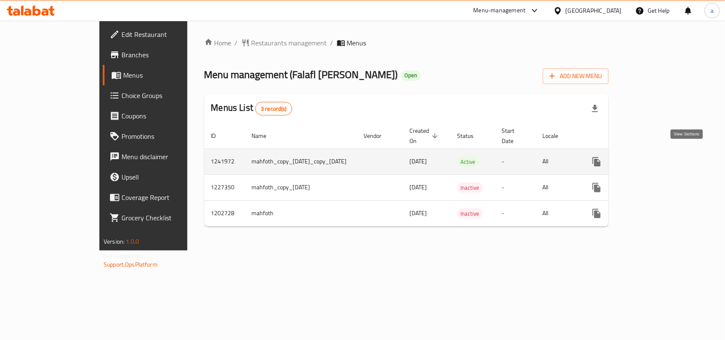
click at [663, 157] on icon "enhanced table" at bounding box center [658, 162] width 10 height 10
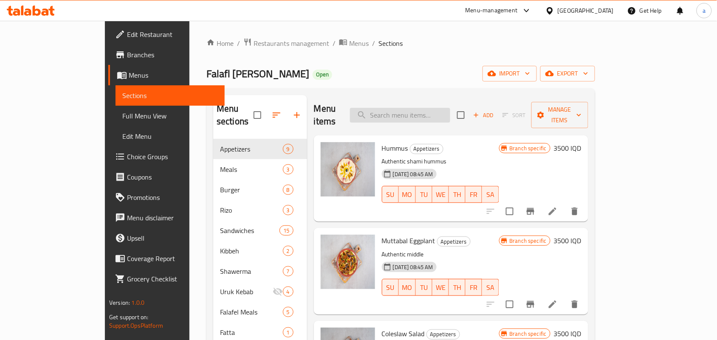
click at [450, 114] on input "search" at bounding box center [400, 115] width 100 height 15
paste input "Falafl Abu Ali"
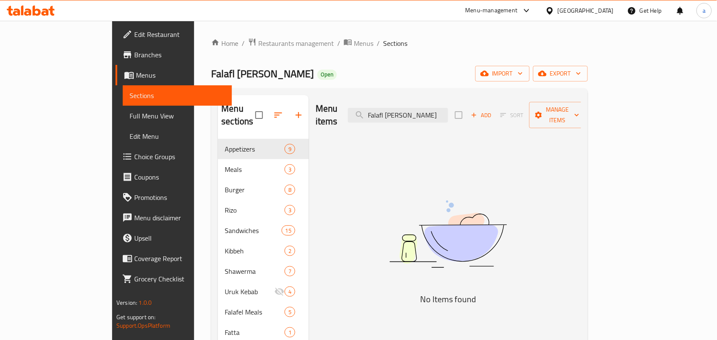
drag, startPoint x: 459, startPoint y: 113, endPoint x: 298, endPoint y: 127, distance: 161.5
click at [309, 127] on div "Menu items Falafl Abu Ali Add Sort Manage items No Items found" at bounding box center [445, 271] width 272 height 353
paste input "Chicken Shawarma Rizo"
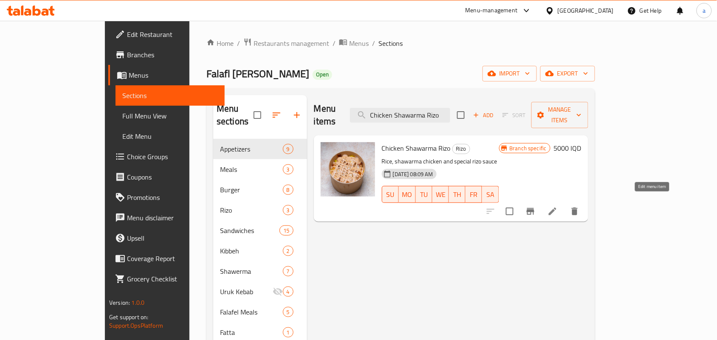
type input "Chicken Shawarma Rizo"
click at [556, 208] on icon at bounding box center [553, 212] width 8 height 8
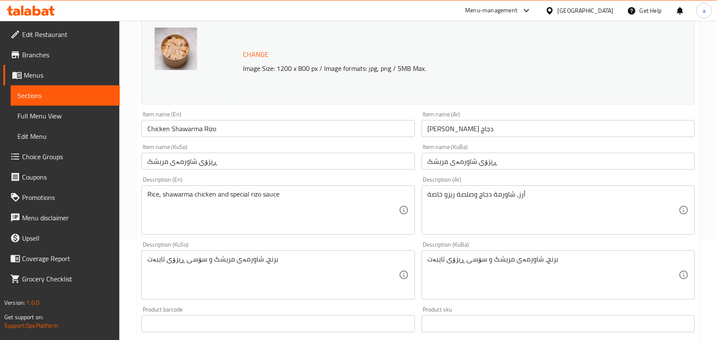
scroll to position [124, 0]
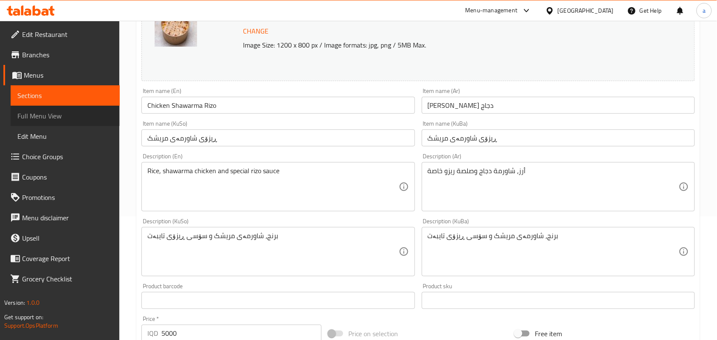
click at [34, 115] on span "Full Menu View" at bounding box center [65, 116] width 96 height 10
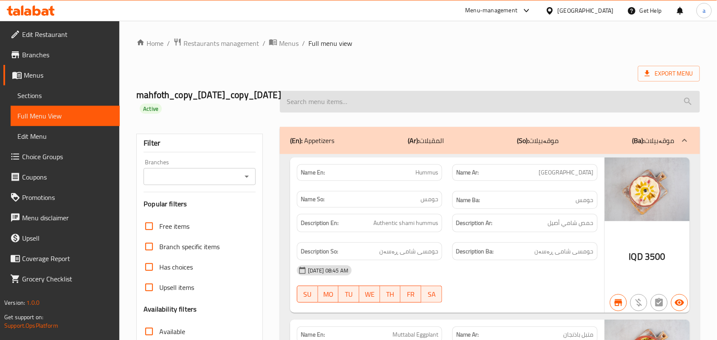
click at [340, 111] on input "search" at bounding box center [490, 102] width 420 height 22
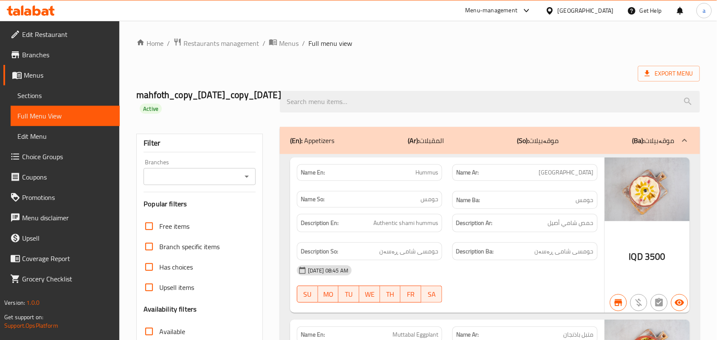
paste input "Chicken Shawarma Rizo"
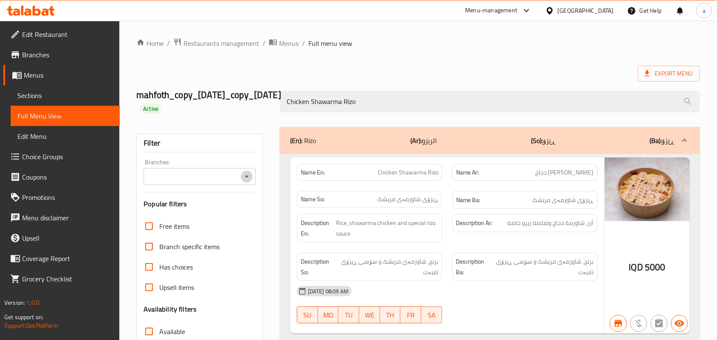
click at [248, 177] on icon "Open" at bounding box center [247, 177] width 10 height 10
type input "Chicken Shawarma Rizo"
click at [238, 180] on input "Branches" at bounding box center [192, 177] width 93 height 12
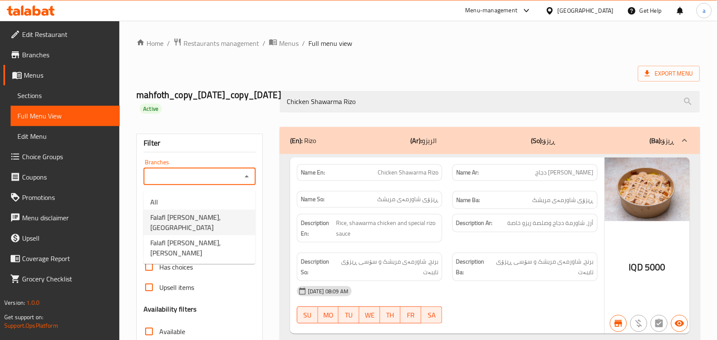
click at [225, 219] on li "Falafl Abu Ali, Havalan" at bounding box center [200, 222] width 112 height 25
type input "Falafl Abu Ali, Havalan"
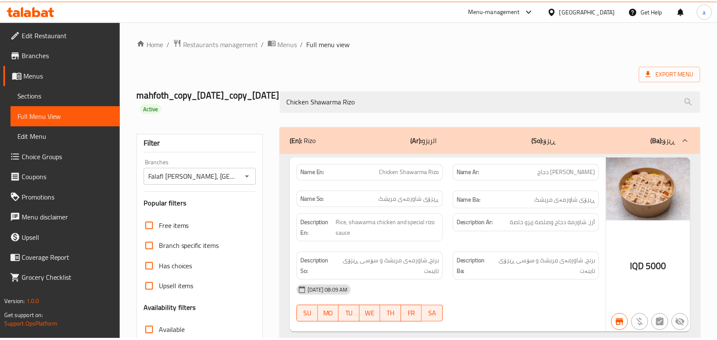
scroll to position [139, 0]
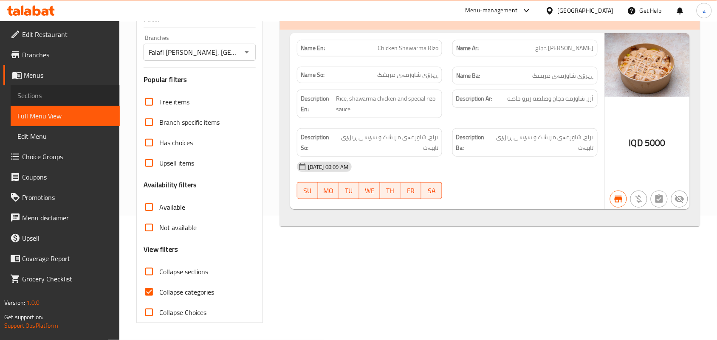
click at [15, 104] on link "Sections" at bounding box center [65, 95] width 109 height 20
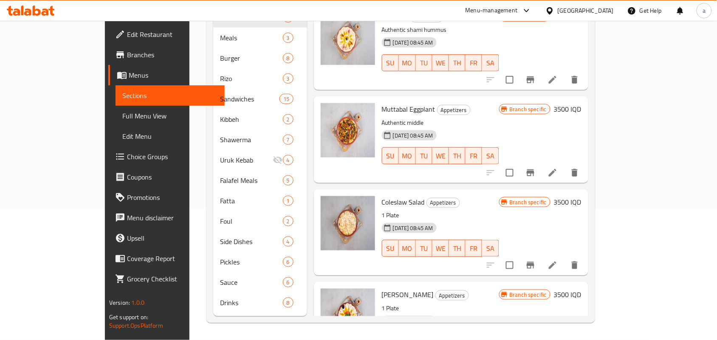
scroll to position [120, 0]
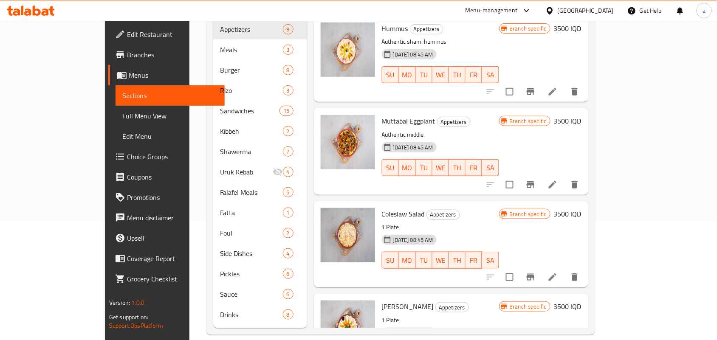
click at [122, 121] on span "Full Menu View" at bounding box center [170, 116] width 96 height 10
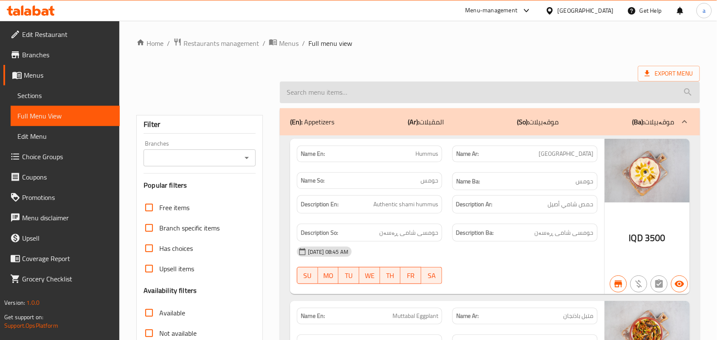
click at [339, 102] on input "search" at bounding box center [490, 93] width 420 height 22
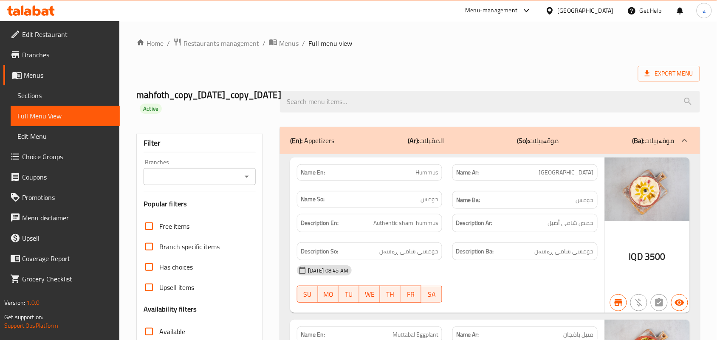
paste input "Meat Shawarma Rizo"
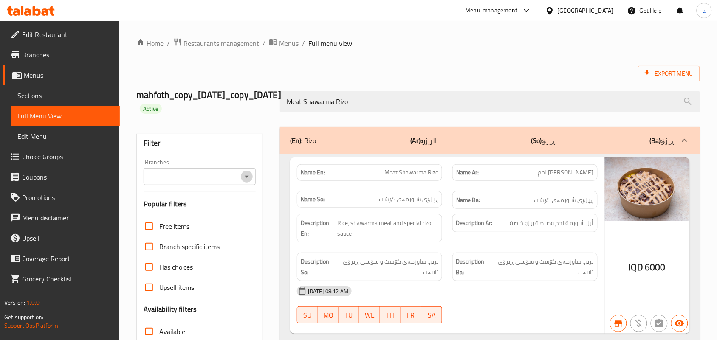
click at [242, 179] on icon "Open" at bounding box center [247, 177] width 10 height 10
type input "Meat Shawarma Rizo"
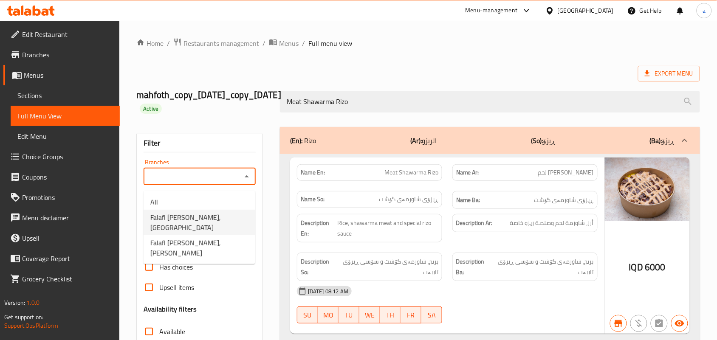
click at [208, 219] on span "Falafl Abu Ali, Havalan" at bounding box center [199, 222] width 98 height 20
type input "Falafl Abu Ali, Havalan"
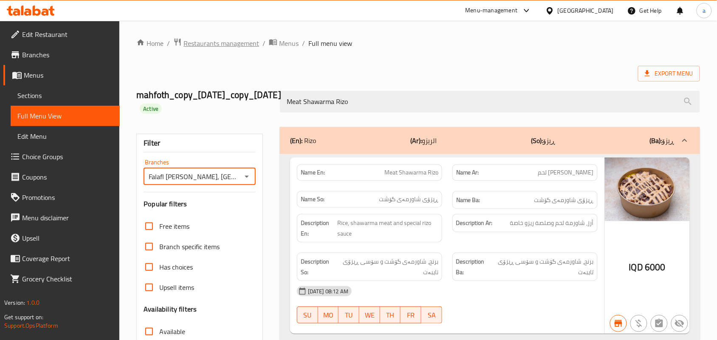
click at [214, 40] on span "Restaurants management" at bounding box center [221, 43] width 76 height 10
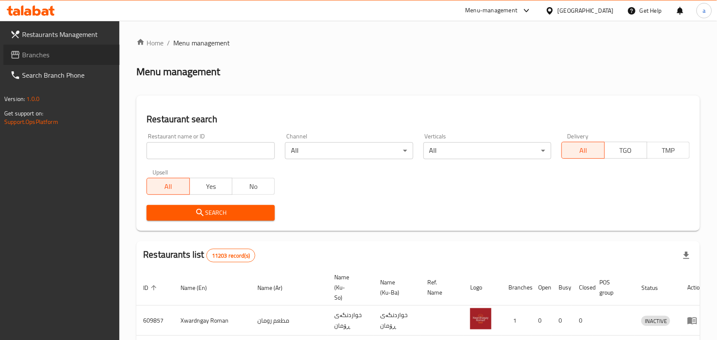
click at [42, 56] on span "Branches" at bounding box center [67, 55] width 91 height 10
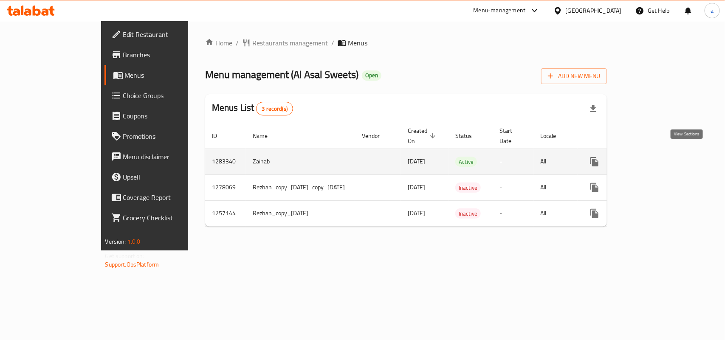
click at [659, 158] on icon "enhanced table" at bounding box center [656, 162] width 8 height 8
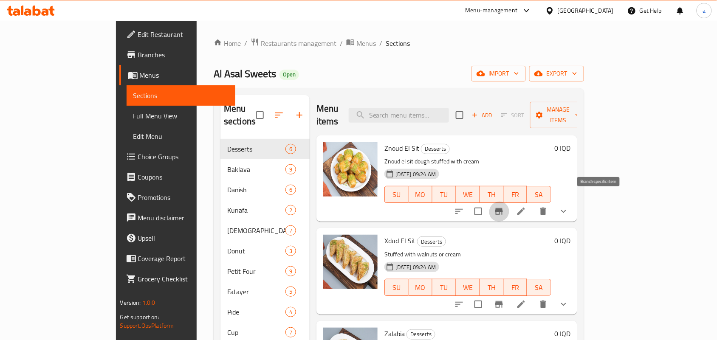
click at [503, 208] on icon "Branch-specific-item" at bounding box center [499, 211] width 8 height 7
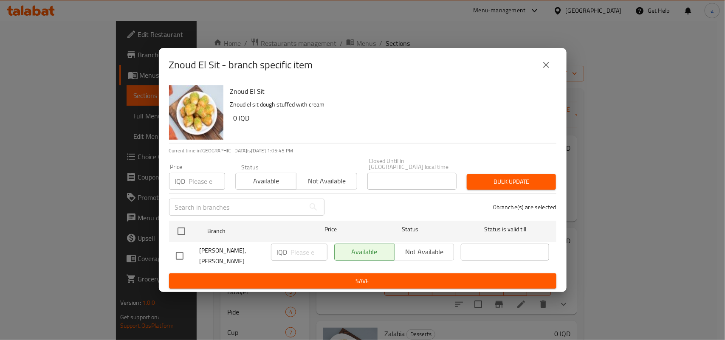
click at [544, 73] on button "close" at bounding box center [546, 65] width 20 height 20
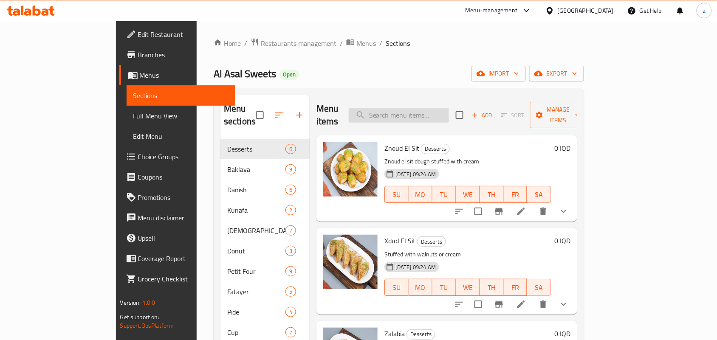
click at [430, 111] on input "search" at bounding box center [399, 115] width 100 height 15
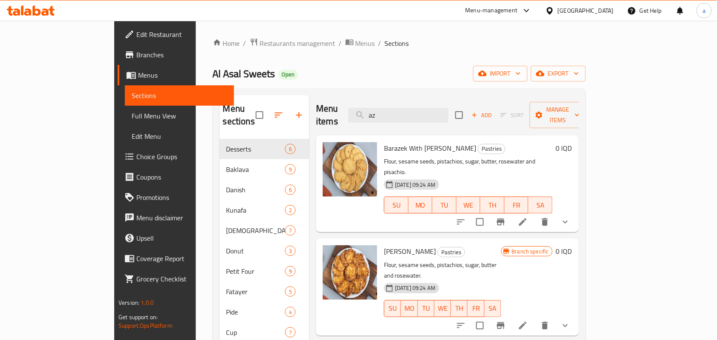
type input "az"
click at [294, 110] on icon "button" at bounding box center [299, 115] width 10 height 10
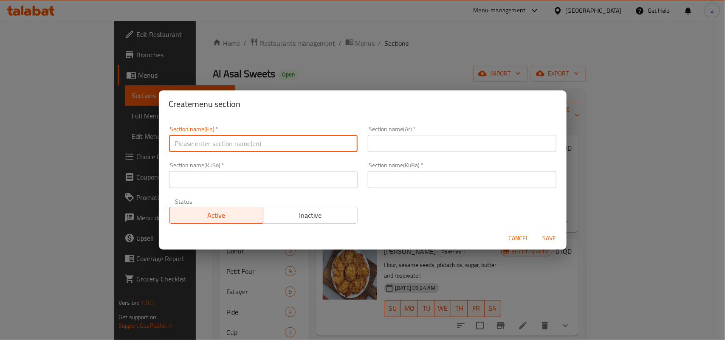
click at [240, 148] on input "text" at bounding box center [263, 143] width 189 height 17
paste input "Azberry"
type input "Azberry"
click at [423, 146] on input "text" at bounding box center [462, 143] width 189 height 17
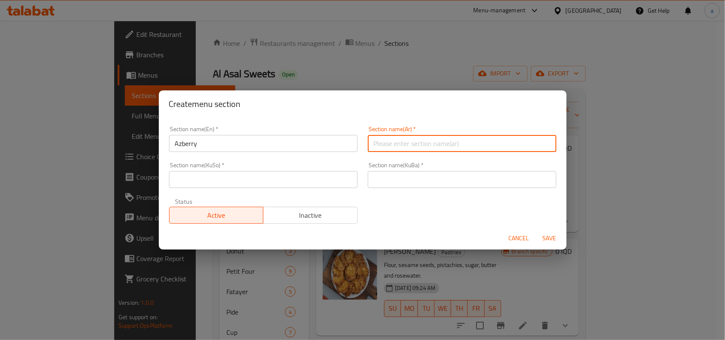
paste input "أزبري"
click at [544, 145] on input "أزبري" at bounding box center [462, 143] width 189 height 17
type input "الأزبري"
click at [327, 178] on input "text" at bounding box center [263, 179] width 189 height 17
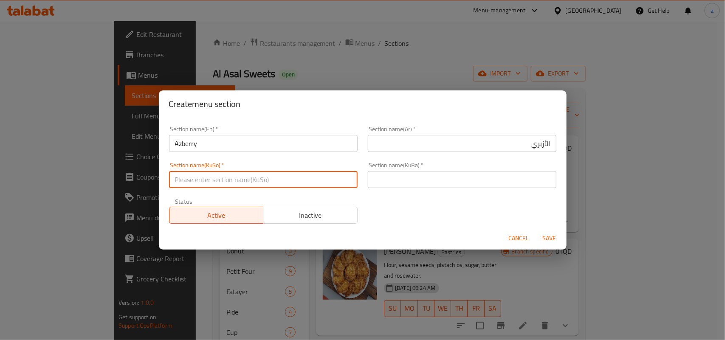
paste input "ئەزبەری"
type input "ئەزبەری"
click at [416, 187] on input "text" at bounding box center [462, 179] width 189 height 17
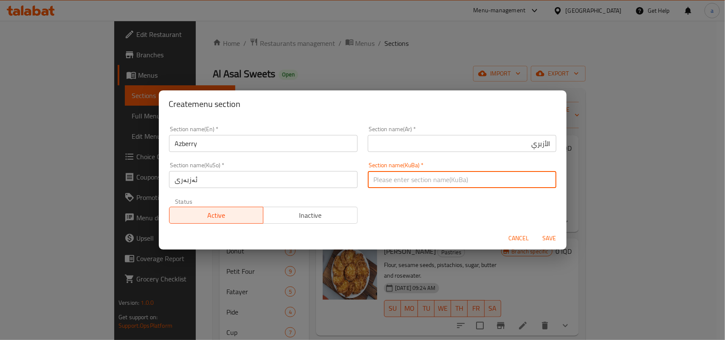
paste input "ئەزبەری"
type input "ئەزبەری"
click at [551, 240] on span "Save" at bounding box center [549, 238] width 20 height 11
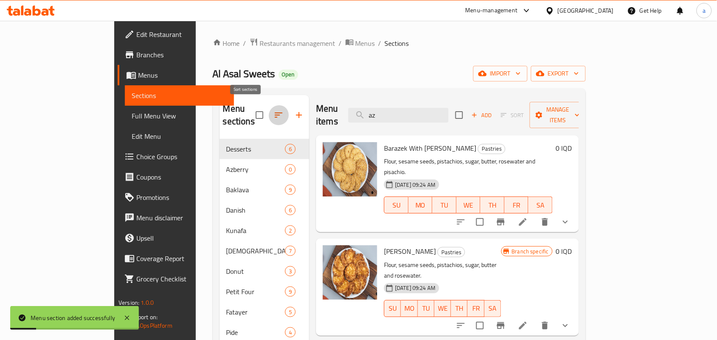
click at [273, 112] on icon "button" at bounding box center [278, 115] width 10 height 10
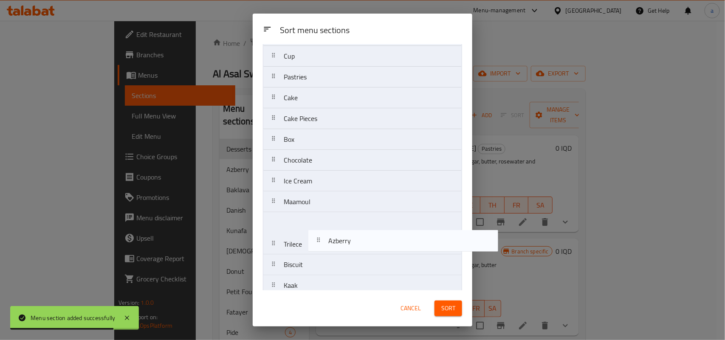
scroll to position [214, 0]
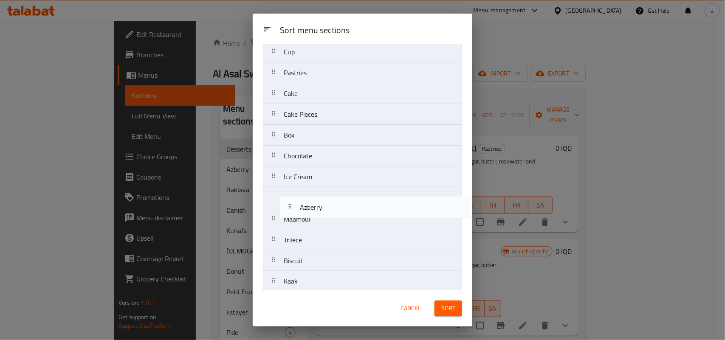
drag, startPoint x: 324, startPoint y: 105, endPoint x: 340, endPoint y: 218, distance: 113.7
click at [340, 218] on nav "Desserts Azberry Baklava Danish Kunafa Halawa Donut Petit Four Fatayer Pide Cup…" at bounding box center [362, 73] width 199 height 439
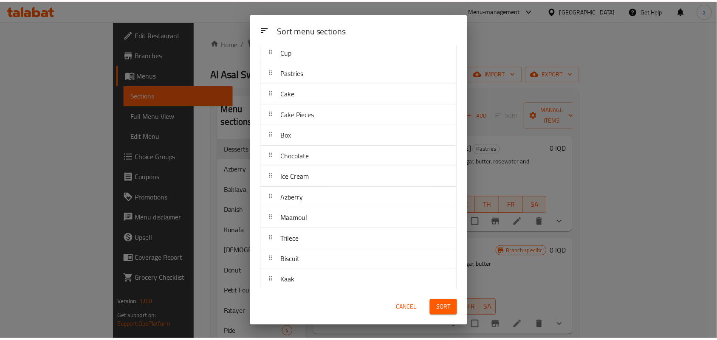
scroll to position [234, 0]
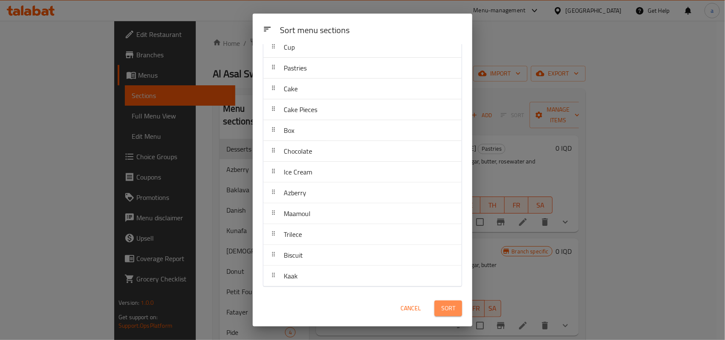
click at [451, 306] on span "Sort" at bounding box center [448, 308] width 14 height 11
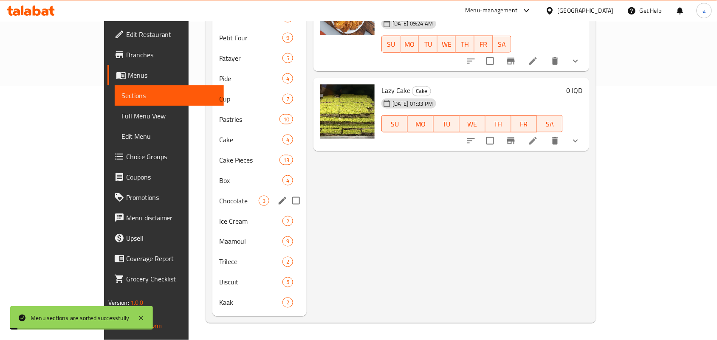
scroll to position [257, 0]
drag, startPoint x: 184, startPoint y: 218, endPoint x: 251, endPoint y: 204, distance: 68.5
click at [219, 216] on span "Ice Cream" at bounding box center [238, 221] width 39 height 10
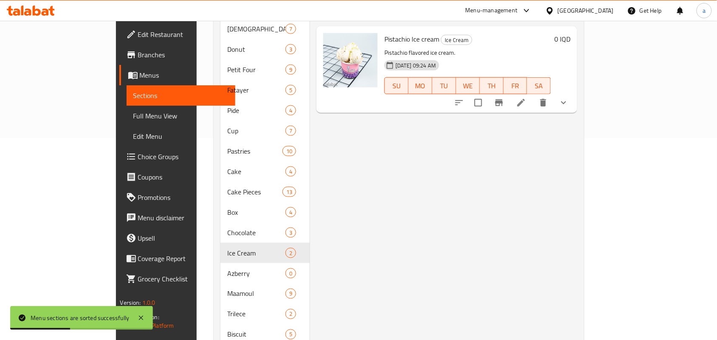
scroll to position [257, 0]
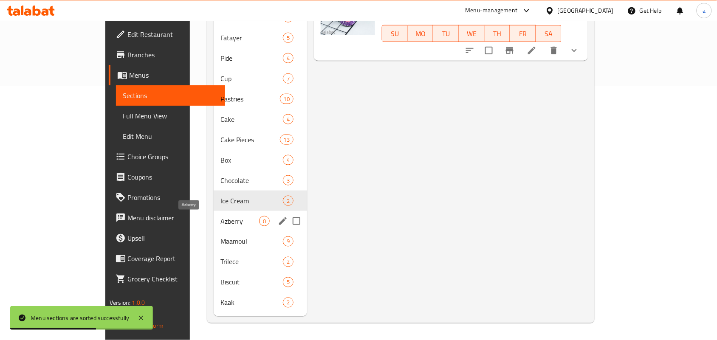
click at [214, 226] on div "Azberry 0" at bounding box center [260, 221] width 93 height 20
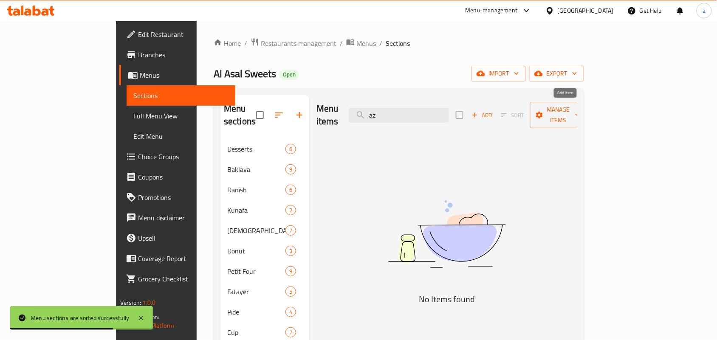
click at [479, 111] on icon "button" at bounding box center [475, 115] width 8 height 8
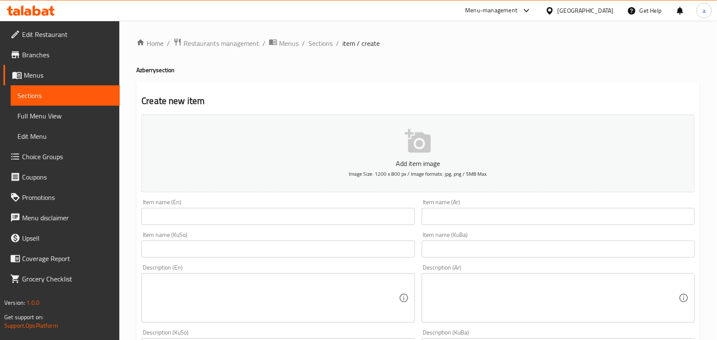
click at [192, 223] on input "text" at bounding box center [277, 216] width 273 height 17
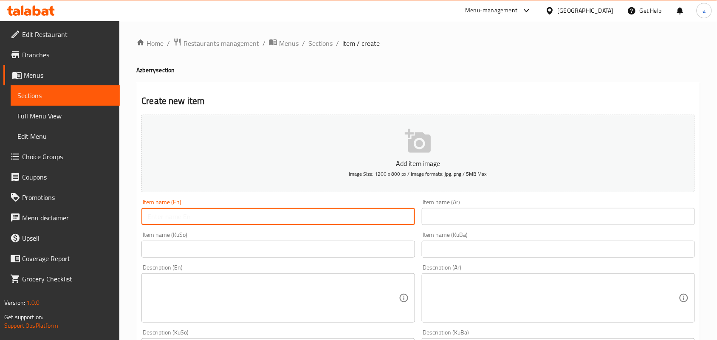
paste input "Orange"
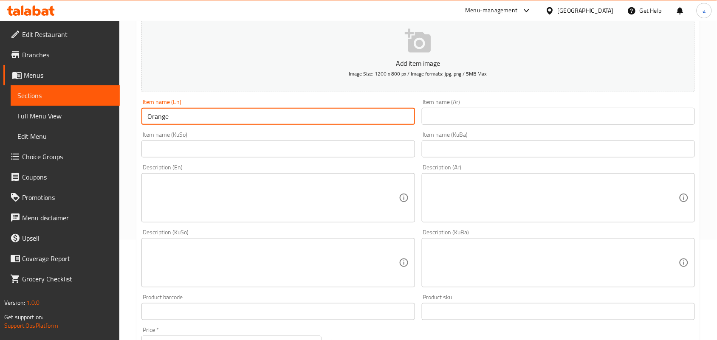
scroll to position [124, 0]
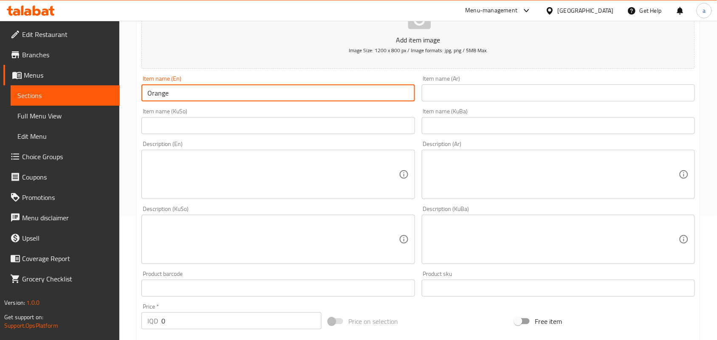
click at [189, 90] on input "Orange" at bounding box center [277, 93] width 273 height 17
paste input "Azberry"
type input "Orange Azberry"
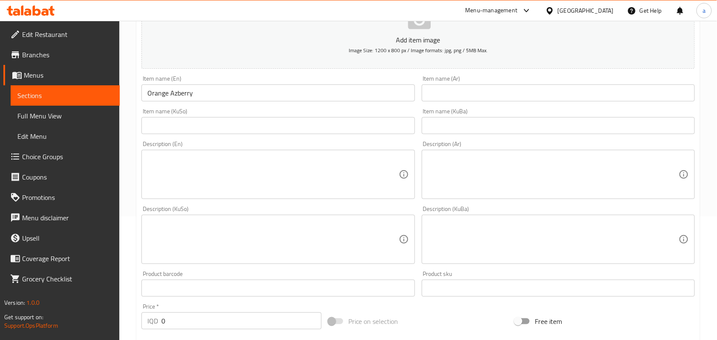
click at [470, 91] on div "Item name (Ar) Item name (Ar)" at bounding box center [558, 89] width 273 height 26
click at [462, 99] on input "text" at bounding box center [558, 93] width 273 height 17
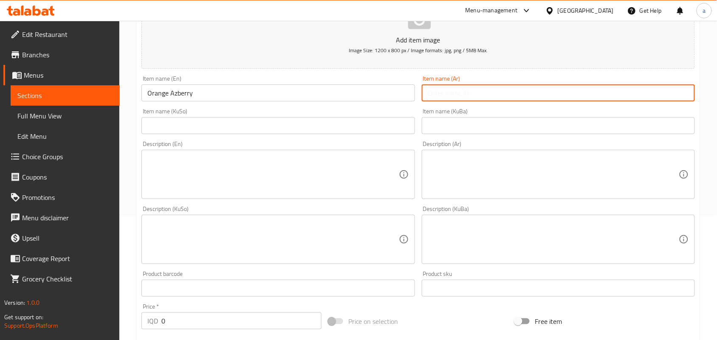
paste input "ازبري برتقال"
type input "ازبري برتقال"
click at [371, 134] on input "text" at bounding box center [277, 125] width 273 height 17
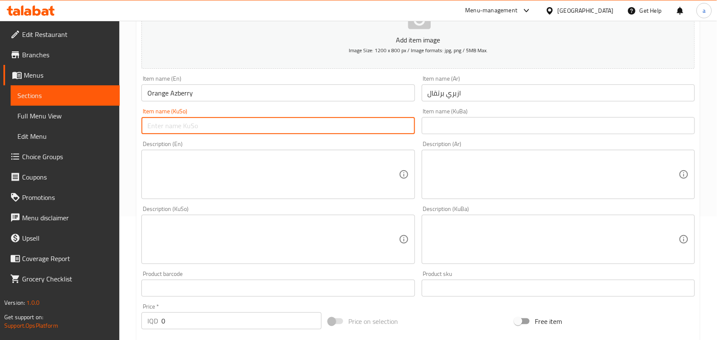
paste input "ئەزبەری"
click at [332, 124] on input "ئەزبەری" at bounding box center [277, 125] width 273 height 17
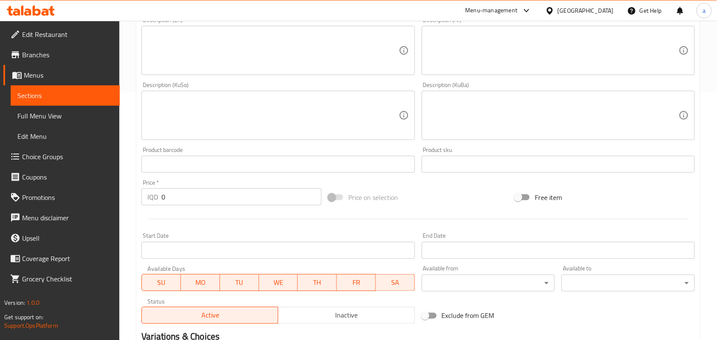
type input "ئەزبەری پرتەقاڵ"
drag, startPoint x: 177, startPoint y: 207, endPoint x: 132, endPoint y: 208, distance: 45.0
click at [132, 208] on div "Home / Restaurants management / Menus / Sections / item / create Azberry sectio…" at bounding box center [417, 111] width 597 height 677
type input "2000"
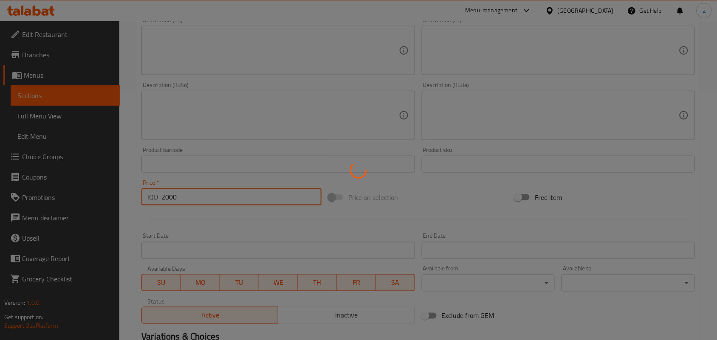
type input "0"
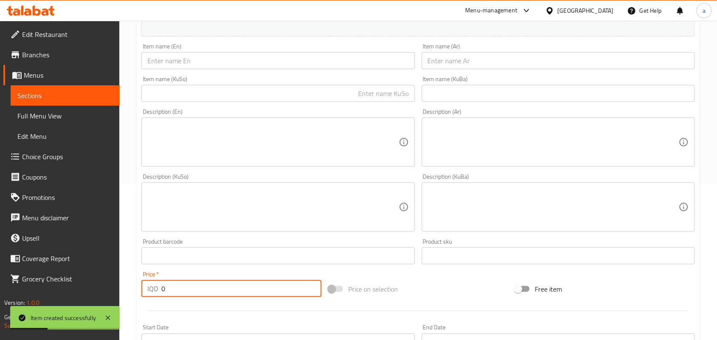
scroll to position [151, 0]
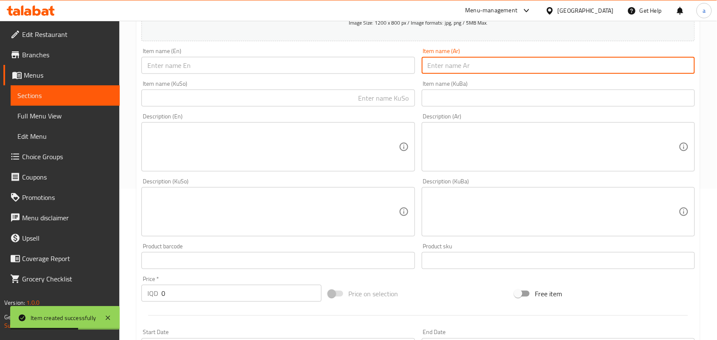
click at [536, 73] on input "text" at bounding box center [558, 65] width 273 height 17
paste input "ازبري"
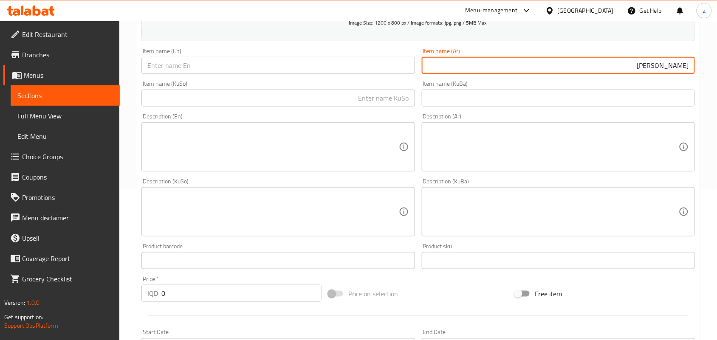
type input "[PERSON_NAME]"
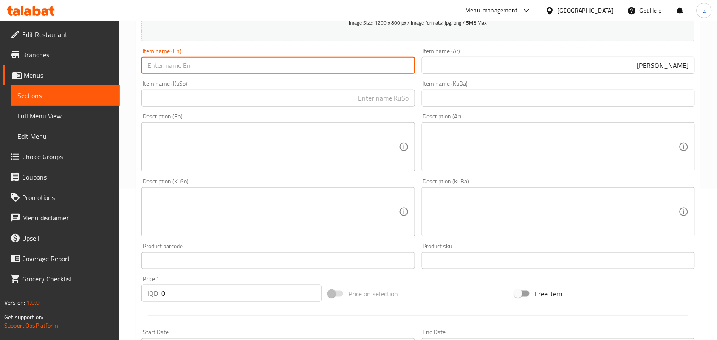
click at [166, 74] on input "text" at bounding box center [277, 65] width 273 height 17
paste input "Azberry"
type input "[PERSON_NAME]"
click at [372, 100] on input "text" at bounding box center [277, 98] width 273 height 17
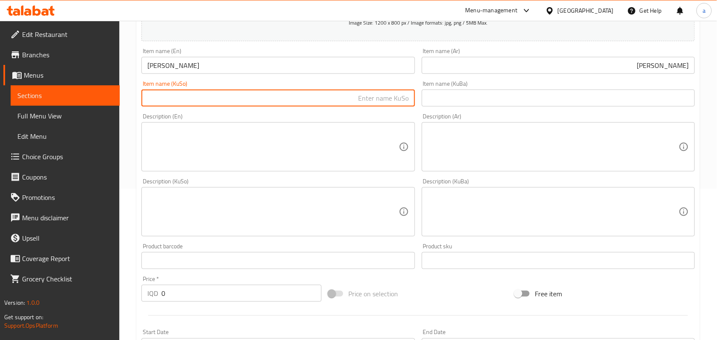
paste input "ئەزبەری"
type input "ئەزبەری مانگۆ"
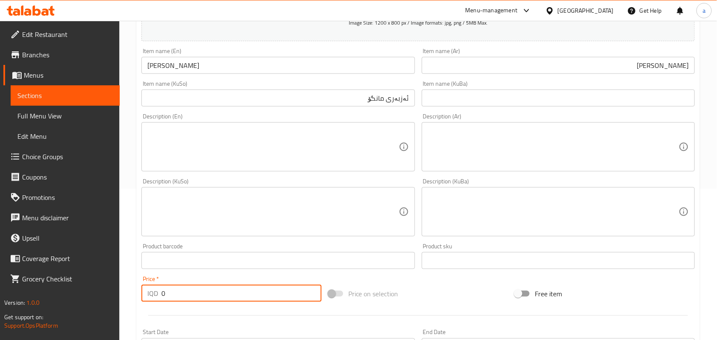
drag, startPoint x: 166, startPoint y: 307, endPoint x: 156, endPoint y: 307, distance: 10.2
click at [156, 302] on div "IQD 0 Price *" at bounding box center [231, 293] width 180 height 17
type input "2000"
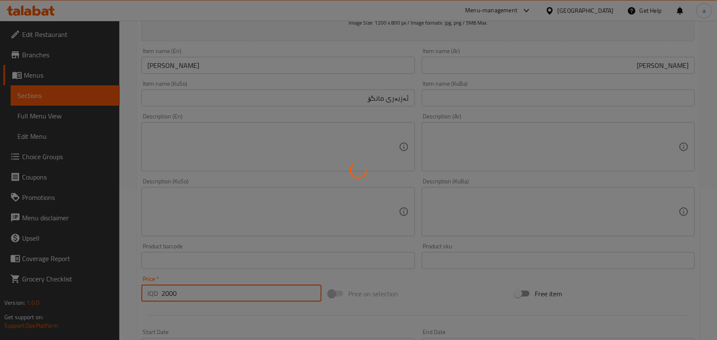
type input "0"
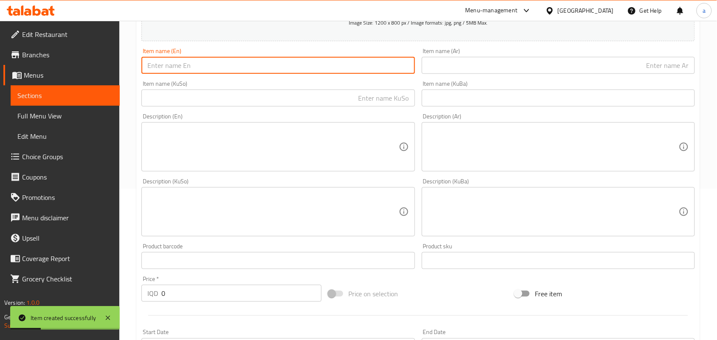
click at [157, 68] on input "text" at bounding box center [277, 65] width 273 height 17
paste input "Apricot"
paste input "Azberry"
type input "Apricot Azberry"
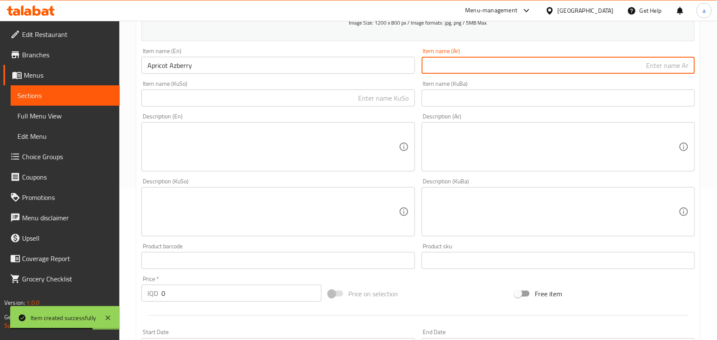
click at [572, 62] on input "text" at bounding box center [558, 65] width 273 height 17
paste input "ازبري مشمش"
type input "ازبري مشمش"
click at [396, 107] on input "text" at bounding box center [277, 98] width 273 height 17
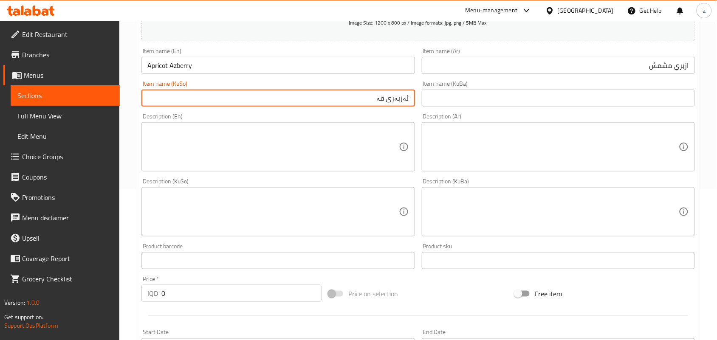
type input "ئەزبەری قەیسی"
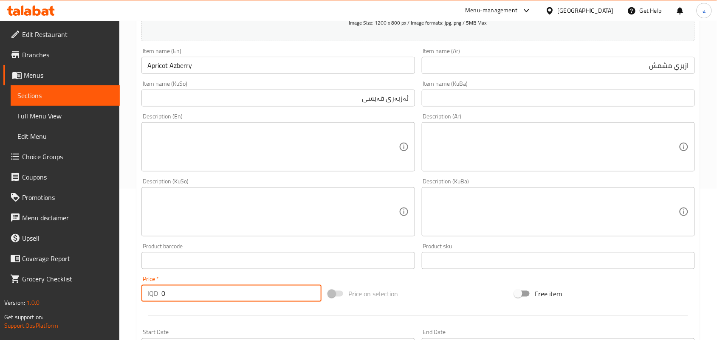
drag, startPoint x: 158, startPoint y: 306, endPoint x: 150, endPoint y: 295, distance: 13.3
click at [153, 301] on div "IQD 0 Price *" at bounding box center [231, 293] width 180 height 17
type input "2000"
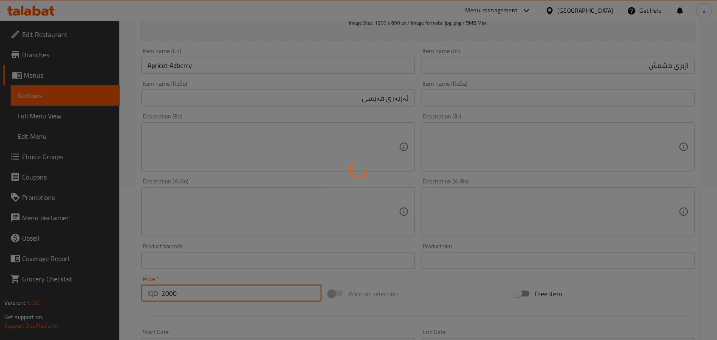
type input "0"
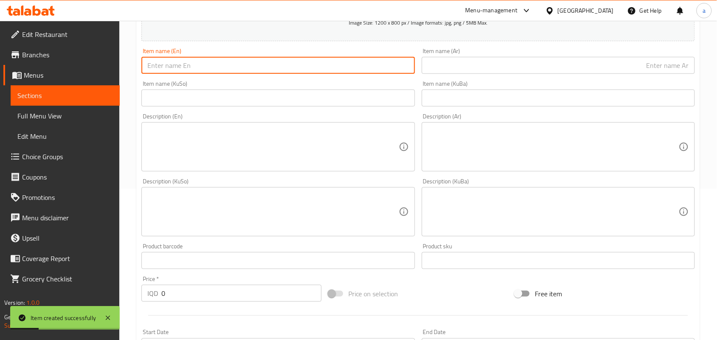
click at [160, 74] on input "text" at bounding box center [277, 65] width 273 height 17
paste input "Lemon"
click at [204, 68] on input "Lemon" at bounding box center [277, 65] width 273 height 17
paste input "Azberry"
type input "Lemon Azberry"
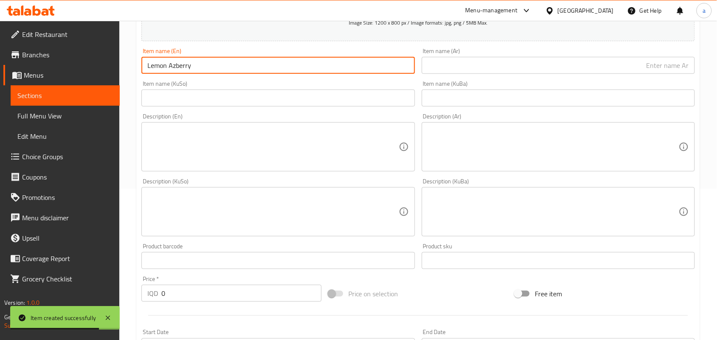
drag, startPoint x: 518, startPoint y: 58, endPoint x: 527, endPoint y: 66, distance: 11.7
click at [521, 62] on div "Item name (Ar) Item name (Ar)" at bounding box center [558, 61] width 273 height 26
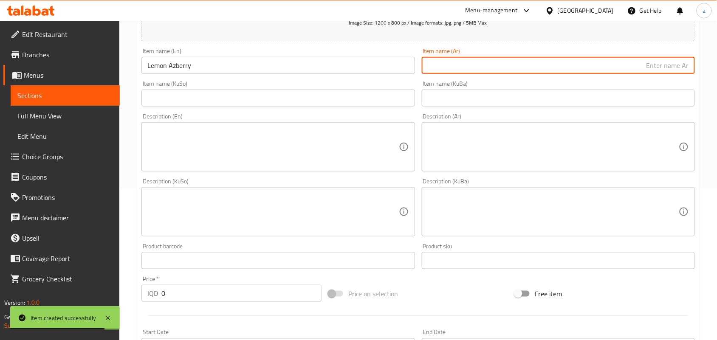
drag, startPoint x: 536, startPoint y: 69, endPoint x: 591, endPoint y: 77, distance: 55.4
click at [536, 69] on input "text" at bounding box center [558, 65] width 273 height 17
paste input "ازبري ليمون"
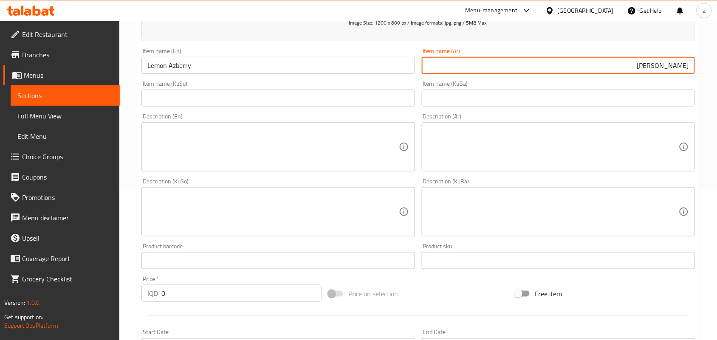
type input "ازبري ليمون"
click at [369, 107] on input "text" at bounding box center [277, 98] width 273 height 17
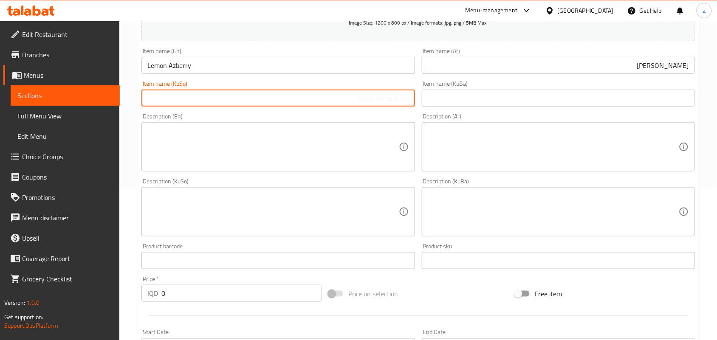
paste input "ئەزبەری"
type input "ئەزبەری لیمۆ"
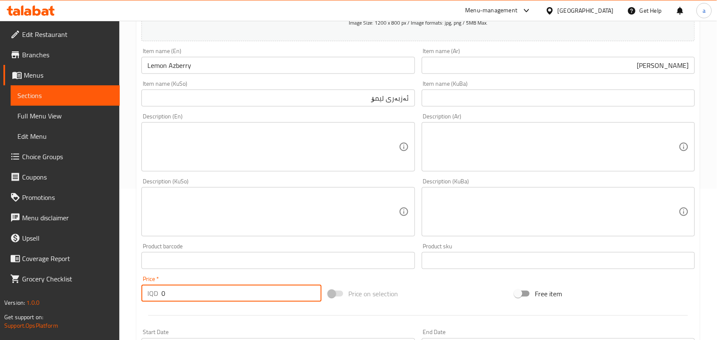
drag, startPoint x: 165, startPoint y: 307, endPoint x: 150, endPoint y: 307, distance: 14.9
click at [150, 302] on div "IQD 0 Price *" at bounding box center [231, 293] width 180 height 17
type input "2000"
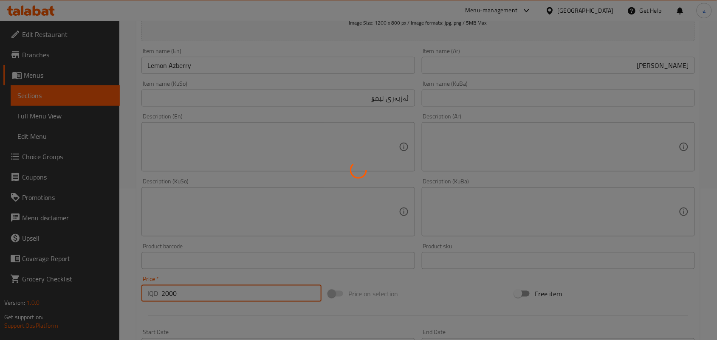
type input "0"
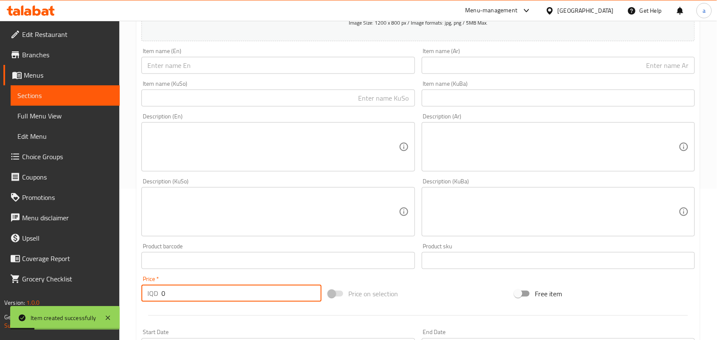
click at [159, 74] on input "text" at bounding box center [277, 65] width 273 height 17
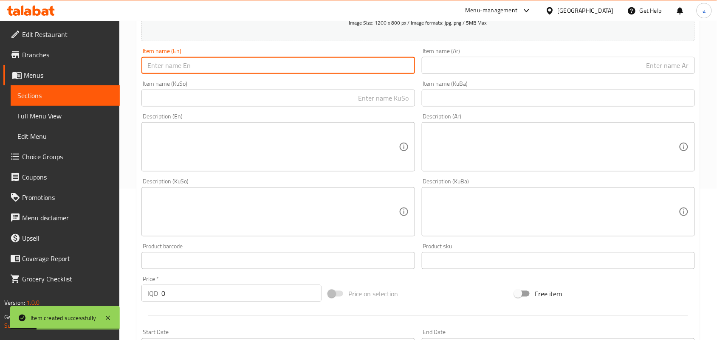
paste input "raisins"
click at [146, 73] on input "raisin" at bounding box center [277, 65] width 273 height 17
click at [177, 71] on input "Raisin" at bounding box center [277, 65] width 273 height 17
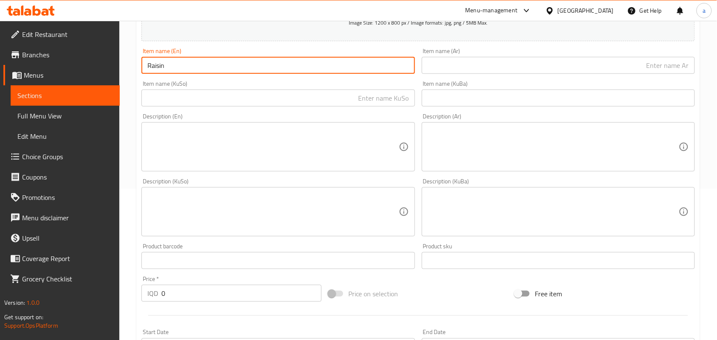
paste input "Azberry"
type input "[PERSON_NAME]"
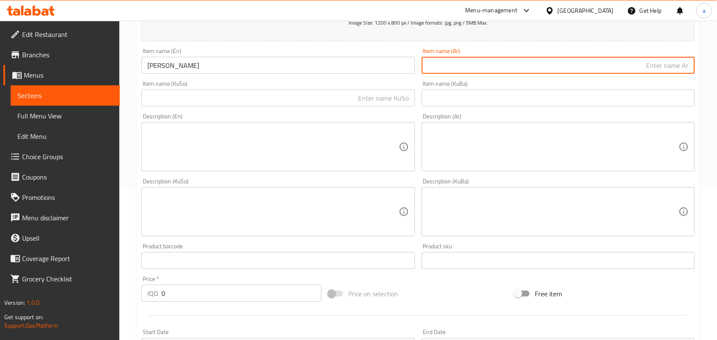
click at [567, 72] on input "text" at bounding box center [558, 65] width 273 height 17
paste input "ازبري زبيب"
type input "ازبري زبيب"
click at [404, 102] on input "text" at bounding box center [277, 98] width 273 height 17
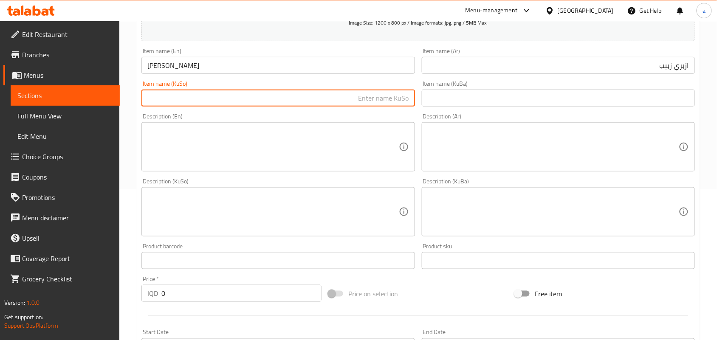
paste input "ئەزبەری"
paste input "مێوژ"
type input "ئەزبەری مێوژ"
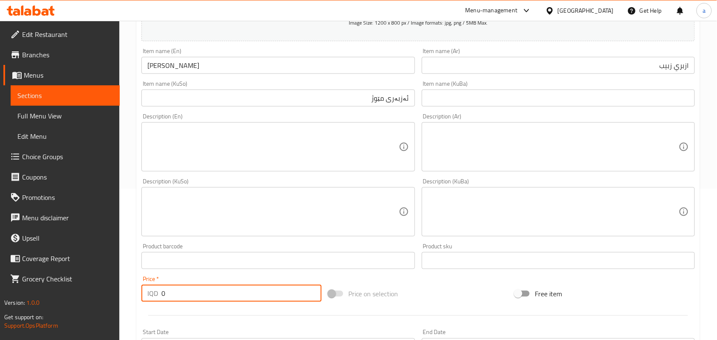
drag, startPoint x: 173, startPoint y: 300, endPoint x: 148, endPoint y: 291, distance: 26.5
click at [152, 301] on div "IQD 0 Price *" at bounding box center [231, 293] width 180 height 17
type input "2000"
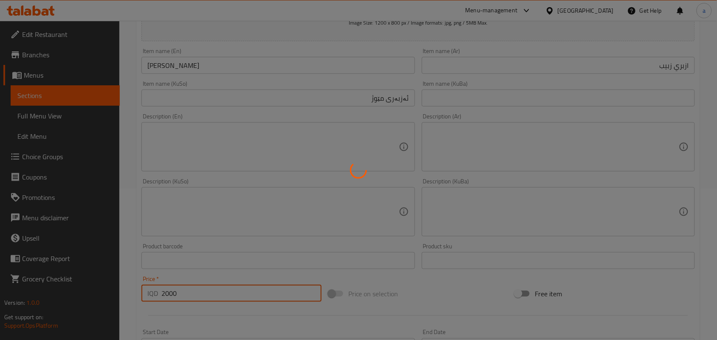
type input "0"
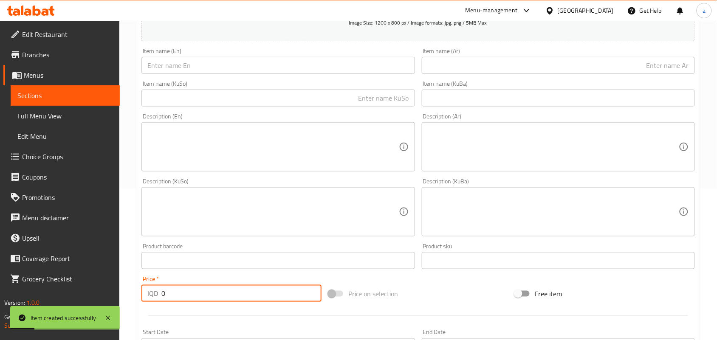
click at [209, 74] on input "text" at bounding box center [277, 65] width 273 height 17
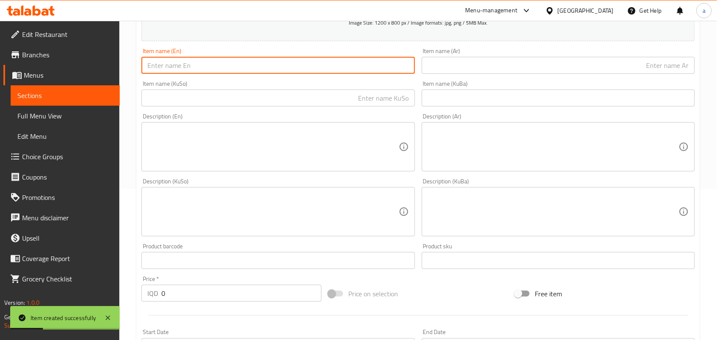
paste input "Strawberry"
paste input "Orange"
type input "Strawberry Orange"
drag, startPoint x: 491, startPoint y: 69, endPoint x: 499, endPoint y: 71, distance: 8.8
click at [492, 70] on input "text" at bounding box center [558, 65] width 273 height 17
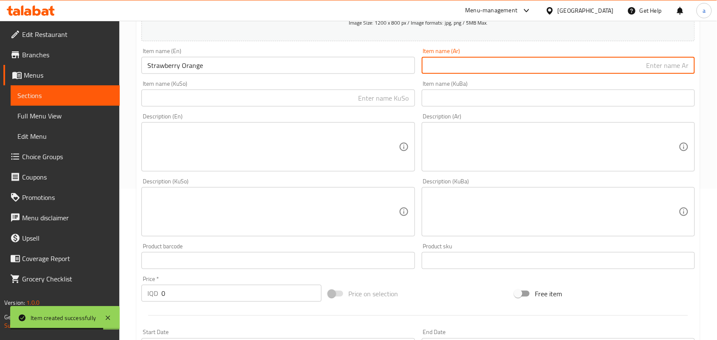
paste input "ازبري فراولة"
type input "ازبري فراولة"
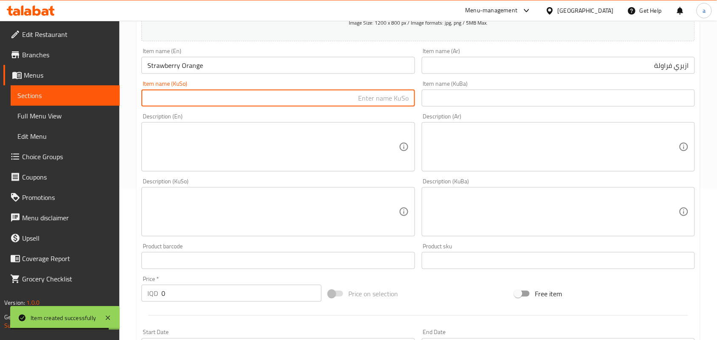
click at [369, 107] on input "text" at bounding box center [277, 98] width 273 height 17
paste input "ئەزبەری"
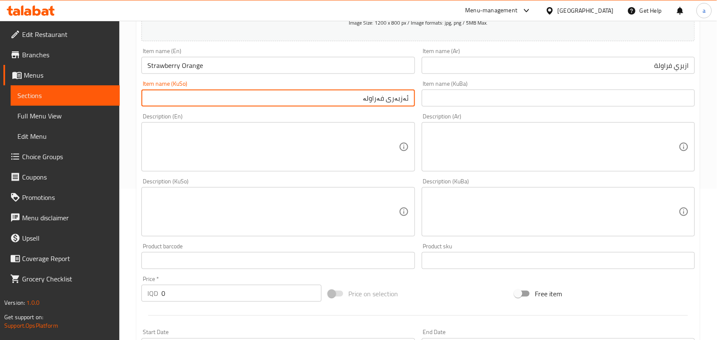
type input "ئەزبەری فەراولە"
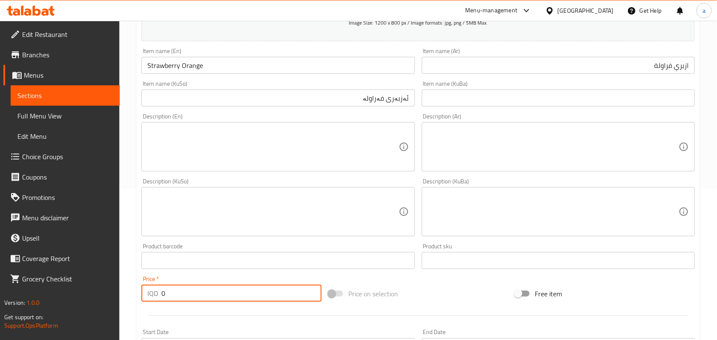
drag, startPoint x: 166, startPoint y: 307, endPoint x: 159, endPoint y: 306, distance: 7.2
click at [159, 302] on div "IQD 0 Price *" at bounding box center [231, 293] width 180 height 17
type input "2000"
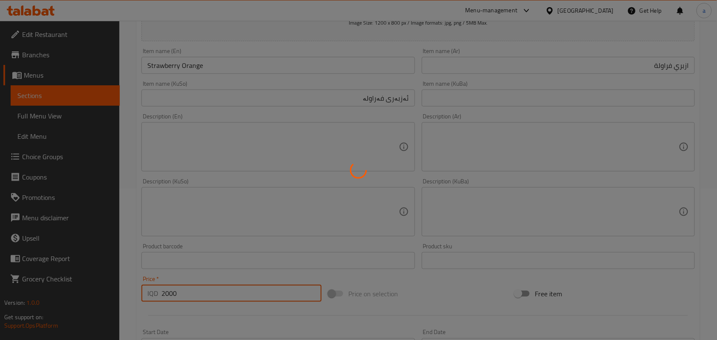
type input "0"
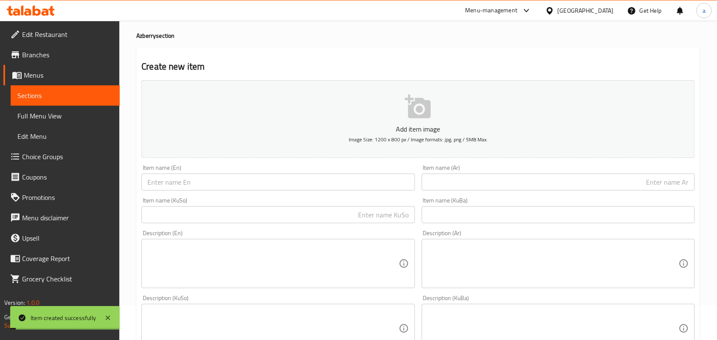
scroll to position [0, 0]
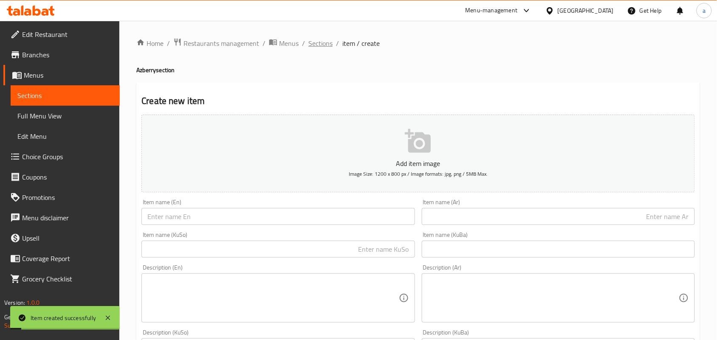
click at [323, 48] on span "Sections" at bounding box center [320, 43] width 24 height 10
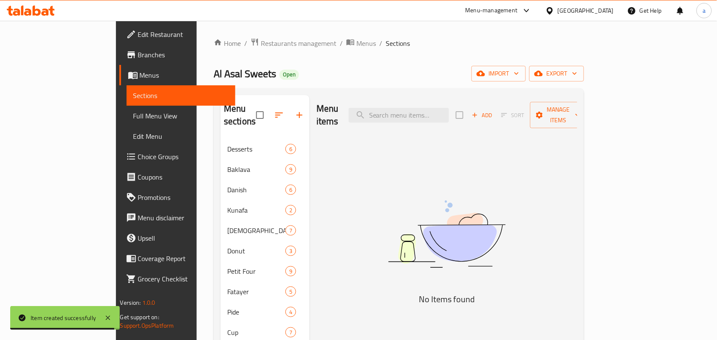
scroll to position [257, 0]
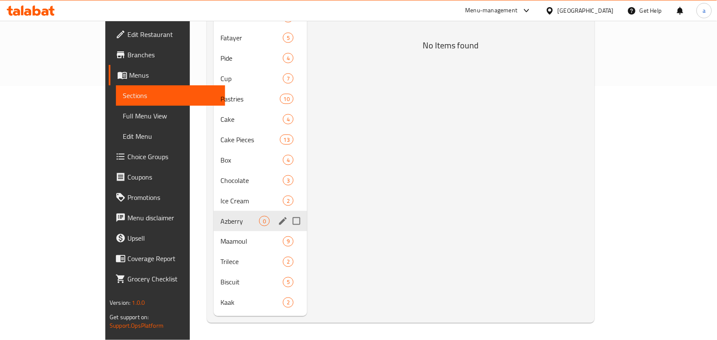
click at [220, 203] on span "Ice Cream" at bounding box center [251, 201] width 62 height 10
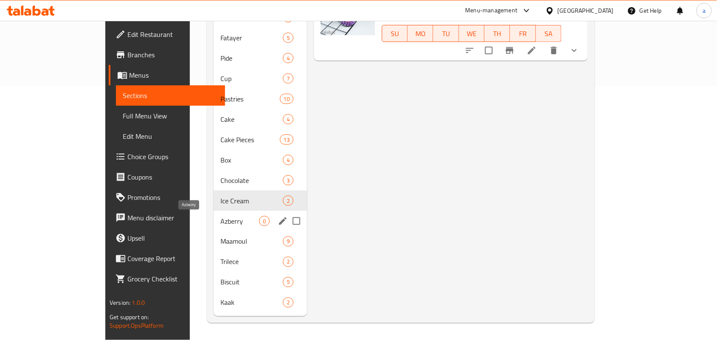
click at [214, 211] on div "Azberry 0" at bounding box center [260, 221] width 93 height 20
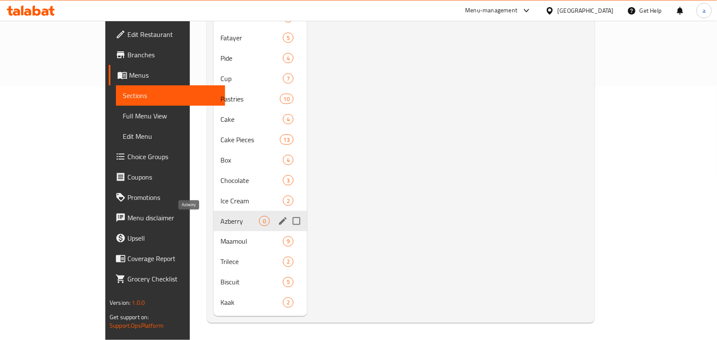
click at [220, 222] on span "Azberry" at bounding box center [239, 221] width 39 height 10
click at [214, 227] on div "Azberry 0" at bounding box center [260, 221] width 93 height 20
click at [214, 170] on div "Chocolate 3" at bounding box center [260, 180] width 93 height 20
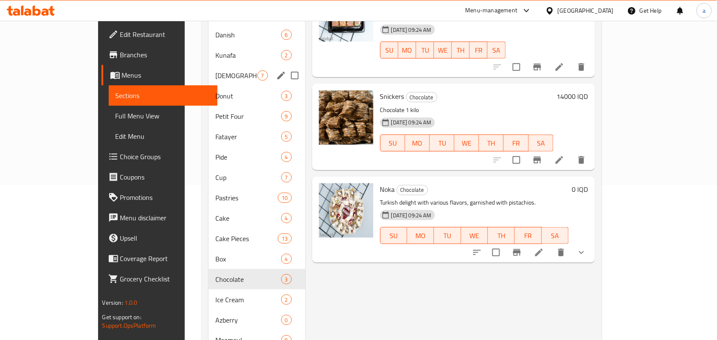
scroll to position [257, 0]
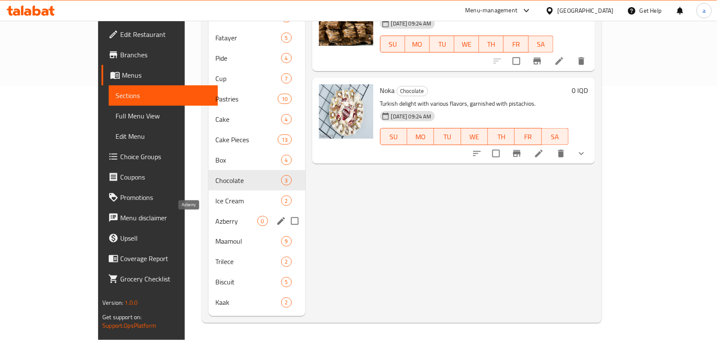
click at [215, 217] on span "Azberry" at bounding box center [236, 221] width 42 height 10
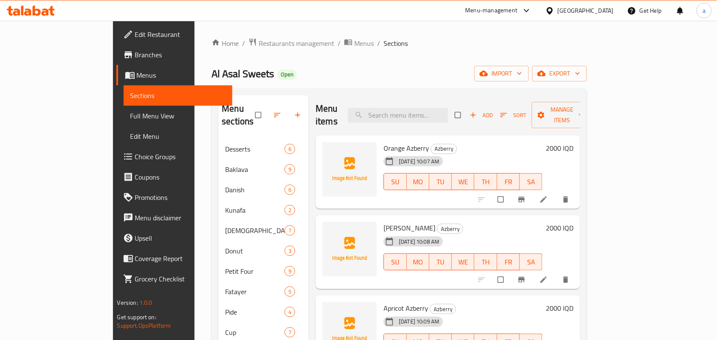
click at [397, 142] on span "Orange Azberry" at bounding box center [405, 148] width 45 height 13
copy h6 "Azberry"
click at [410, 120] on div "Menu items Add Sort Manage items" at bounding box center [448, 115] width 265 height 40
click at [411, 115] on input "search" at bounding box center [398, 115] width 100 height 15
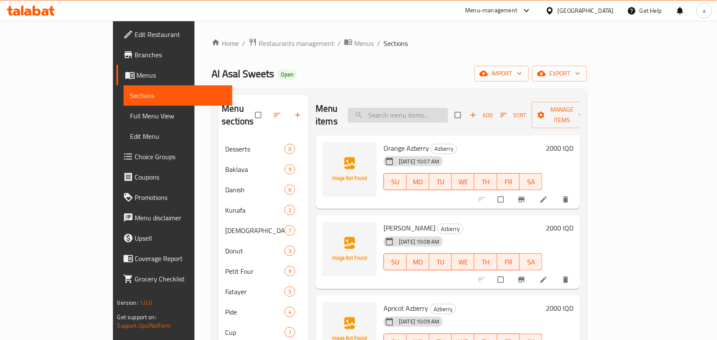
paste input "Azberry"
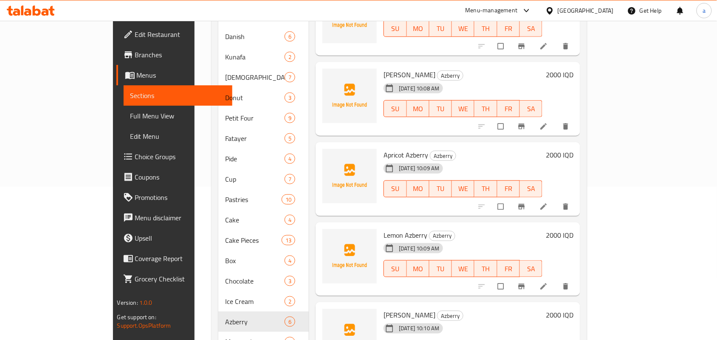
scroll to position [257, 0]
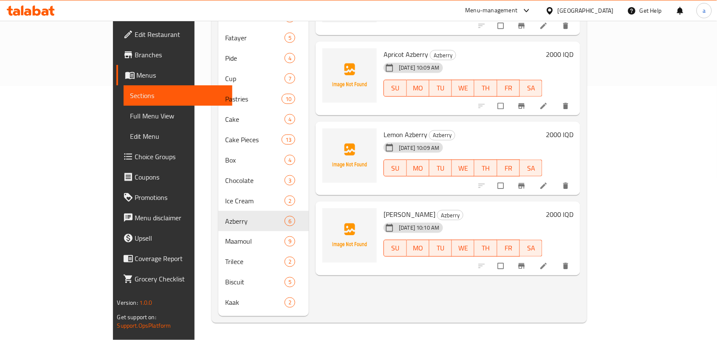
type input "Azberry"
click at [130, 115] on span "Full Menu View" at bounding box center [178, 116] width 96 height 10
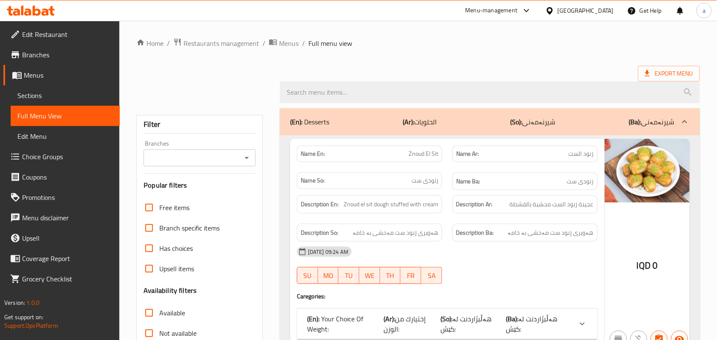
click at [248, 154] on icon "Open" at bounding box center [247, 158] width 10 height 10
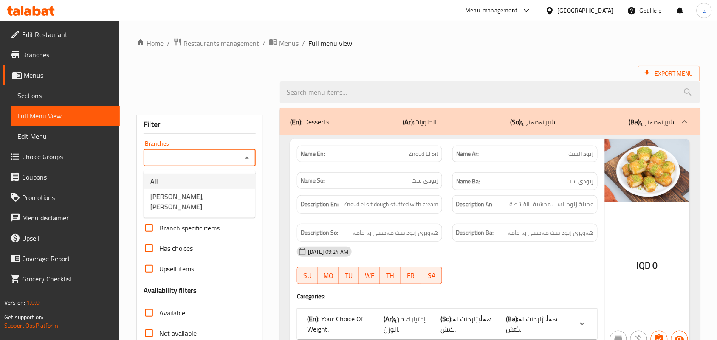
click at [214, 187] on li "All" at bounding box center [200, 181] width 112 height 15
click at [254, 161] on div "All Branches" at bounding box center [200, 157] width 112 height 17
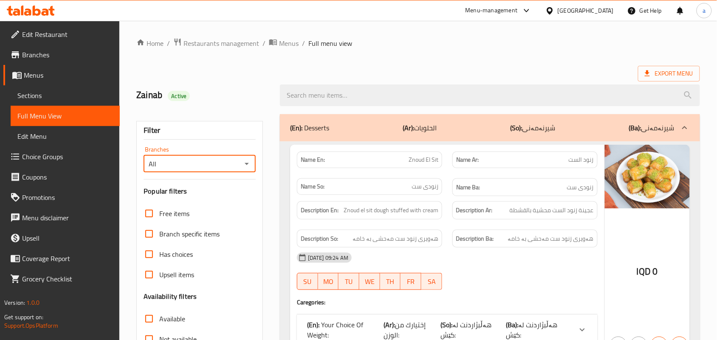
click at [251, 161] on div "All Branches" at bounding box center [200, 163] width 112 height 17
drag, startPoint x: 249, startPoint y: 164, endPoint x: 243, endPoint y: 173, distance: 10.7
click at [249, 164] on icon "Open" at bounding box center [247, 164] width 10 height 10
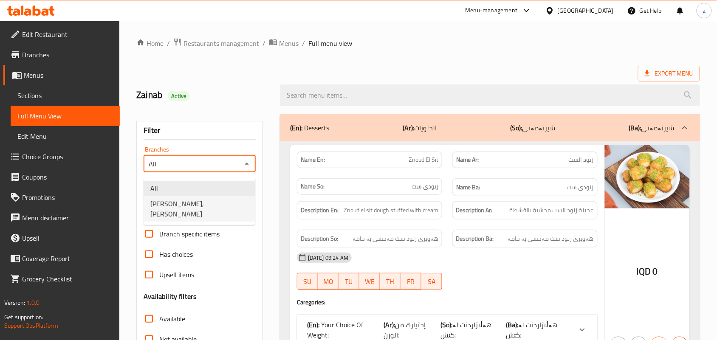
click at [208, 202] on span "[PERSON_NAME], [PERSON_NAME]" at bounding box center [199, 209] width 98 height 20
type input "[PERSON_NAME], [PERSON_NAME]"
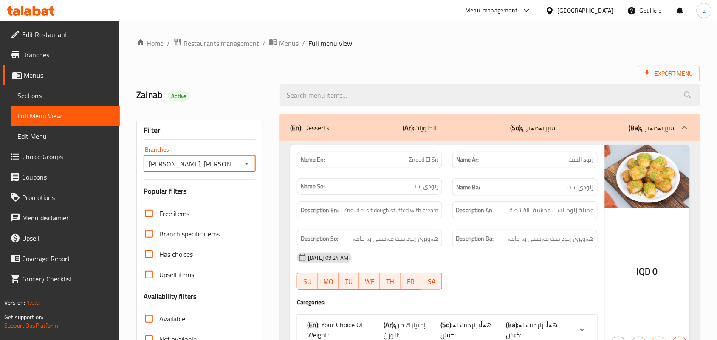
scroll to position [124, 0]
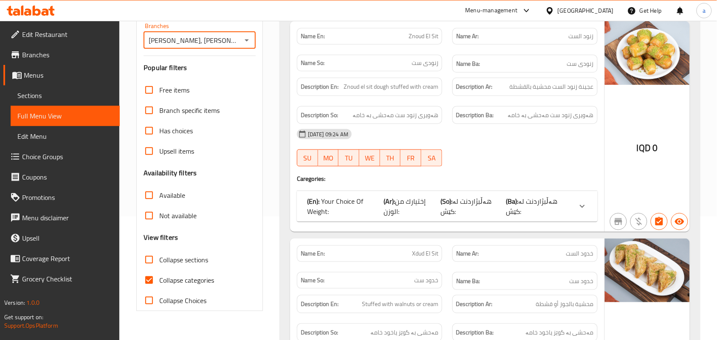
click at [151, 270] on input "Collapse sections" at bounding box center [149, 260] width 20 height 20
checkbox input "true"
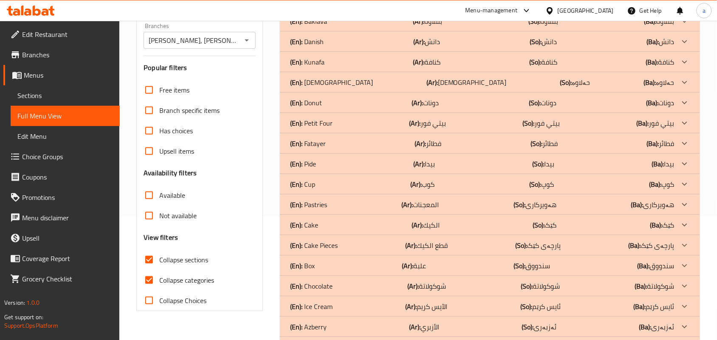
click at [145, 290] on input "Collapse categories" at bounding box center [149, 280] width 20 height 20
checkbox input "false"
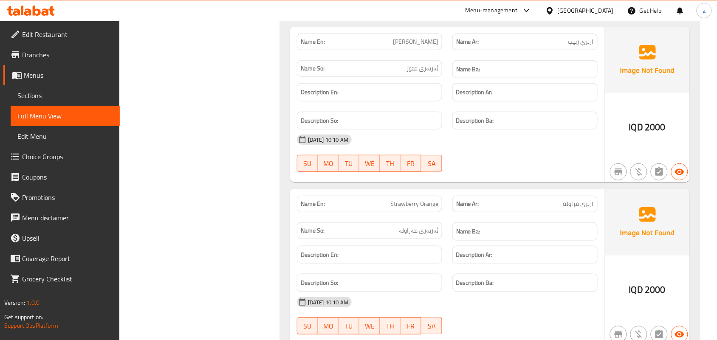
scroll to position [1124, 0]
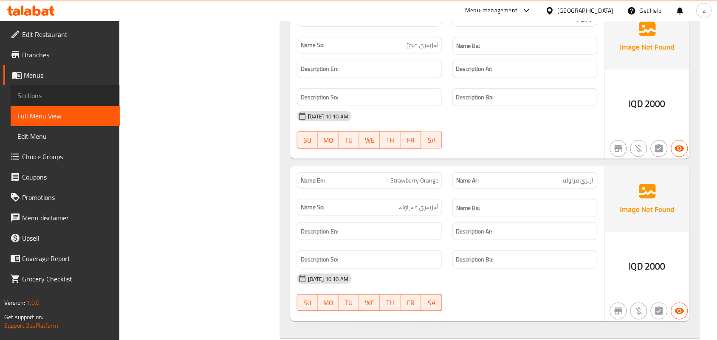
drag, startPoint x: 44, startPoint y: 107, endPoint x: 62, endPoint y: 108, distance: 18.3
click at [44, 105] on link "Sections" at bounding box center [65, 95] width 109 height 20
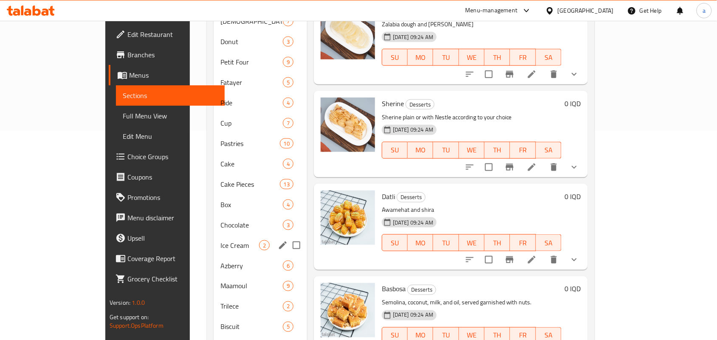
scroll to position [257, 0]
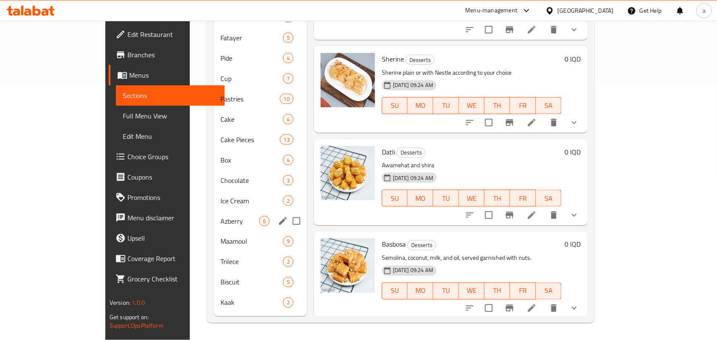
click at [220, 219] on span "Azberry" at bounding box center [239, 221] width 39 height 10
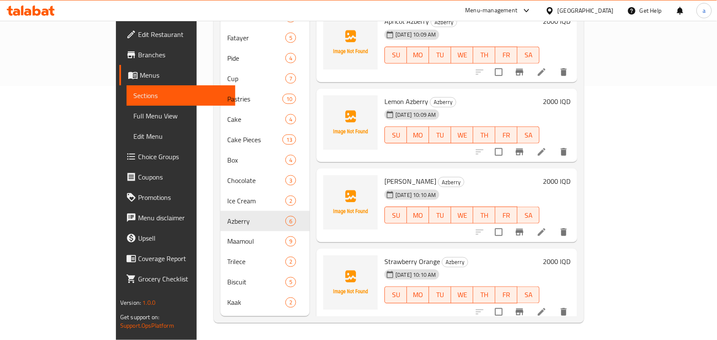
scroll to position [33, 0]
click at [387, 175] on span "Raisin Azberry" at bounding box center [410, 181] width 52 height 13
copy h6 "Azberry"
click at [546, 307] on icon at bounding box center [541, 312] width 10 height 10
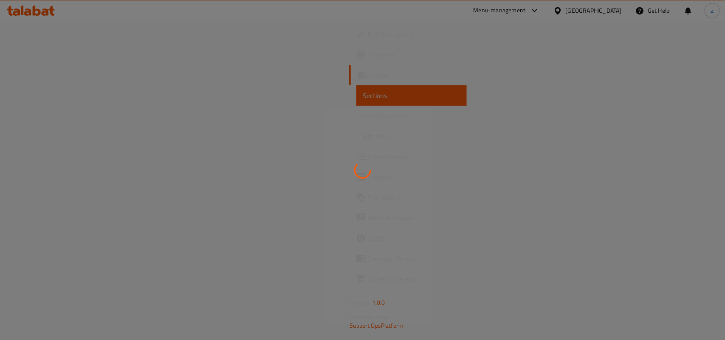
drag, startPoint x: 349, startPoint y: 180, endPoint x: 380, endPoint y: 180, distance: 31.4
click at [379, 181] on div at bounding box center [362, 170] width 725 height 340
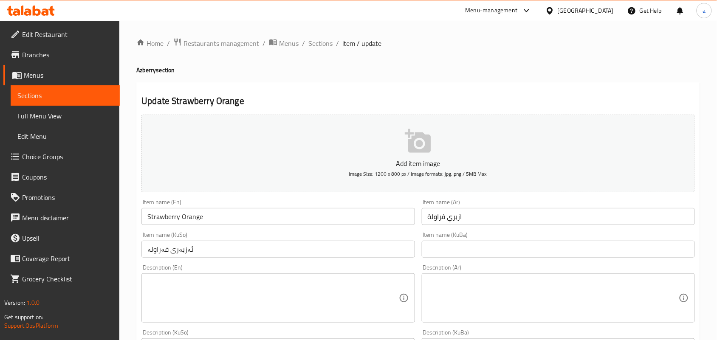
click at [202, 221] on input "Strawberry Orange" at bounding box center [277, 216] width 273 height 17
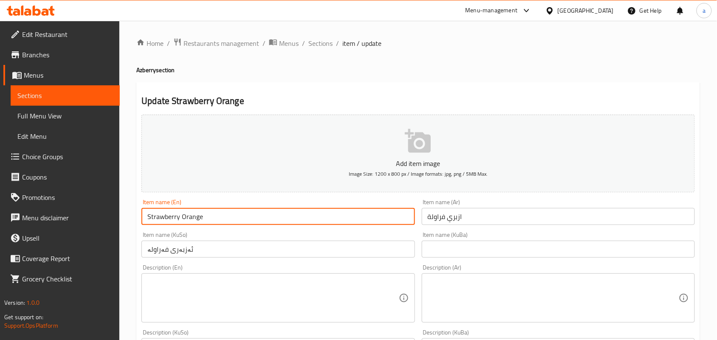
click at [202, 221] on input "Strawberry Orange" at bounding box center [277, 216] width 273 height 17
paste input "Azberry"
type input "Strawberry Azberry"
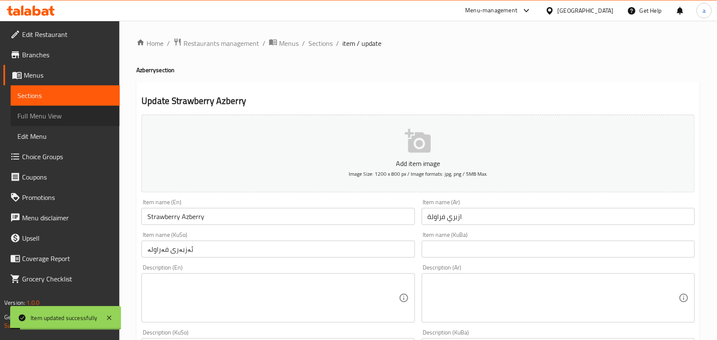
click at [75, 115] on span "Full Menu View" at bounding box center [65, 116] width 96 height 10
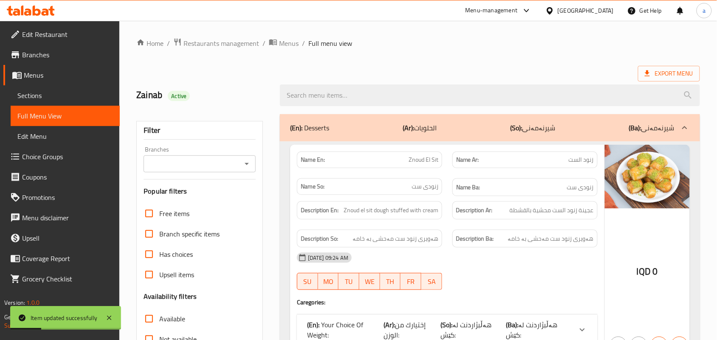
click at [245, 163] on icon "Open" at bounding box center [247, 164] width 10 height 10
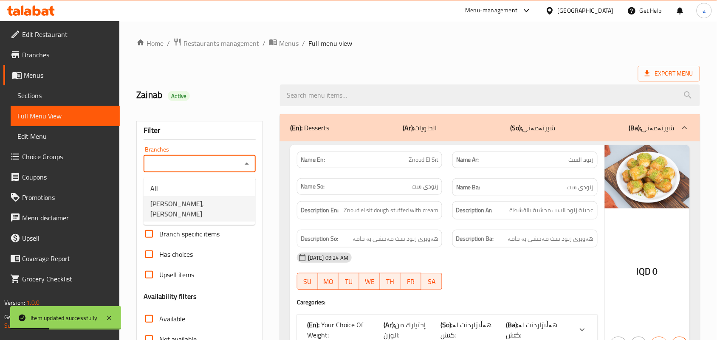
click at [214, 206] on span "[PERSON_NAME], [PERSON_NAME]" at bounding box center [199, 209] width 98 height 20
type input "[PERSON_NAME], [PERSON_NAME]"
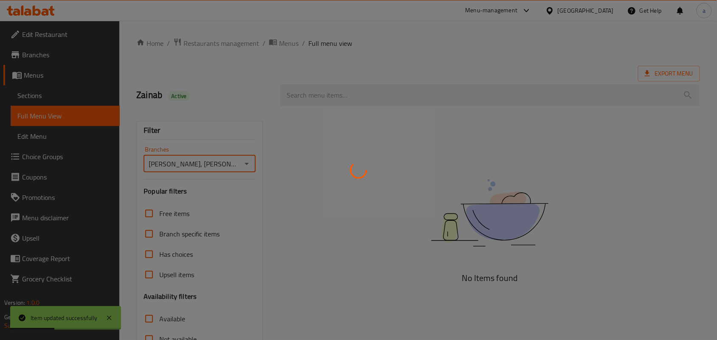
scroll to position [125, 0]
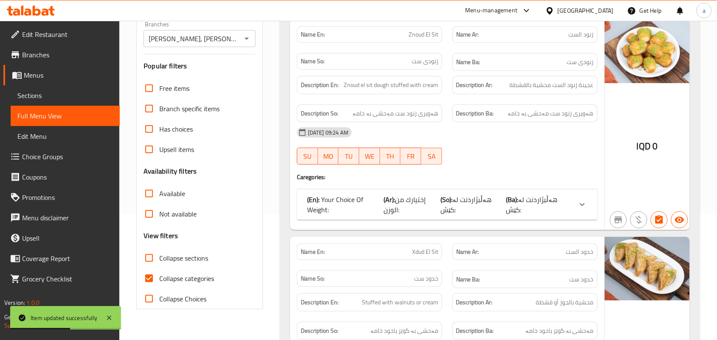
click at [162, 260] on label "Collapse sections" at bounding box center [173, 258] width 69 height 20
click at [159, 260] on input "Collapse sections" at bounding box center [149, 258] width 20 height 20
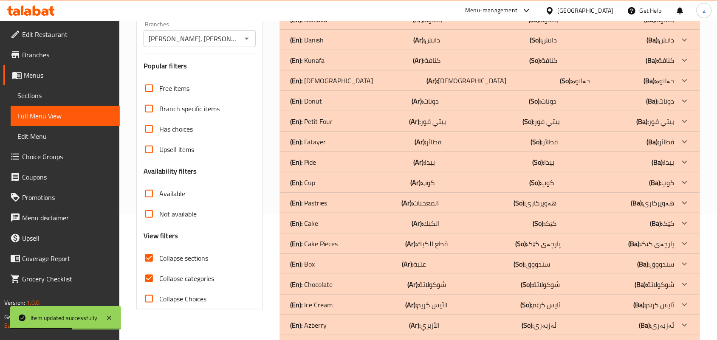
click at [144, 268] on input "Collapse sections" at bounding box center [149, 258] width 20 height 20
checkbox input "false"
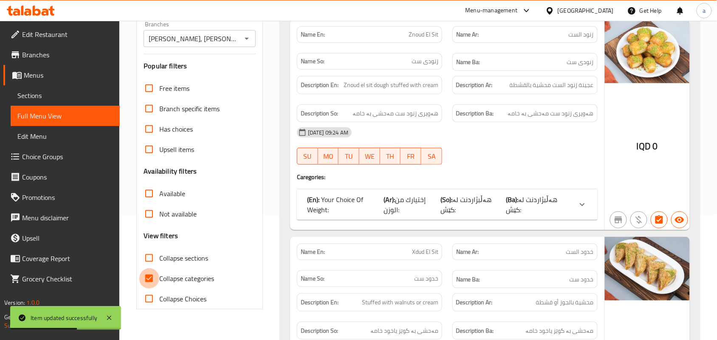
click at [151, 286] on input "Collapse categories" at bounding box center [149, 278] width 20 height 20
checkbox input "false"
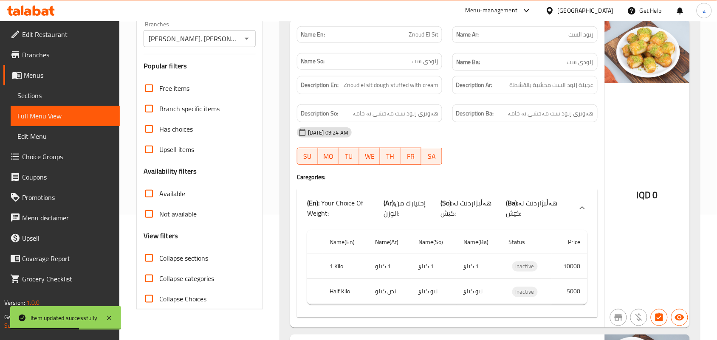
click at [152, 268] on input "Collapse sections" at bounding box center [149, 258] width 20 height 20
checkbox input "true"
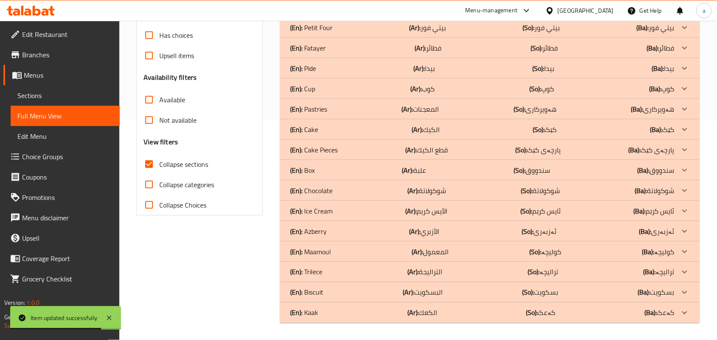
scroll to position [235, 0]
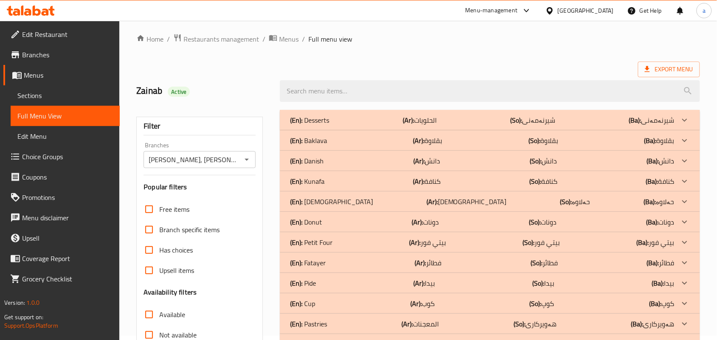
scroll to position [0, 0]
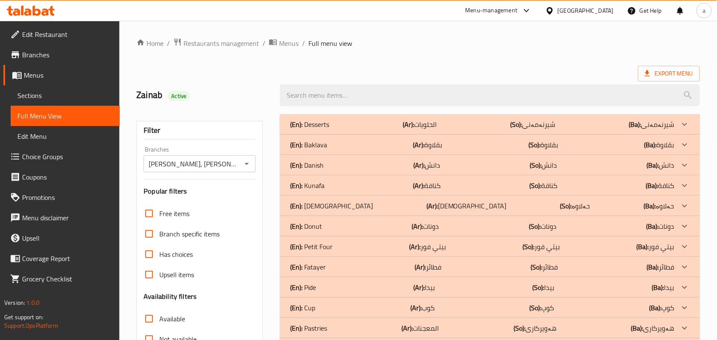
click at [236, 47] on span "Restaurants management" at bounding box center [221, 43] width 76 height 10
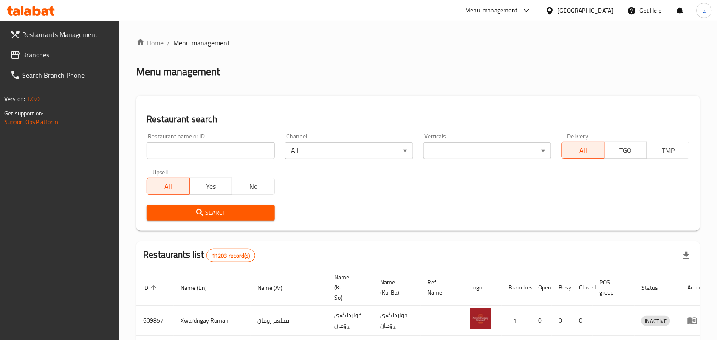
click at [204, 155] on input "search" at bounding box center [210, 150] width 128 height 17
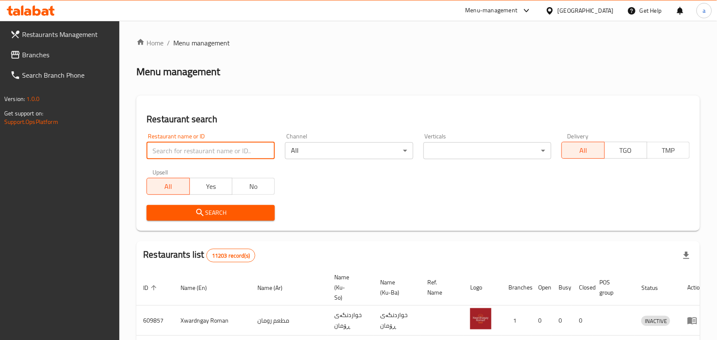
paste input "682952"
type input "682952"
click button "Search" at bounding box center [210, 213] width 128 height 16
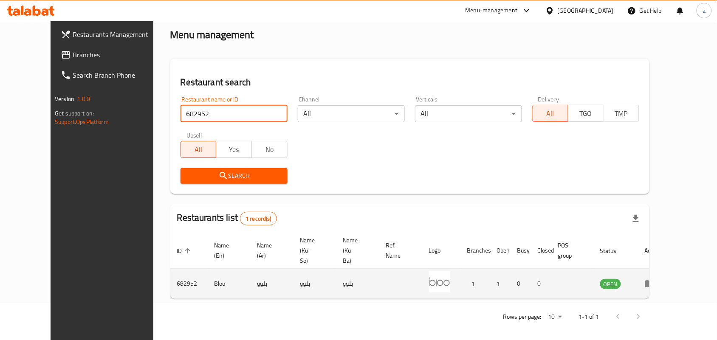
scroll to position [39, 0]
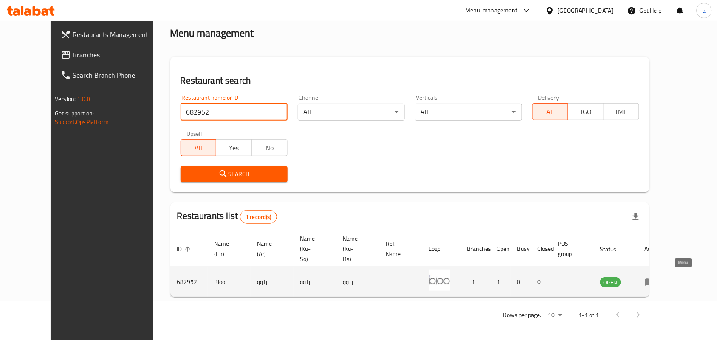
click at [655, 277] on icon "enhanced table" at bounding box center [650, 282] width 10 height 10
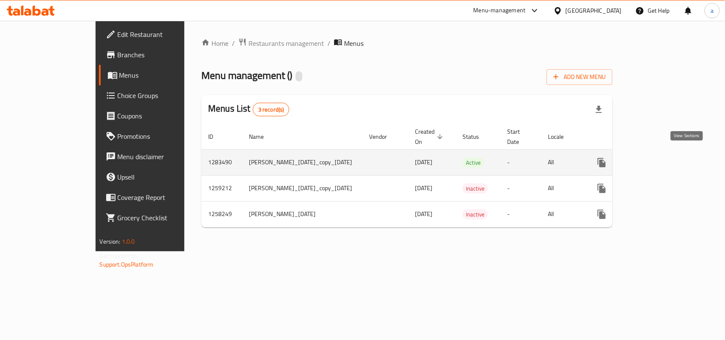
click at [668, 158] on icon "enhanced table" at bounding box center [663, 163] width 10 height 10
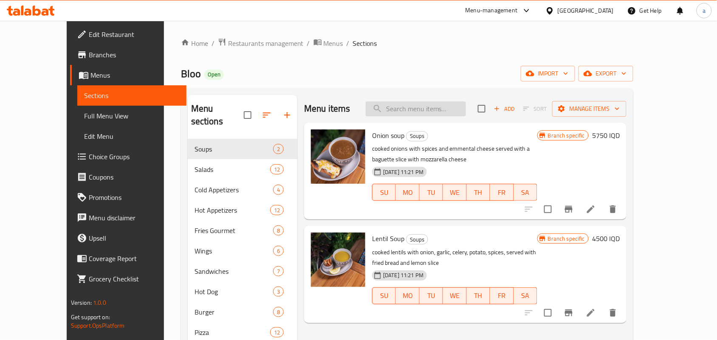
click at [445, 109] on input "search" at bounding box center [416, 108] width 100 height 15
paste input "Beef Satay"
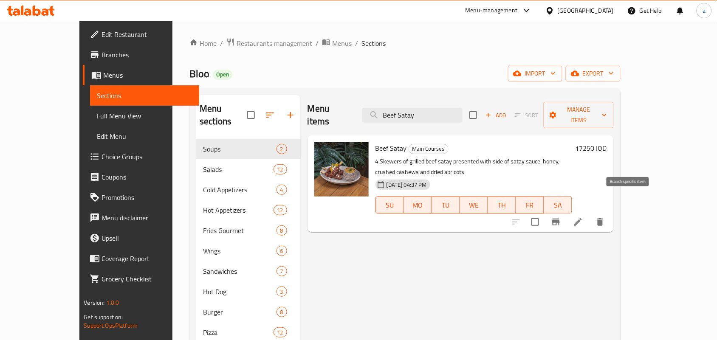
type input "Beef Satay"
click at [560, 219] on icon "Branch-specific-item" at bounding box center [556, 222] width 8 height 7
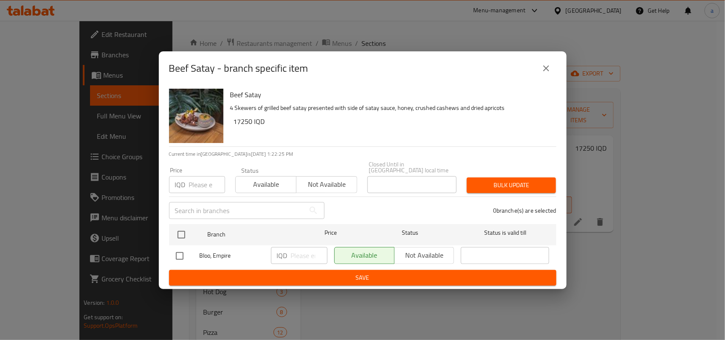
click at [174, 253] on input "checkbox" at bounding box center [180, 256] width 18 height 18
checkbox input "true"
click at [422, 255] on span "Not available" at bounding box center [424, 255] width 53 height 12
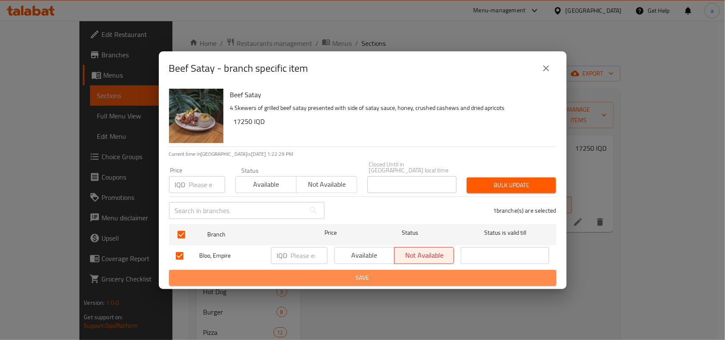
click at [422, 273] on span "Save" at bounding box center [363, 278] width 374 height 11
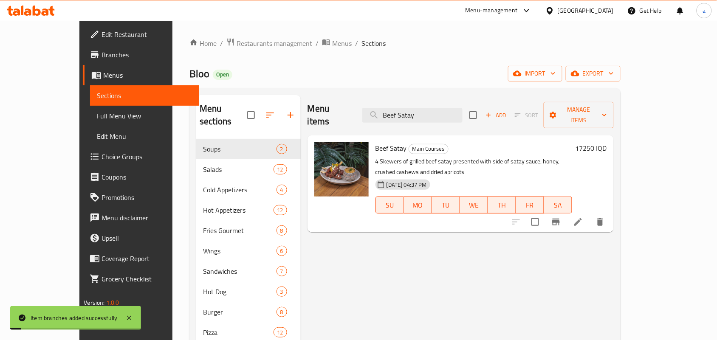
click at [583, 217] on icon at bounding box center [578, 222] width 10 height 10
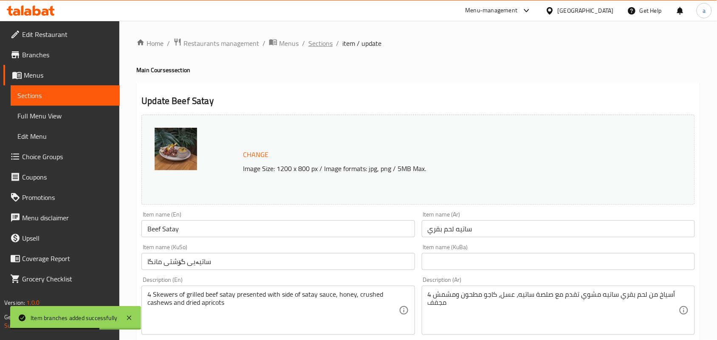
click at [332, 46] on span "Sections" at bounding box center [320, 43] width 24 height 10
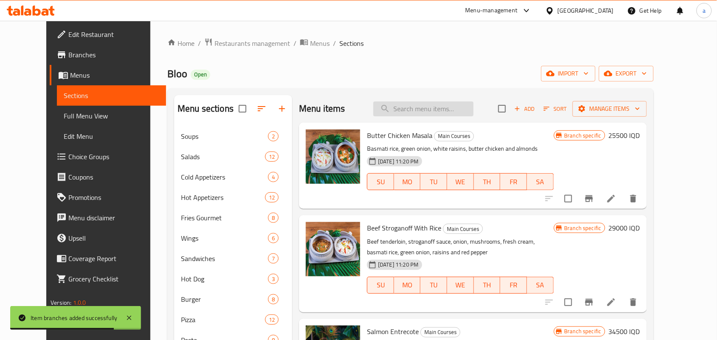
click at [434, 115] on input "search" at bounding box center [423, 108] width 100 height 15
paste input "Beef Satay"
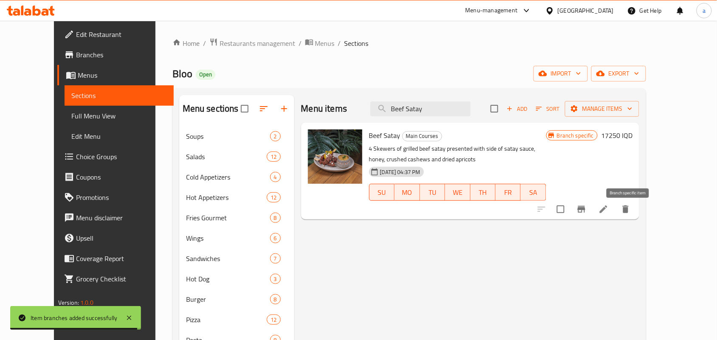
click at [585, 213] on icon "Branch-specific-item" at bounding box center [581, 209] width 8 height 7
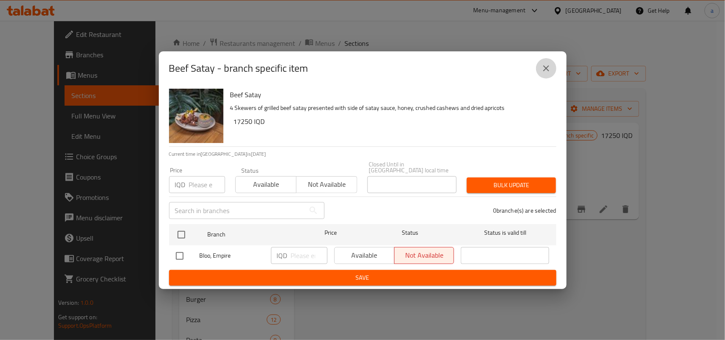
drag, startPoint x: 548, startPoint y: 69, endPoint x: 562, endPoint y: 0, distance: 70.1
click at [549, 62] on button "close" at bounding box center [546, 68] width 20 height 20
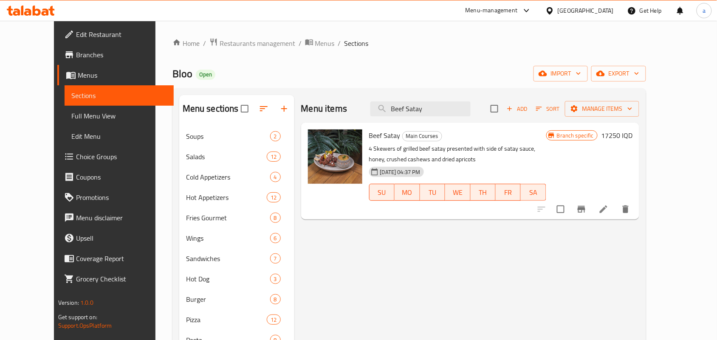
drag, startPoint x: 447, startPoint y: 109, endPoint x: 359, endPoint y: 128, distance: 90.4
click at [321, 123] on div "Menu items Beef Satay Add Sort Manage items" at bounding box center [470, 109] width 338 height 28
paste input "Chicken"
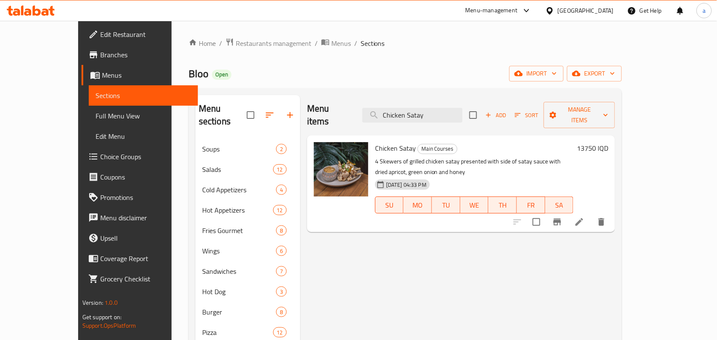
type input "Chicken Satay"
click at [562, 217] on icon "Branch-specific-item" at bounding box center [557, 222] width 10 height 10
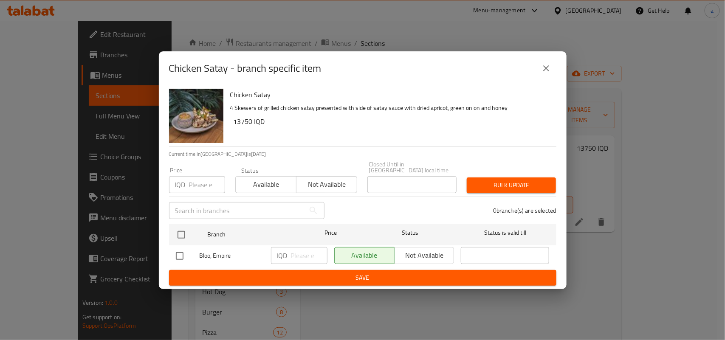
click at [417, 251] on div "Available Not available" at bounding box center [394, 255] width 120 height 17
drag, startPoint x: 180, startPoint y: 255, endPoint x: 196, endPoint y: 254, distance: 15.8
click at [183, 255] on input "checkbox" at bounding box center [180, 256] width 18 height 18
checkbox input "true"
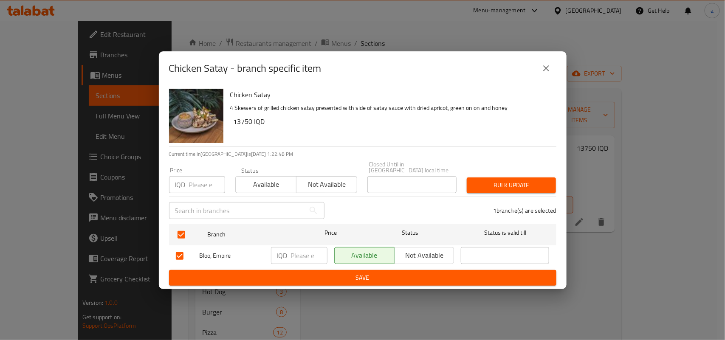
click at [422, 255] on span "Not available" at bounding box center [424, 255] width 53 height 12
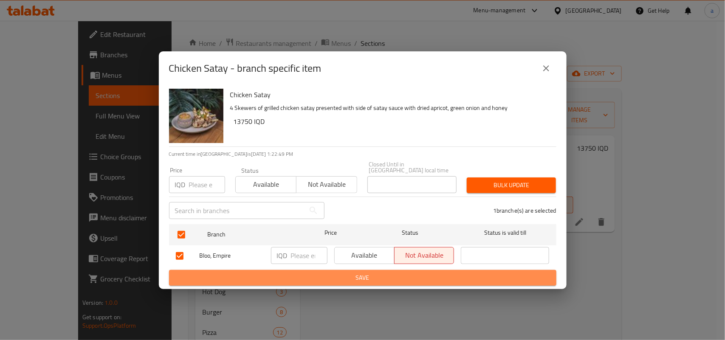
click at [403, 273] on span "Save" at bounding box center [363, 278] width 374 height 11
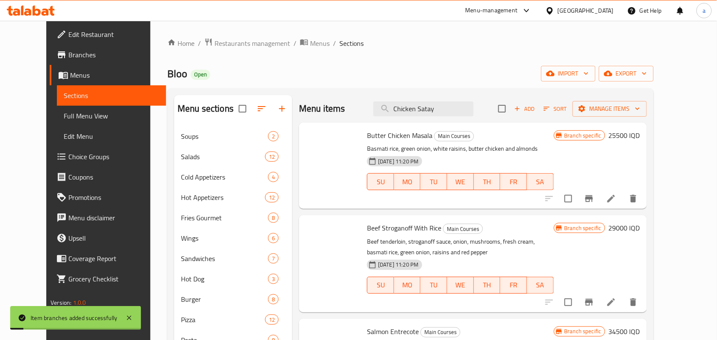
click at [72, 119] on span "Full Menu View" at bounding box center [112, 116] width 96 height 10
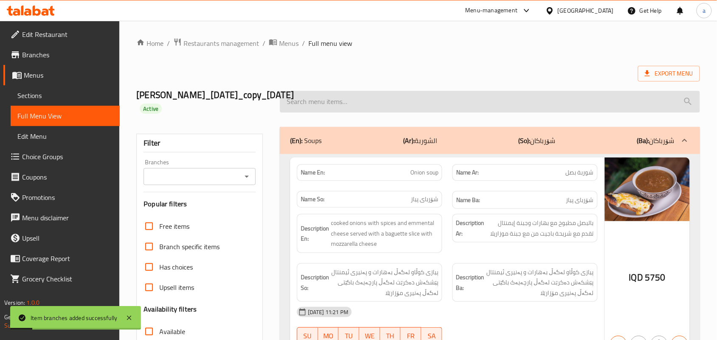
click at [342, 110] on input "search" at bounding box center [490, 102] width 420 height 22
paste input "Beef Satay"
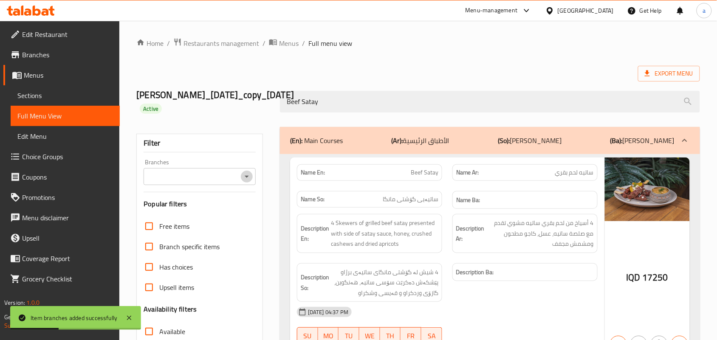
click at [251, 182] on icon "Open" at bounding box center [247, 177] width 10 height 10
type input "Beef Satay"
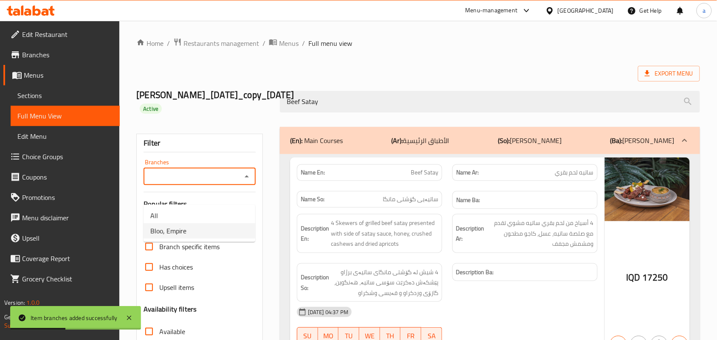
click at [193, 230] on li "Bloo, Empire" at bounding box center [200, 230] width 112 height 15
type input "Bloo, Empire"
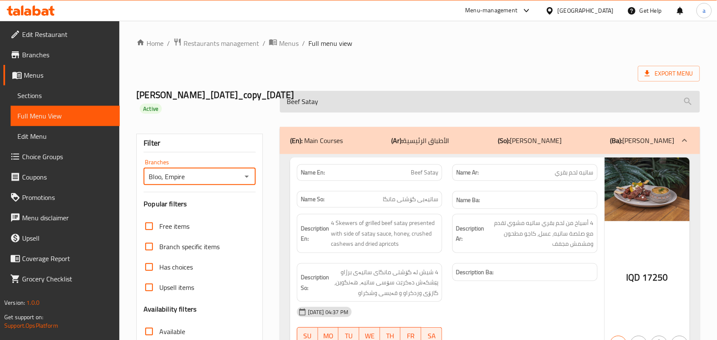
click at [343, 108] on input "Beef Satay" at bounding box center [490, 102] width 420 height 22
click at [289, 113] on input "Beef Satay" at bounding box center [490, 102] width 420 height 22
click at [336, 113] on input "Beef Satay" at bounding box center [490, 102] width 420 height 22
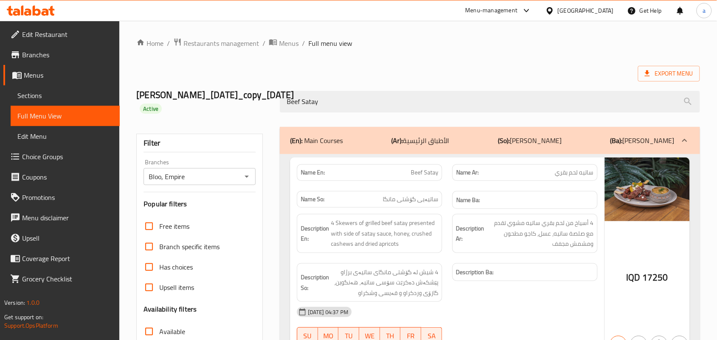
drag, startPoint x: 324, startPoint y: 112, endPoint x: 223, endPoint y: 118, distance: 101.3
click at [223, 118] on div "Muhammed Ibrahim_copy_18/09/2024_copy_15/04/2025 Active Beef Satay" at bounding box center [418, 101] width 574 height 51
paste input "Chicken"
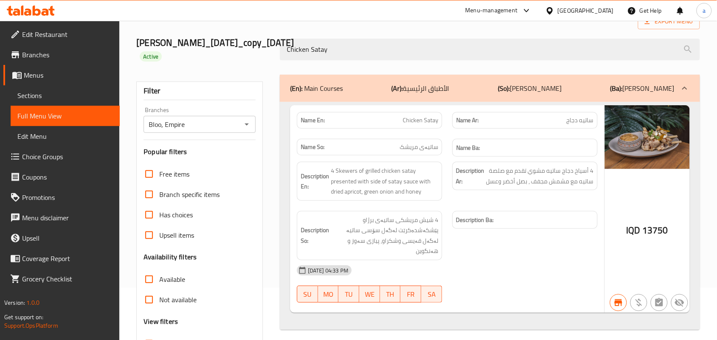
scroll to position [28, 0]
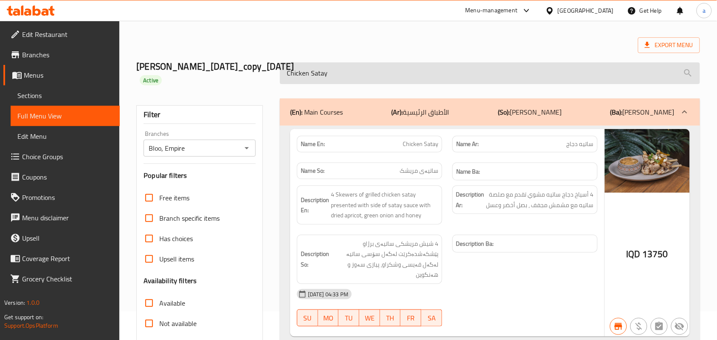
click at [325, 84] on input "Chicken Satay" at bounding box center [490, 73] width 420 height 22
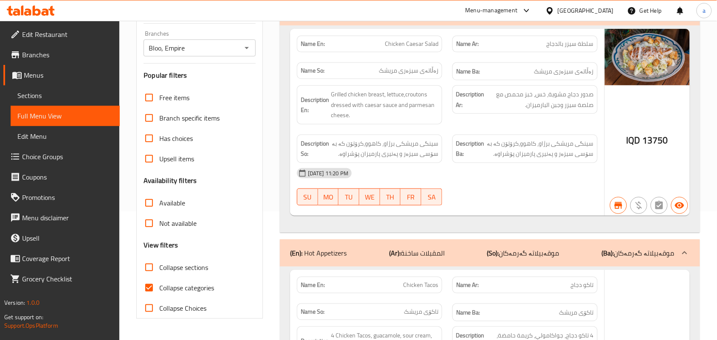
scroll to position [152, 0]
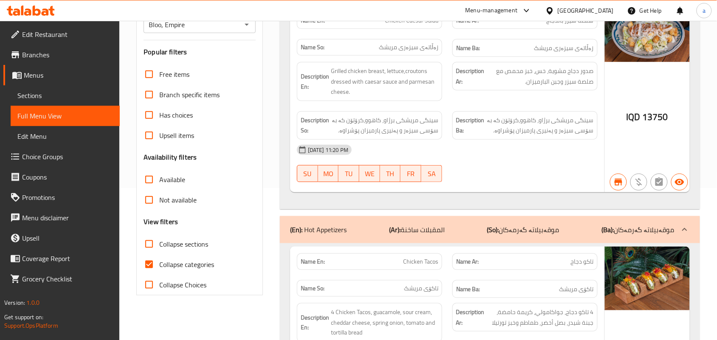
type input "Chicken"
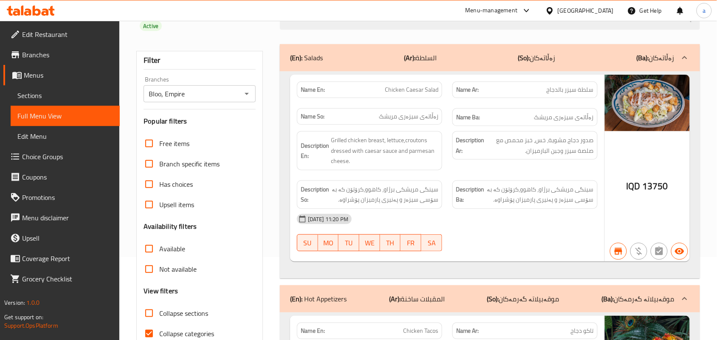
scroll to position [0, 0]
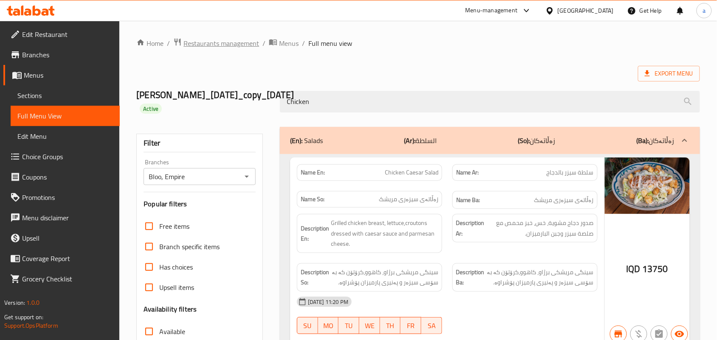
click at [253, 43] on span "Restaurants management" at bounding box center [221, 43] width 76 height 10
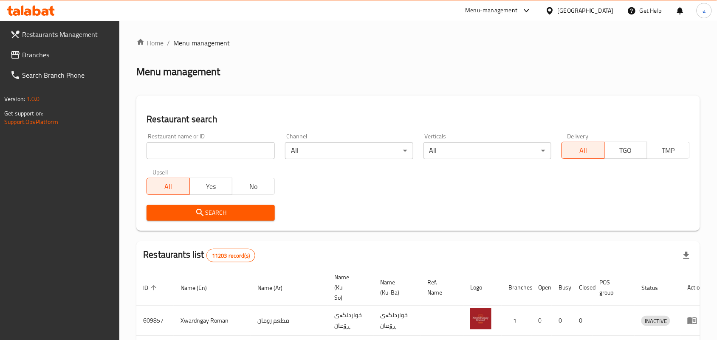
click at [184, 151] on input "search" at bounding box center [210, 150] width 128 height 17
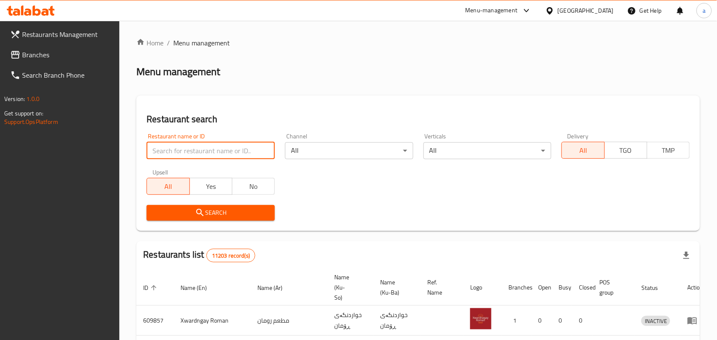
paste input "692461"
type input "692461"
click button "Search" at bounding box center [210, 213] width 128 height 16
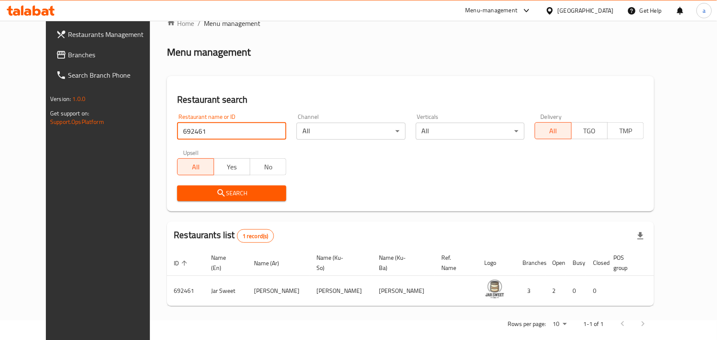
scroll to position [39, 0]
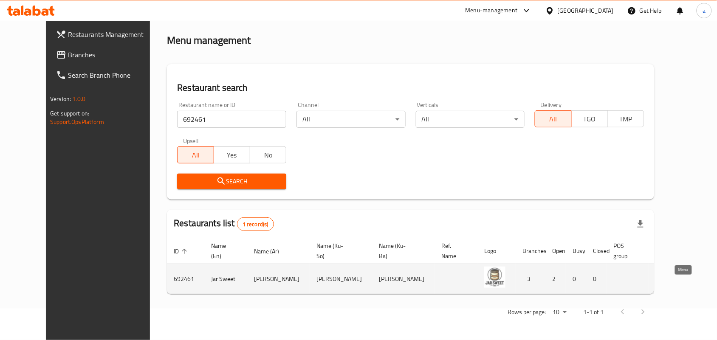
click at [700, 278] on icon "enhanced table" at bounding box center [705, 279] width 10 height 10
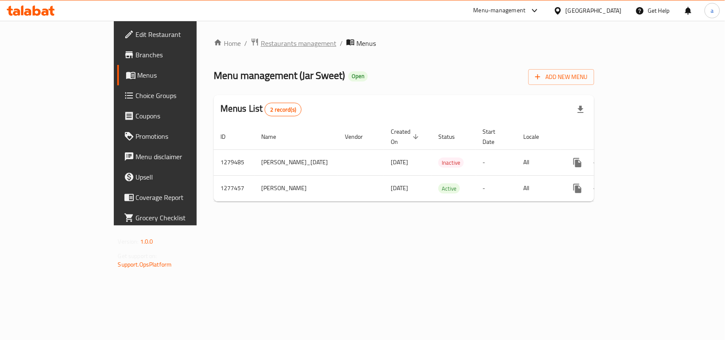
click at [261, 42] on span "Restaurants management" at bounding box center [299, 43] width 76 height 10
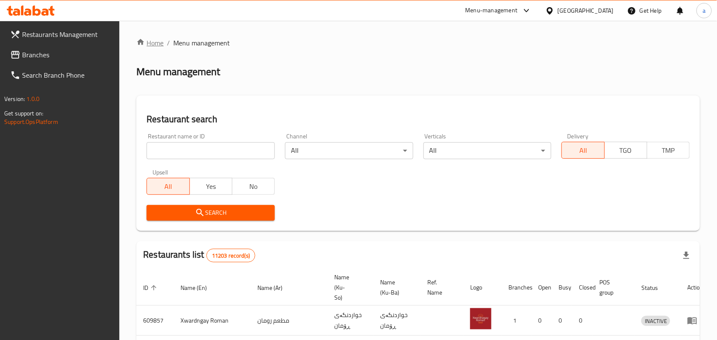
click at [162, 44] on link "Home" at bounding box center [149, 43] width 27 height 10
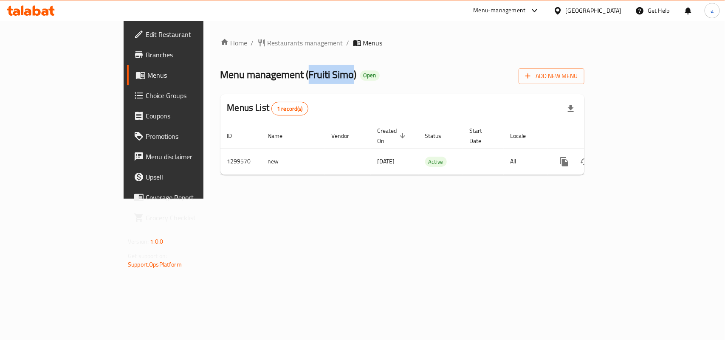
drag, startPoint x: 233, startPoint y: 76, endPoint x: 281, endPoint y: 76, distance: 48.4
click at [281, 76] on span "Menu management ( Fruiti Simo )" at bounding box center [288, 74] width 136 height 19
copy span "Fruiti Simo"
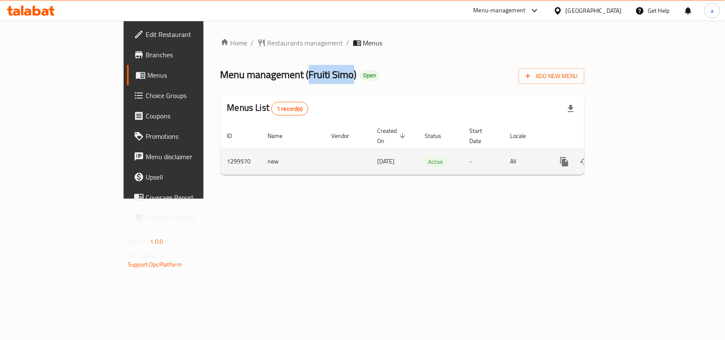
click at [568, 157] on icon "more" at bounding box center [564, 161] width 8 height 9
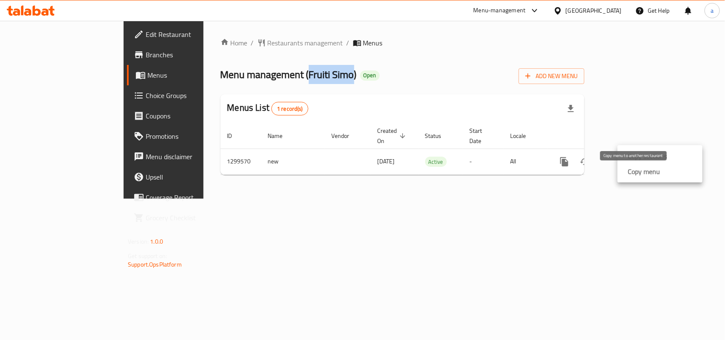
click at [638, 173] on strong "Copy menu" at bounding box center [644, 171] width 32 height 10
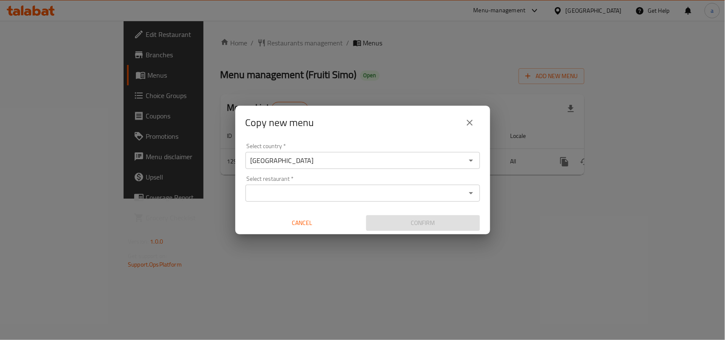
click at [255, 191] on input "Select restaurant   *" at bounding box center [355, 193] width 215 height 12
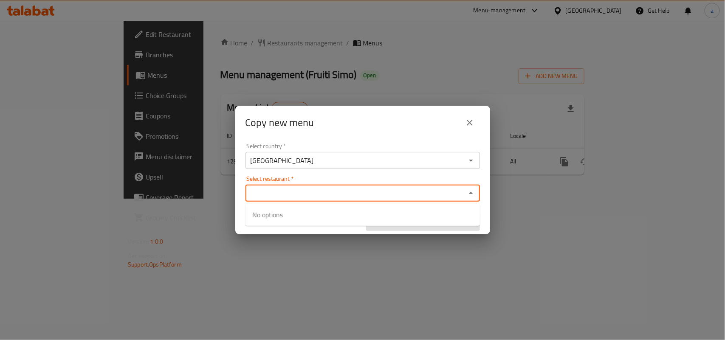
paste input "Fruiti Simo"
type input "Fruiti Simo"
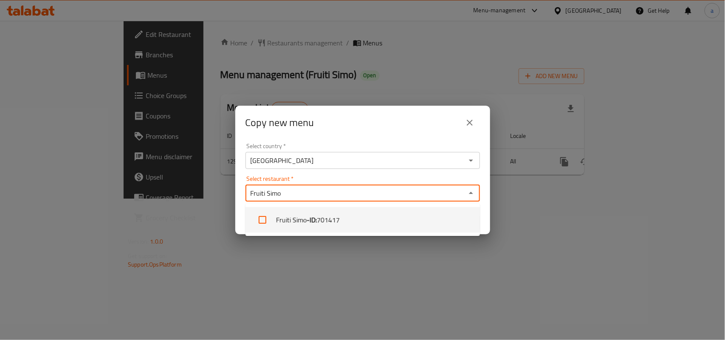
click at [264, 216] on input "checkbox" at bounding box center [262, 220] width 20 height 20
checkbox input "true"
click at [485, 217] on div "Select country   * [GEOGRAPHIC_DATA] Select country * Select restaurant   * Fru…" at bounding box center [362, 187] width 255 height 95
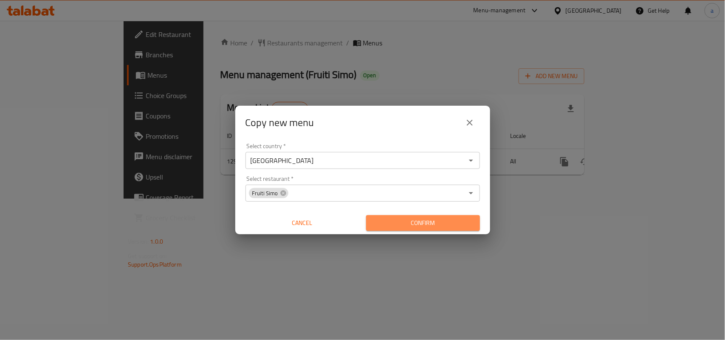
click at [446, 223] on span "Confirm" at bounding box center [423, 223] width 100 height 11
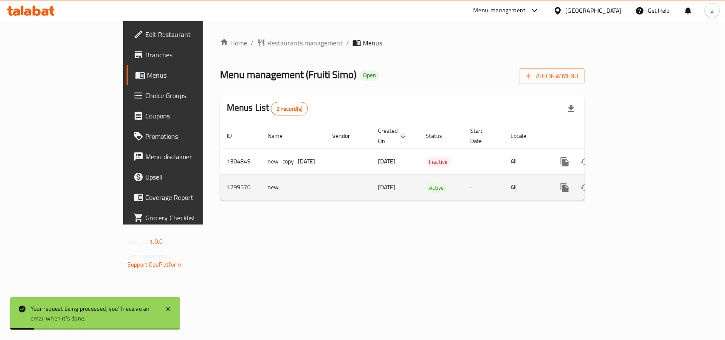
click at [631, 186] on icon "enhanced table" at bounding box center [626, 188] width 10 height 10
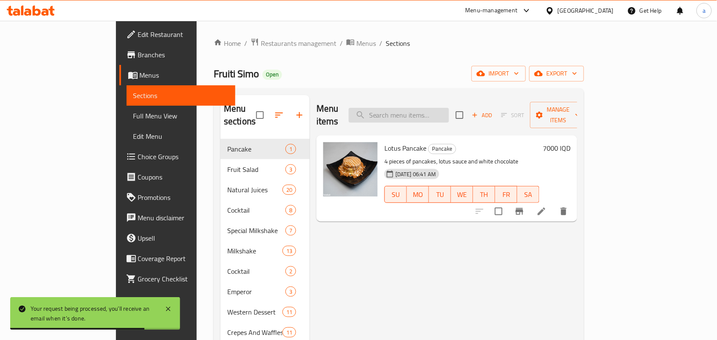
click at [449, 108] on input "search" at bounding box center [399, 115] width 100 height 15
paste input "عصير برتقال"
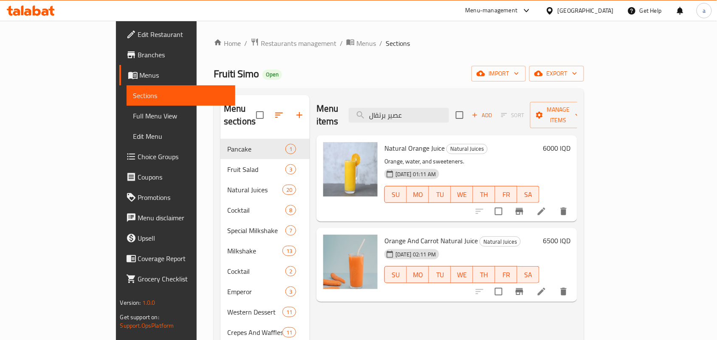
type input "عصير برتقال"
click at [523, 208] on icon "Branch-specific-item" at bounding box center [520, 211] width 8 height 7
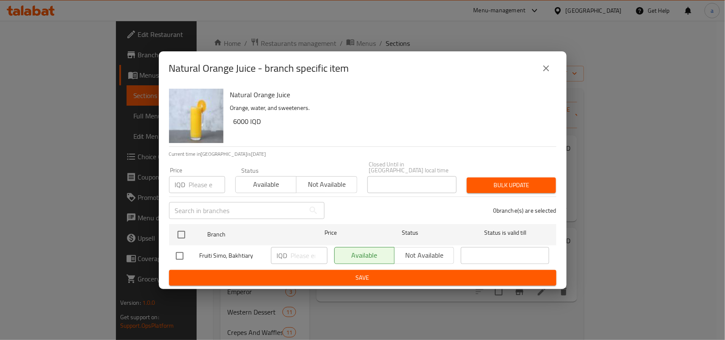
drag, startPoint x: 180, startPoint y: 253, endPoint x: 203, endPoint y: 251, distance: 23.5
click at [180, 253] on input "checkbox" at bounding box center [180, 256] width 18 height 18
checkbox input "true"
click at [312, 257] on input "number" at bounding box center [309, 255] width 37 height 17
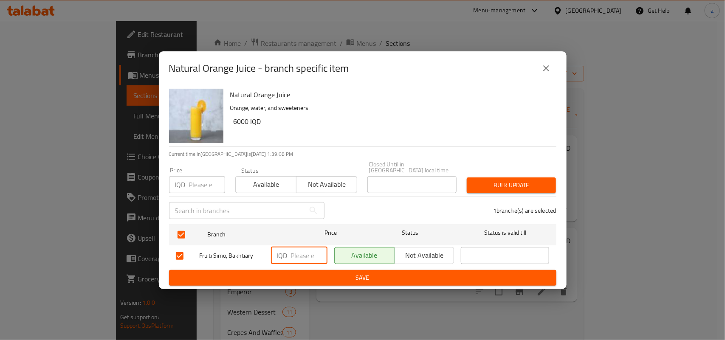
paste input "6250"
type input "6250"
click at [296, 280] on span "Save" at bounding box center [363, 278] width 374 height 11
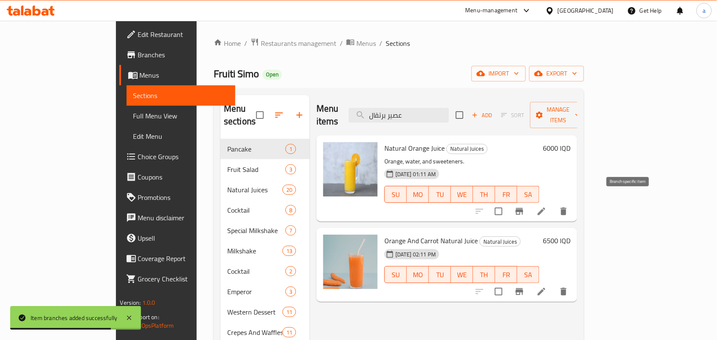
click at [524, 206] on icon "Branch-specific-item" at bounding box center [519, 211] width 10 height 10
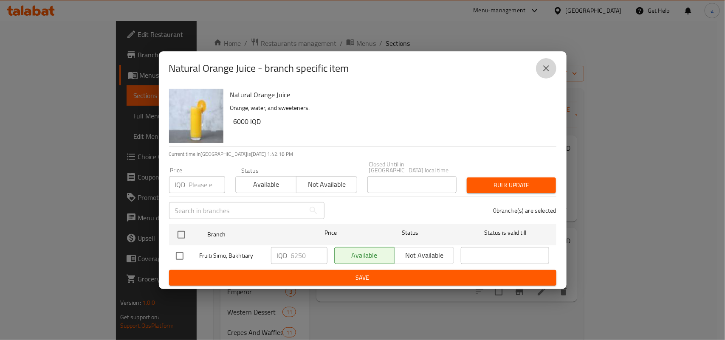
click at [541, 69] on icon "close" at bounding box center [546, 68] width 10 height 10
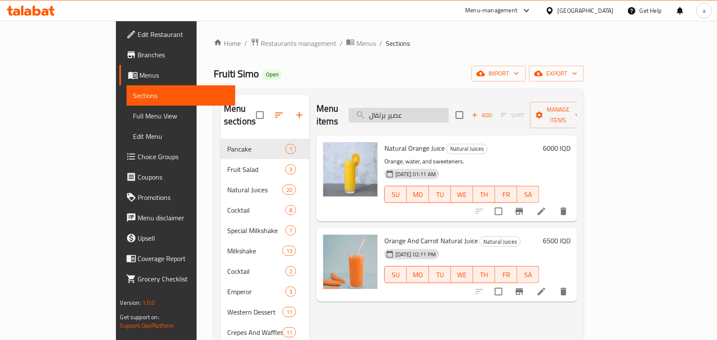
drag, startPoint x: 304, startPoint y: 129, endPoint x: 405, endPoint y: 116, distance: 101.9
click at [310, 129] on div "Menu items عصير برتقال Add Sort Manage items Natural Orange Juice Natural Juice…" at bounding box center [444, 265] width 268 height 340
paste input "فراولة"
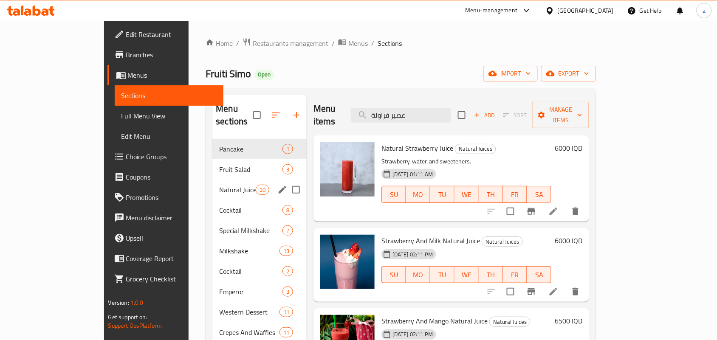
type input "عصير فراولة"
drag, startPoint x: 236, startPoint y: 177, endPoint x: 249, endPoint y: 177, distance: 12.7
click at [256, 186] on span "20" at bounding box center [262, 190] width 13 height 8
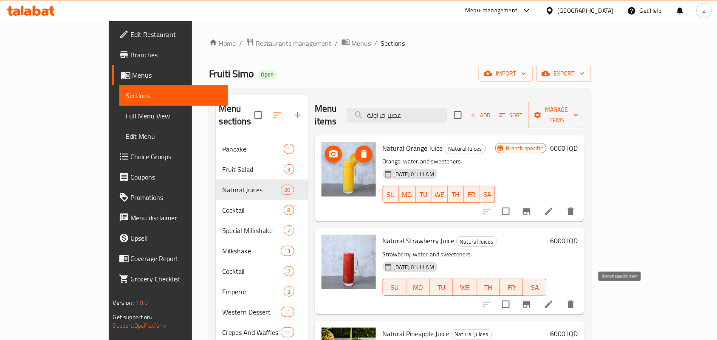
click at [532, 299] on icon "Branch-specific-item" at bounding box center [526, 304] width 10 height 10
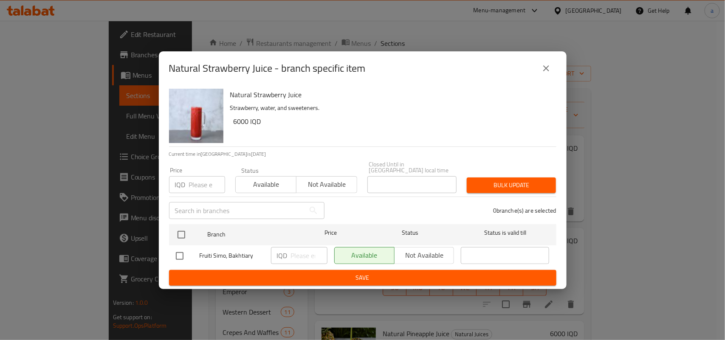
click at [173, 256] on input "checkbox" at bounding box center [180, 256] width 18 height 18
checkbox input "true"
drag, startPoint x: 315, startPoint y: 253, endPoint x: 309, endPoint y: 253, distance: 6.4
type input "1"
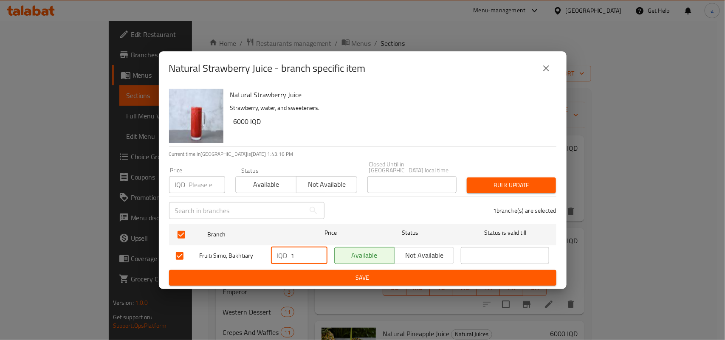
click at [315, 253] on input "1" at bounding box center [309, 255] width 37 height 17
drag, startPoint x: 301, startPoint y: 253, endPoint x: 244, endPoint y: 259, distance: 56.9
click at [244, 259] on div "Fruiti Simo, Bakhtiary IQD 1 ​ Available Not available ​" at bounding box center [362, 256] width 380 height 25
paste input "number"
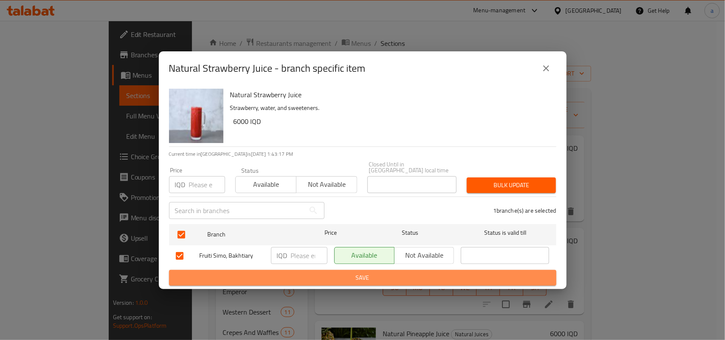
click at [290, 275] on span "Save" at bounding box center [363, 278] width 374 height 11
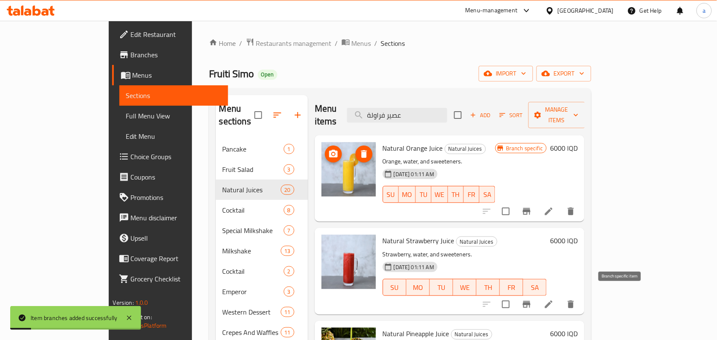
click at [530, 301] on icon "Branch-specific-item" at bounding box center [527, 304] width 8 height 7
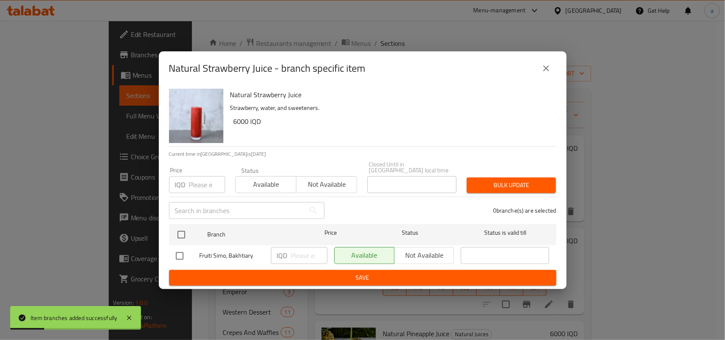
click at [179, 249] on input "checkbox" at bounding box center [180, 256] width 18 height 18
checkbox input "true"
click at [304, 251] on input "number" at bounding box center [309, 255] width 37 height 17
click at [302, 255] on input "number" at bounding box center [309, 255] width 37 height 17
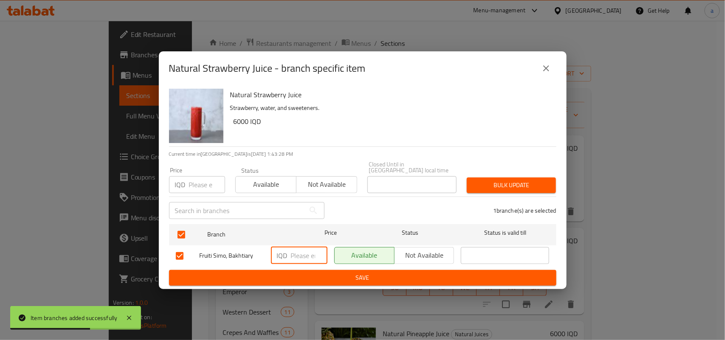
paste input "6250"
type input "6250"
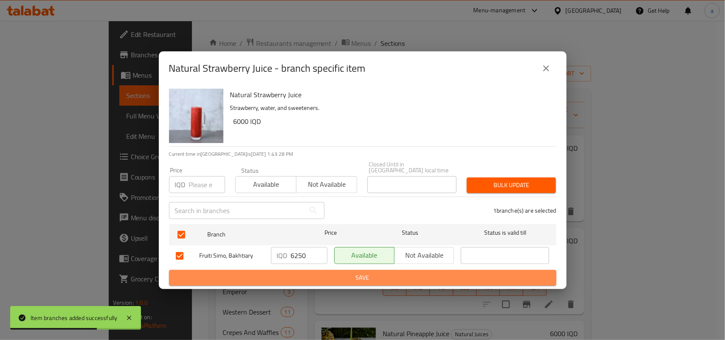
click at [304, 275] on span "Save" at bounding box center [363, 278] width 374 height 11
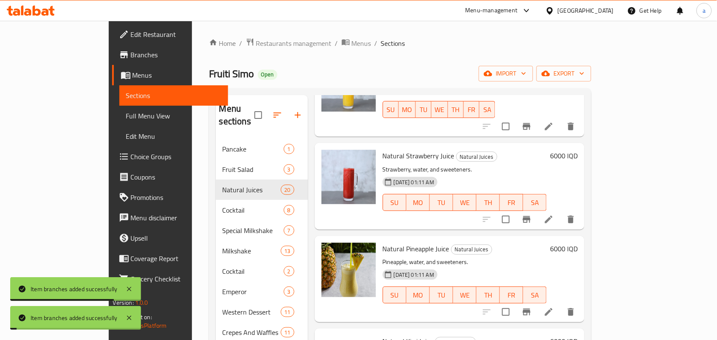
scroll to position [124, 0]
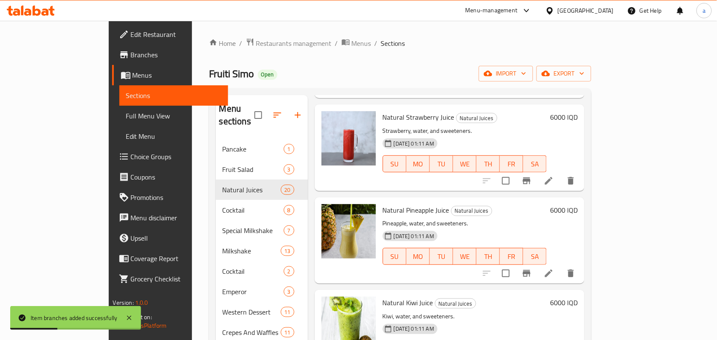
click at [532, 268] on icon "Branch-specific-item" at bounding box center [526, 273] width 10 height 10
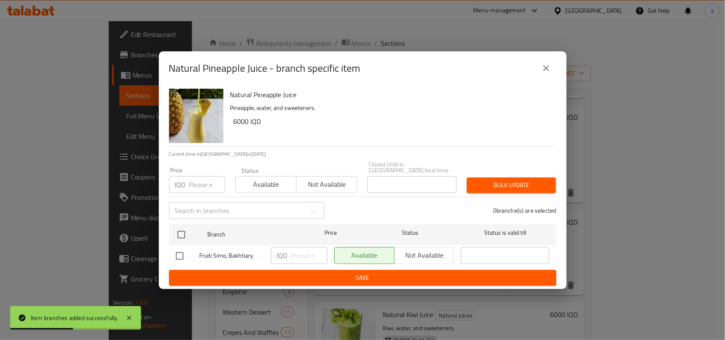
click at [180, 251] on input "checkbox" at bounding box center [180, 256] width 18 height 18
checkbox input "true"
drag, startPoint x: 313, startPoint y: 251, endPoint x: 309, endPoint y: 251, distance: 4.7
click at [313, 251] on input "number" at bounding box center [309, 255] width 37 height 17
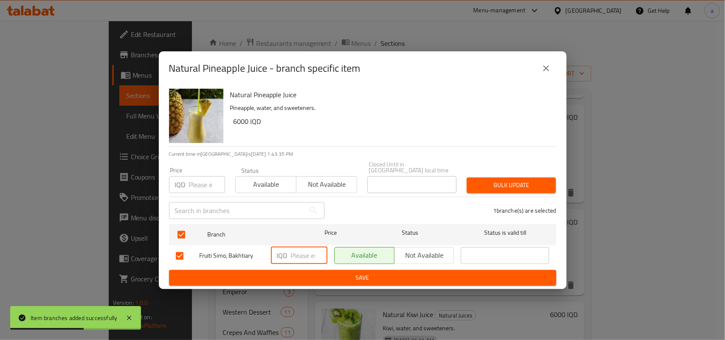
paste input "6250"
type input "6250"
click at [304, 275] on span "Save" at bounding box center [363, 278] width 374 height 11
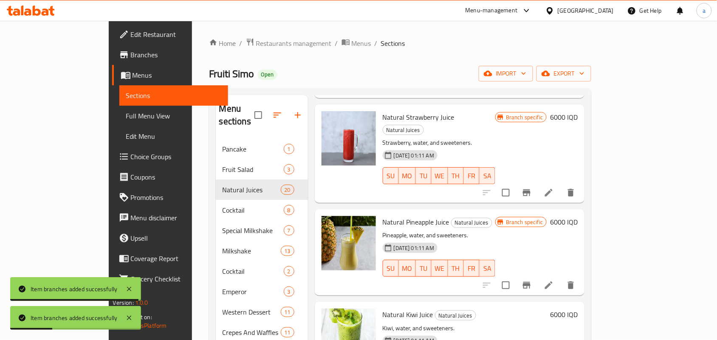
scroll to position [248, 0]
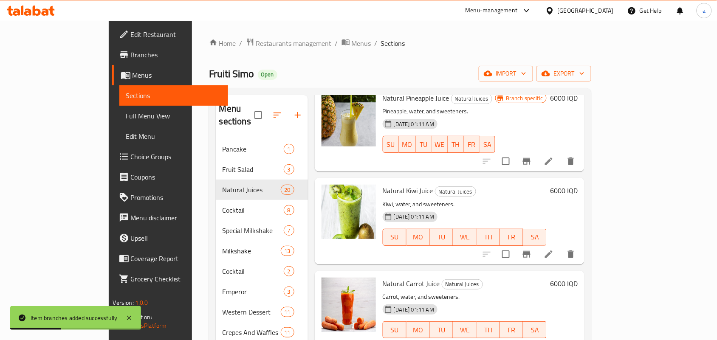
click at [532, 249] on icon "Branch-specific-item" at bounding box center [526, 254] width 10 height 10
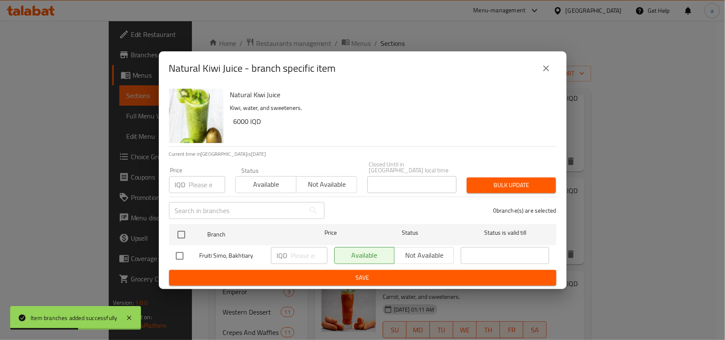
click at [180, 254] on input "checkbox" at bounding box center [180, 256] width 18 height 18
checkbox input "true"
click at [299, 253] on input "number" at bounding box center [309, 255] width 37 height 17
paste input "6250"
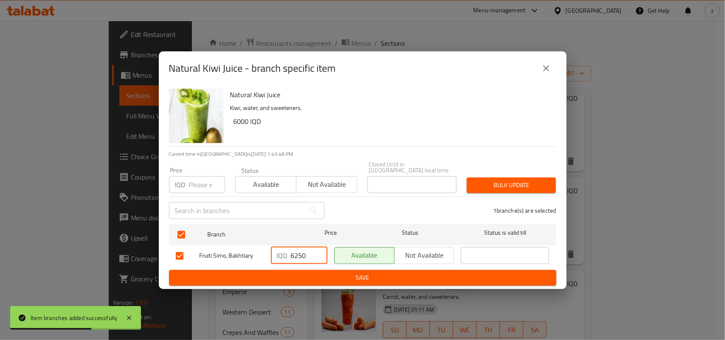
type input "6250"
click at [285, 279] on span "Save" at bounding box center [363, 278] width 374 height 11
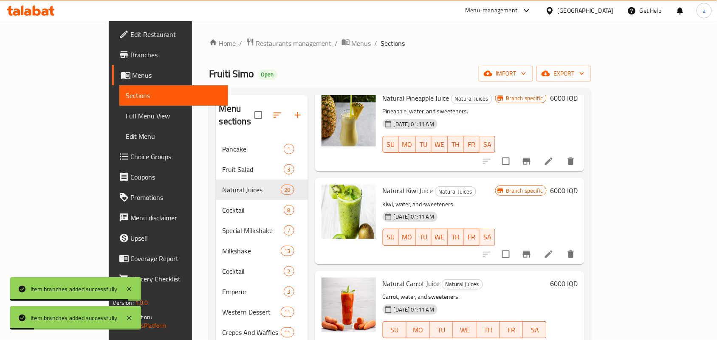
scroll to position [372, 0]
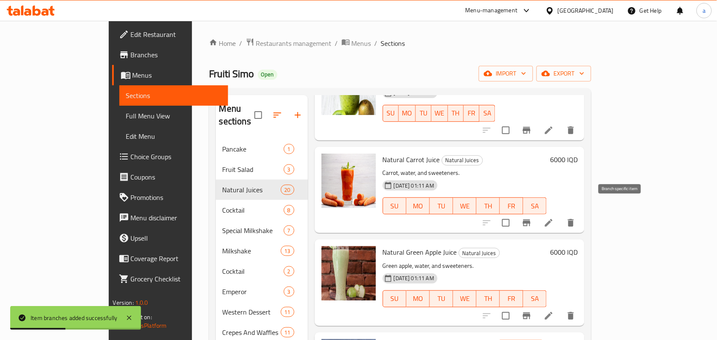
click at [532, 218] on icon "Branch-specific-item" at bounding box center [526, 223] width 10 height 10
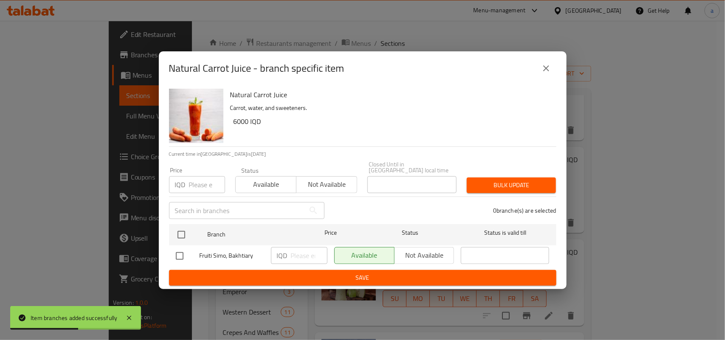
click at [181, 254] on input "checkbox" at bounding box center [180, 256] width 18 height 18
checkbox input "true"
click at [309, 254] on input "number" at bounding box center [309, 255] width 37 height 17
paste input "6250"
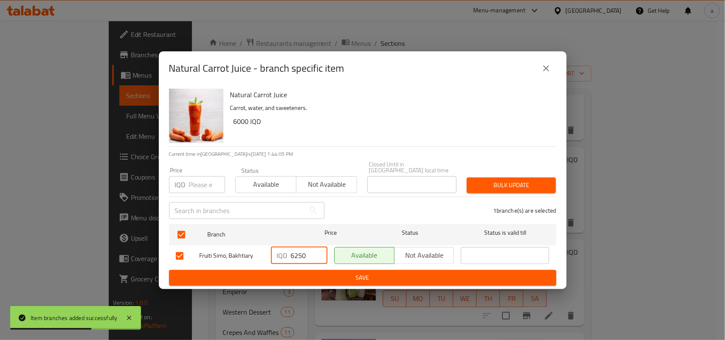
type input "6250"
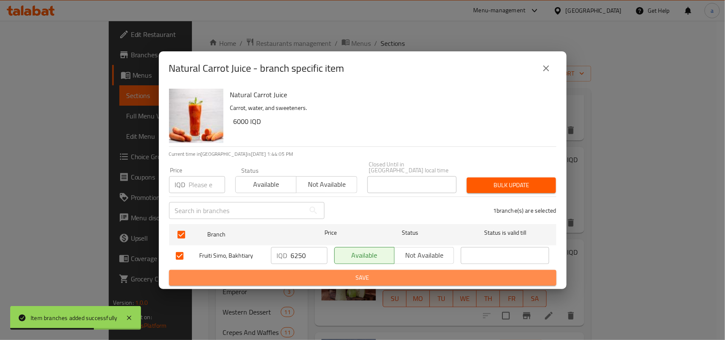
click at [305, 270] on button "Save" at bounding box center [362, 278] width 387 height 16
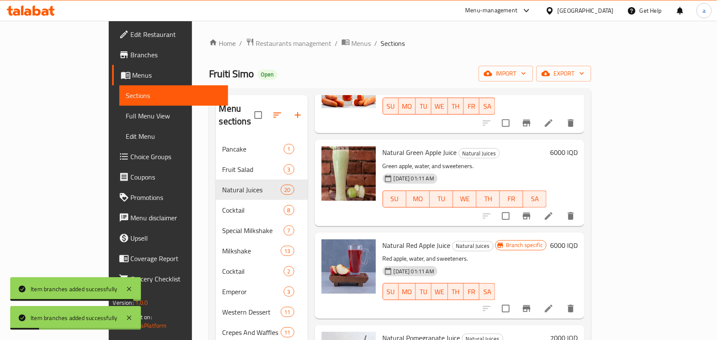
scroll to position [495, 0]
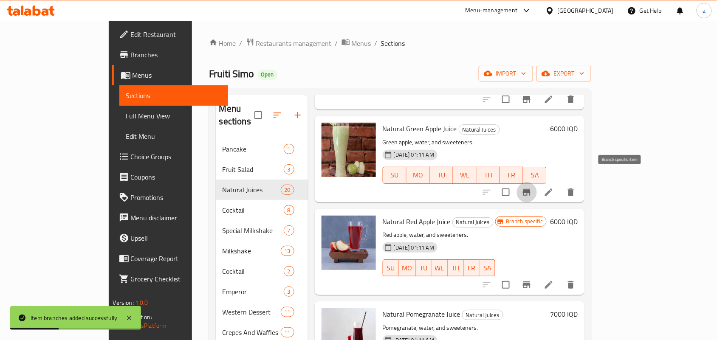
click at [530, 189] on icon "Branch-specific-item" at bounding box center [527, 192] width 8 height 7
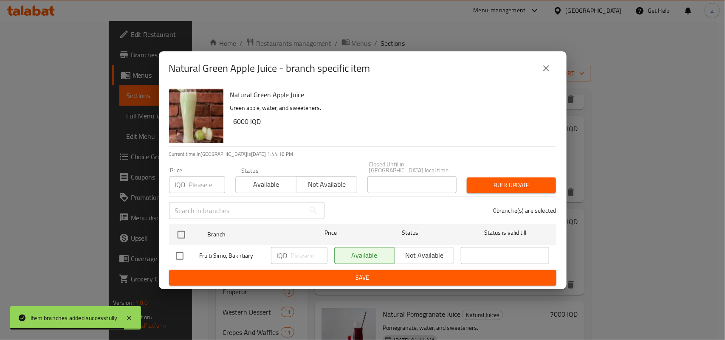
click at [179, 255] on input "checkbox" at bounding box center [180, 256] width 18 height 18
checkbox input "true"
click at [307, 254] on input "number" at bounding box center [309, 255] width 37 height 17
paste input "6250"
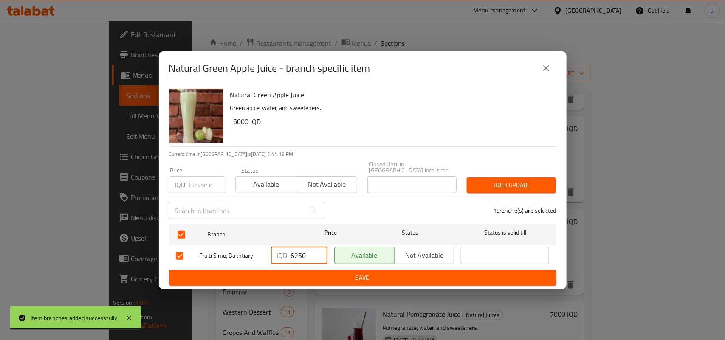
type input "6250"
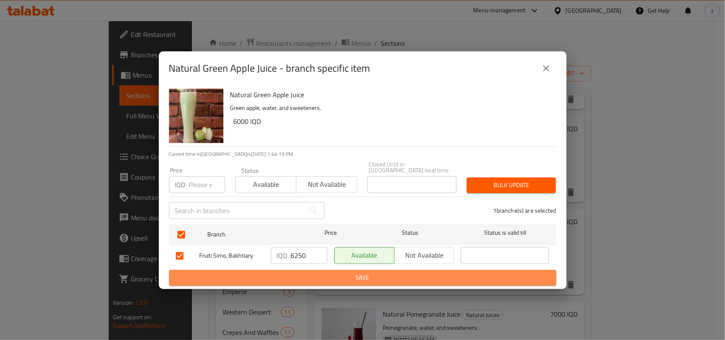
click at [321, 274] on span "Save" at bounding box center [363, 278] width 374 height 11
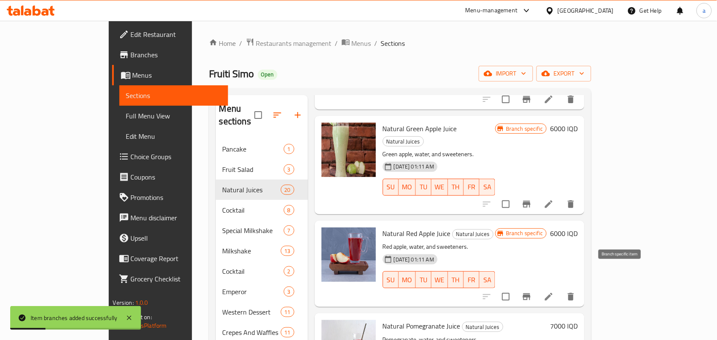
click at [530, 293] on icon "Branch-specific-item" at bounding box center [527, 296] width 8 height 7
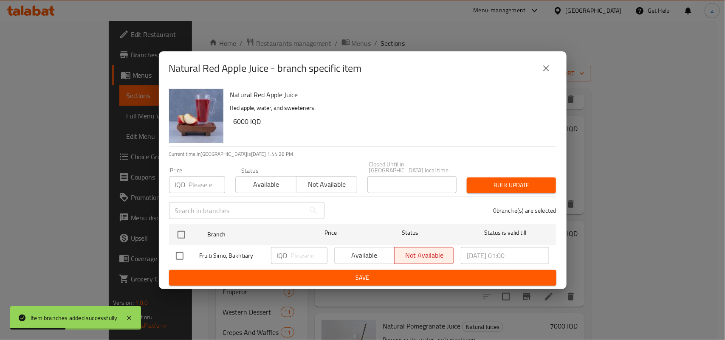
click at [171, 251] on input "checkbox" at bounding box center [180, 256] width 18 height 18
checkbox input "true"
click at [293, 253] on input "number" at bounding box center [309, 255] width 37 height 17
paste input "6250"
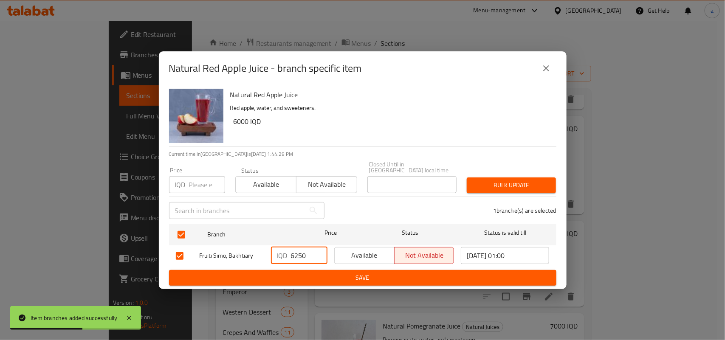
type input "6250"
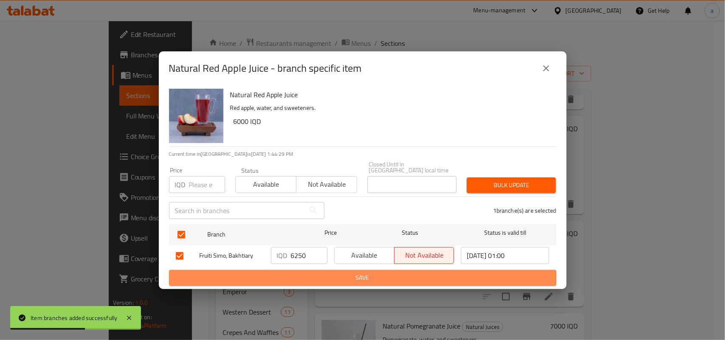
click at [298, 276] on span "Save" at bounding box center [363, 278] width 374 height 11
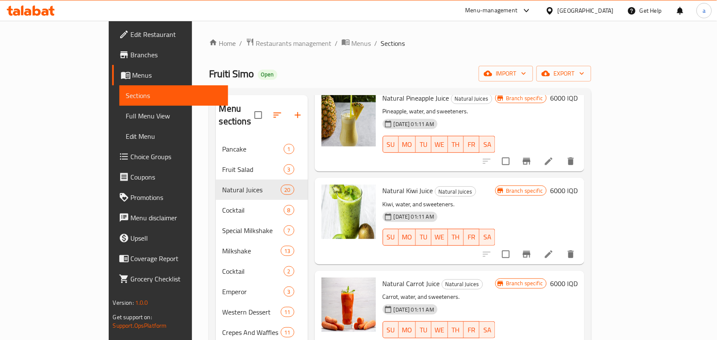
scroll to position [0, 0]
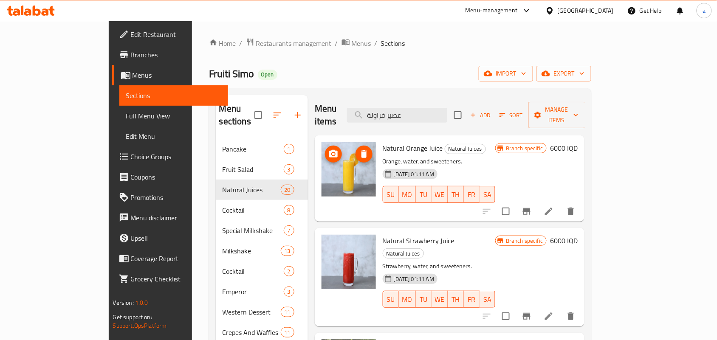
drag, startPoint x: 466, startPoint y: 116, endPoint x: 348, endPoint y: 114, distance: 117.6
click at [348, 114] on div "Menu items عصير فراولة Add Sort Manage items" at bounding box center [450, 115] width 270 height 40
paste input "يمون"
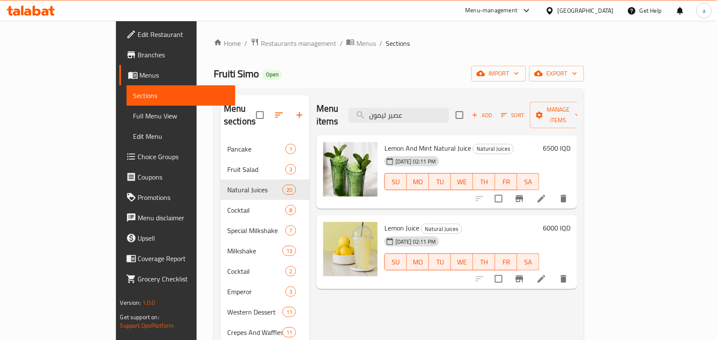
type input "عصير ليمون"
click at [523, 276] on icon "Branch-specific-item" at bounding box center [520, 279] width 8 height 7
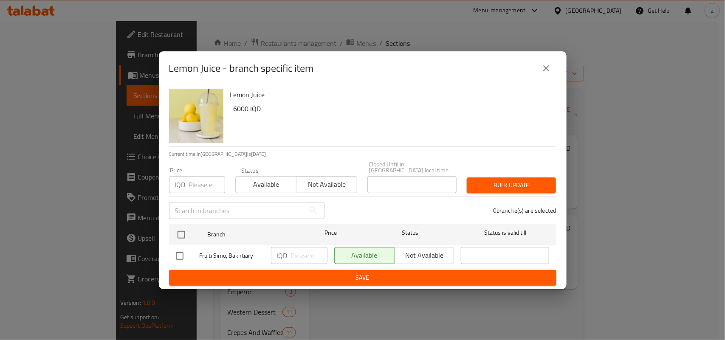
click at [179, 253] on input "checkbox" at bounding box center [180, 256] width 18 height 18
checkbox input "true"
click at [311, 254] on input "number" at bounding box center [309, 255] width 37 height 17
paste input "6250"
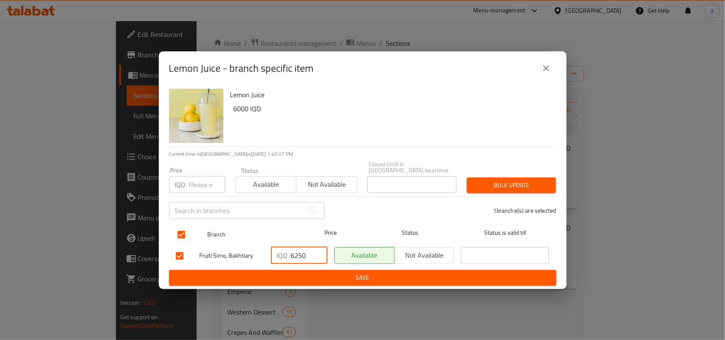
type input "6250"
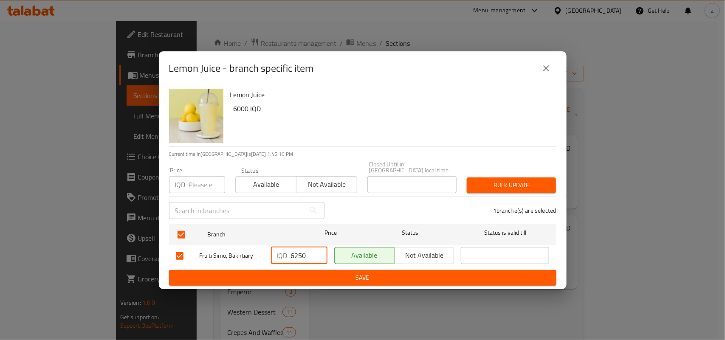
click at [344, 278] on span "Save" at bounding box center [363, 278] width 374 height 11
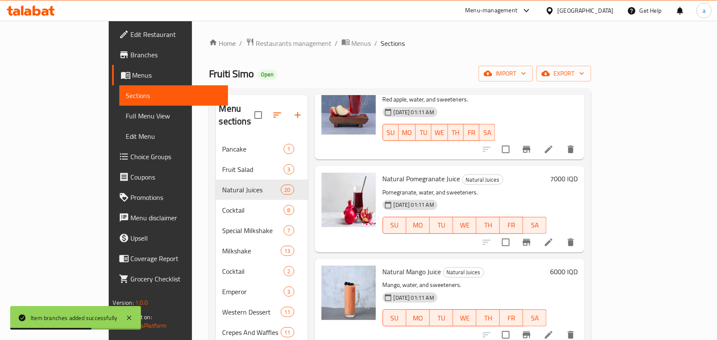
scroll to position [619, 0]
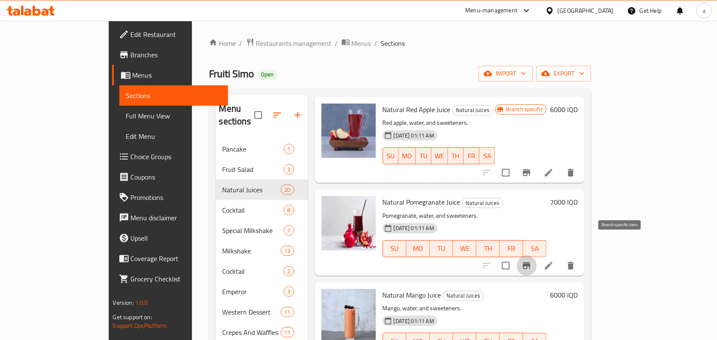
click at [530, 262] on icon "Branch-specific-item" at bounding box center [527, 265] width 8 height 7
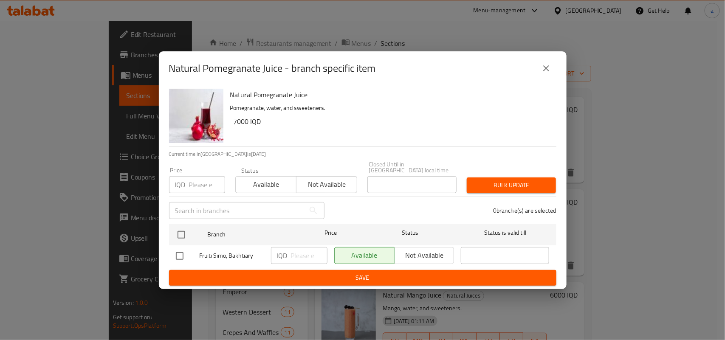
click at [179, 254] on input "checkbox" at bounding box center [180, 256] width 18 height 18
checkbox input "true"
click at [302, 254] on input "number" at bounding box center [309, 255] width 37 height 17
paste input "6250"
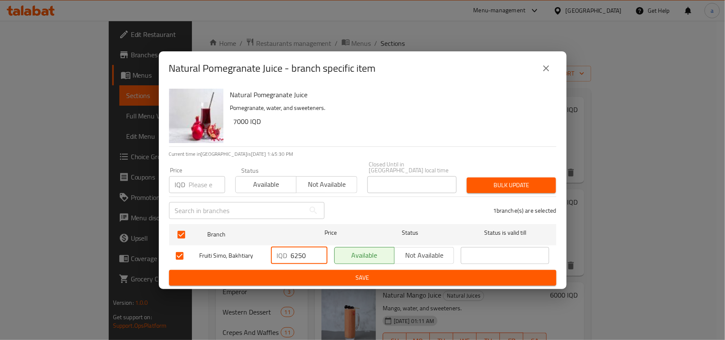
type input "6250"
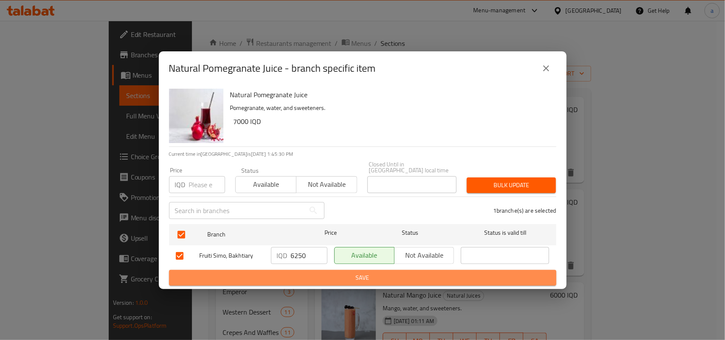
click at [312, 276] on span "Save" at bounding box center [363, 278] width 374 height 11
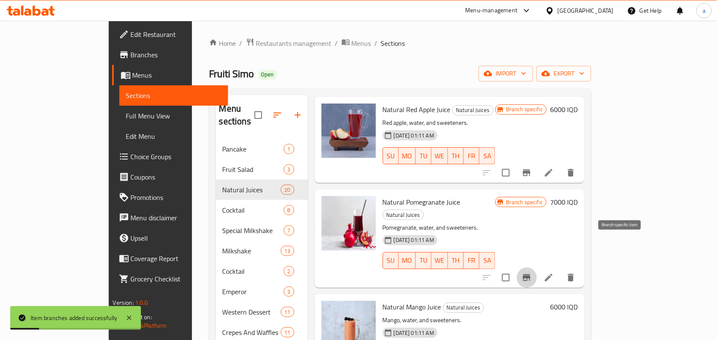
click at [530, 274] on icon "Branch-specific-item" at bounding box center [527, 277] width 8 height 7
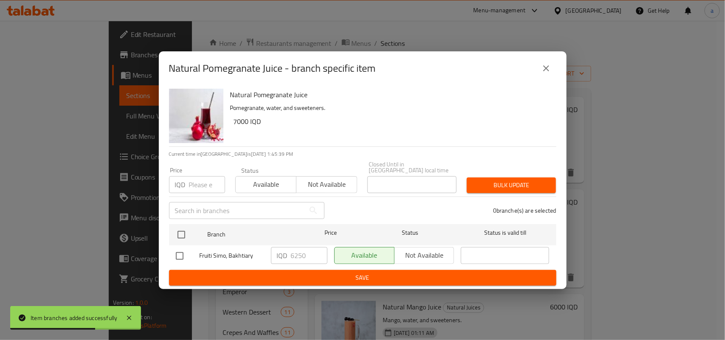
click at [543, 73] on icon "close" at bounding box center [546, 68] width 10 height 10
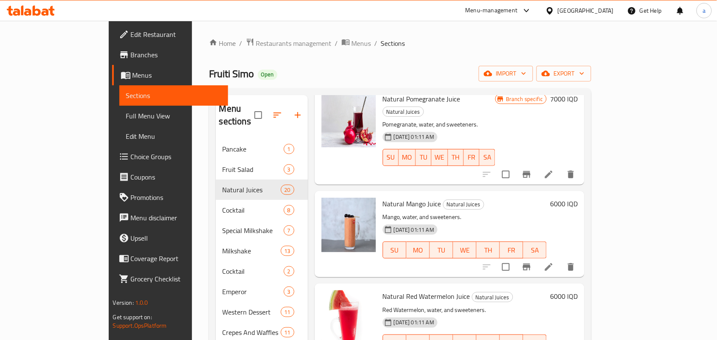
scroll to position [743, 0]
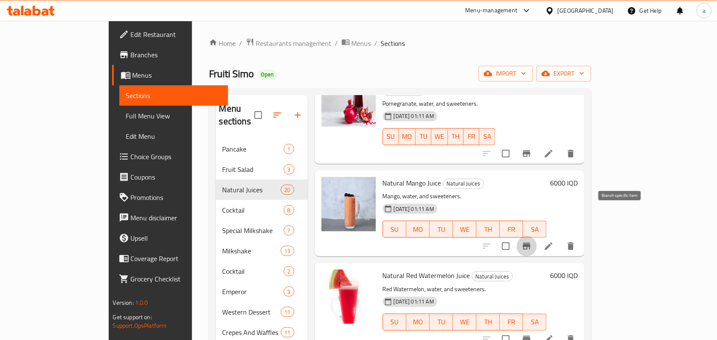
click at [532, 241] on icon "Branch-specific-item" at bounding box center [526, 246] width 10 height 10
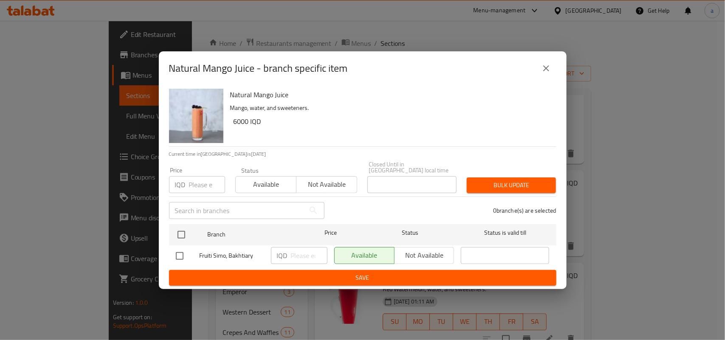
click at [175, 254] on input "checkbox" at bounding box center [180, 256] width 18 height 18
checkbox input "true"
click at [295, 254] on input "number" at bounding box center [309, 255] width 37 height 17
paste input "6250"
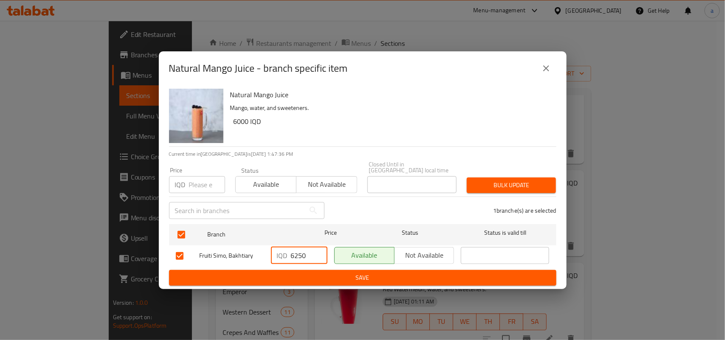
type input "6250"
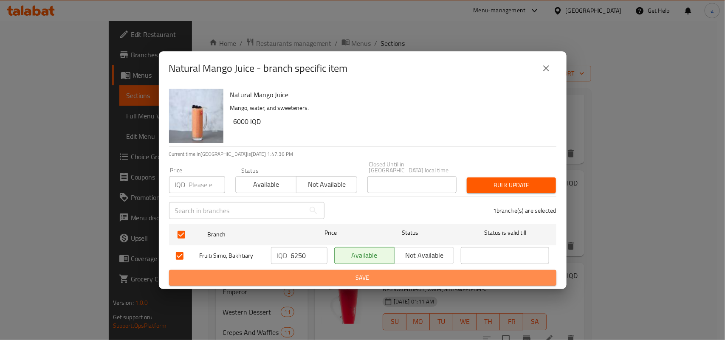
click at [317, 273] on span "Save" at bounding box center [363, 278] width 374 height 11
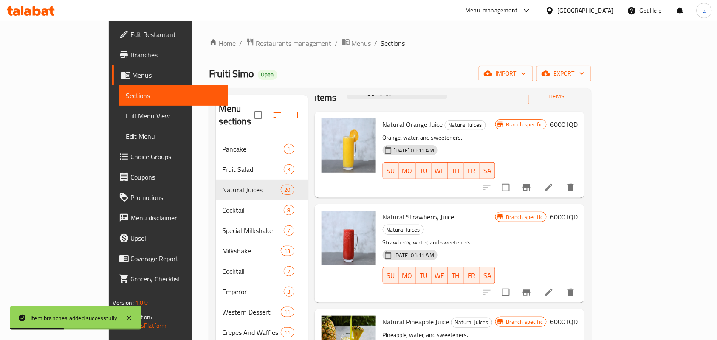
scroll to position [0, 0]
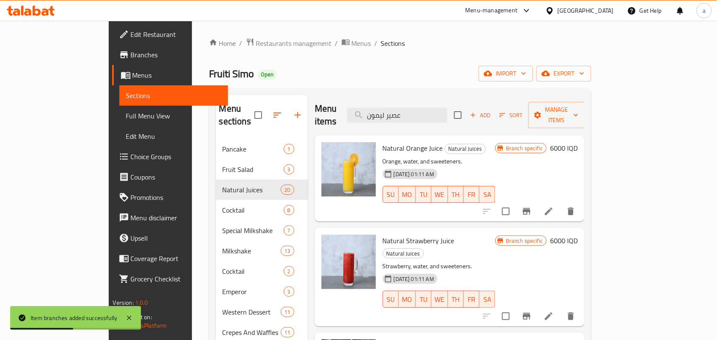
drag, startPoint x: 403, startPoint y: 118, endPoint x: 317, endPoint y: 131, distance: 86.7
click at [308, 128] on div "Menu items عصير ليمون Add Sort Manage items Natural Orange Juice Natural Juices…" at bounding box center [446, 265] width 277 height 340
paste input "برتقال و"
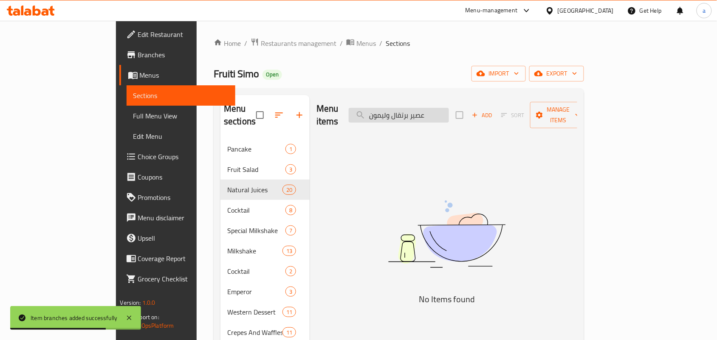
click at [449, 111] on input "عصير برتقال وليمون" at bounding box center [399, 115] width 100 height 15
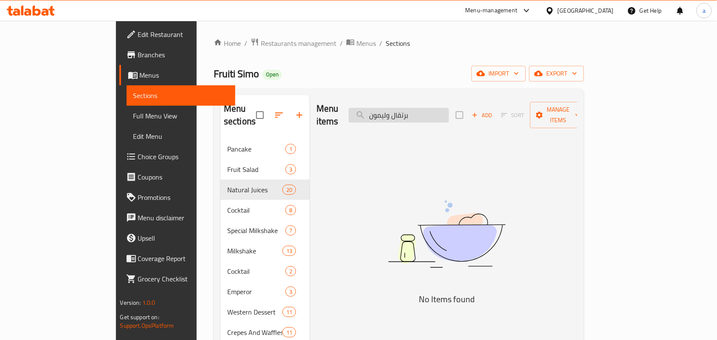
click at [425, 116] on input "برتقال وليمون" at bounding box center [399, 115] width 100 height 15
click at [409, 113] on input "برتقال وليمون" at bounding box center [399, 115] width 100 height 15
drag, startPoint x: 445, startPoint y: 115, endPoint x: 455, endPoint y: 113, distance: 10.2
click at [446, 115] on input "برتقال وليمون" at bounding box center [399, 115] width 100 height 15
click at [449, 112] on input "برتقال وليمون" at bounding box center [399, 115] width 100 height 15
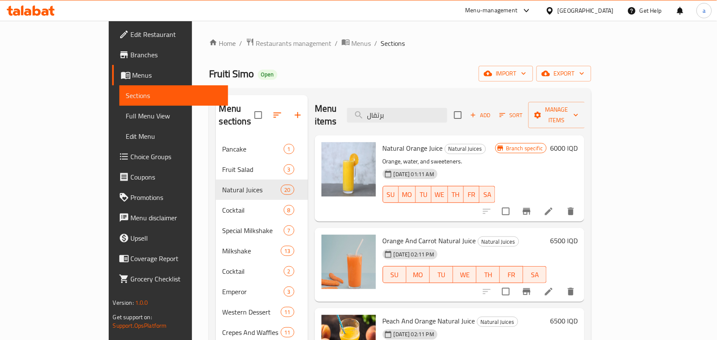
drag, startPoint x: 442, startPoint y: 110, endPoint x: 357, endPoint y: 116, distance: 85.1
click at [357, 116] on div "Menu items برتقال Add Sort Manage items" at bounding box center [450, 115] width 270 height 40
paste input "ليمون"
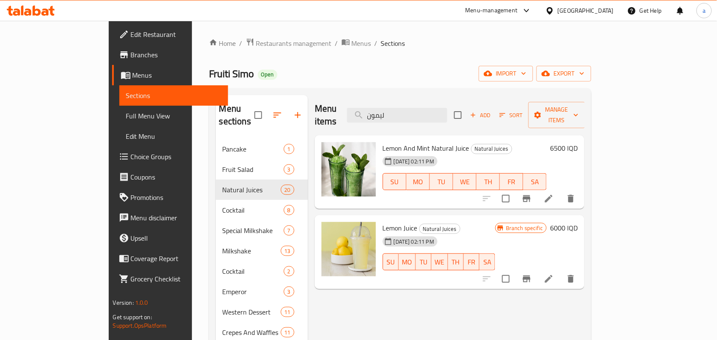
drag, startPoint x: 448, startPoint y: 106, endPoint x: 264, endPoint y: 126, distance: 184.9
click at [264, 126] on div "Menu sections Pancake 1 Fruit Salad 3 Natural Juices 20 Cocktail 8 Special Milk…" at bounding box center [400, 265] width 369 height 340
paste input "برتقال"
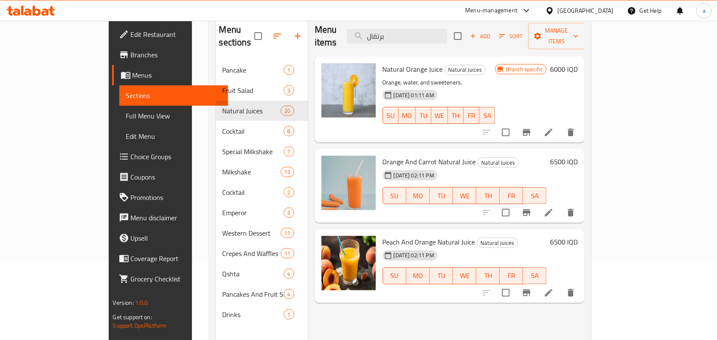
scroll to position [120, 0]
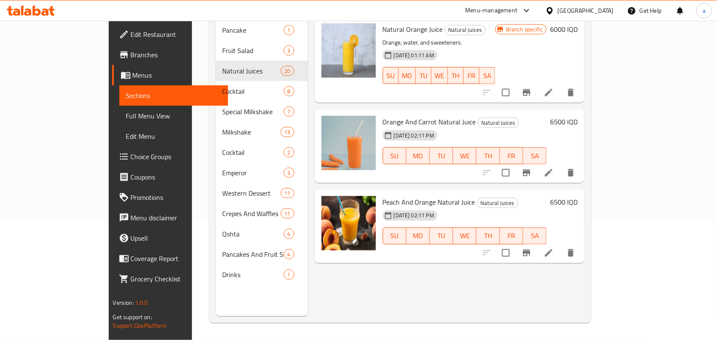
type input "برتقال"
click at [537, 171] on button "Branch-specific-item" at bounding box center [526, 173] width 20 height 20
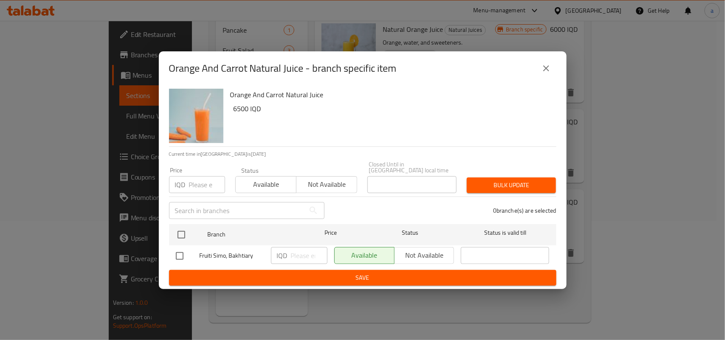
click at [183, 251] on input "checkbox" at bounding box center [180, 256] width 18 height 18
checkbox input "true"
click at [309, 247] on input "number" at bounding box center [309, 255] width 37 height 17
paste input "7500"
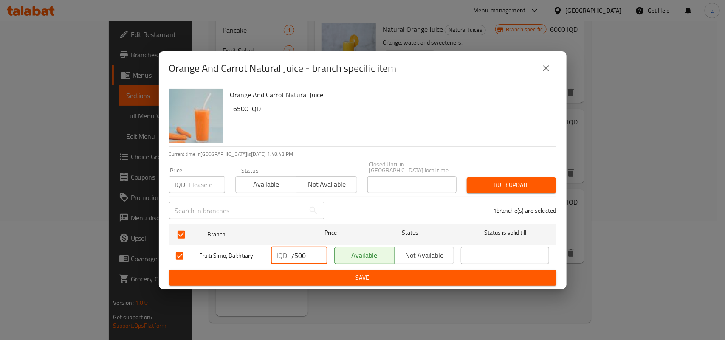
type input "7500"
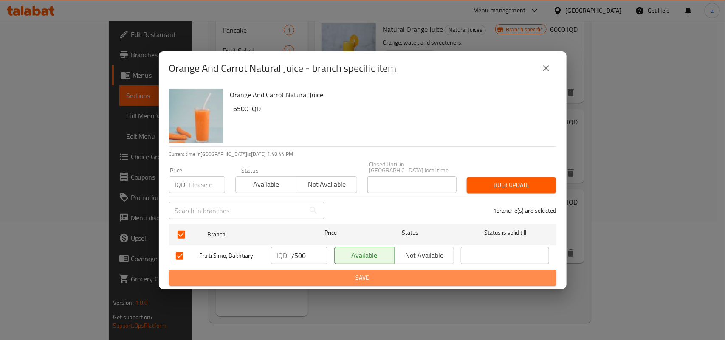
click at [293, 270] on button "Save" at bounding box center [362, 278] width 387 height 16
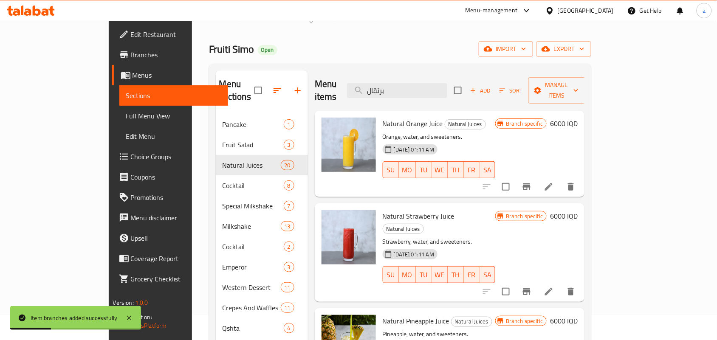
scroll to position [0, 0]
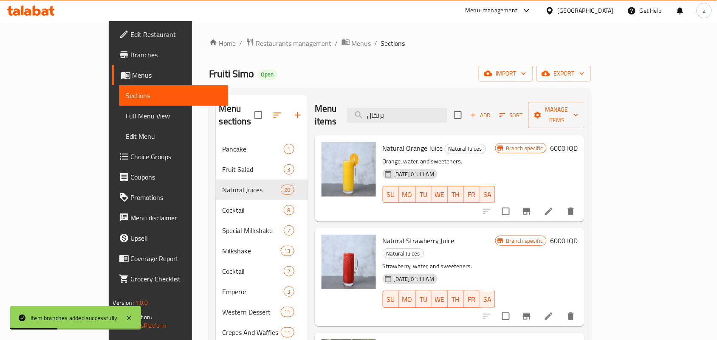
drag, startPoint x: 348, startPoint y: 112, endPoint x: 284, endPoint y: 120, distance: 65.0
click at [280, 115] on div "Menu sections Pancake 1 Fruit Salad 3 Natural Juices 20 Cocktail 8 Special Milk…" at bounding box center [400, 265] width 369 height 340
paste input "كيوي"
click at [417, 112] on input "كيويبرتقال" at bounding box center [397, 115] width 100 height 15
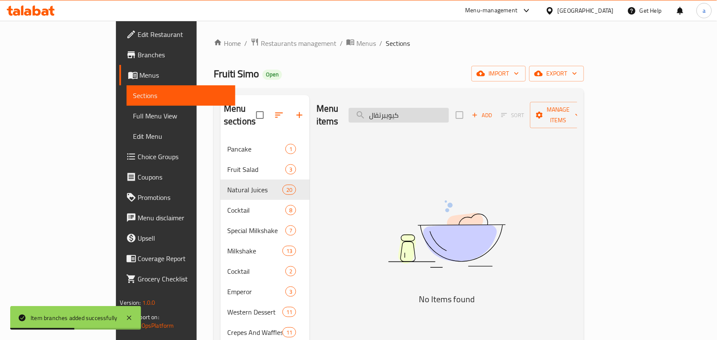
paste input "search"
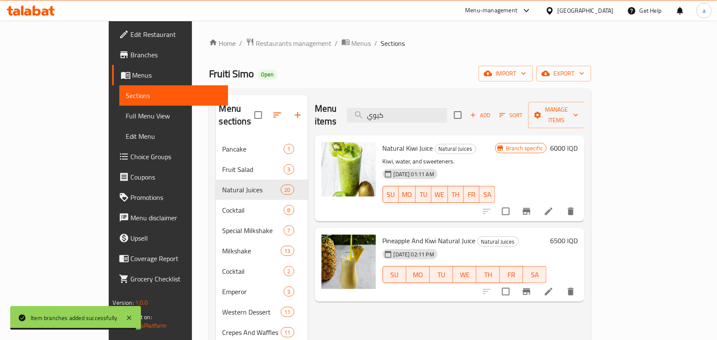
type input "كيوي"
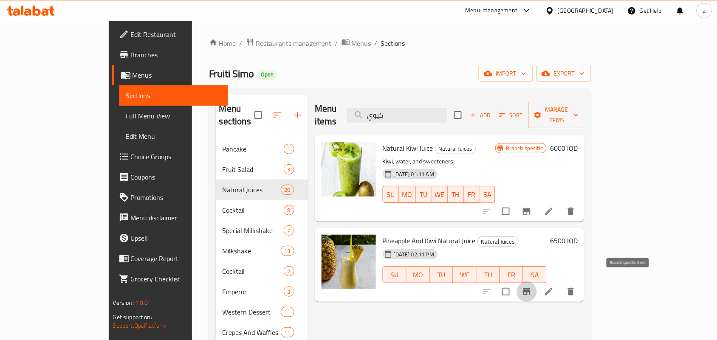
click at [530, 288] on icon "Branch-specific-item" at bounding box center [527, 291] width 8 height 7
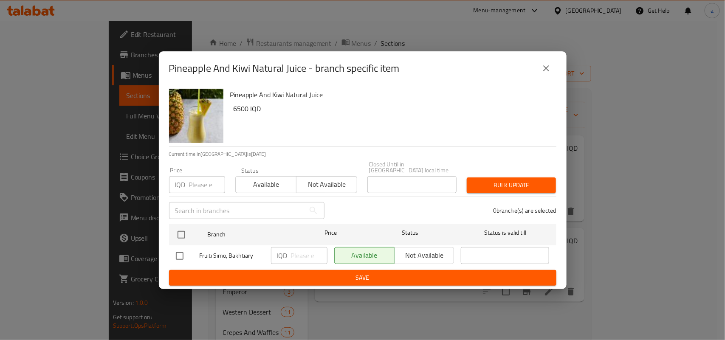
click at [183, 253] on input "checkbox" at bounding box center [180, 256] width 18 height 18
checkbox input "true"
click at [298, 256] on input "number" at bounding box center [309, 255] width 37 height 17
paste input "7500"
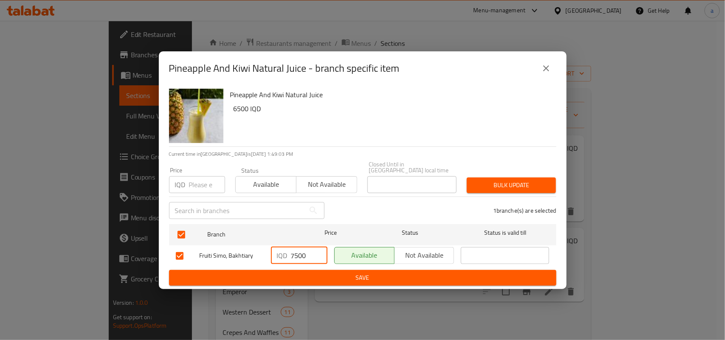
type input "7500"
click at [301, 276] on span "Save" at bounding box center [363, 278] width 374 height 11
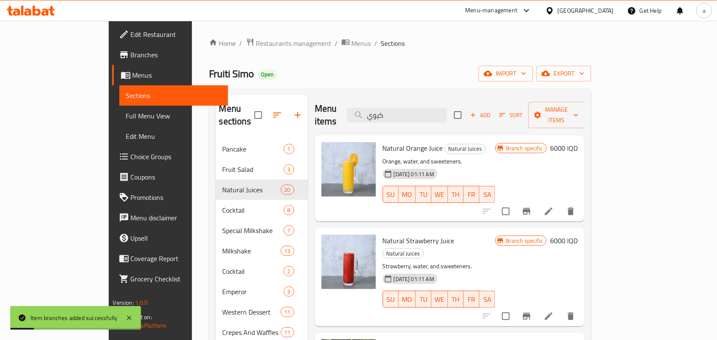
drag, startPoint x: 452, startPoint y: 113, endPoint x: 309, endPoint y: 130, distance: 144.1
click at [309, 130] on div "Menu items كيوي Add Sort Manage items Natural Orange Juice Natural Juices Orang…" at bounding box center [446, 265] width 277 height 340
paste input "عصير دراق"
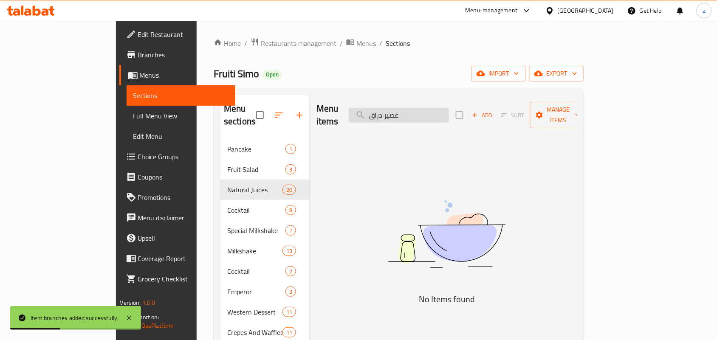
click at [429, 115] on input "عصير دراق" at bounding box center [399, 115] width 100 height 15
click at [425, 111] on input "دراق" at bounding box center [399, 115] width 100 height 15
click at [419, 113] on input "درا" at bounding box center [399, 115] width 100 height 15
type input "د"
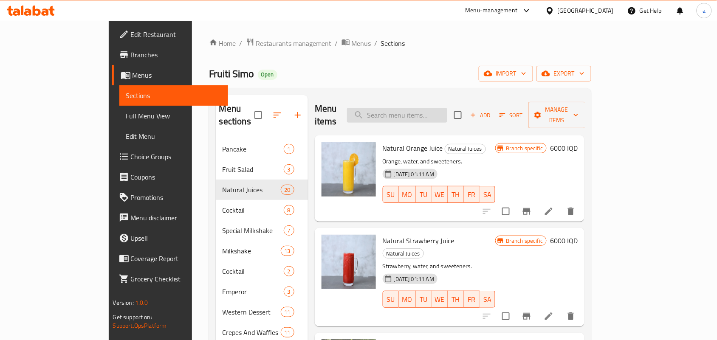
click at [432, 110] on input "search" at bounding box center [397, 115] width 100 height 15
paste input "عصير ليمون"
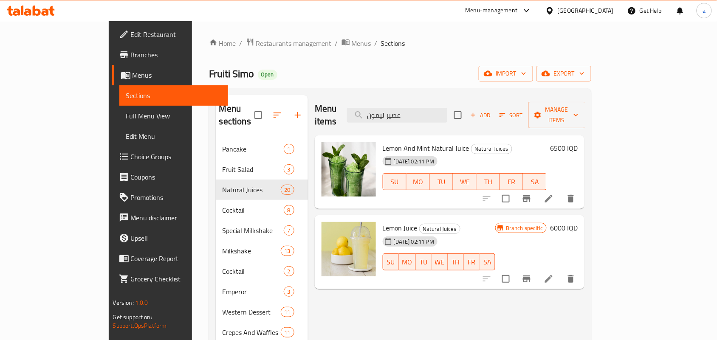
type input "عصير ليمون"
click at [530, 195] on icon "Branch-specific-item" at bounding box center [527, 198] width 8 height 7
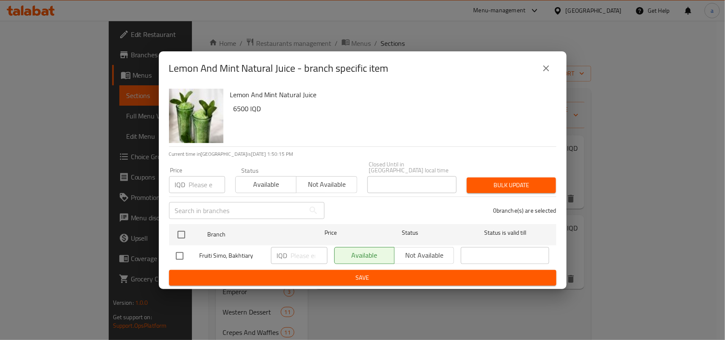
click at [185, 252] on input "checkbox" at bounding box center [180, 256] width 18 height 18
checkbox input "true"
click at [298, 251] on input "number" at bounding box center [309, 255] width 37 height 17
paste input "6250"
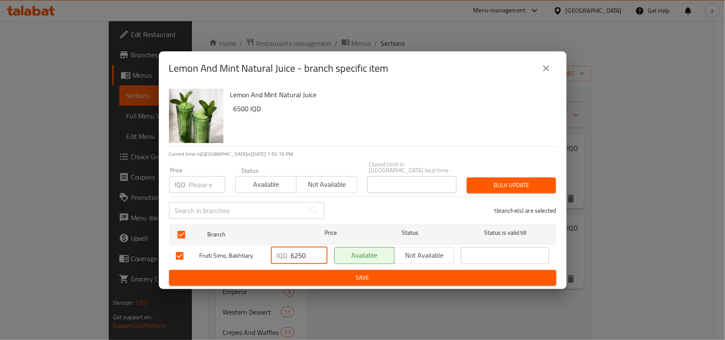
type input "6250"
click at [294, 276] on span "Save" at bounding box center [363, 278] width 374 height 11
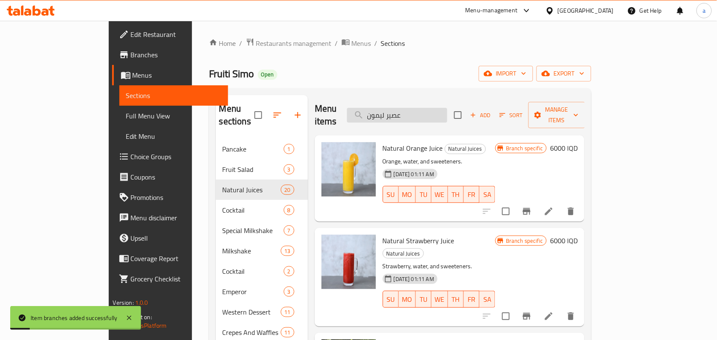
click at [447, 118] on input "عصير ليمون" at bounding box center [397, 115] width 100 height 15
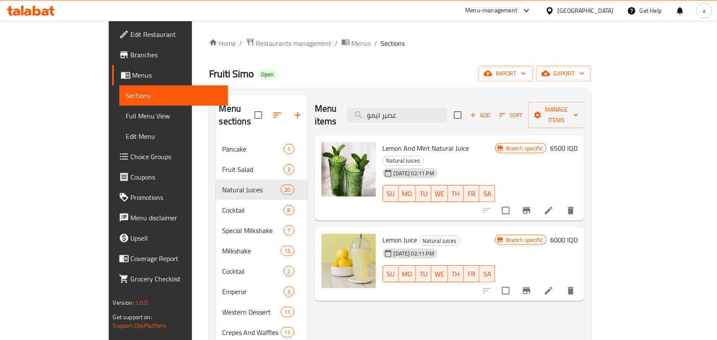
drag, startPoint x: 451, startPoint y: 115, endPoint x: 340, endPoint y: 122, distance: 111.5
click at [340, 122] on div "Menu items عصير ليمو Add Sort Manage items" at bounding box center [450, 115] width 270 height 40
paste input "فريز"
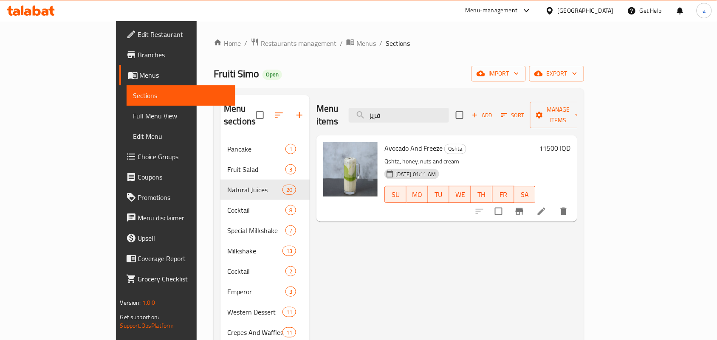
drag, startPoint x: 440, startPoint y: 113, endPoint x: 249, endPoint y: 141, distance: 193.0
click at [249, 141] on div "Menu sections Pancake 1 Fruit Salad 3 Natural Juices 20 Cocktail 8 Special Milk…" at bounding box center [398, 265] width 357 height 340
paste input "عصير بطيخ احمر"
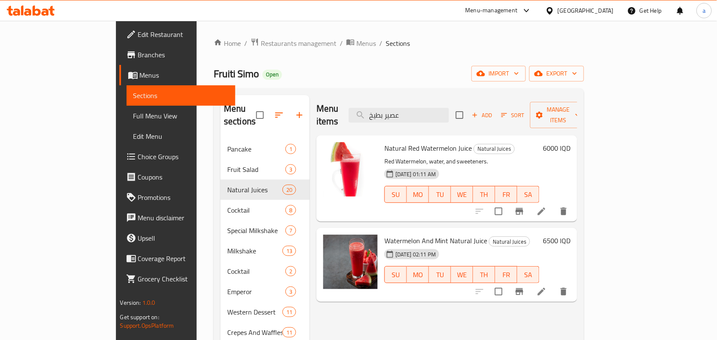
type input "عصير بطيخ"
click at [524, 206] on icon "Branch-specific-item" at bounding box center [519, 211] width 10 height 10
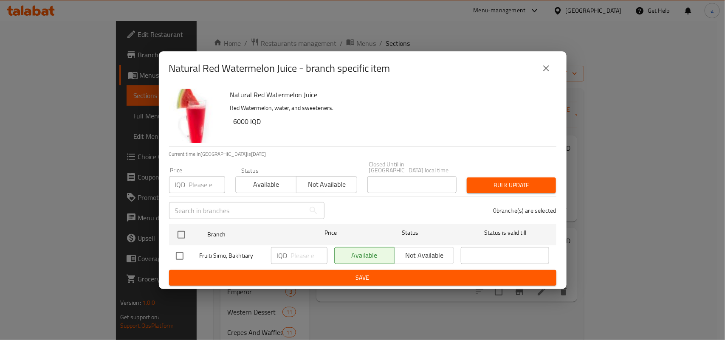
click at [176, 257] on input "checkbox" at bounding box center [180, 256] width 18 height 18
checkbox input "true"
click at [308, 255] on input "number" at bounding box center [309, 255] width 37 height 17
paste input "6250"
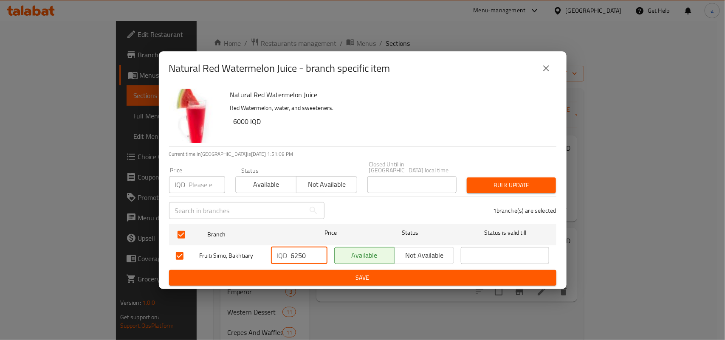
type input "6250"
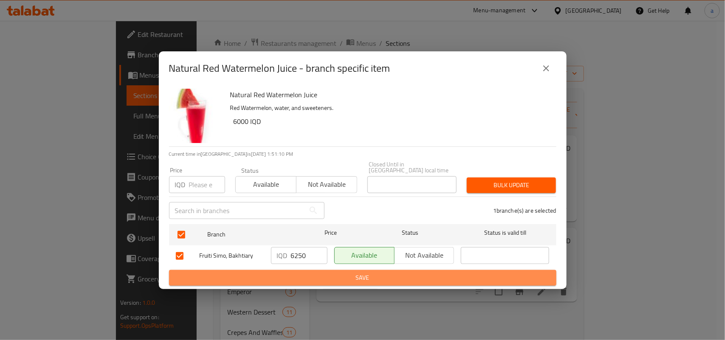
click at [308, 279] on span "Save" at bounding box center [363, 278] width 374 height 11
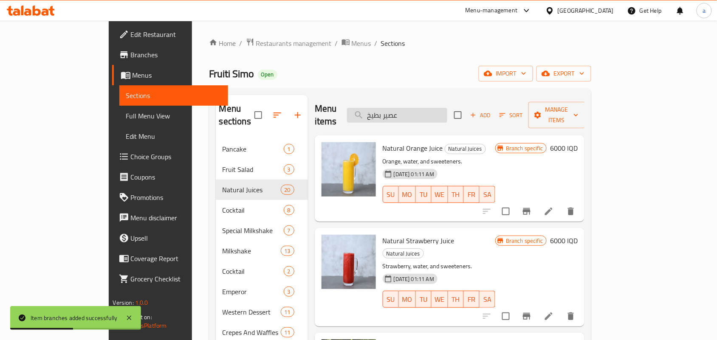
click at [447, 113] on input "عصير بطيخ" at bounding box center [397, 115] width 100 height 15
paste input "مام"
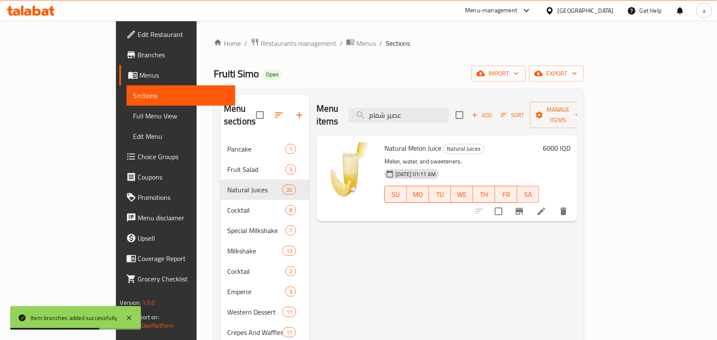
type input "عصير شمام"
click at [523, 208] on icon "Branch-specific-item" at bounding box center [520, 211] width 8 height 7
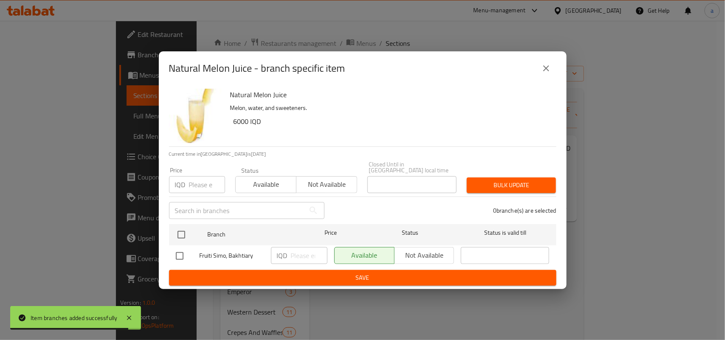
click at [185, 251] on input "checkbox" at bounding box center [180, 256] width 18 height 18
checkbox input "true"
click at [301, 256] on input "number" at bounding box center [309, 255] width 37 height 17
paste input "6250"
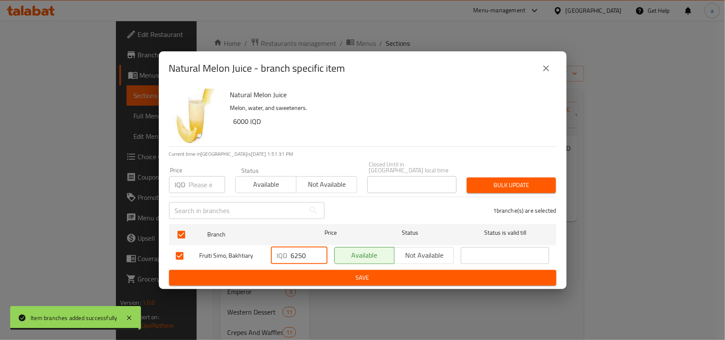
type input "6250"
click at [306, 270] on button "Save" at bounding box center [362, 278] width 387 height 16
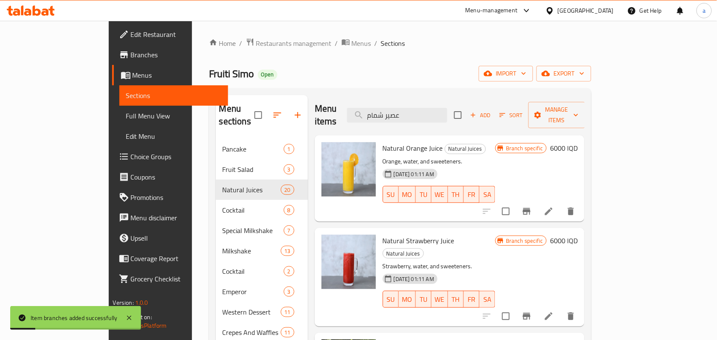
drag, startPoint x: 453, startPoint y: 113, endPoint x: 321, endPoint y: 127, distance: 132.4
click at [313, 127] on div "Menu items عصير شمام Add Sort Manage items Natural Orange Juice Natural Juices …" at bounding box center [446, 265] width 277 height 340
paste input "طيخ"
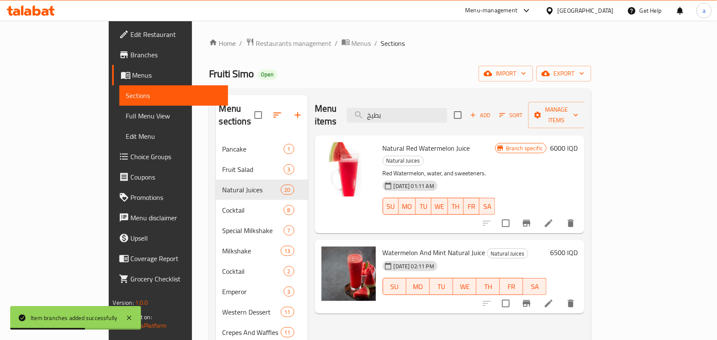
type input "بطيخ"
click at [530, 300] on icon "Branch-specific-item" at bounding box center [527, 303] width 8 height 7
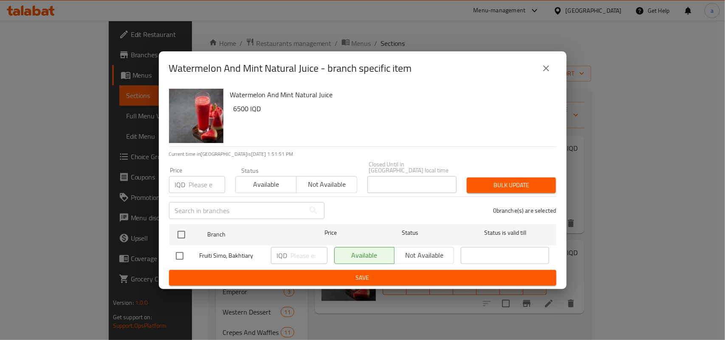
click at [180, 253] on input "checkbox" at bounding box center [180, 256] width 18 height 18
checkbox input "true"
click at [296, 256] on input "number" at bounding box center [309, 255] width 37 height 17
paste input "6250"
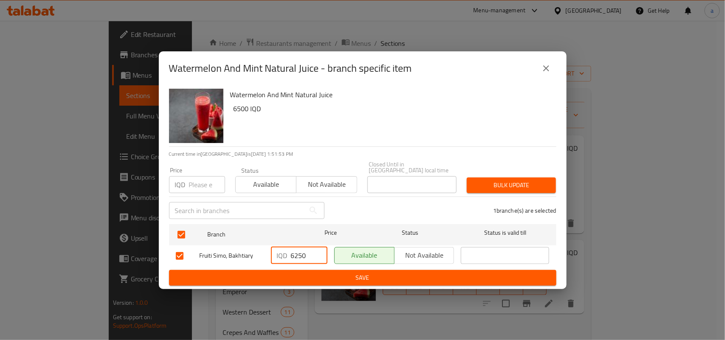
type input "6250"
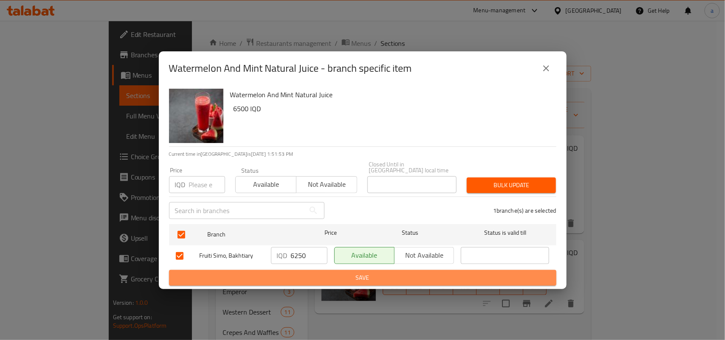
click at [308, 274] on span "Save" at bounding box center [363, 278] width 374 height 11
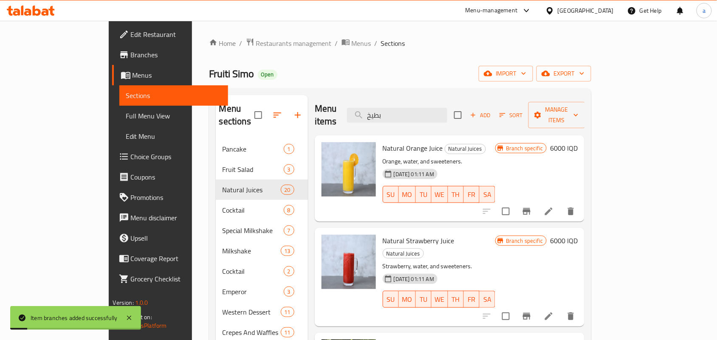
drag, startPoint x: 434, startPoint y: 118, endPoint x: 325, endPoint y: 120, distance: 108.7
click at [325, 120] on div "Menu items بطيخ Add Sort Manage items" at bounding box center [450, 115] width 270 height 40
paste input "صير مانغو"
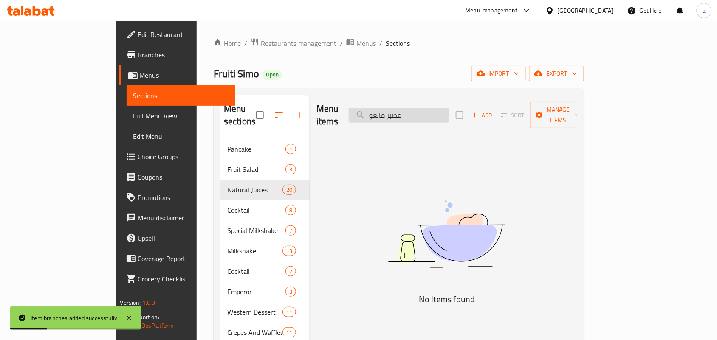
click at [417, 117] on input "عصير مانغو" at bounding box center [399, 115] width 100 height 15
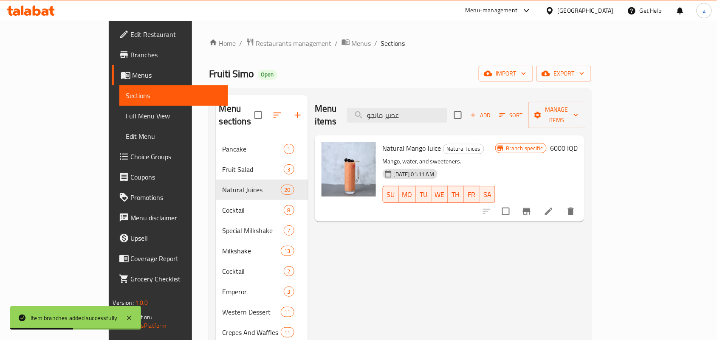
type input "عصير مانجو"
click at [530, 208] on icon "Branch-specific-item" at bounding box center [527, 211] width 8 height 7
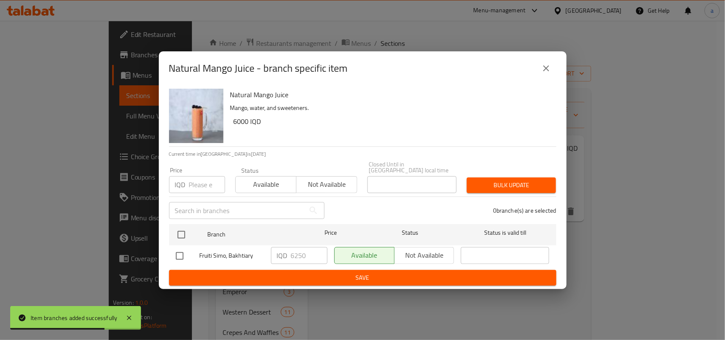
click at [183, 252] on input "checkbox" at bounding box center [180, 256] width 18 height 18
checkbox input "true"
click at [301, 253] on input "6250" at bounding box center [309, 255] width 37 height 17
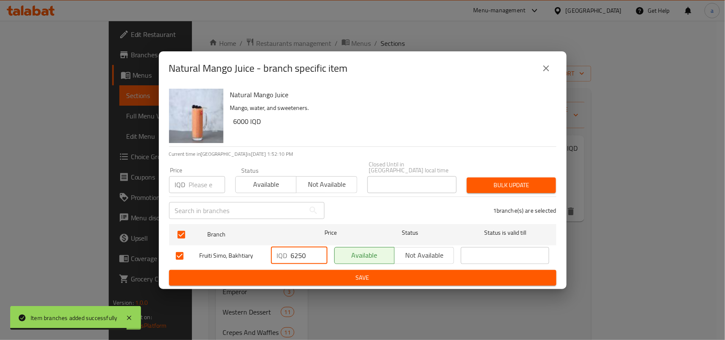
click at [310, 274] on span "Save" at bounding box center [363, 278] width 374 height 11
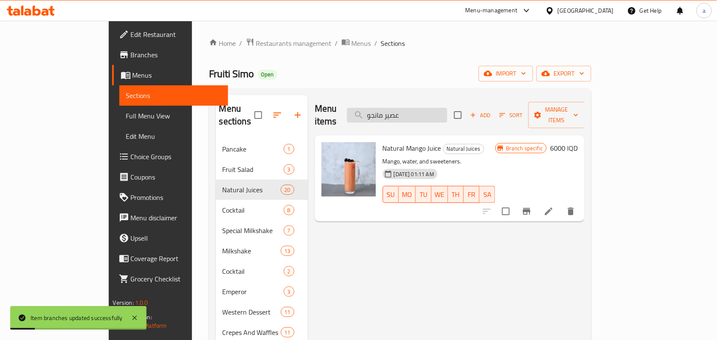
click at [447, 110] on input "عصير مانجو" at bounding box center [397, 115] width 100 height 15
click at [415, 234] on div "Menu items عصير مانجو Add Sort Manage items Natural Mango Juice Natural Juices …" at bounding box center [446, 265] width 277 height 340
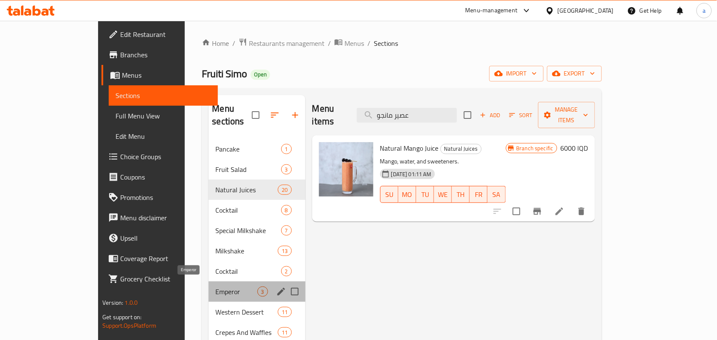
click at [215, 287] on span "Emperor" at bounding box center [236, 292] width 42 height 10
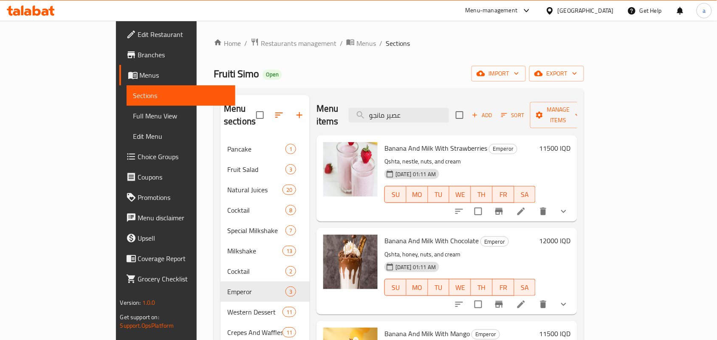
click at [574, 205] on button "show more" at bounding box center [563, 211] width 20 height 20
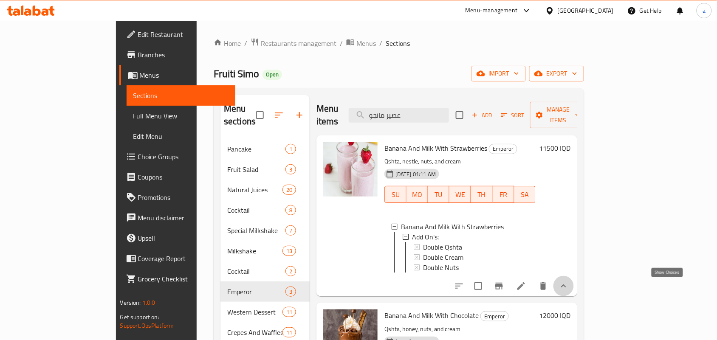
click at [569, 283] on icon "show more" at bounding box center [563, 286] width 10 height 10
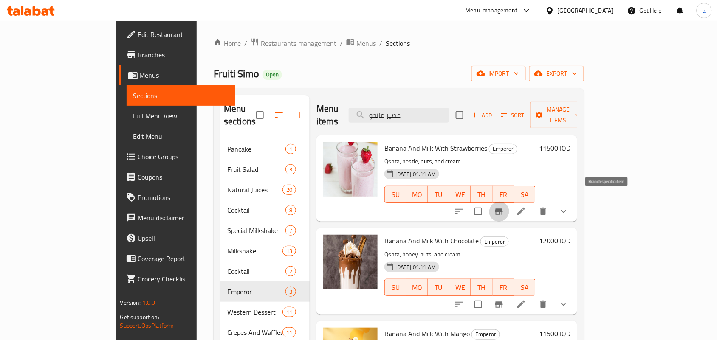
click at [504, 206] on icon "Branch-specific-item" at bounding box center [499, 211] width 10 height 10
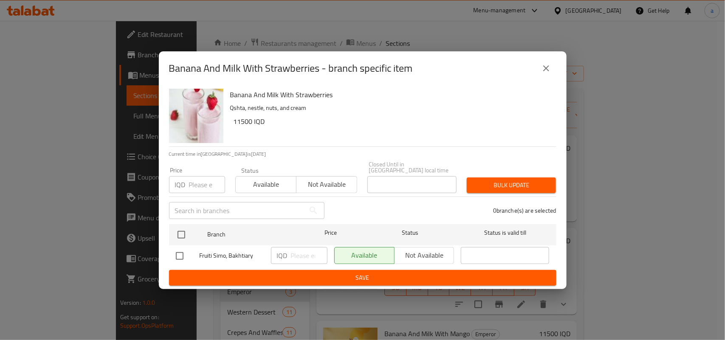
click at [182, 254] on input "checkbox" at bounding box center [180, 256] width 18 height 18
checkbox input "true"
click at [294, 254] on input "number" at bounding box center [309, 255] width 37 height 17
paste input "16000"
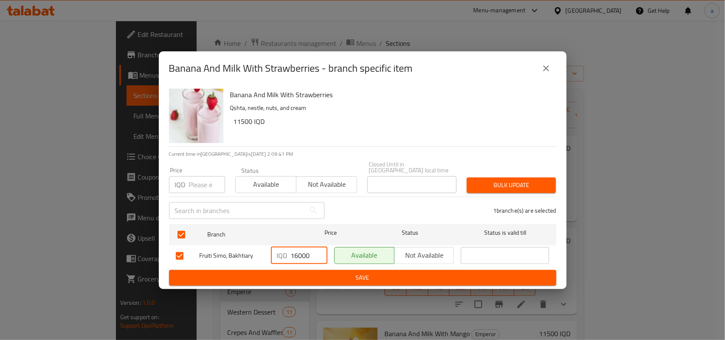
type input "16000"
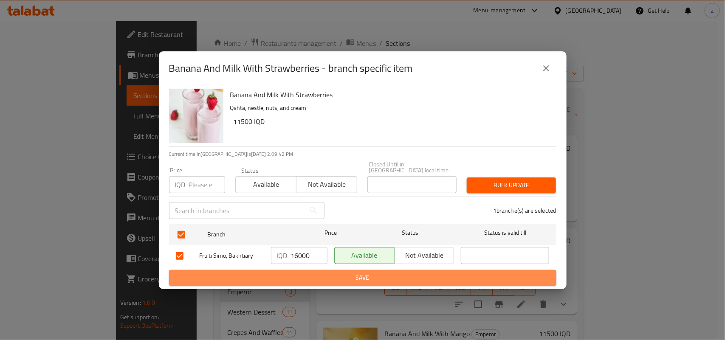
click at [298, 279] on span "Save" at bounding box center [363, 278] width 374 height 11
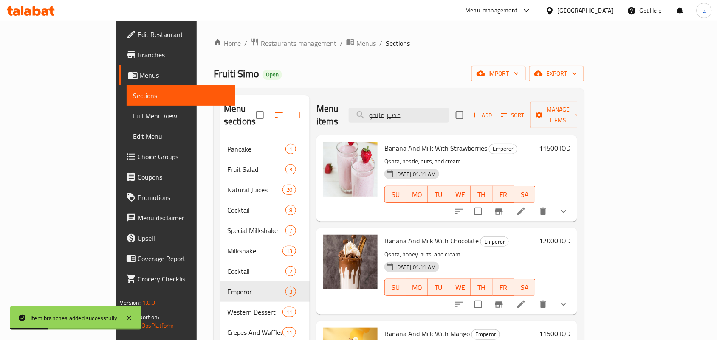
scroll to position [120, 0]
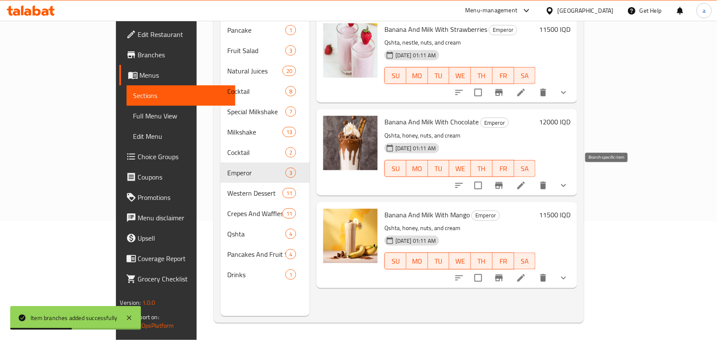
click at [503, 182] on icon "Branch-specific-item" at bounding box center [499, 185] width 8 height 7
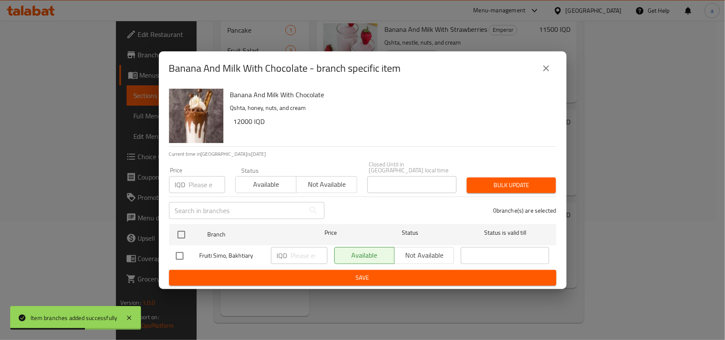
drag, startPoint x: 184, startPoint y: 256, endPoint x: 218, endPoint y: 251, distance: 34.4
click at [183, 256] on input "checkbox" at bounding box center [180, 256] width 18 height 18
checkbox input "true"
click at [299, 253] on input "number" at bounding box center [309, 255] width 37 height 17
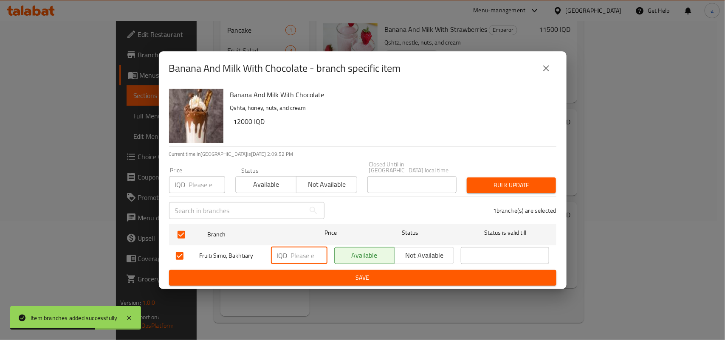
paste input "17000"
type input "17000"
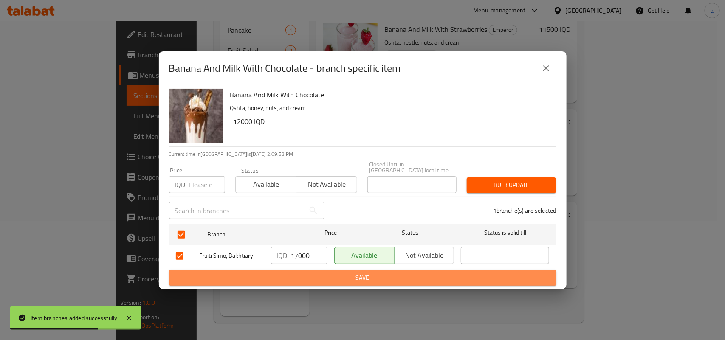
click at [307, 270] on button "Save" at bounding box center [362, 278] width 387 height 16
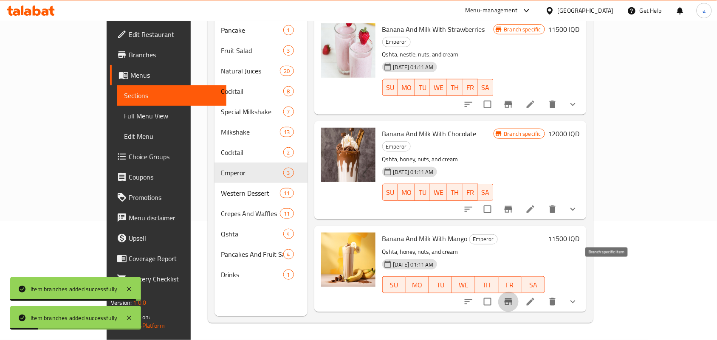
click at [518, 292] on button "Branch-specific-item" at bounding box center [508, 302] width 20 height 20
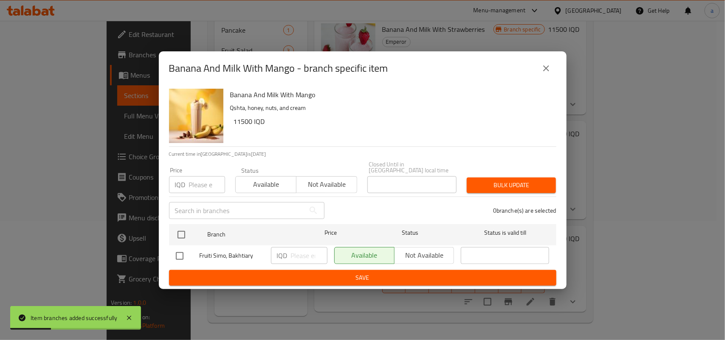
drag, startPoint x: 180, startPoint y: 251, endPoint x: 293, endPoint y: 249, distance: 113.8
click at [186, 251] on input "checkbox" at bounding box center [180, 256] width 18 height 18
checkbox input "true"
click at [303, 251] on input "number" at bounding box center [309, 255] width 37 height 17
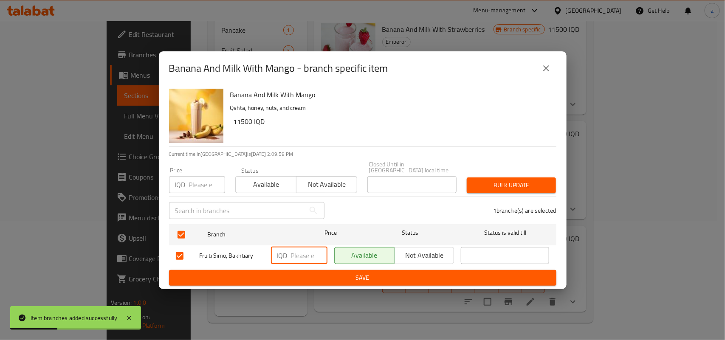
paste input "17000"
type input "17000"
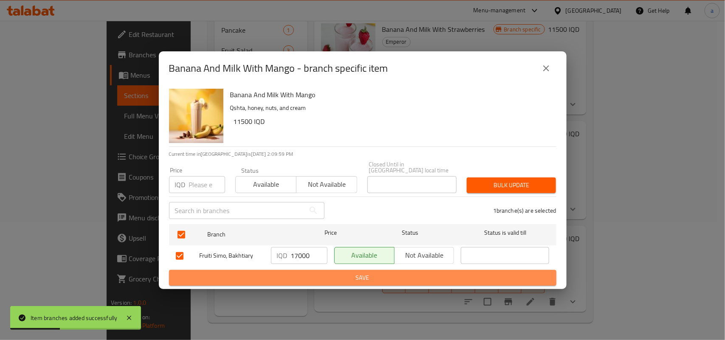
click at [309, 280] on span "Save" at bounding box center [363, 278] width 374 height 11
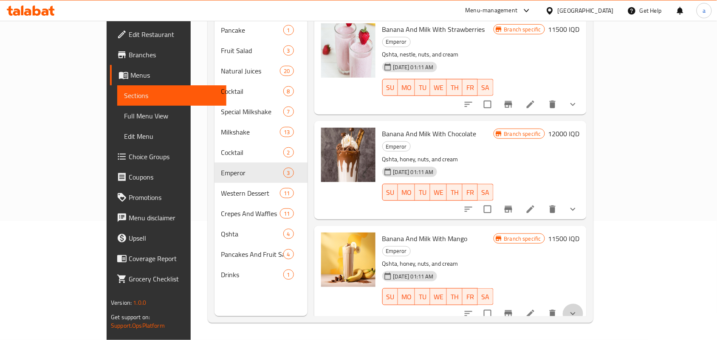
click at [583, 304] on button "show more" at bounding box center [573, 314] width 20 height 20
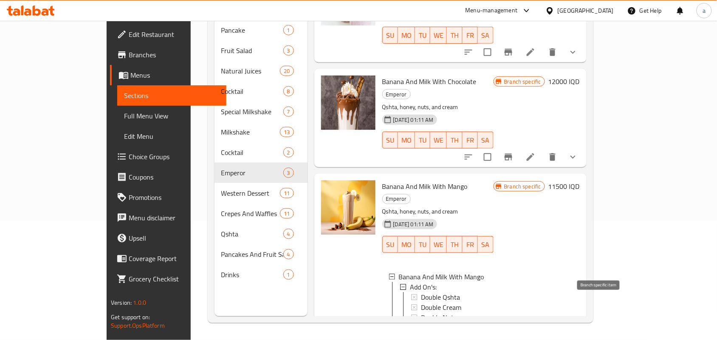
click at [513, 331] on icon "Branch-specific-item" at bounding box center [508, 336] width 10 height 10
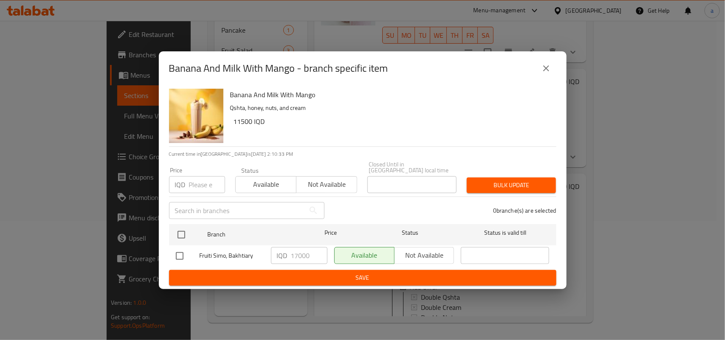
click at [553, 75] on button "close" at bounding box center [546, 68] width 20 height 20
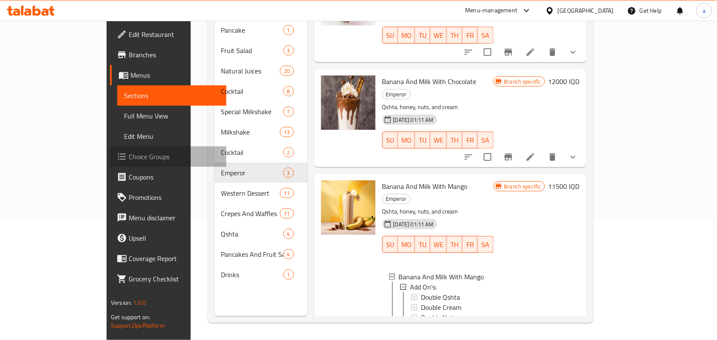
click at [129, 161] on span "Choice Groups" at bounding box center [174, 157] width 91 height 10
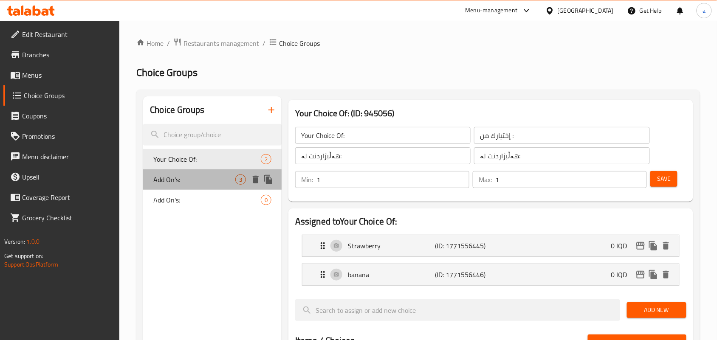
click at [186, 177] on div "Add On's: 3" at bounding box center [212, 179] width 138 height 20
type input "Add On's:"
type input "الإضافات:"
type input "زیادە:"
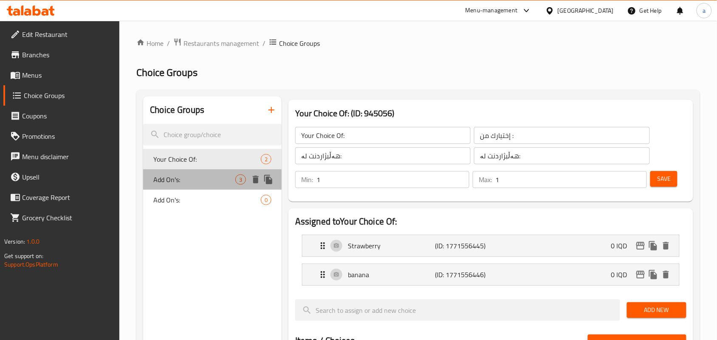
type input "0"
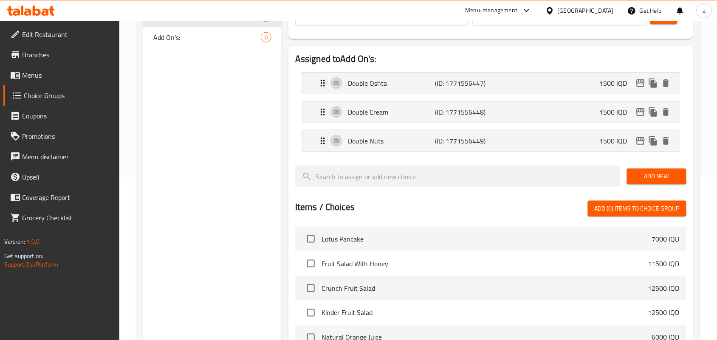
scroll to position [124, 0]
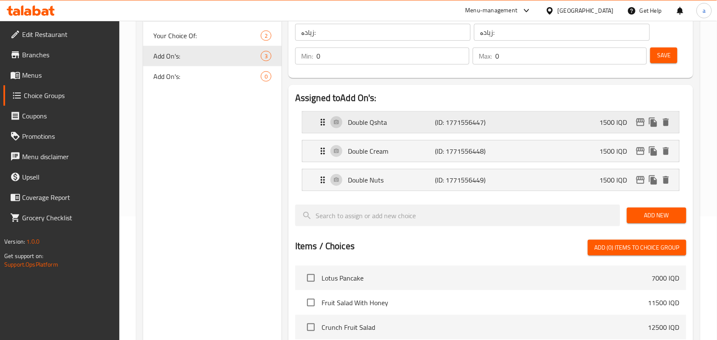
click at [582, 124] on div "Double Qshta (ID: 1771556447) 1500 IQD" at bounding box center [493, 122] width 351 height 21
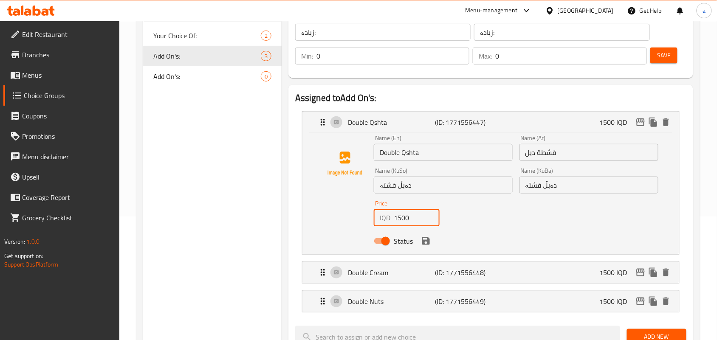
drag, startPoint x: 413, startPoint y: 222, endPoint x: 366, endPoint y: 232, distance: 48.1
click at [366, 232] on div "Name (En) Double Qshta Name (En) Name (Ar) قشطة دبل Name (Ar) Name (KuSo) دەبڵ …" at bounding box center [490, 192] width 349 height 114
paste input "20"
click at [428, 245] on icon "save" at bounding box center [426, 241] width 8 height 8
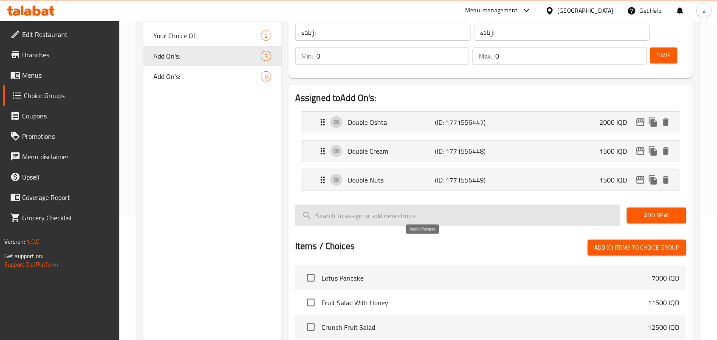
type input "2000"
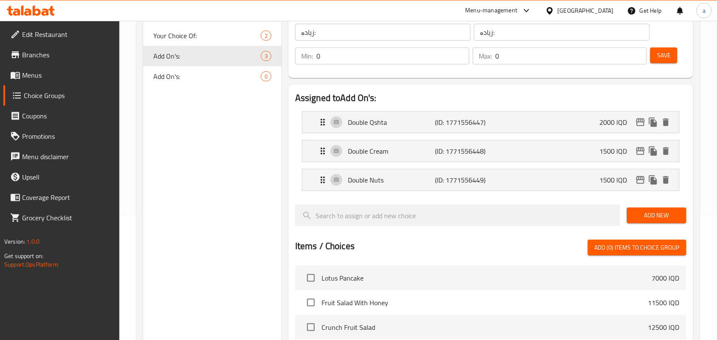
click at [430, 166] on li "Double Cream (ID: 1771556448) 1500 IQD Name (En) Double Cream Name (En) Name (A…" at bounding box center [490, 151] width 391 height 29
click at [427, 156] on p "Double Cream" at bounding box center [391, 151] width 87 height 10
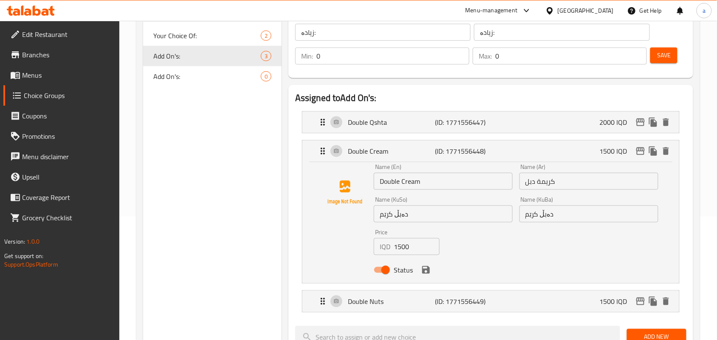
drag, startPoint x: 400, startPoint y: 254, endPoint x: 372, endPoint y: 256, distance: 27.7
click at [373, 256] on div "Price IQD 1500 Price" at bounding box center [406, 242] width 73 height 33
paste input "20"
click at [426, 274] on icon "save" at bounding box center [426, 270] width 8 height 8
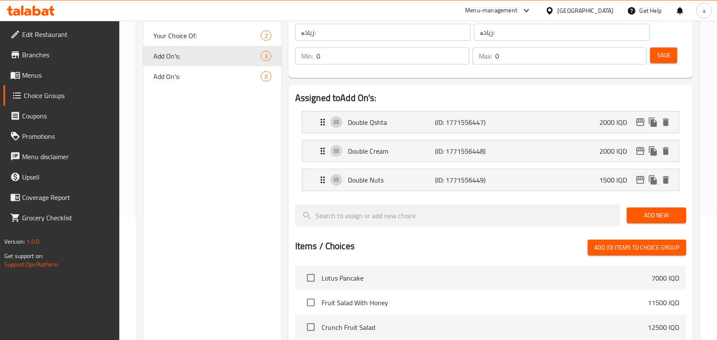
type input "2000"
click at [434, 185] on p "Double Nuts" at bounding box center [391, 180] width 87 height 10
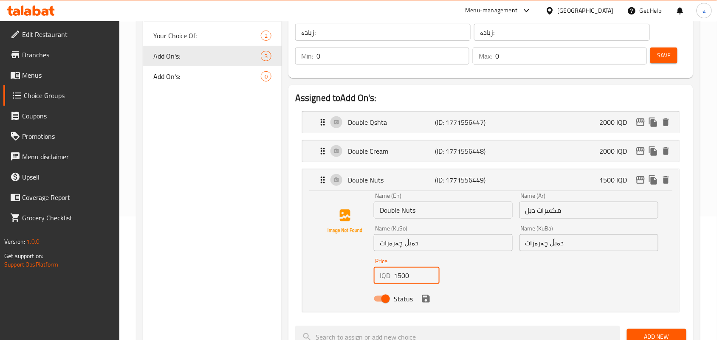
drag, startPoint x: 377, startPoint y: 285, endPoint x: 357, endPoint y: 287, distance: 20.5
click at [357, 287] on div "Name (En) Double Nuts Name (En) Name (Ar) مكسرات دبل Name (Ar) Name (KuSo) دەبڵ…" at bounding box center [490, 250] width 349 height 114
paste input "20"
type input "2000"
click at [428, 300] on icon "save" at bounding box center [426, 299] width 10 height 10
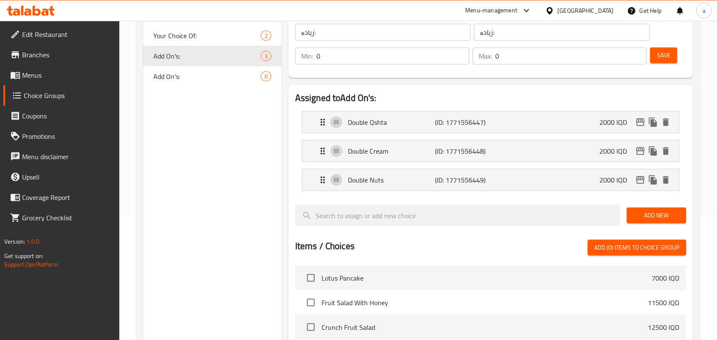
click at [668, 56] on span "Save" at bounding box center [664, 55] width 14 height 11
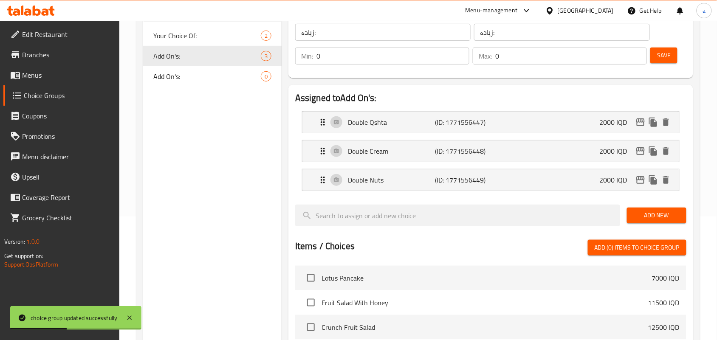
click at [376, 198] on nav "Double Qshta (ID: 1771556447) 2000 IQD Name (En) Double Qshta Name (En) Name (A…" at bounding box center [490, 150] width 391 height 93
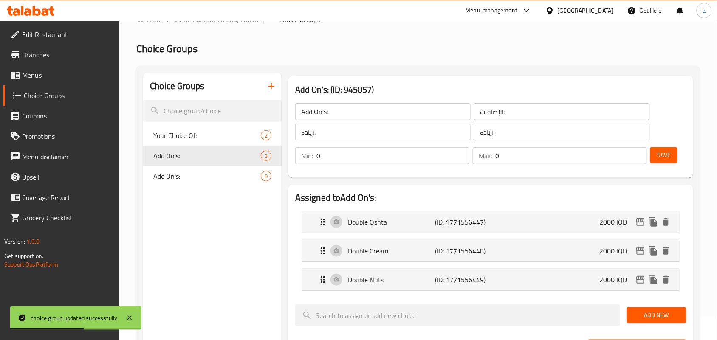
scroll to position [0, 0]
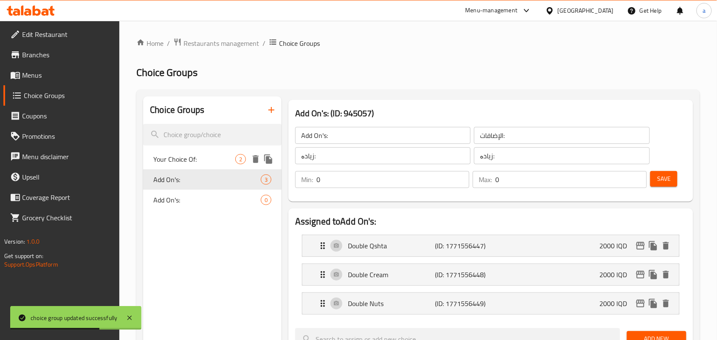
click at [175, 158] on span "Your Choice Of:" at bounding box center [194, 159] width 82 height 10
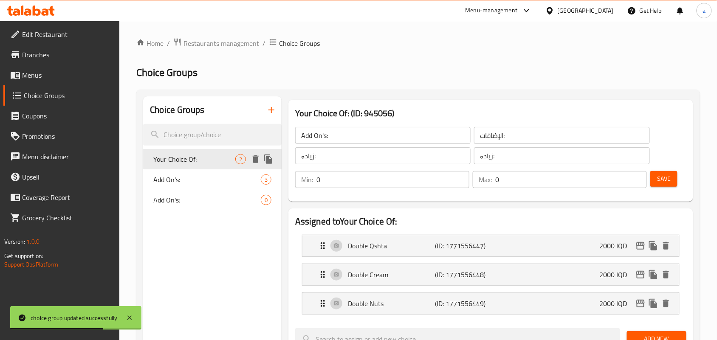
type input "Your Choice Of:"
type input "إختيارك من :"
type input "هەڵبژاردنت لە:"
type input "1"
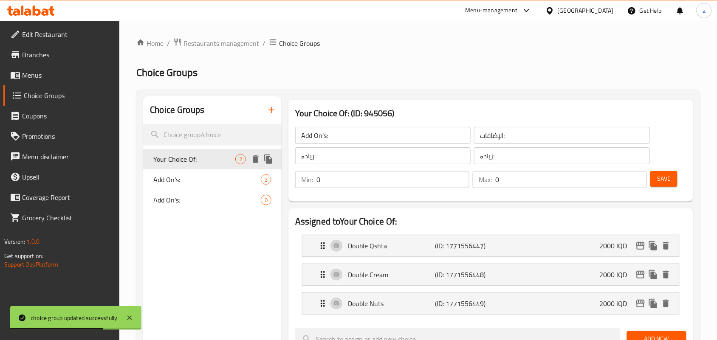
type input "1"
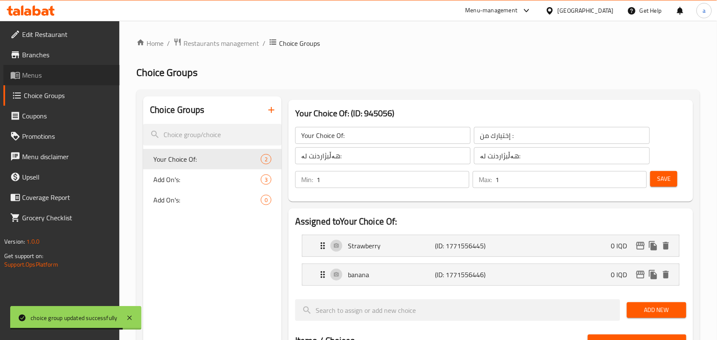
click at [30, 73] on span "Menus" at bounding box center [67, 75] width 91 height 10
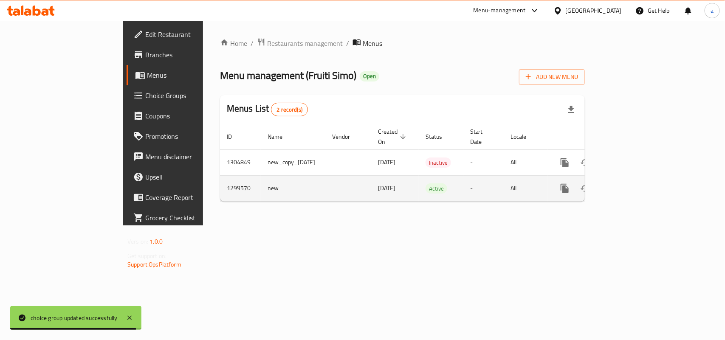
click at [631, 183] on icon "enhanced table" at bounding box center [626, 188] width 10 height 10
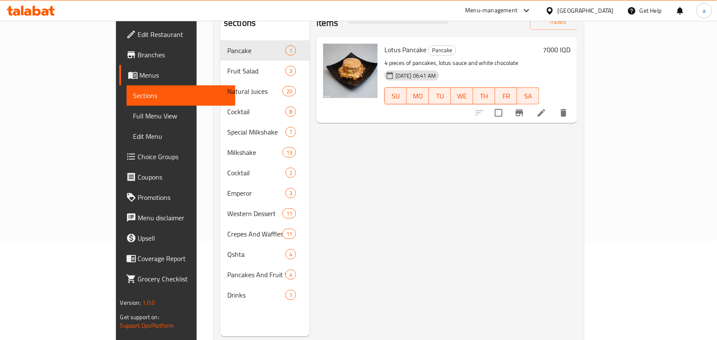
scroll to position [120, 0]
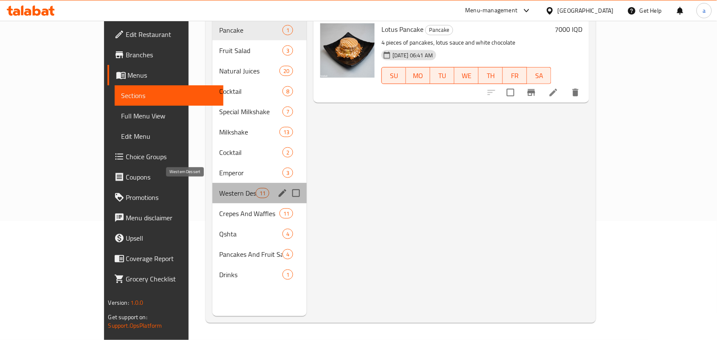
drag, startPoint x: 186, startPoint y: 183, endPoint x: 188, endPoint y: 158, distance: 24.3
click at [212, 183] on div "Western Dessert 11" at bounding box center [259, 193] width 94 height 20
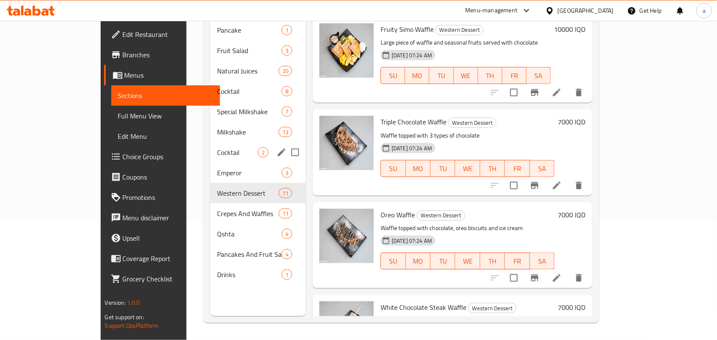
click at [210, 154] on div "Cocktail 2" at bounding box center [258, 152] width 96 height 20
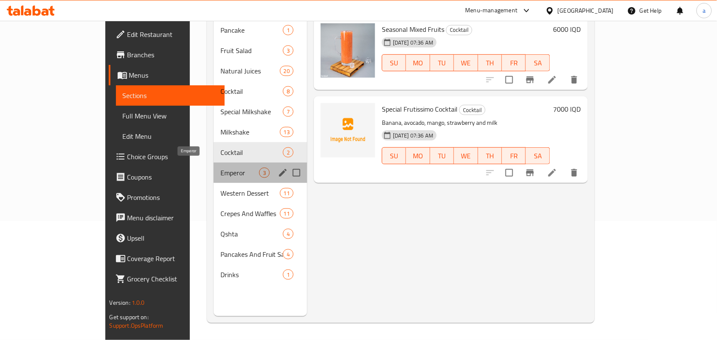
click at [226, 169] on span "Emperor" at bounding box center [239, 173] width 39 height 10
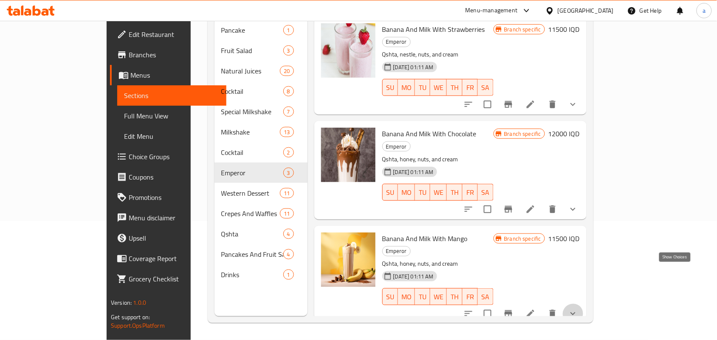
click at [578, 309] on icon "show more" at bounding box center [573, 314] width 10 height 10
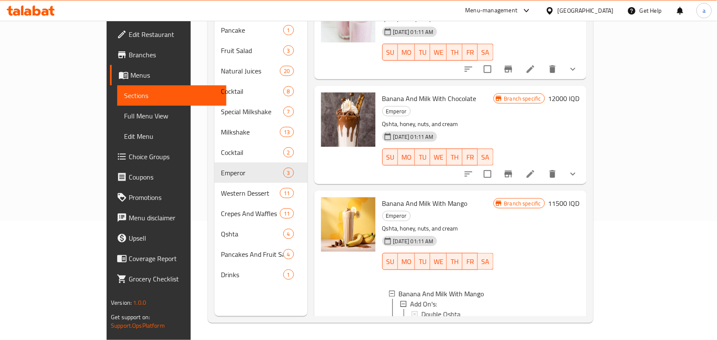
scroll to position [52, 0]
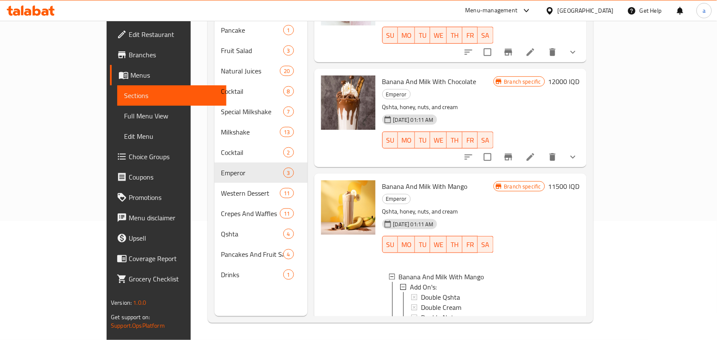
click at [402, 180] on span "Banana And Milk With Mango" at bounding box center [424, 186] width 85 height 13
copy h6 "Banana And Milk With Mango"
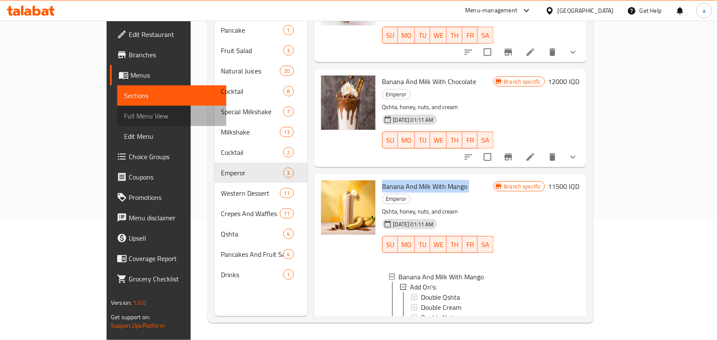
click at [124, 119] on span "Full Menu View" at bounding box center [172, 116] width 96 height 10
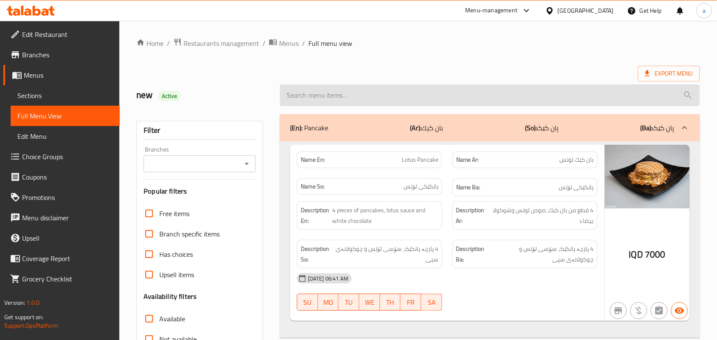
click at [402, 95] on input "search" at bounding box center [490, 96] width 420 height 22
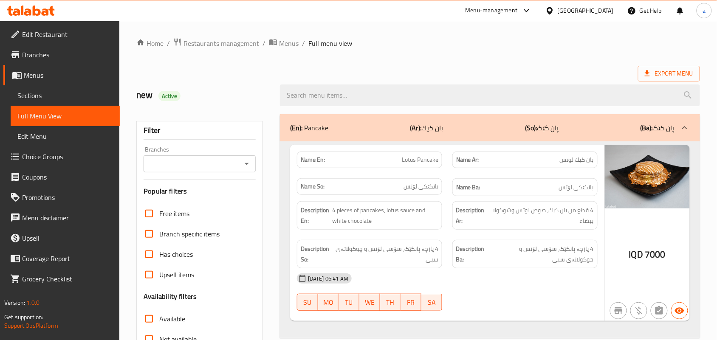
paste input "Banana And Milk With Mango"
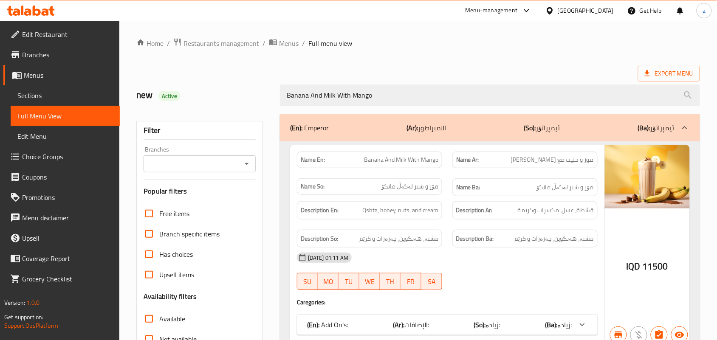
drag, startPoint x: 240, startPoint y: 166, endPoint x: 241, endPoint y: 170, distance: 4.4
click at [239, 166] on div "Branches" at bounding box center [200, 163] width 112 height 17
type input "Banana And Milk With Mango"
click at [242, 165] on icon "Open" at bounding box center [247, 164] width 10 height 10
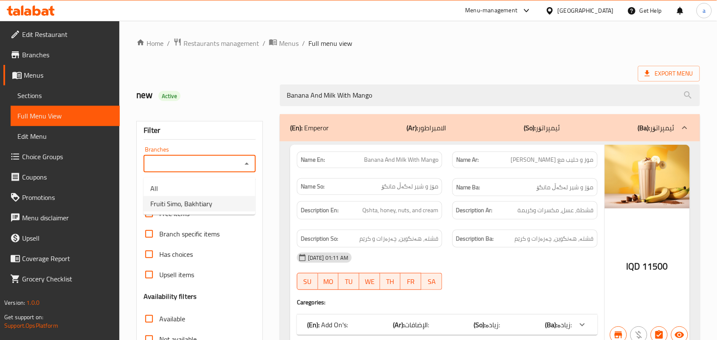
click at [220, 205] on li "Fruiti Simo, Bakhtiary" at bounding box center [200, 203] width 112 height 15
type input "Fruiti Simo, Bakhtiary"
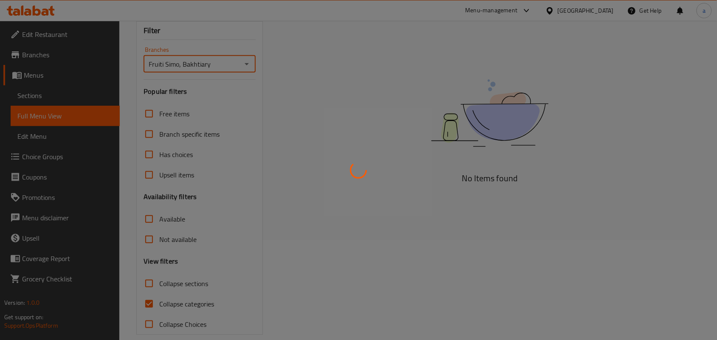
scroll to position [124, 0]
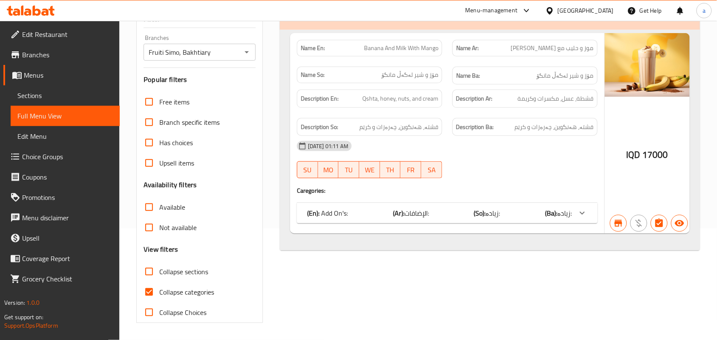
click at [171, 294] on span "Collapse categories" at bounding box center [186, 292] width 55 height 10
click at [159, 294] on input "Collapse categories" at bounding box center [149, 292] width 20 height 20
checkbox input "false"
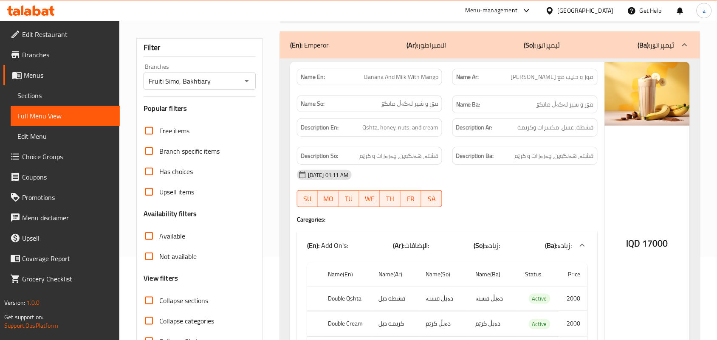
scroll to position [0, 0]
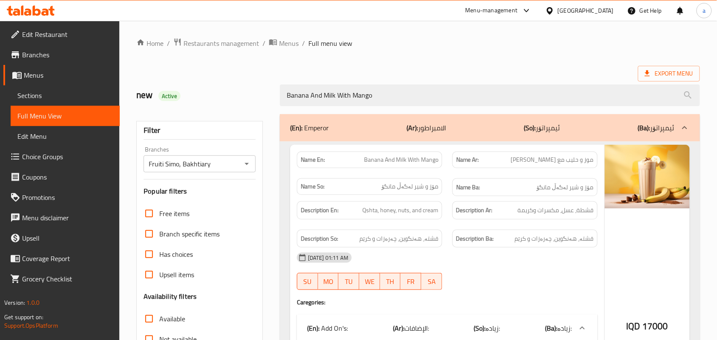
click at [61, 90] on link "Sections" at bounding box center [65, 95] width 109 height 20
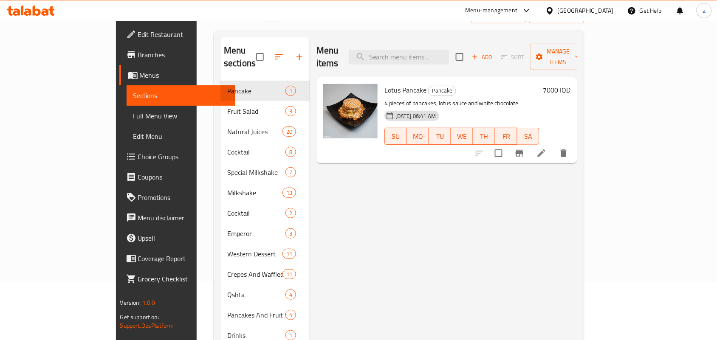
scroll to position [120, 0]
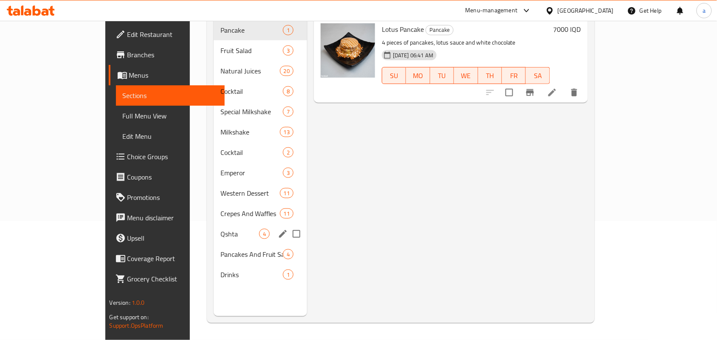
click at [214, 224] on div "Qshta 4" at bounding box center [260, 234] width 93 height 20
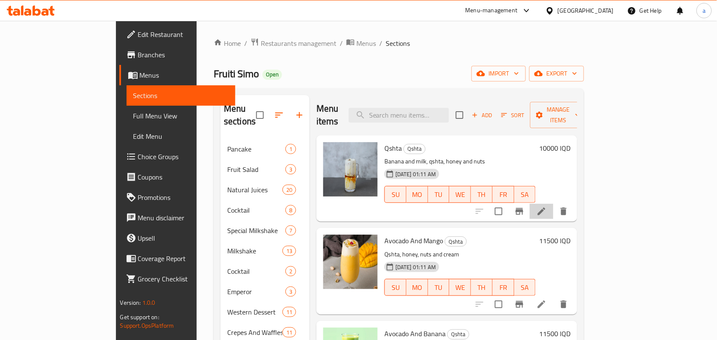
click at [553, 207] on li at bounding box center [542, 211] width 24 height 15
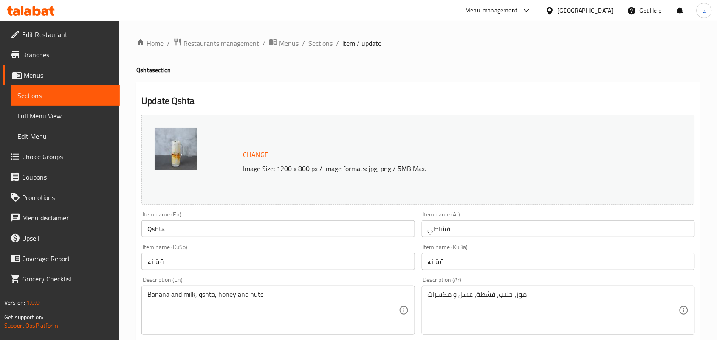
click at [332, 47] on span "Sections" at bounding box center [320, 43] width 24 height 10
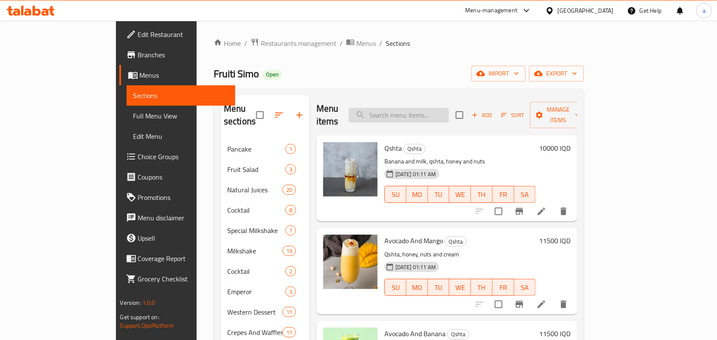
click at [432, 110] on input "search" at bounding box center [399, 115] width 100 height 15
paste input "فواكه مشكلة موسمية"
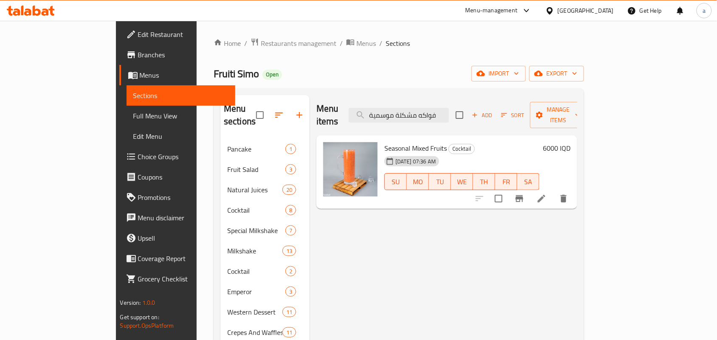
type input "فواكه مشكلة موسمية"
click at [523, 195] on icon "Branch-specific-item" at bounding box center [520, 198] width 8 height 7
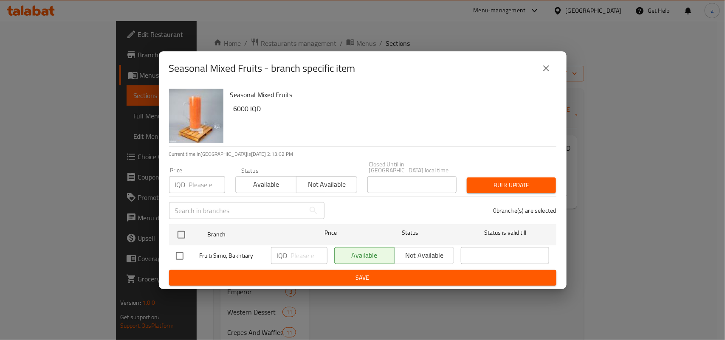
click at [177, 257] on input "checkbox" at bounding box center [180, 256] width 18 height 18
checkbox input "true"
click at [298, 255] on input "number" at bounding box center [309, 255] width 37 height 17
paste input "11000"
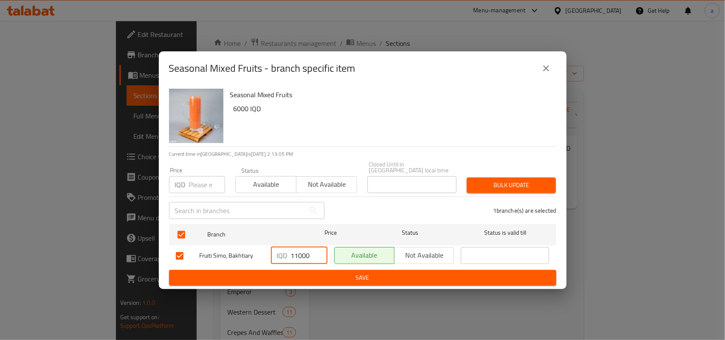
type input "11000"
click at [550, 67] on icon "close" at bounding box center [546, 68] width 10 height 10
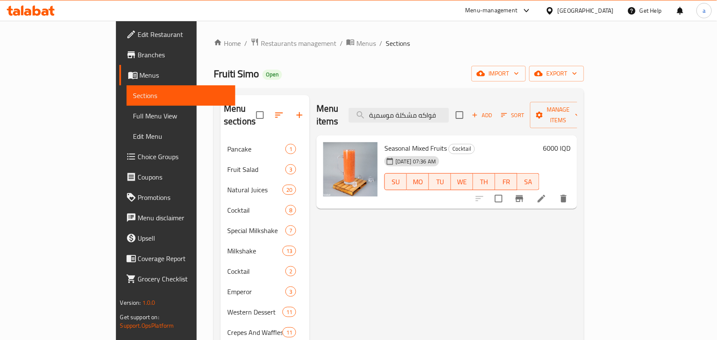
click at [395, 142] on span "Seasonal Mixed Fruits" at bounding box center [415, 148] width 62 height 13
click at [411, 142] on span "Seasonal Mixed Fruits" at bounding box center [415, 148] width 62 height 13
click at [406, 142] on span "Seasonal Mixed Fruits" at bounding box center [415, 148] width 62 height 13
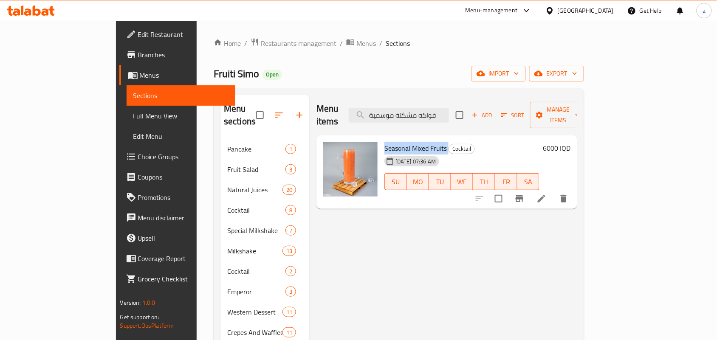
click at [406, 142] on span "Seasonal Mixed Fruits" at bounding box center [415, 148] width 62 height 13
click at [449, 111] on input "فواكه مشكلة موسمية" at bounding box center [399, 115] width 100 height 15
paste input "Seasonal Mixed Fruits"
type input "Seasonal Mixed Fruit"
drag, startPoint x: 485, startPoint y: 111, endPoint x: 330, endPoint y: 122, distance: 155.8
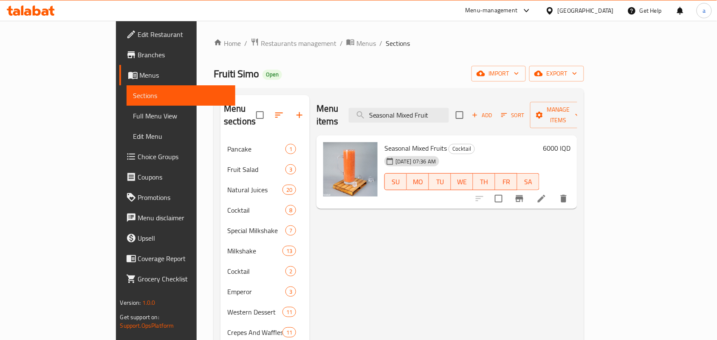
click at [330, 122] on div "Menu items Seasonal Mixed Fruit Add Sort Manage items" at bounding box center [446, 115] width 261 height 40
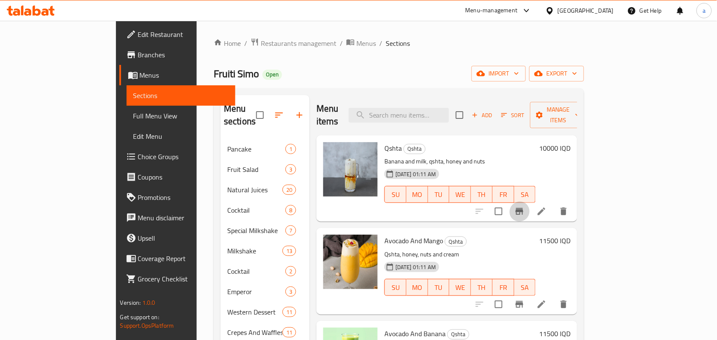
click at [523, 208] on icon "Branch-specific-item" at bounding box center [520, 211] width 8 height 7
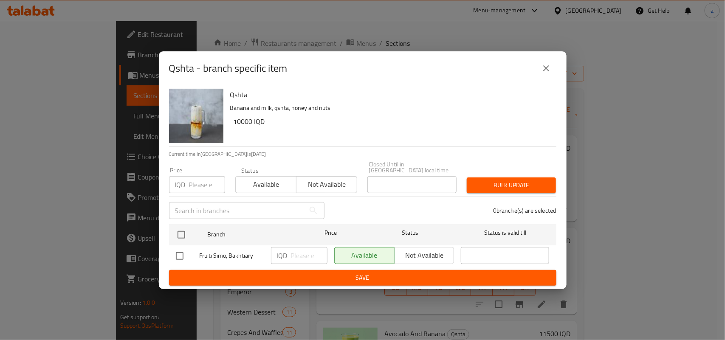
drag, startPoint x: 182, startPoint y: 250, endPoint x: 244, endPoint y: 248, distance: 62.4
click at [181, 250] on input "checkbox" at bounding box center [180, 256] width 18 height 18
checkbox input "true"
click at [314, 255] on input "number" at bounding box center [309, 255] width 37 height 17
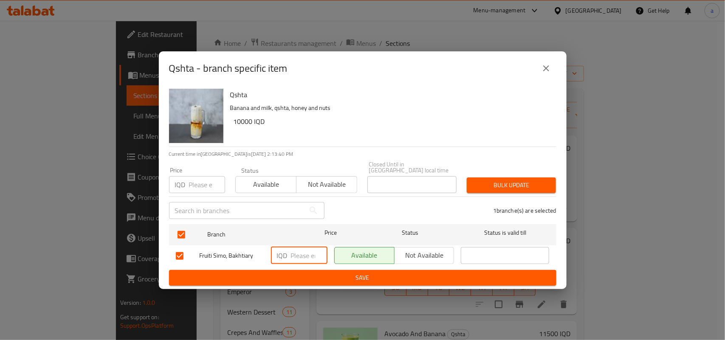
paste input "11000"
type input "11000"
click at [306, 273] on span "Save" at bounding box center [363, 278] width 374 height 11
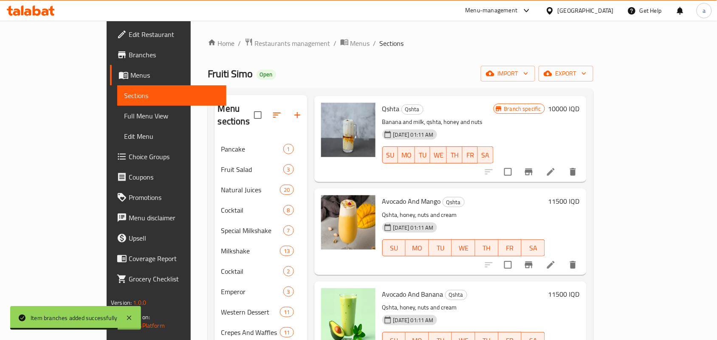
scroll to position [61, 0]
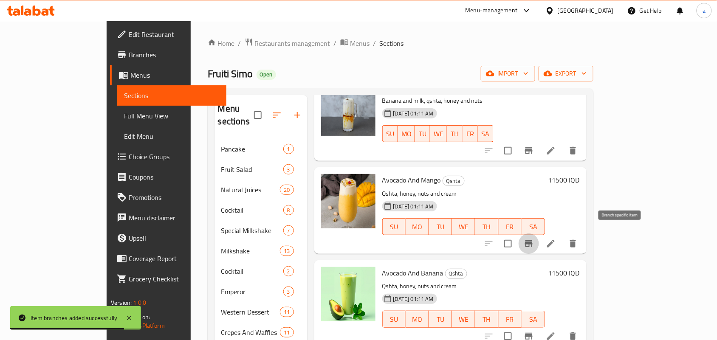
click at [539, 237] on button "Branch-specific-item" at bounding box center [528, 244] width 20 height 20
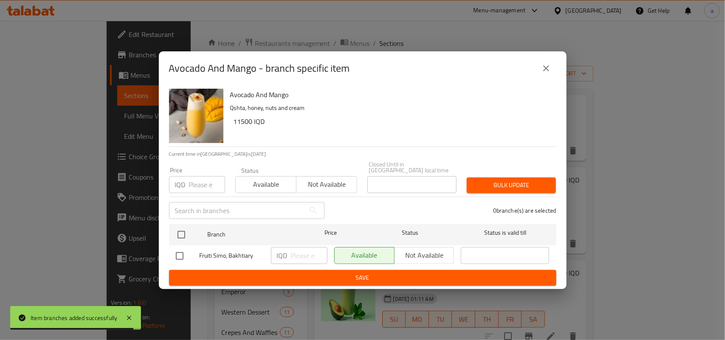
click at [180, 251] on input "checkbox" at bounding box center [180, 256] width 18 height 18
checkbox input "true"
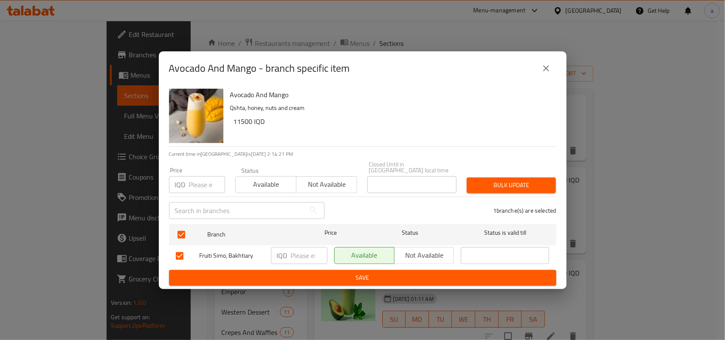
click at [304, 254] on input "number" at bounding box center [309, 255] width 37 height 17
paste input "12000"
type input "12000"
click at [304, 274] on span "Save" at bounding box center [363, 278] width 374 height 11
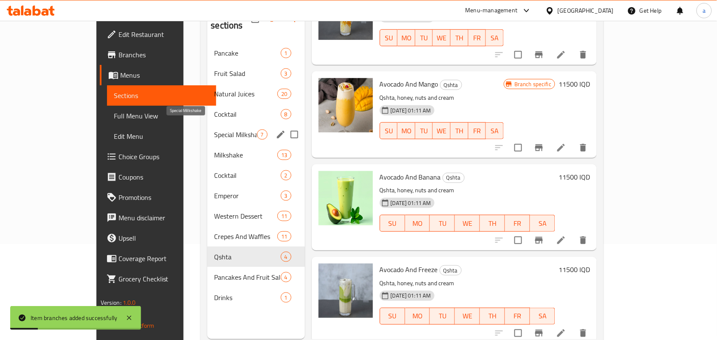
scroll to position [120, 0]
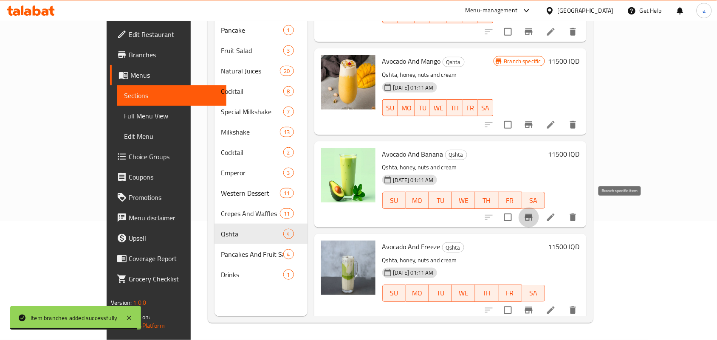
click at [534, 213] on icon "Branch-specific-item" at bounding box center [529, 217] width 10 height 10
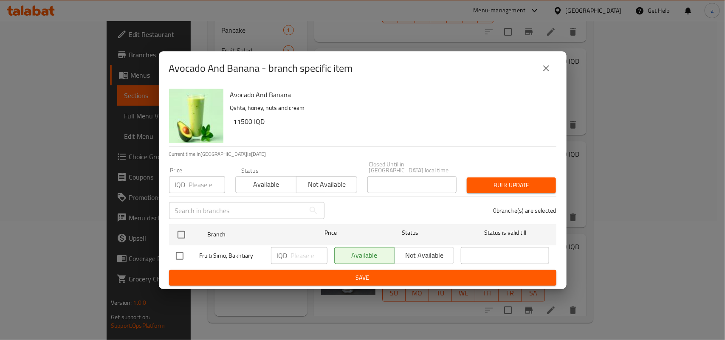
click at [185, 249] on input "checkbox" at bounding box center [180, 256] width 18 height 18
checkbox input "true"
click at [308, 254] on input "number" at bounding box center [309, 255] width 37 height 17
paste input "12000"
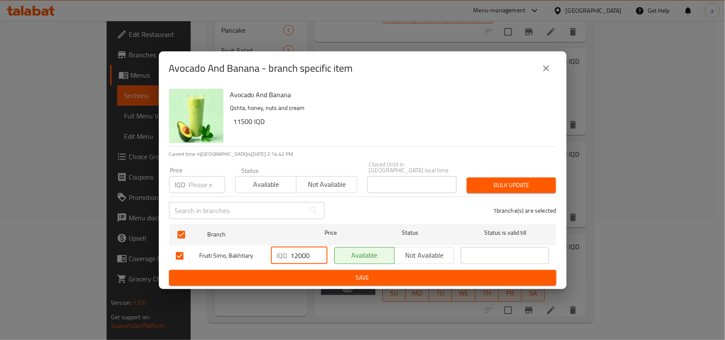
type input "12000"
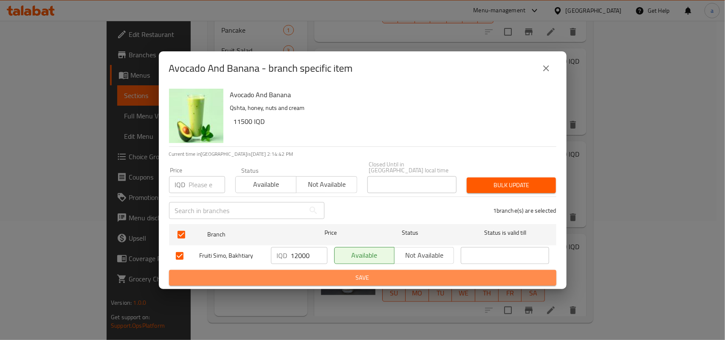
click at [302, 273] on span "Save" at bounding box center [363, 278] width 374 height 11
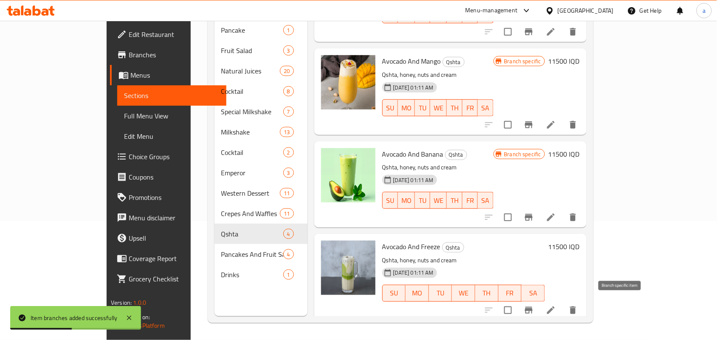
click at [532, 307] on icon "Branch-specific-item" at bounding box center [529, 310] width 8 height 7
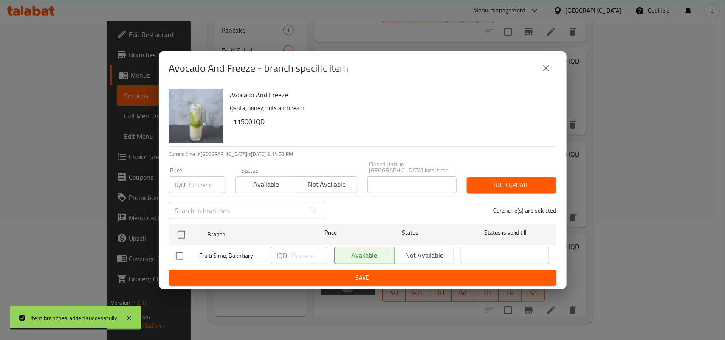
click at [183, 253] on input "checkbox" at bounding box center [180, 256] width 18 height 18
checkbox input "true"
click at [304, 255] on input "number" at bounding box center [309, 255] width 37 height 17
paste input "12000"
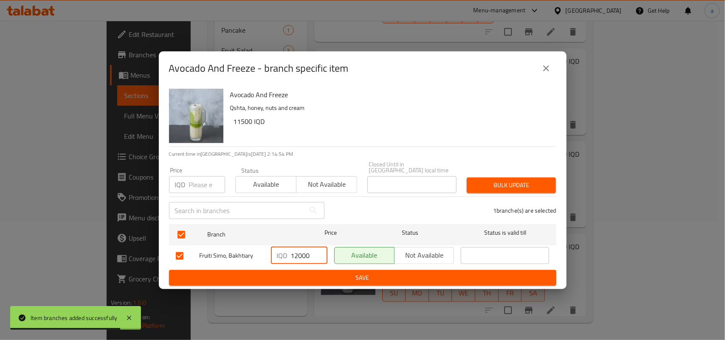
type input "12000"
click at [305, 270] on button "Save" at bounding box center [362, 278] width 387 height 16
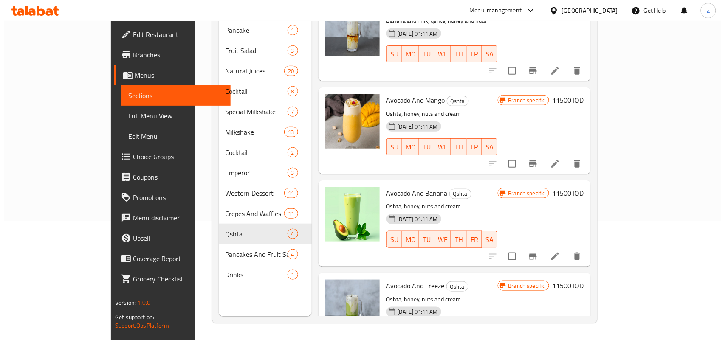
scroll to position [0, 0]
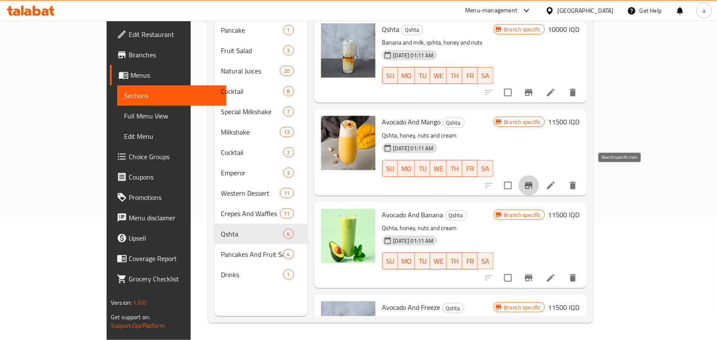
click at [534, 180] on icon "Branch-specific-item" at bounding box center [529, 185] width 10 height 10
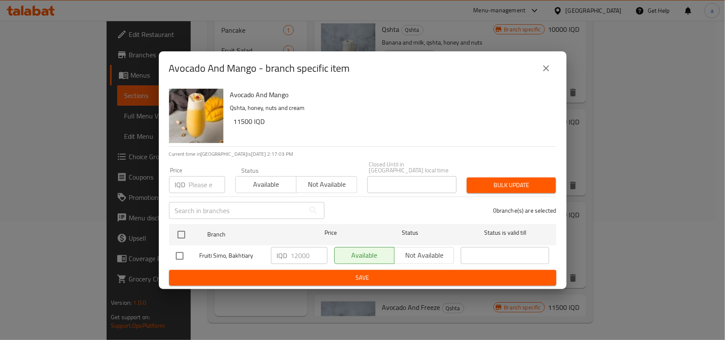
click at [536, 69] on button "close" at bounding box center [546, 68] width 20 height 20
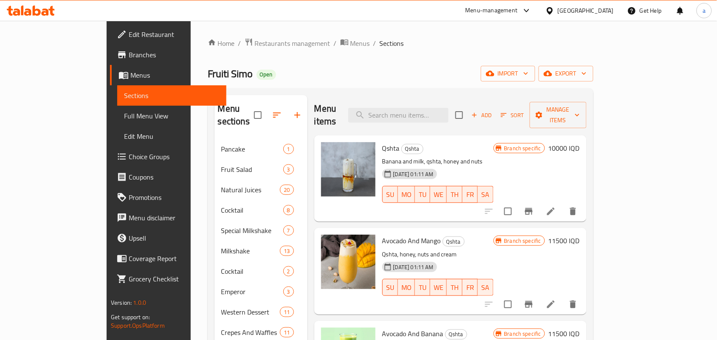
click at [534, 206] on icon "Branch-specific-item" at bounding box center [529, 211] width 10 height 10
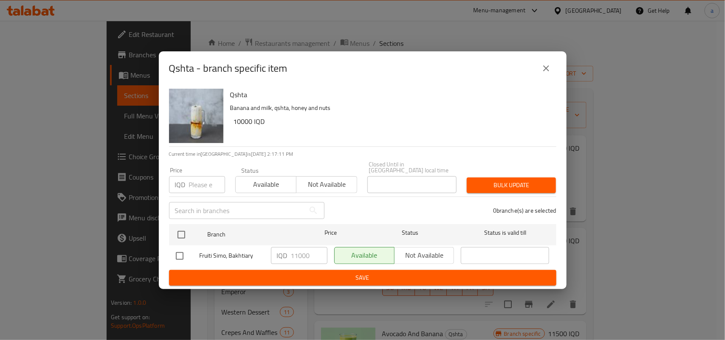
click at [544, 66] on icon "close" at bounding box center [546, 68] width 10 height 10
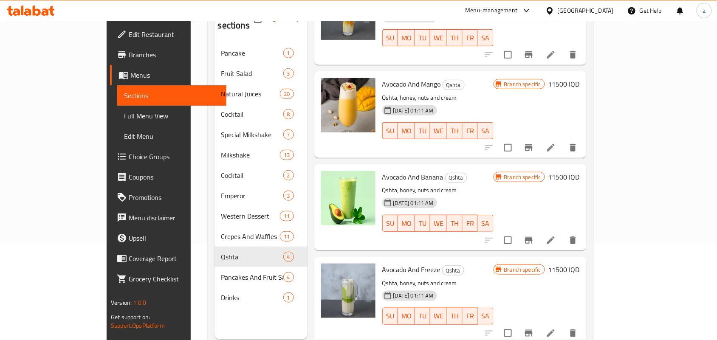
scroll to position [120, 0]
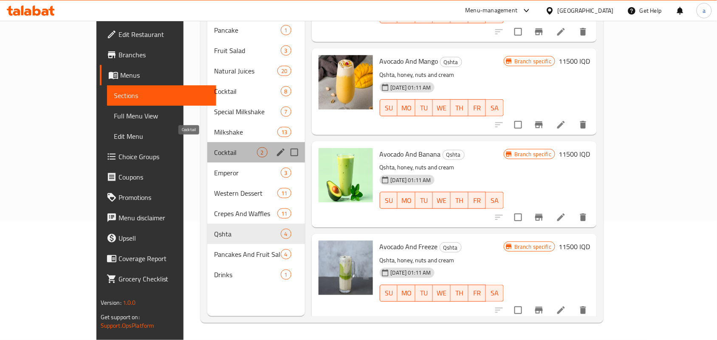
click at [220, 149] on span "Cocktail" at bounding box center [235, 152] width 42 height 10
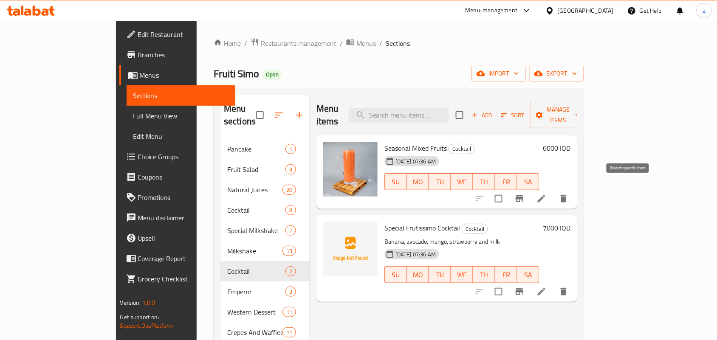
click at [523, 195] on icon "Branch-specific-item" at bounding box center [520, 198] width 8 height 7
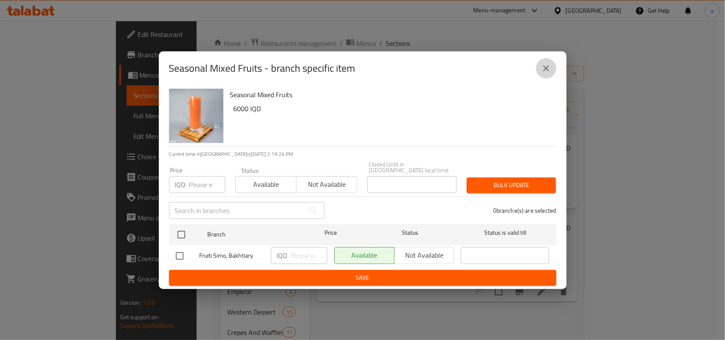
click at [538, 66] on button "close" at bounding box center [546, 68] width 20 height 20
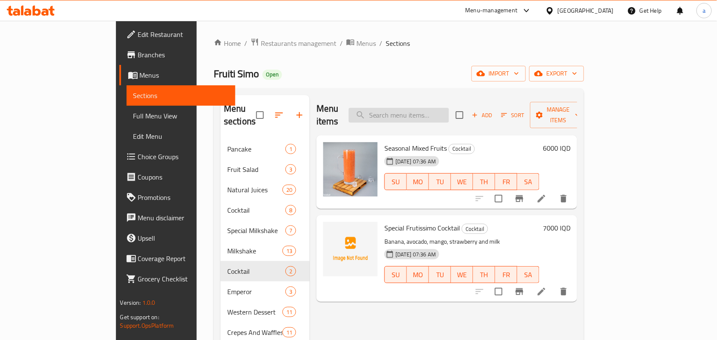
click at [435, 111] on input "search" at bounding box center [399, 115] width 100 height 15
paste input "فواكه مشكلة موسمية"
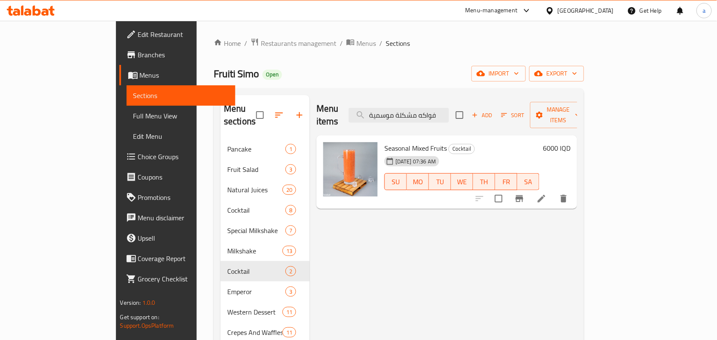
type input "فواكه مشكلة موسمية"
click at [524, 194] on icon "Branch-specific-item" at bounding box center [519, 199] width 10 height 10
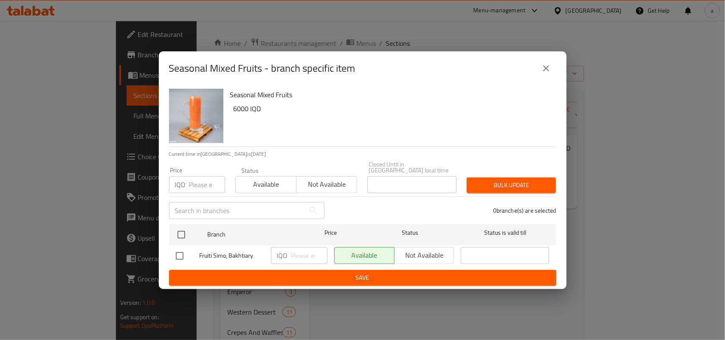
click at [182, 253] on input "checkbox" at bounding box center [180, 256] width 18 height 18
checkbox input "true"
click at [296, 258] on input "number" at bounding box center [309, 255] width 37 height 17
paste input "8750"
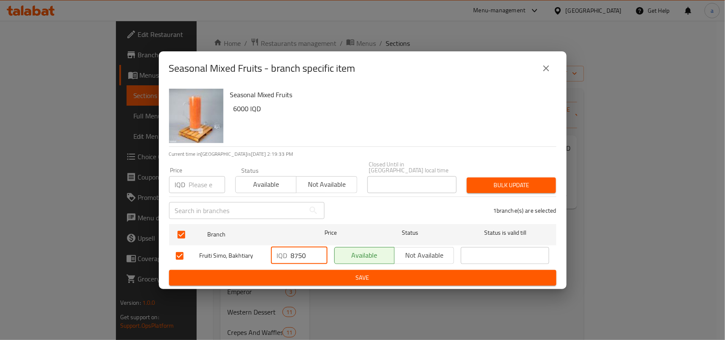
type input "8750"
click at [311, 273] on span "Save" at bounding box center [363, 278] width 374 height 11
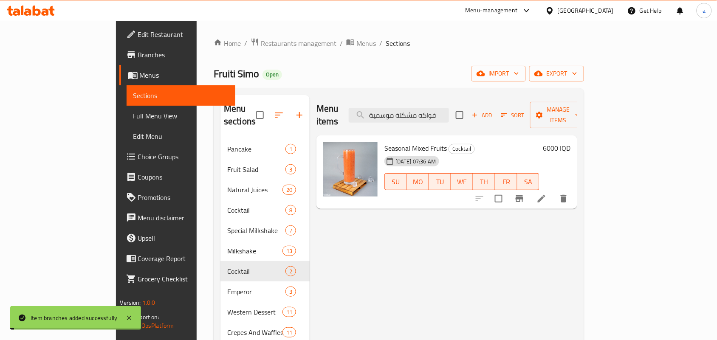
click at [466, 307] on div "Menu items فواكه مشكلة موسمية Add Sort Manage items Seasonal Mixed Fruits Cockt…" at bounding box center [444, 265] width 268 height 340
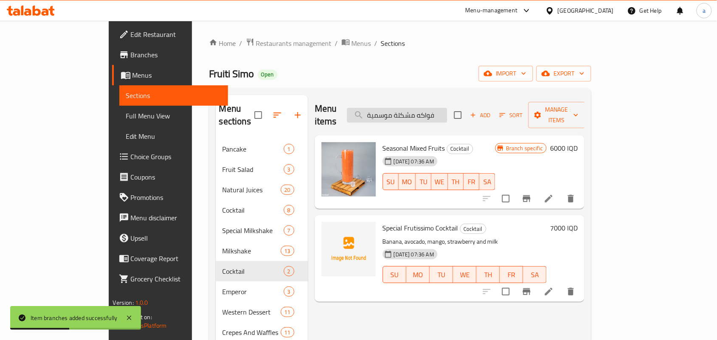
click at [447, 113] on input "فواكه مشكلة موسمية" at bounding box center [397, 115] width 100 height 15
paste input "وز وحليب"
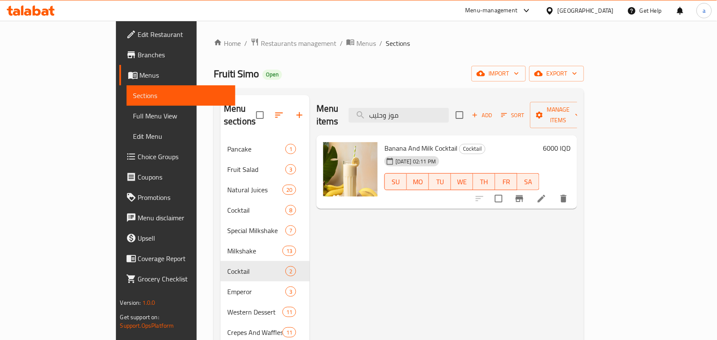
type input "موز وحليب"
click at [530, 189] on button "Branch-specific-item" at bounding box center [519, 199] width 20 height 20
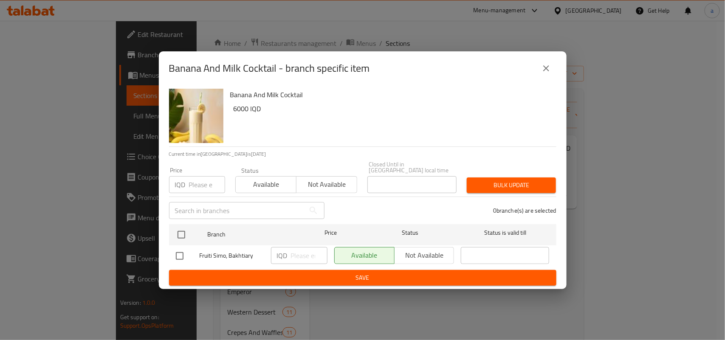
drag, startPoint x: 178, startPoint y: 254, endPoint x: 203, endPoint y: 254, distance: 24.2
click at [183, 254] on input "checkbox" at bounding box center [180, 256] width 18 height 18
checkbox input "true"
click at [309, 257] on input "number" at bounding box center [309, 255] width 37 height 17
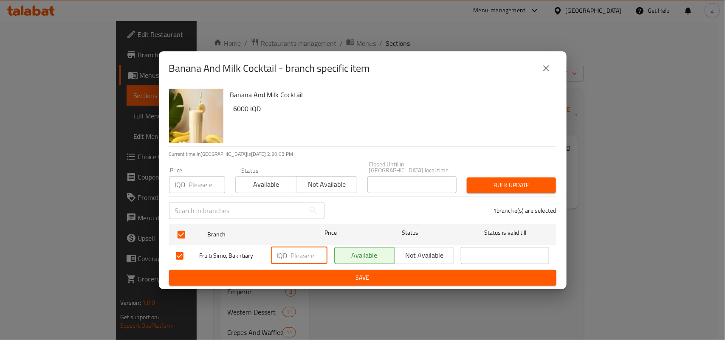
paste input "8750"
type input "8750"
click at [311, 273] on span "Save" at bounding box center [363, 278] width 374 height 11
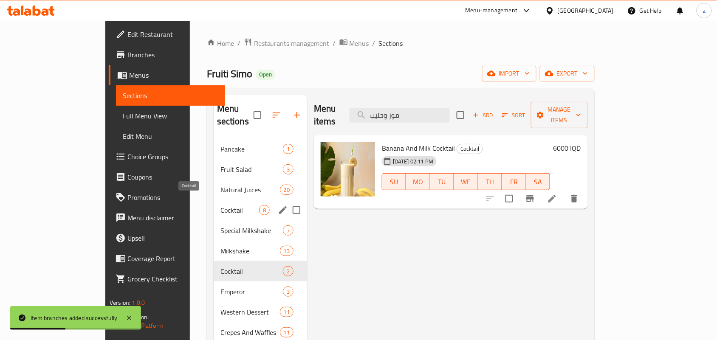
click at [220, 205] on span "Cocktail" at bounding box center [239, 210] width 39 height 10
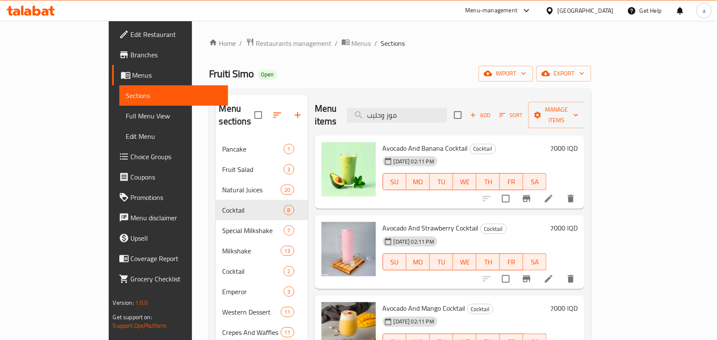
drag, startPoint x: 383, startPoint y: 121, endPoint x: 349, endPoint y: 128, distance: 35.5
click at [346, 126] on div "Menu items موز وحليب Add Sort Manage items Avocado And Banana Cocktail Cocktail…" at bounding box center [446, 265] width 277 height 340
paste input "search"
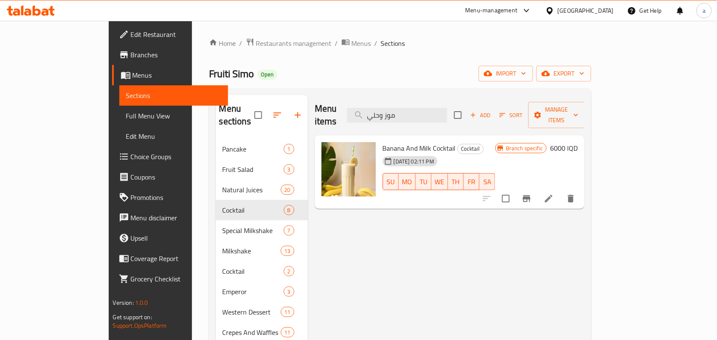
drag, startPoint x: 327, startPoint y: 114, endPoint x: 279, endPoint y: 121, distance: 49.4
click at [279, 121] on div "Menu sections Pancake 1 Fruit Salad 3 Natural Juices 20 Cocktail 8 Special Milk…" at bounding box center [400, 265] width 369 height 340
paste input "ريز وحليب"
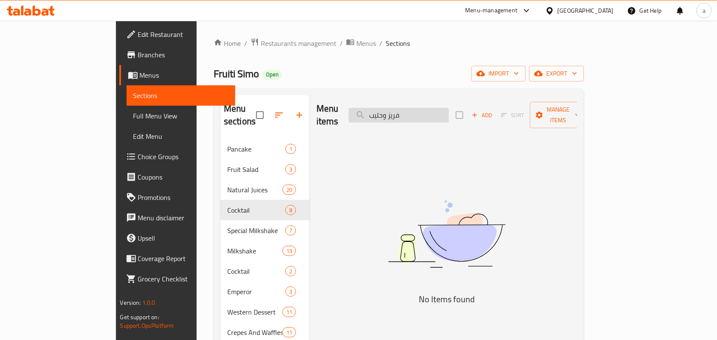
click at [423, 115] on input "فريز وحليب" at bounding box center [399, 115] width 100 height 15
drag, startPoint x: 445, startPoint y: 113, endPoint x: 282, endPoint y: 117, distance: 163.5
click at [310, 117] on div "Menu items فريز و حليب Add Sort Manage items No Items found" at bounding box center [444, 265] width 268 height 340
paste input "افوكادو ومنغا"
drag, startPoint x: 413, startPoint y: 115, endPoint x: 407, endPoint y: 113, distance: 6.1
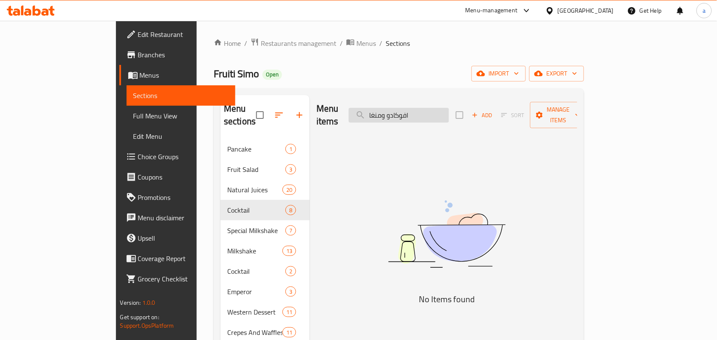
click at [407, 113] on input "افوكادو ومنغا" at bounding box center [399, 115] width 100 height 15
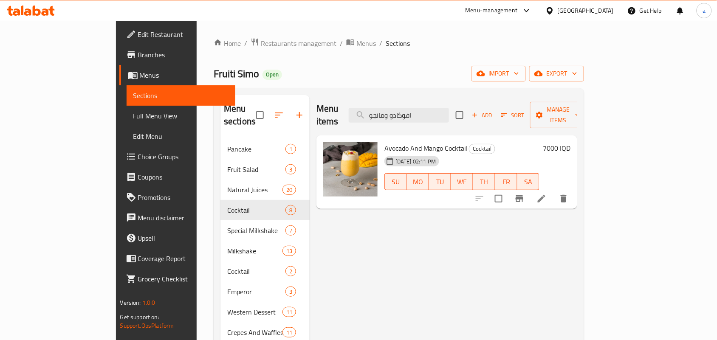
type input "افوكادو ومانجو"
click at [523, 195] on icon "Branch-specific-item" at bounding box center [520, 198] width 8 height 7
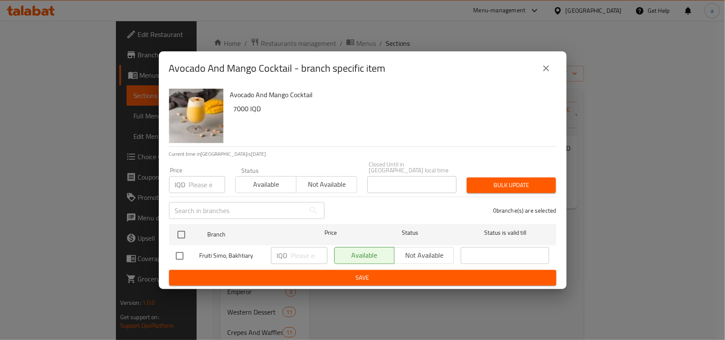
click at [174, 251] on input "checkbox" at bounding box center [180, 256] width 18 height 18
checkbox input "true"
click at [295, 256] on input "number" at bounding box center [309, 255] width 37 height 17
paste input "10000"
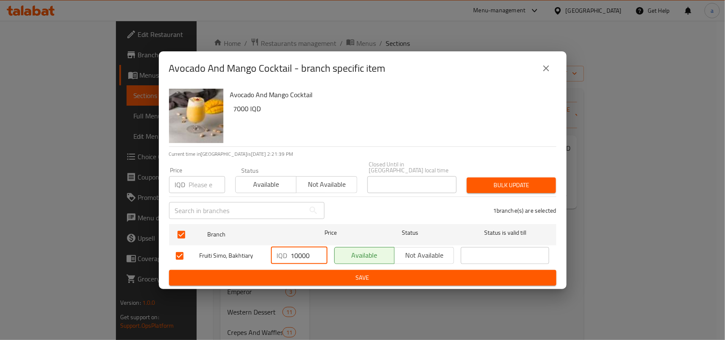
type input "10000"
click at [307, 273] on span "Save" at bounding box center [363, 278] width 374 height 11
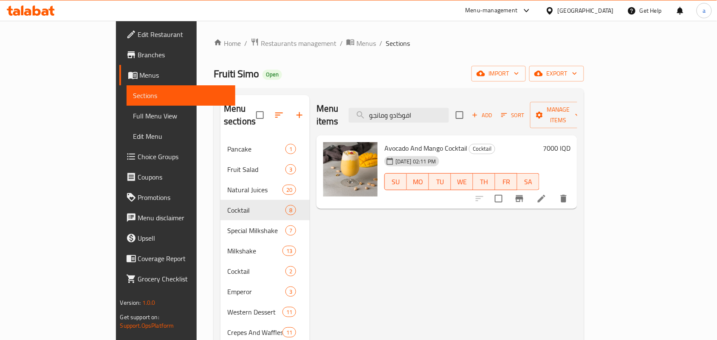
drag, startPoint x: 475, startPoint y: 111, endPoint x: 290, endPoint y: 130, distance: 186.2
click at [310, 126] on div "Menu items افوكادو ومانجو Add Sort Manage items Avocado And Mango Cocktail Cock…" at bounding box center [444, 265] width 268 height 340
paste input "راولة"
type input "افوكادو وفراولة"
click at [523, 195] on icon "Branch-specific-item" at bounding box center [520, 198] width 8 height 7
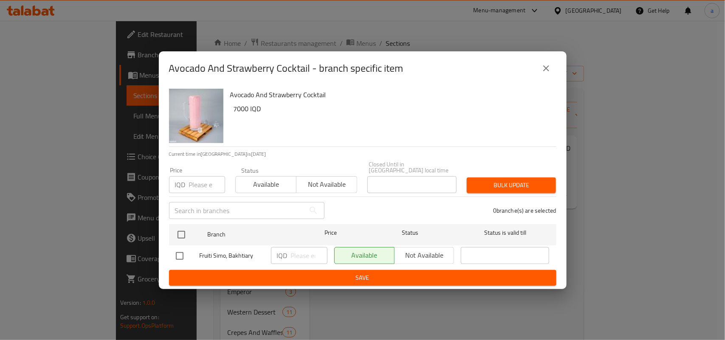
click at [179, 248] on input "checkbox" at bounding box center [180, 256] width 18 height 18
checkbox input "true"
click at [299, 252] on input "number" at bounding box center [309, 255] width 37 height 17
paste input "10000"
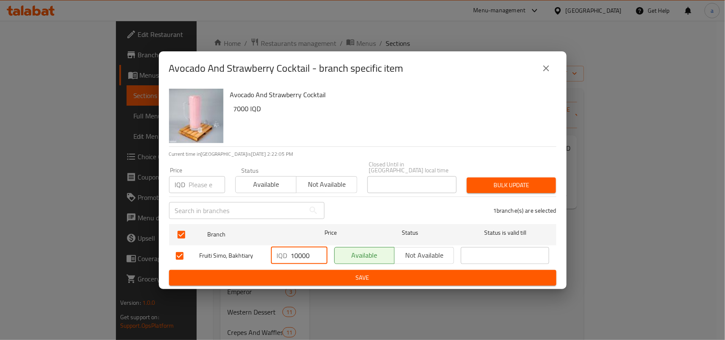
type input "10000"
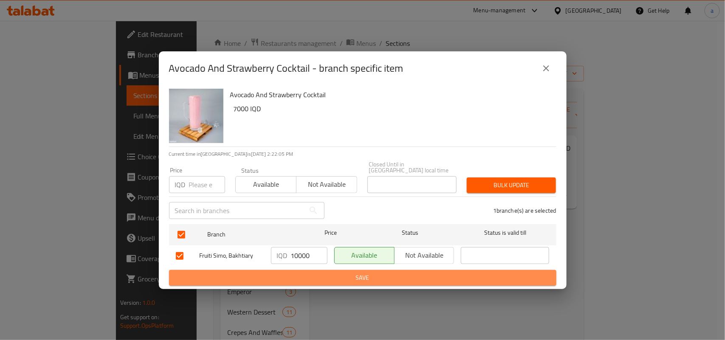
click at [304, 279] on span "Save" at bounding box center [363, 278] width 374 height 11
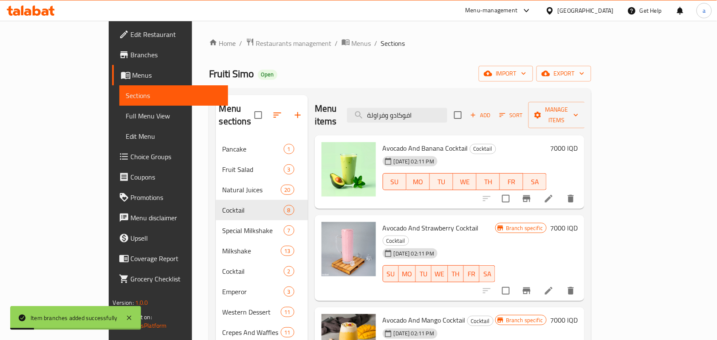
paste input "وز"
drag, startPoint x: 355, startPoint y: 120, endPoint x: 304, endPoint y: 149, distance: 58.8
click at [308, 130] on div "Menu items افوكادو وفراولة Add Sort Manage items Avocado And Banana Cocktail Co…" at bounding box center [446, 265] width 277 height 340
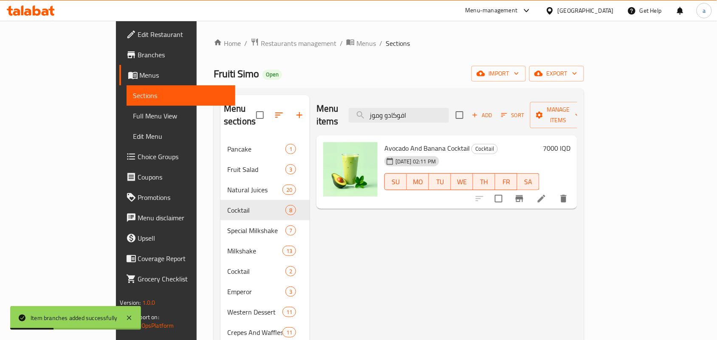
type input "افوكادو وموز"
click at [523, 195] on icon "Branch-specific-item" at bounding box center [520, 198] width 8 height 7
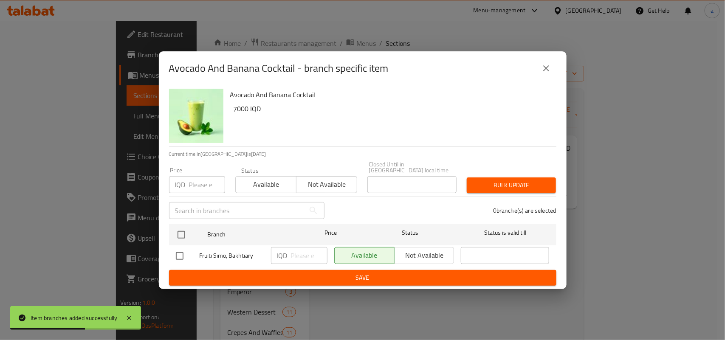
click at [182, 256] on input "checkbox" at bounding box center [180, 256] width 18 height 18
checkbox input "true"
click at [302, 254] on input "number" at bounding box center [309, 255] width 37 height 17
paste input "10000"
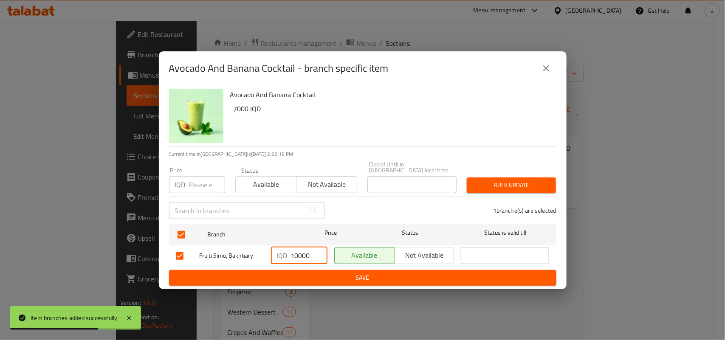
type input "10000"
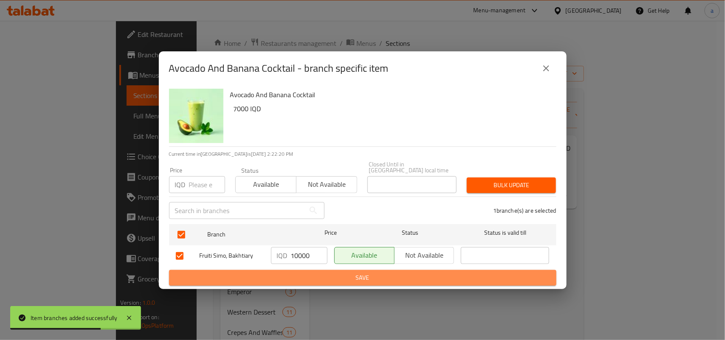
click at [316, 278] on span "Save" at bounding box center [363, 278] width 374 height 11
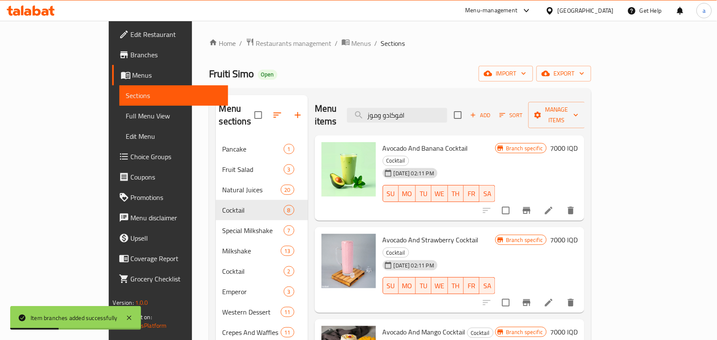
drag, startPoint x: 362, startPoint y: 110, endPoint x: 341, endPoint y: 124, distance: 25.4
click at [315, 115] on div "Menu items افوكادو وموز Add Sort Manage items" at bounding box center [450, 115] width 270 height 40
paste input "كوكتيل كالاكسي"
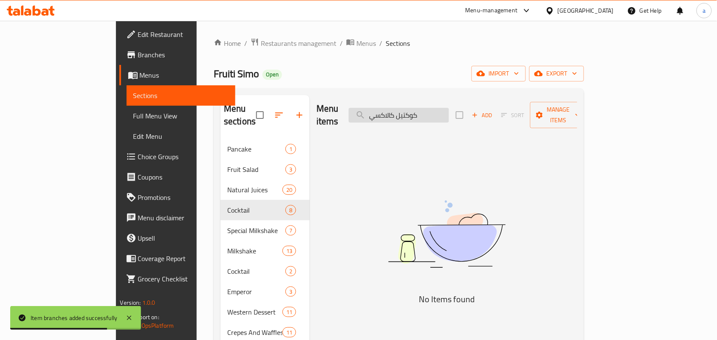
click at [449, 116] on input "كوكتيل كالاكسي" at bounding box center [399, 115] width 100 height 15
type input "كالاكسي"
click at [425, 118] on input "كالاكسي" at bounding box center [399, 115] width 100 height 15
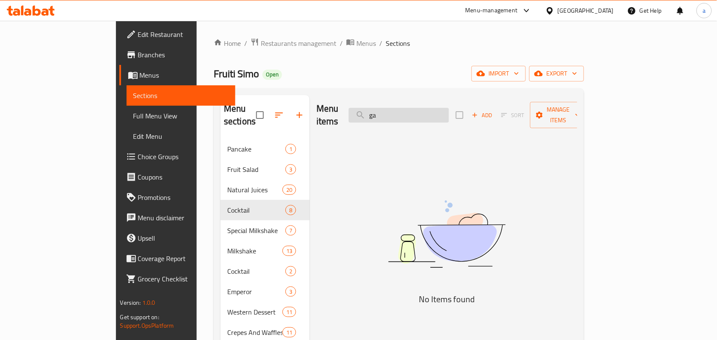
type input "g"
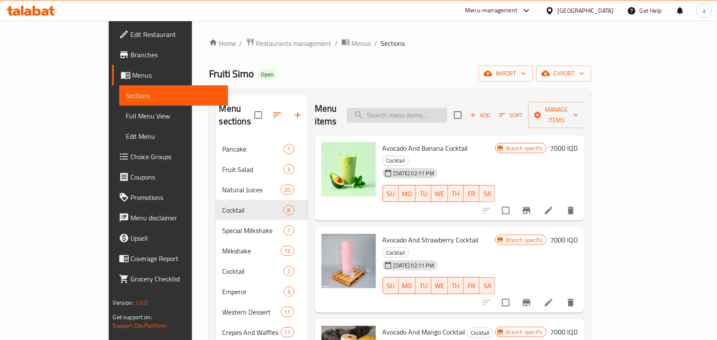
drag, startPoint x: 423, startPoint y: 111, endPoint x: 425, endPoint y: 117, distance: 6.5
click at [423, 113] on input "search" at bounding box center [397, 115] width 100 height 15
paste input "كوكتيل طبقات"
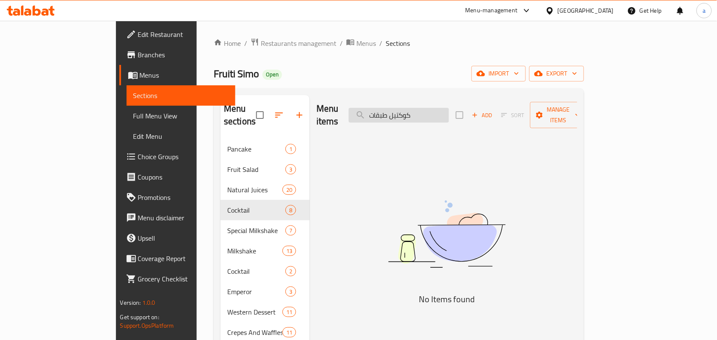
click at [437, 113] on input "كوكتيل طبقات" at bounding box center [399, 115] width 100 height 15
click at [432, 113] on input "طبقات" at bounding box center [399, 115] width 100 height 15
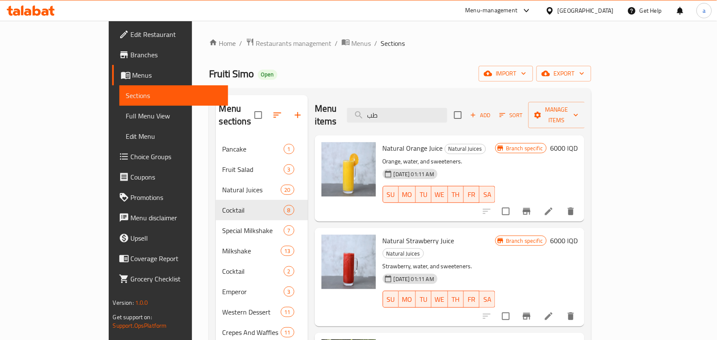
drag, startPoint x: 429, startPoint y: 113, endPoint x: 303, endPoint y: 118, distance: 126.6
click at [315, 117] on div "Menu items طب Add Sort Manage items" at bounding box center [450, 115] width 270 height 40
paste input "بيشل"
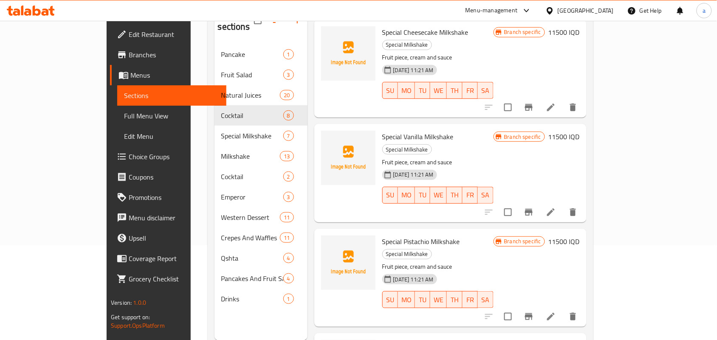
scroll to position [120, 0]
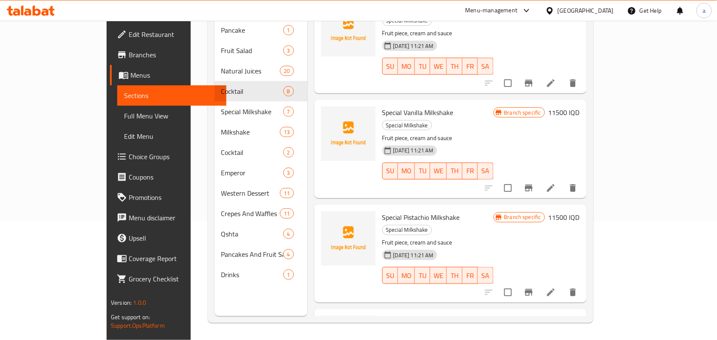
type input "سبيشل"
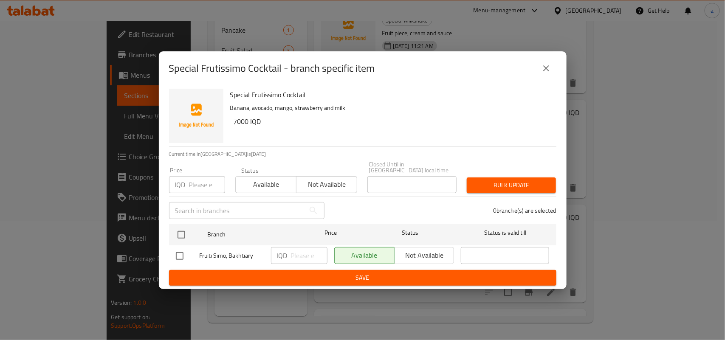
click at [180, 254] on input "checkbox" at bounding box center [180, 256] width 18 height 18
checkbox input "true"
click at [296, 254] on input "number" at bounding box center [309, 255] width 37 height 17
paste input "10000"
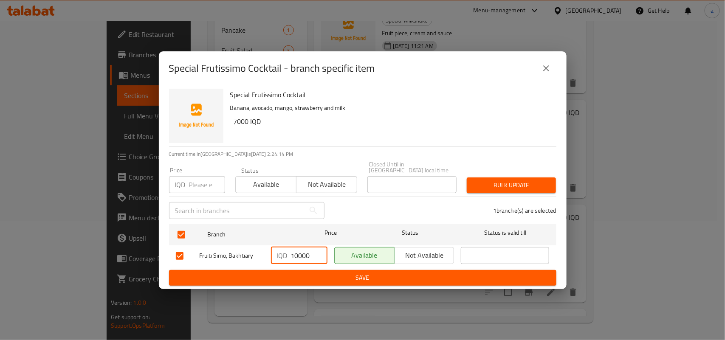
type input "10000"
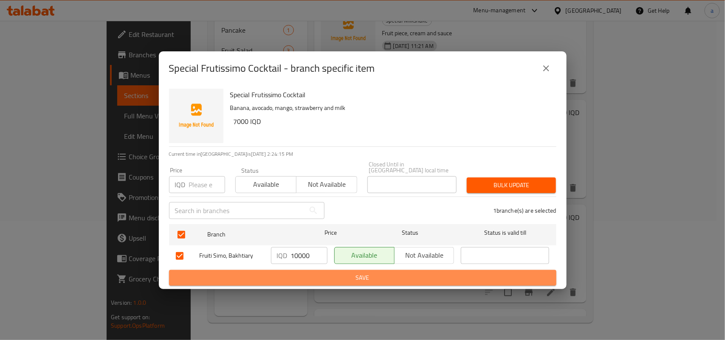
click at [292, 279] on span "Save" at bounding box center [363, 278] width 374 height 11
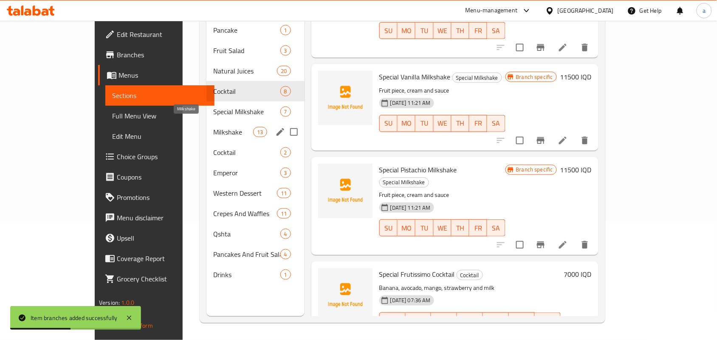
click at [213, 127] on span "Milkshake" at bounding box center [233, 132] width 40 height 10
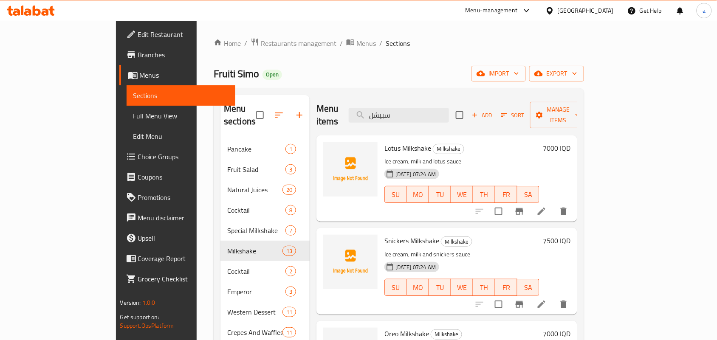
drag, startPoint x: 431, startPoint y: 114, endPoint x: 485, endPoint y: 136, distance: 58.0
click at [324, 124] on div "Menu items سبيشل Add Sort Manage items" at bounding box center [446, 115] width 261 height 40
paste input "ميلك شيك لوتس"
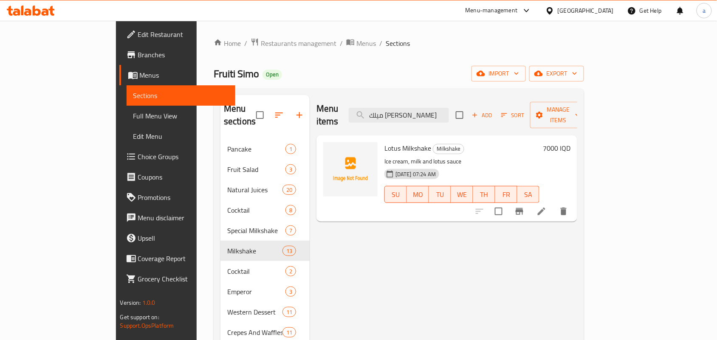
type input "ميلك شيك لوتس"
click at [523, 208] on icon "Branch-specific-item" at bounding box center [520, 211] width 8 height 7
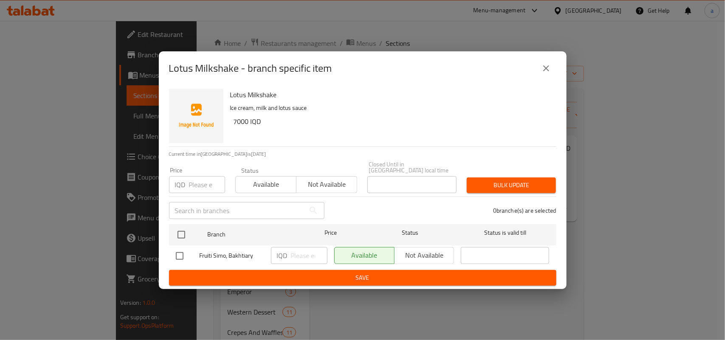
click at [184, 247] on input "checkbox" at bounding box center [180, 256] width 18 height 18
checkbox input "true"
click at [294, 255] on input "number" at bounding box center [309, 255] width 37 height 17
paste input "11250"
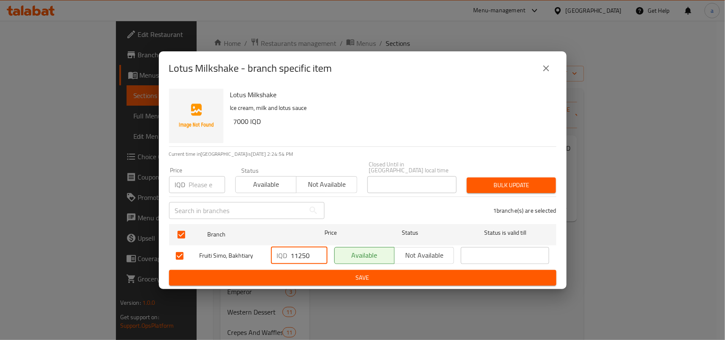
type input "11250"
click at [296, 270] on button "Save" at bounding box center [362, 278] width 387 height 16
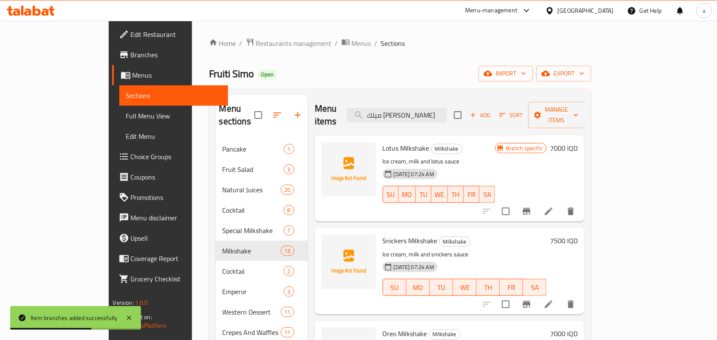
drag, startPoint x: 471, startPoint y: 110, endPoint x: 247, endPoint y: 124, distance: 225.1
click at [247, 124] on div "Menu sections Pancake 1 Fruit Salad 3 Natural Juices 20 Cocktail 8 Special Milk…" at bounding box center [400, 265] width 369 height 340
paste input "اوريو"
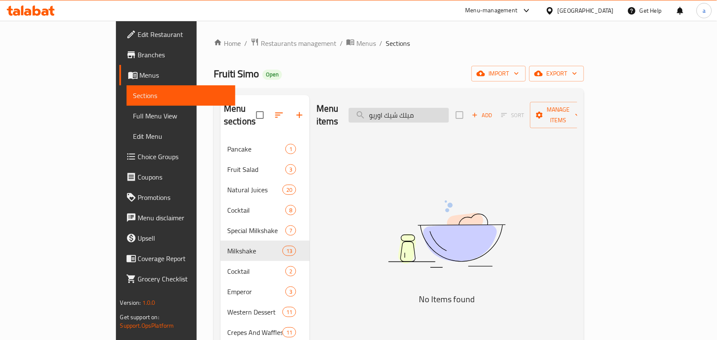
drag, startPoint x: 422, startPoint y: 115, endPoint x: 470, endPoint y: 115, distance: 48.4
click at [449, 115] on input "ميلك شيك اوريو" at bounding box center [399, 115] width 100 height 15
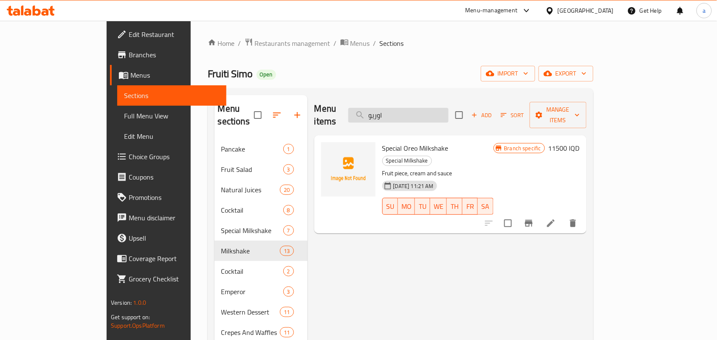
click at [423, 115] on input "اوريو" at bounding box center [398, 115] width 100 height 15
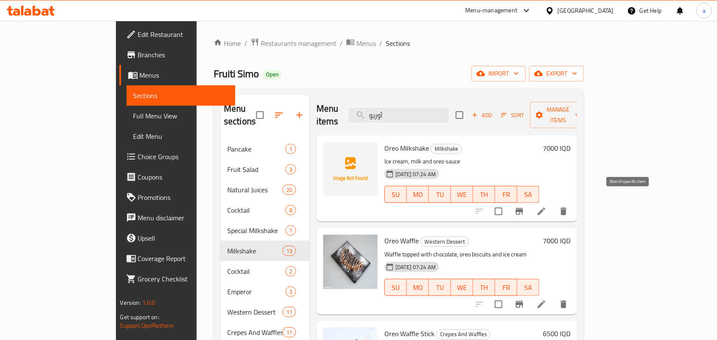
type input "أوريو"
click at [524, 206] on icon "Branch-specific-item" at bounding box center [519, 211] width 10 height 10
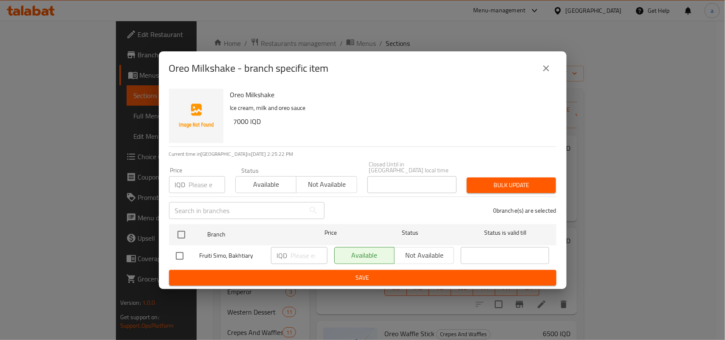
click at [174, 254] on input "checkbox" at bounding box center [180, 256] width 18 height 18
checkbox input "true"
click at [294, 256] on input "number" at bounding box center [309, 255] width 37 height 17
paste input "11250"
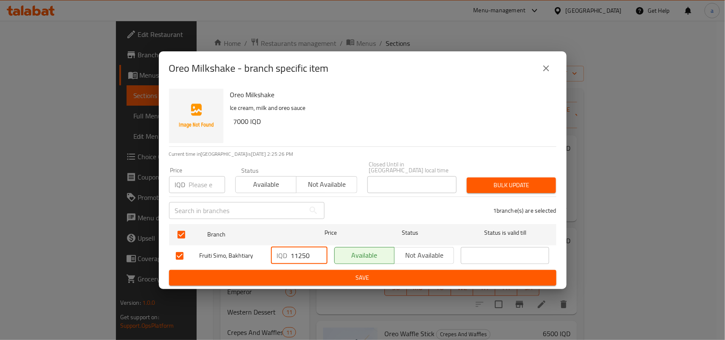
type input "11250"
click at [340, 279] on span "Save" at bounding box center [363, 278] width 374 height 11
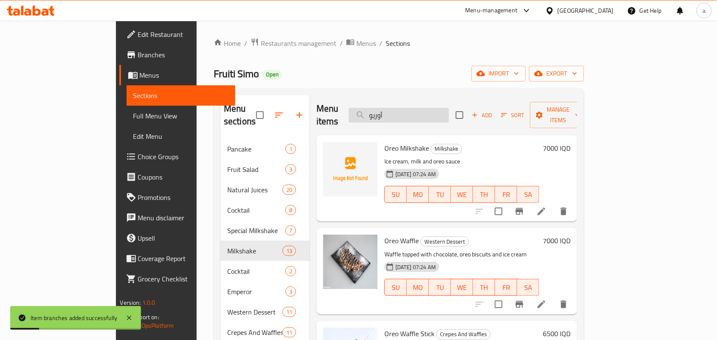
click at [432, 108] on input "أوريو" at bounding box center [399, 115] width 100 height 15
paste input "ميلك شيك شوكولا"
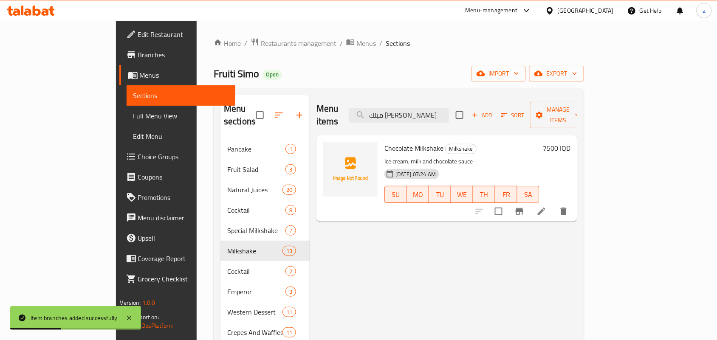
type input "ميلك شيك شوكولا"
click at [524, 206] on icon "Branch-specific-item" at bounding box center [519, 211] width 10 height 10
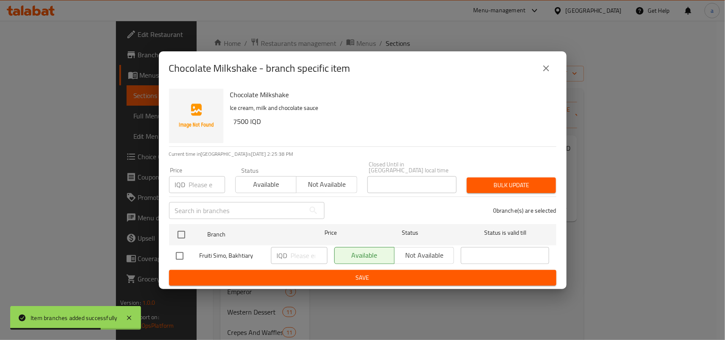
click at [185, 251] on input "checkbox" at bounding box center [180, 256] width 18 height 18
checkbox input "true"
click at [299, 255] on input "number" at bounding box center [309, 255] width 37 height 17
paste input "10000"
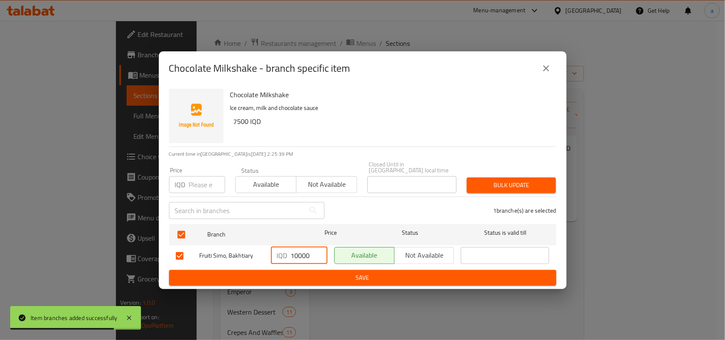
type input "10000"
click at [304, 267] on div "IQD 10000 ​" at bounding box center [299, 256] width 63 height 25
click at [303, 266] on div "IQD 10000 ​" at bounding box center [299, 256] width 63 height 25
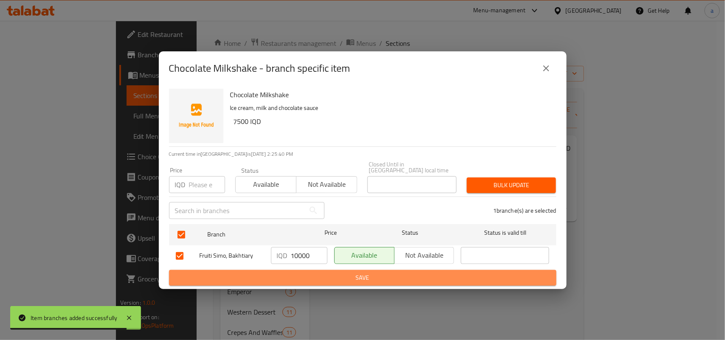
click at [311, 270] on button "Save" at bounding box center [362, 278] width 387 height 16
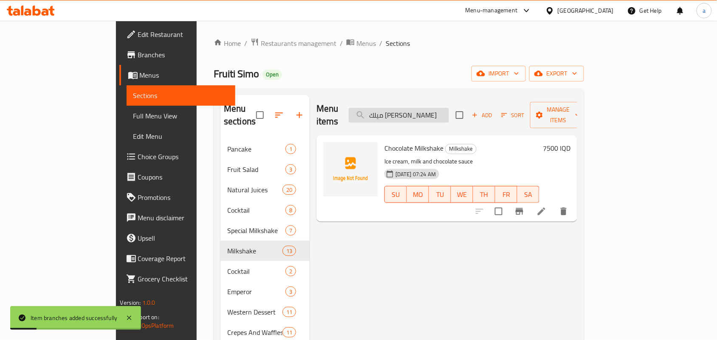
click at [437, 108] on input "ميلك شيك شوكولا" at bounding box center [399, 115] width 100 height 15
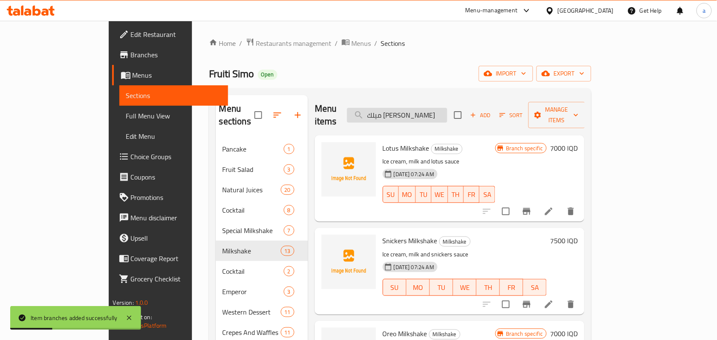
paste input "كيندر"
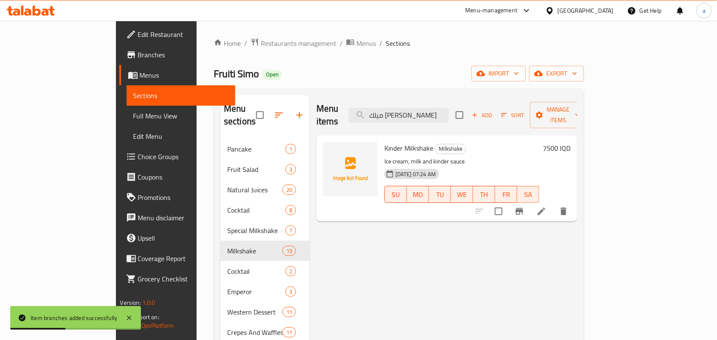
type input "ميلك شيك كيندر"
click at [524, 206] on icon "Branch-specific-item" at bounding box center [519, 211] width 10 height 10
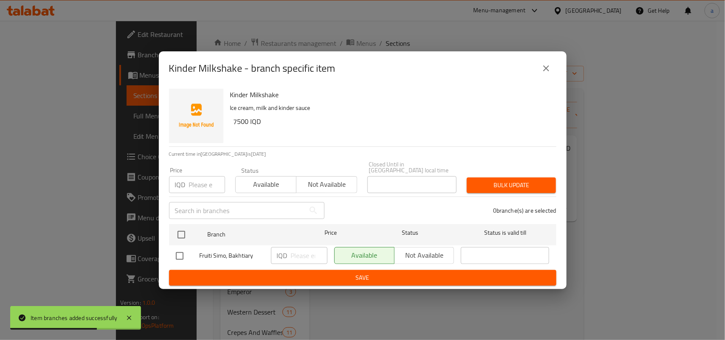
click at [177, 251] on input "checkbox" at bounding box center [180, 256] width 18 height 18
checkbox input "true"
click at [311, 252] on input "number" at bounding box center [309, 255] width 37 height 17
paste input "11250"
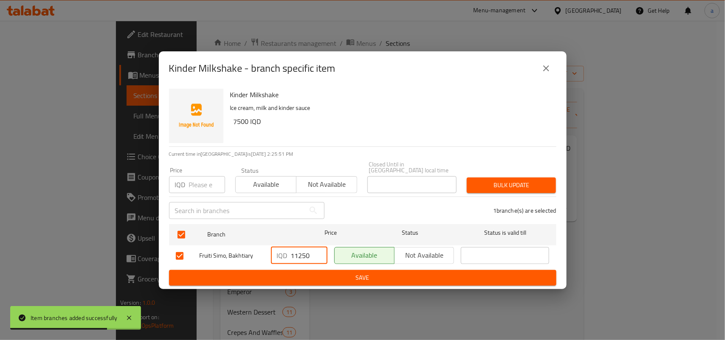
type input "11250"
click at [309, 273] on span "Save" at bounding box center [363, 278] width 374 height 11
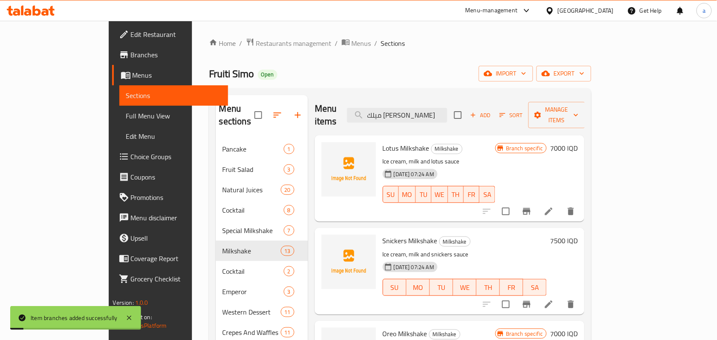
click at [426, 119] on div "Menu items ميلك شيك كيندر Add Sort Manage items" at bounding box center [450, 115] width 270 height 40
click at [425, 117] on input "ميلك شيك كيندر" at bounding box center [397, 115] width 100 height 15
paste input "تشيز كيك"
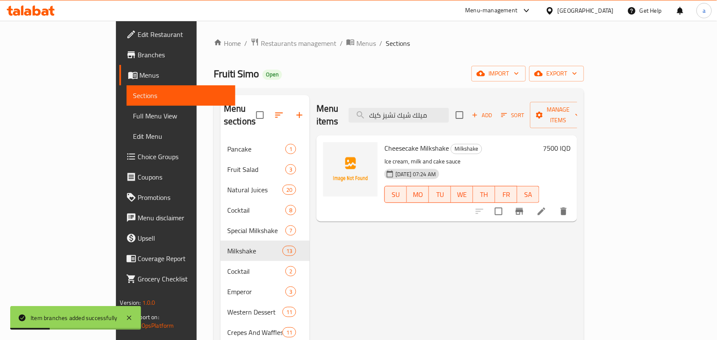
type input "ميلك شيك تشيز كيك"
click at [524, 206] on icon "Branch-specific-item" at bounding box center [519, 211] width 10 height 10
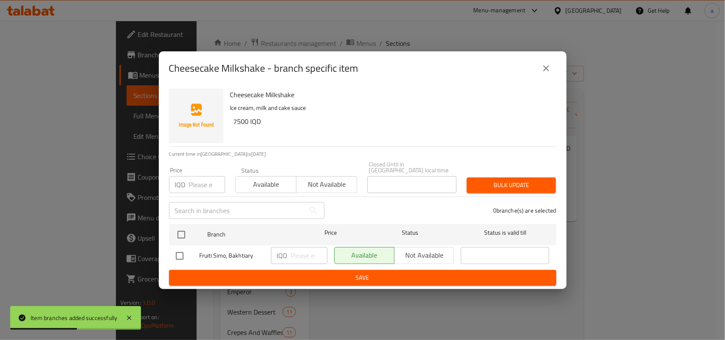
click at [182, 253] on input "checkbox" at bounding box center [180, 256] width 18 height 18
checkbox input "true"
click at [299, 258] on input "number" at bounding box center [309, 255] width 37 height 17
paste input "11250"
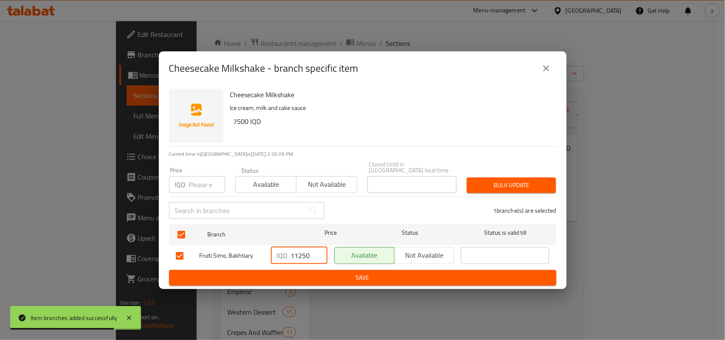
type input "11250"
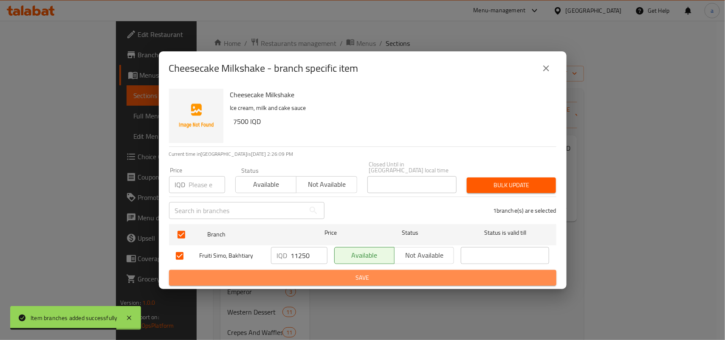
click at [310, 275] on span "Save" at bounding box center [363, 278] width 374 height 11
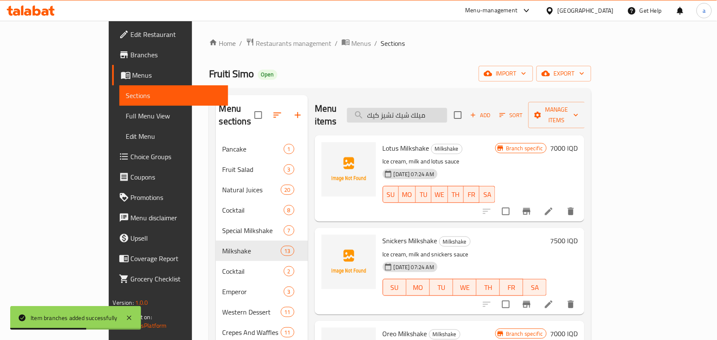
click at [447, 109] on input "ميلك شيك تشيز كيك" at bounding box center [397, 115] width 100 height 15
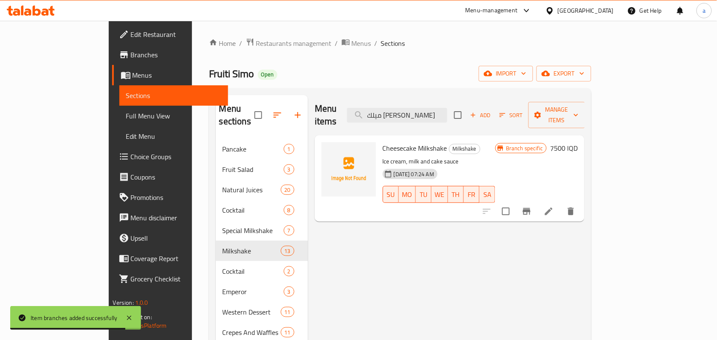
type input "ميلك شيك تشيز كي"
click at [530, 208] on icon "Branch-specific-item" at bounding box center [527, 211] width 8 height 7
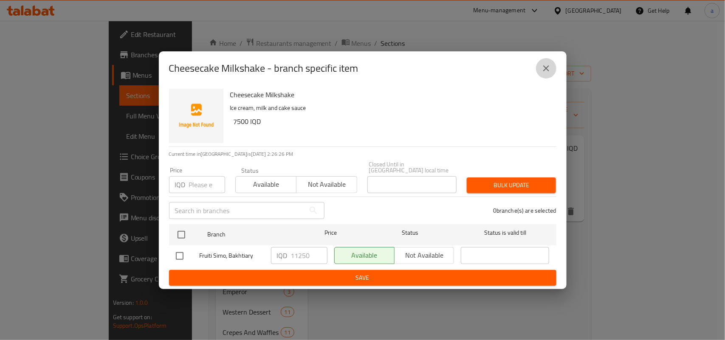
click at [551, 66] on icon "close" at bounding box center [546, 68] width 10 height 10
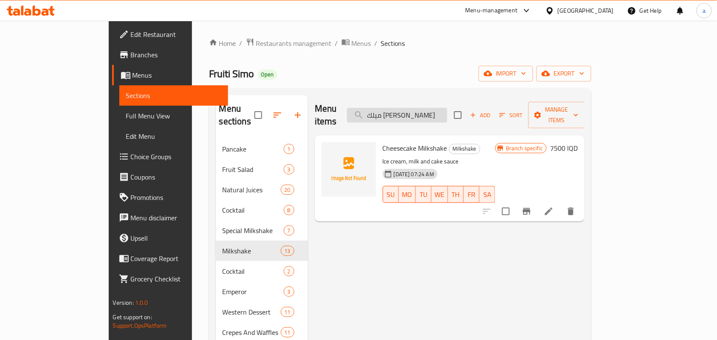
click at [447, 109] on input "ميلك شيك تشيز كي" at bounding box center [397, 115] width 100 height 15
paste input "فانيل"
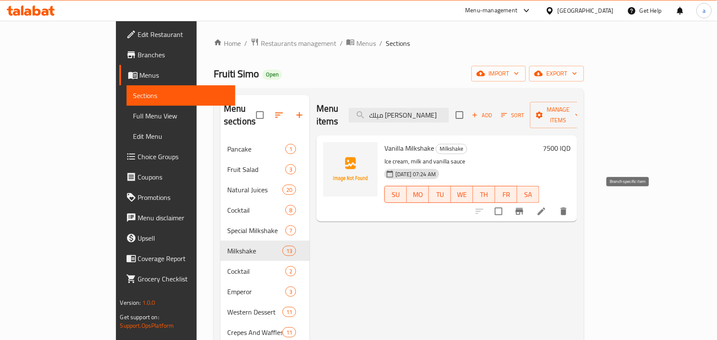
click at [523, 208] on icon "Branch-specific-item" at bounding box center [520, 211] width 8 height 7
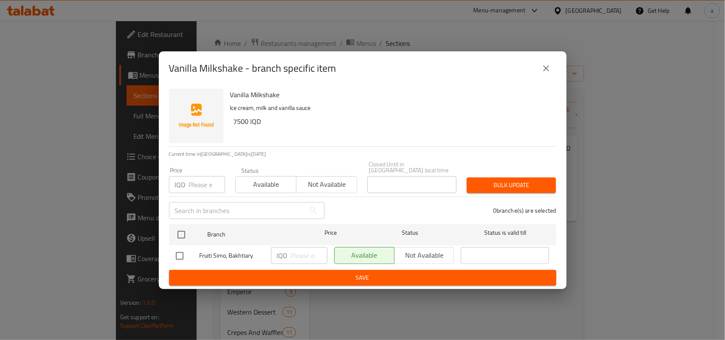
click at [188, 253] on input "checkbox" at bounding box center [180, 256] width 18 height 18
click at [293, 254] on input "number" at bounding box center [309, 255] width 37 height 17
paste input "10000"
click at [307, 274] on span "Save" at bounding box center [363, 278] width 374 height 11
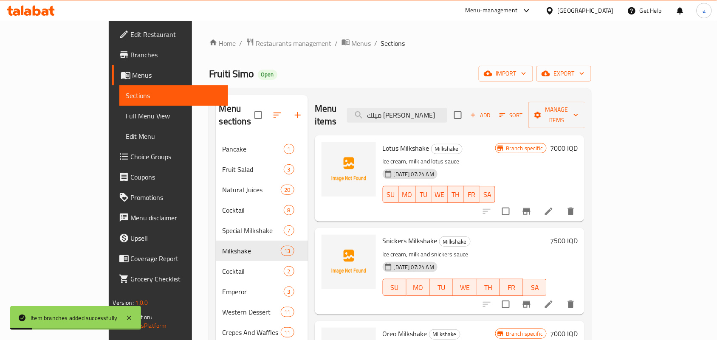
drag, startPoint x: 434, startPoint y: 113, endPoint x: 335, endPoint y: 124, distance: 99.6
click at [335, 124] on div "Menu items ميلك شيك فانيل Add Sort Manage items" at bounding box center [450, 115] width 270 height 40
paste input "بيستاشيو"
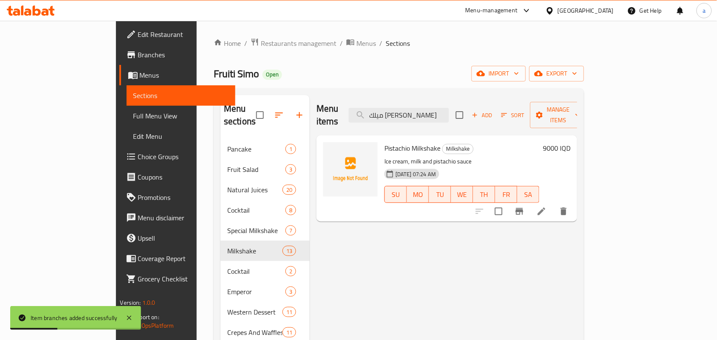
click at [524, 206] on icon "Branch-specific-item" at bounding box center [519, 211] width 10 height 10
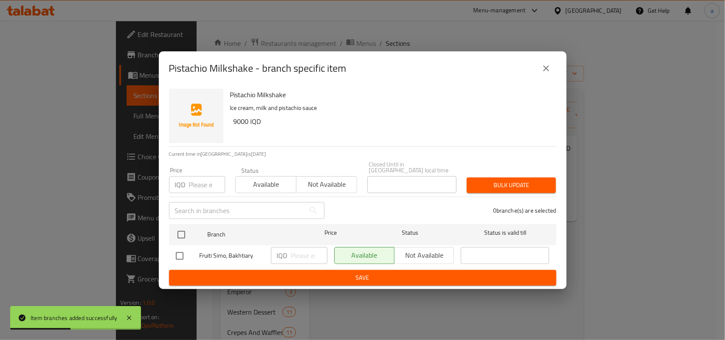
click at [179, 254] on input "checkbox" at bounding box center [180, 256] width 18 height 18
click at [302, 255] on input "number" at bounding box center [309, 255] width 37 height 17
paste input "12500"
click at [301, 270] on button "Save" at bounding box center [362, 278] width 387 height 16
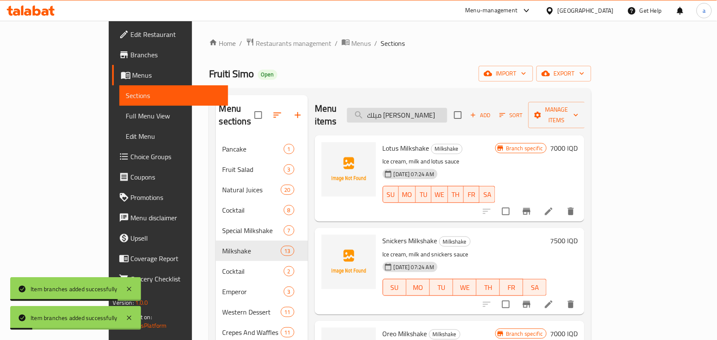
click at [447, 113] on input "ميلك شيك بيستاشيو" at bounding box center [397, 115] width 100 height 15
paste input "search"
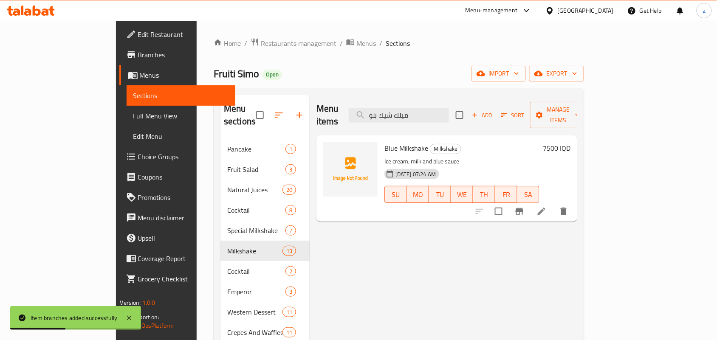
click at [530, 205] on button "Branch-specific-item" at bounding box center [519, 211] width 20 height 20
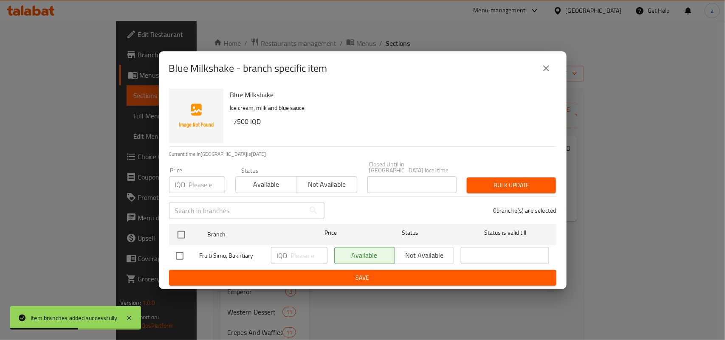
click at [173, 258] on input "checkbox" at bounding box center [180, 256] width 18 height 18
click at [300, 252] on input "number" at bounding box center [309, 255] width 37 height 17
paste input "11250"
click at [319, 270] on button "Save" at bounding box center [362, 278] width 387 height 16
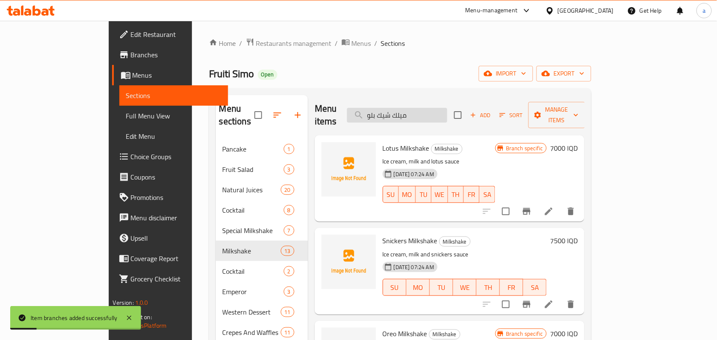
click at [447, 113] on input "ميلك شيك بلو" at bounding box center [397, 115] width 100 height 15
paste input "نيكرز"
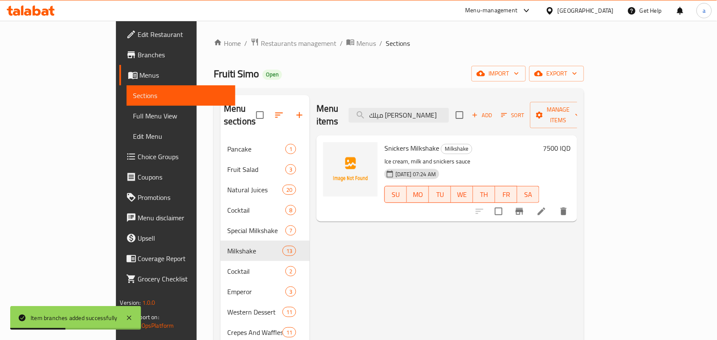
click at [523, 208] on icon "Branch-specific-item" at bounding box center [520, 211] width 8 height 7
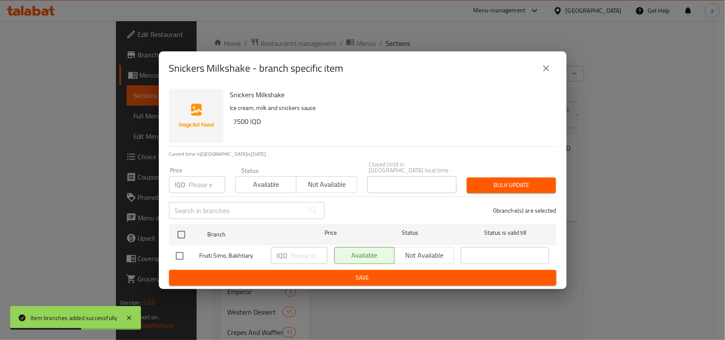
click at [180, 251] on input "checkbox" at bounding box center [180, 256] width 18 height 18
click at [304, 253] on input "number" at bounding box center [309, 255] width 37 height 17
paste input "11250"
click at [313, 268] on ul "Branch Price Status Status is valid till Fruiti Simo, Bakhtiary IQD 11250 ​ Ava…" at bounding box center [362, 245] width 387 height 49
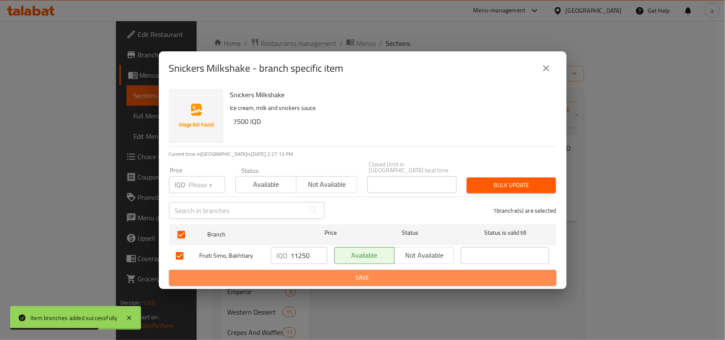
click at [313, 273] on span "Save" at bounding box center [363, 278] width 374 height 11
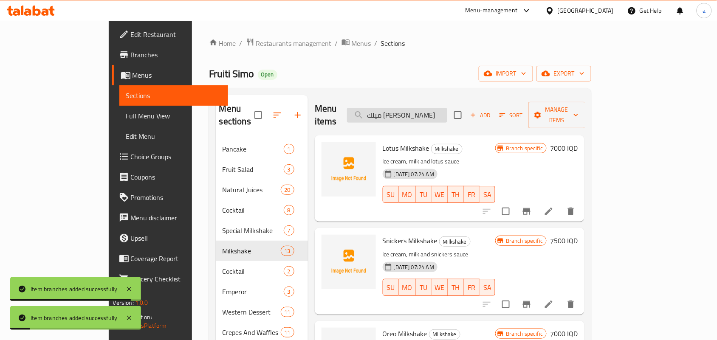
click at [437, 110] on input "ميلك شيك سنيكرز" at bounding box center [397, 115] width 100 height 15
paste input "ويكس"
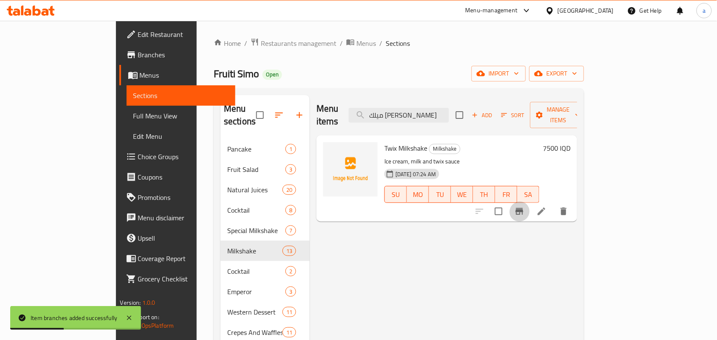
click at [523, 208] on icon "Branch-specific-item" at bounding box center [520, 211] width 8 height 7
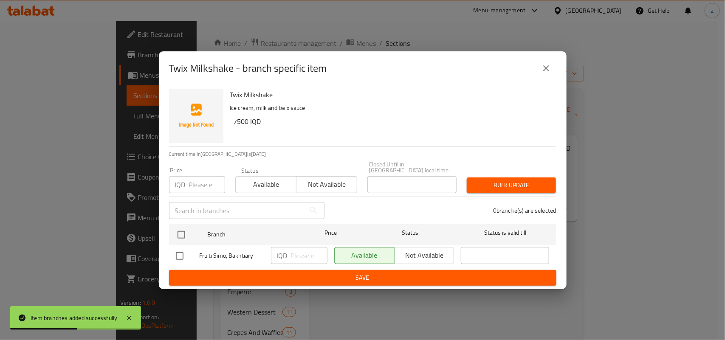
click at [179, 254] on input "checkbox" at bounding box center [180, 256] width 18 height 18
click at [290, 258] on div "IQD ​" at bounding box center [299, 255] width 56 height 17
paste input "11250"
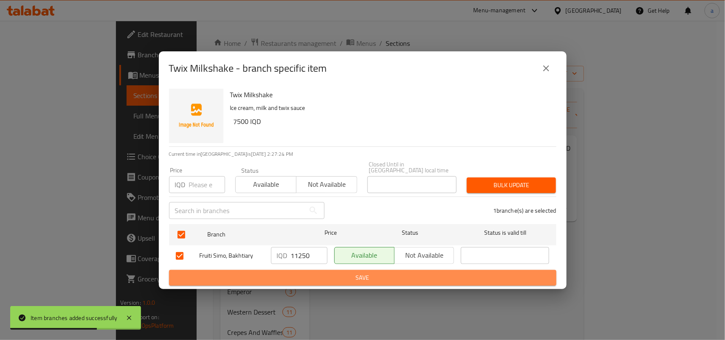
click at [301, 273] on span "Save" at bounding box center [363, 278] width 374 height 11
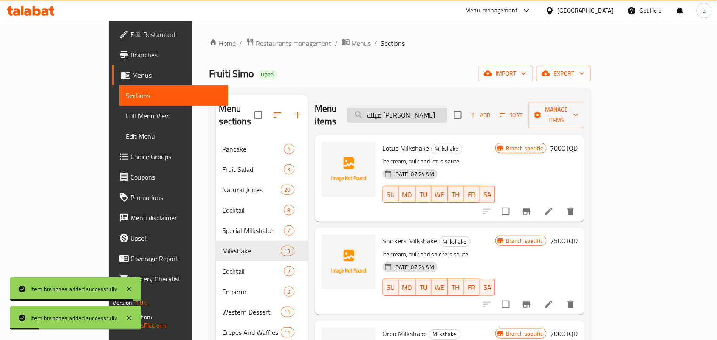
click at [447, 113] on input "ميلك شيك تويكس" at bounding box center [397, 115] width 100 height 15
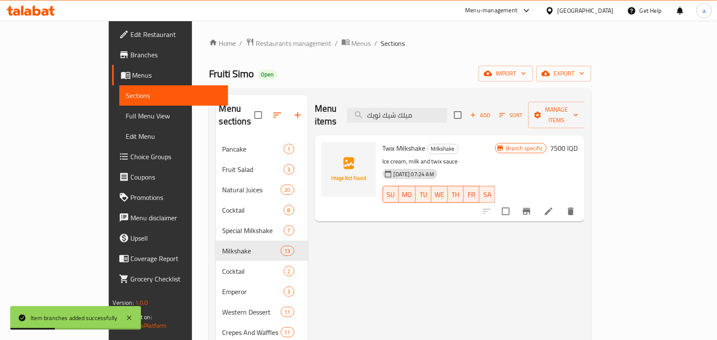
click at [530, 208] on icon "Branch-specific-item" at bounding box center [527, 211] width 8 height 7
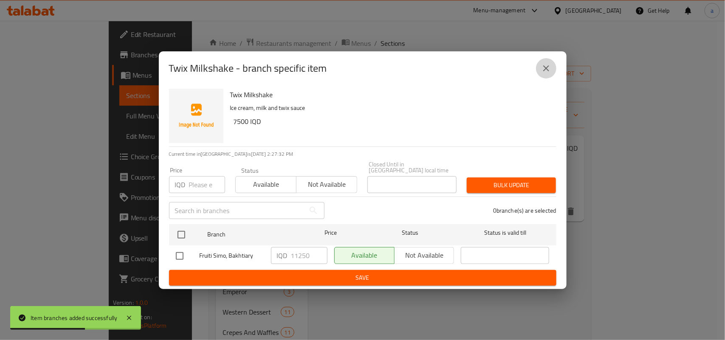
click at [544, 68] on icon "close" at bounding box center [546, 68] width 10 height 10
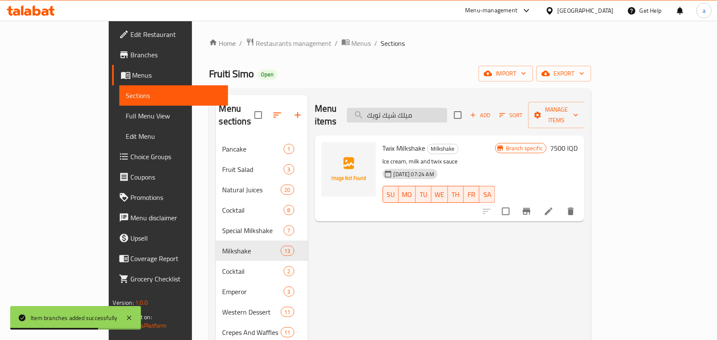
click at [445, 109] on input "ميلك شيك تويك" at bounding box center [397, 115] width 100 height 15
paste input "ربية"
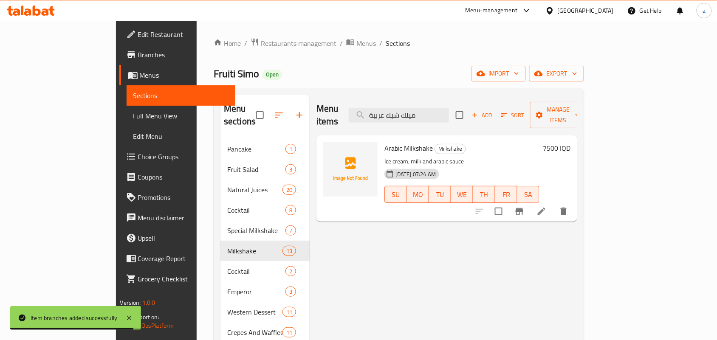
click at [524, 207] on icon "Branch-specific-item" at bounding box center [519, 211] width 10 height 10
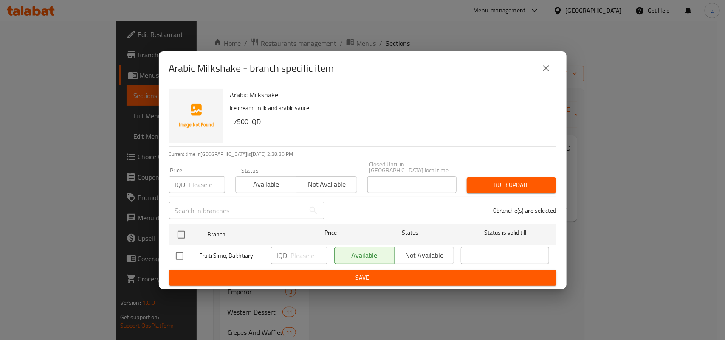
click at [183, 253] on input "checkbox" at bounding box center [180, 256] width 18 height 18
click at [296, 256] on input "number" at bounding box center [309, 255] width 37 height 17
paste input "11250"
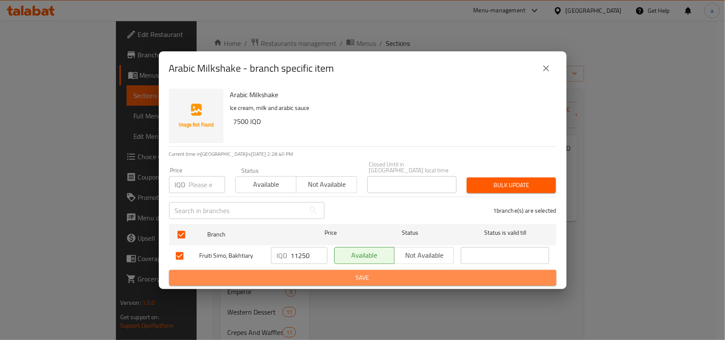
click at [293, 283] on button "Save" at bounding box center [362, 278] width 387 height 16
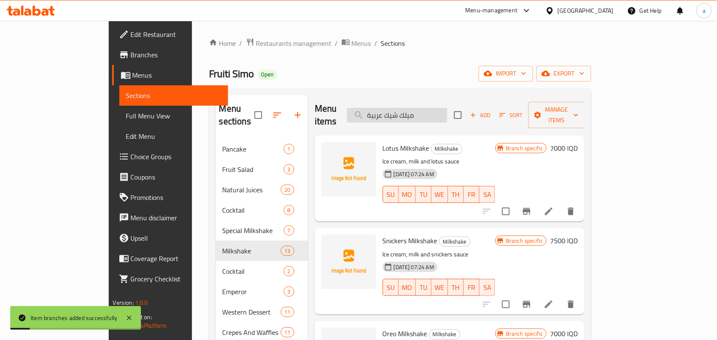
click at [434, 111] on input "ميلك شيك عربية" at bounding box center [397, 115] width 100 height 15
paste input "راميسو"
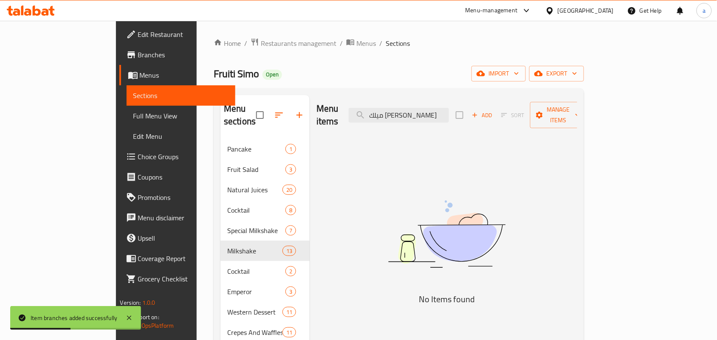
drag, startPoint x: 478, startPoint y: 124, endPoint x: 499, endPoint y: 124, distance: 21.2
click at [499, 124] on div "Menu items ميلك شيك تراميسو Add Sort Manage items" at bounding box center [446, 115] width 261 height 40
click at [441, 115] on input "تراميسو" at bounding box center [399, 115] width 100 height 15
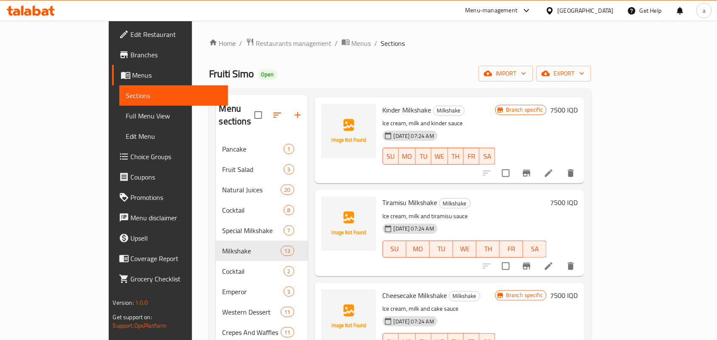
scroll to position [619, 0]
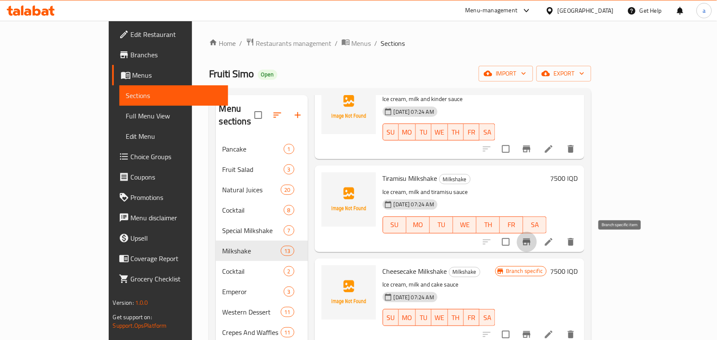
click at [532, 247] on icon "Branch-specific-item" at bounding box center [526, 242] width 10 height 10
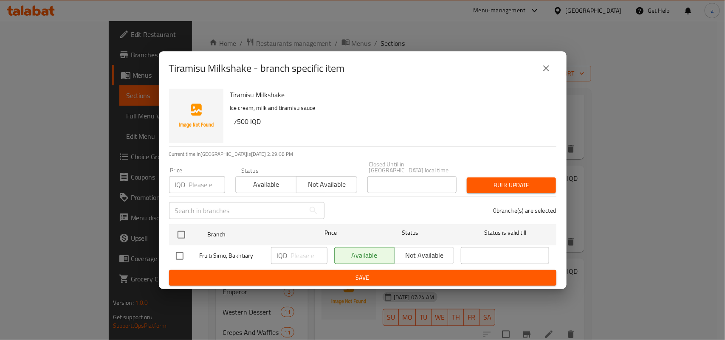
click at [175, 256] on input "checkbox" at bounding box center [180, 256] width 18 height 18
click at [317, 253] on input "1" at bounding box center [309, 255] width 37 height 17
drag, startPoint x: 304, startPoint y: 254, endPoint x: 200, endPoint y: 264, distance: 104.9
click at [198, 264] on div "Fruiti Simo, Bakhtiary IQD 1 ​ Available Not available ​" at bounding box center [362, 256] width 380 height 25
paste input "1250"
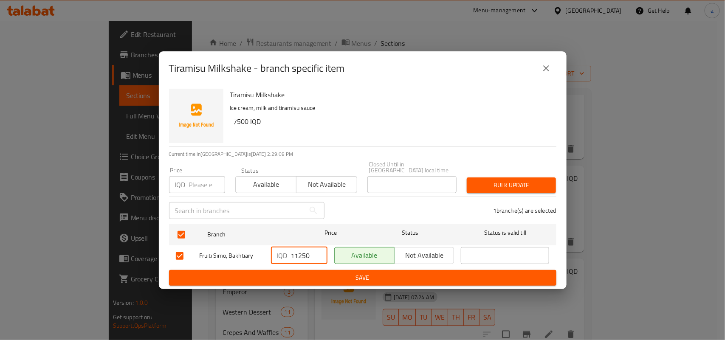
click at [279, 281] on span "Save" at bounding box center [363, 278] width 374 height 11
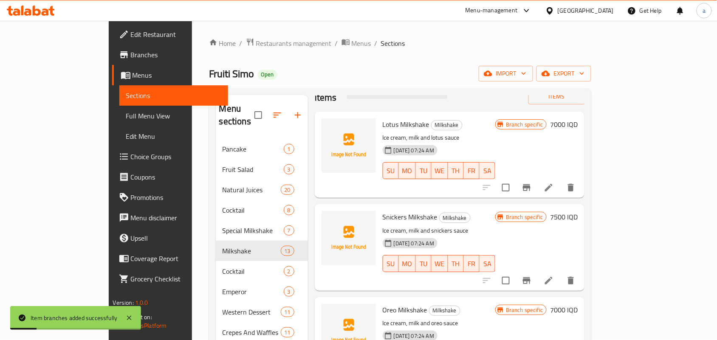
scroll to position [0, 0]
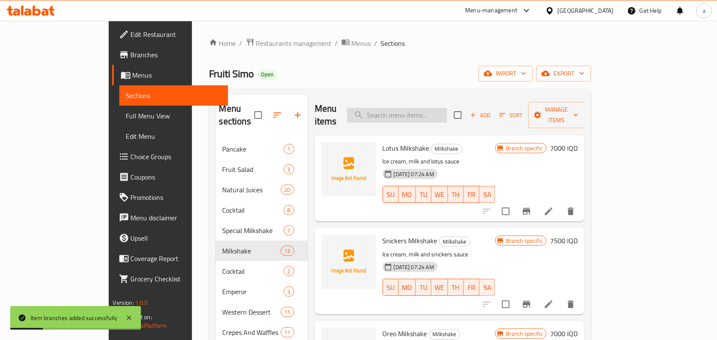
click at [447, 113] on input "search" at bounding box center [397, 115] width 100 height 15
paste input "ميلك شيك فراولة"
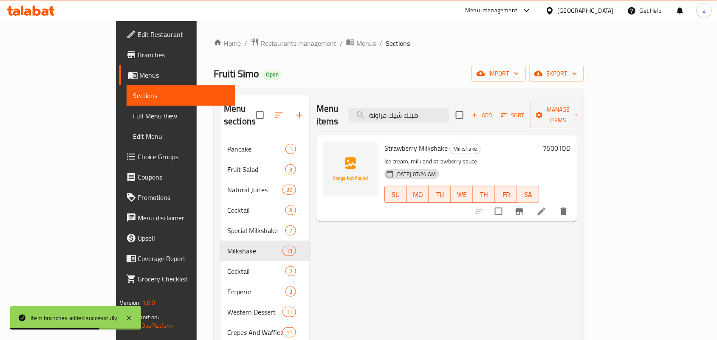
click at [523, 208] on icon "Branch-specific-item" at bounding box center [520, 211] width 8 height 7
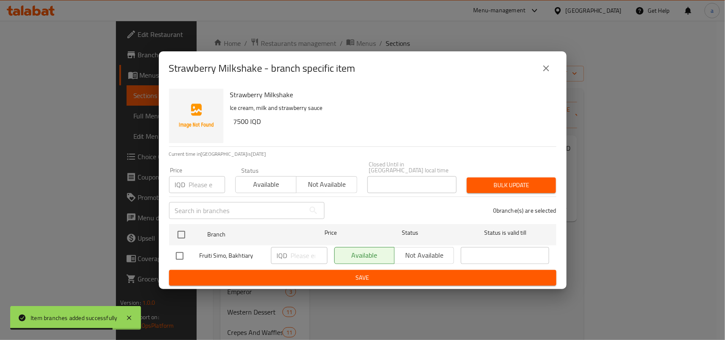
drag, startPoint x: 179, startPoint y: 253, endPoint x: 217, endPoint y: 254, distance: 37.4
click at [182, 253] on input "checkbox" at bounding box center [180, 256] width 18 height 18
click at [298, 256] on input "number" at bounding box center [309, 255] width 37 height 17
paste input "10000"
click at [306, 274] on span "Save" at bounding box center [363, 278] width 374 height 11
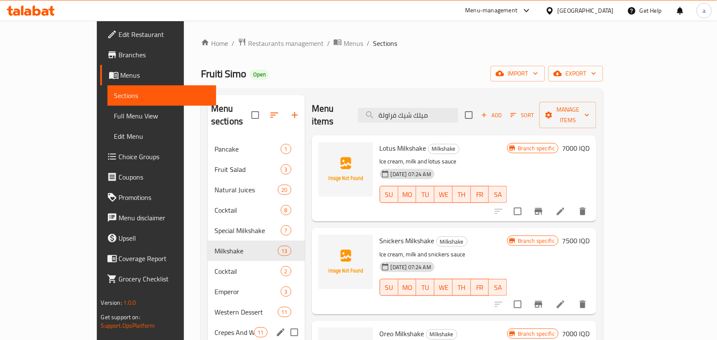
scroll to position [120, 0]
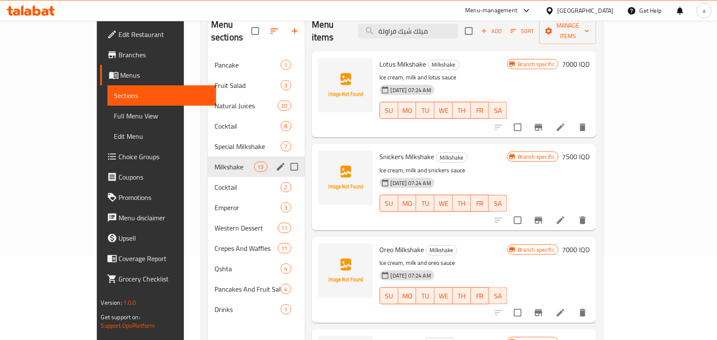
scroll to position [120, 0]
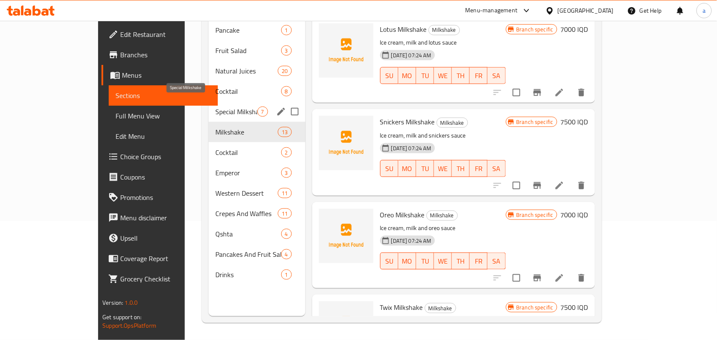
click at [215, 107] on span "Special Milkshake" at bounding box center [236, 112] width 42 height 10
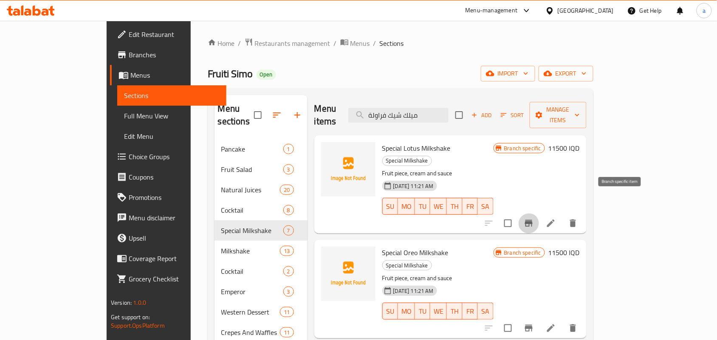
click at [532, 220] on icon "Branch-specific-item" at bounding box center [529, 223] width 8 height 7
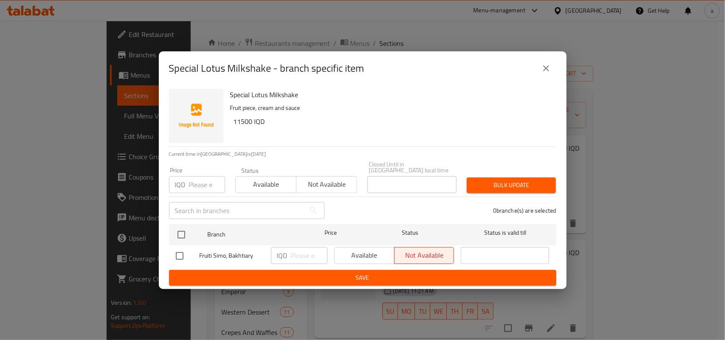
click at [173, 255] on input "checkbox" at bounding box center [180, 256] width 18 height 18
checkbox input "true"
click at [304, 254] on input "number" at bounding box center [309, 255] width 37 height 17
paste input "17000"
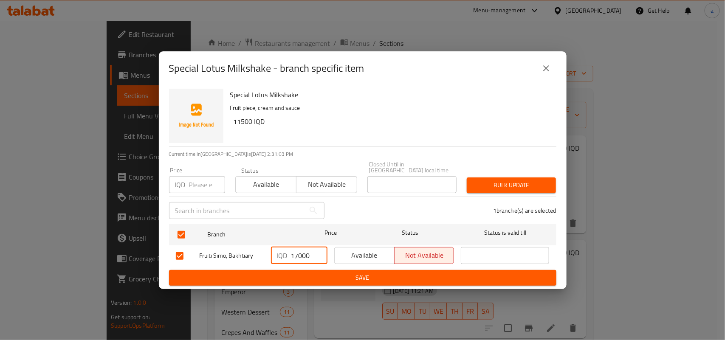
type input "17000"
click at [299, 273] on span "Save" at bounding box center [363, 278] width 374 height 11
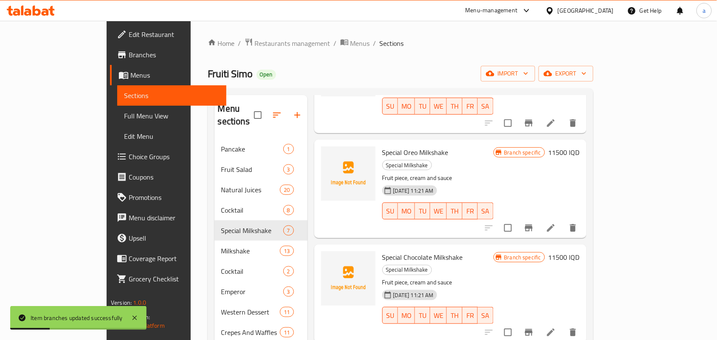
scroll to position [124, 0]
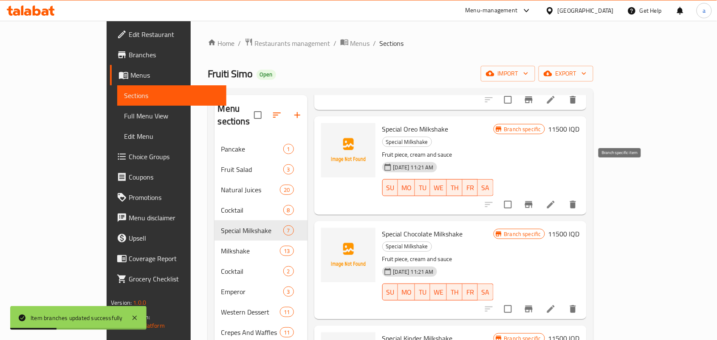
click at [534, 200] on icon "Branch-specific-item" at bounding box center [529, 205] width 10 height 10
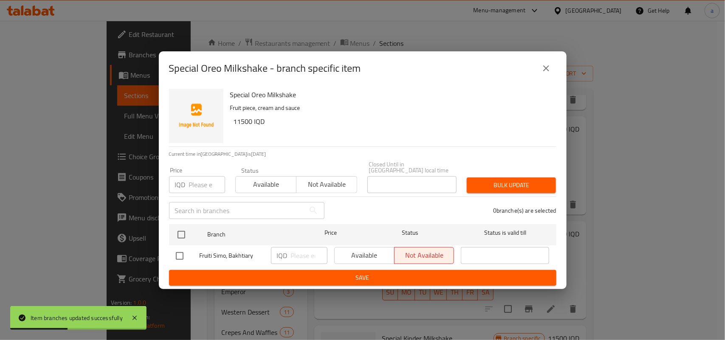
drag, startPoint x: 169, startPoint y: 254, endPoint x: 190, endPoint y: 253, distance: 21.3
click at [171, 254] on li "Fruiti Simo, Bakhtiary IQD ​ Available Not available ​" at bounding box center [362, 255] width 387 height 21
click at [184, 255] on input "checkbox" at bounding box center [180, 256] width 18 height 18
checkbox input "true"
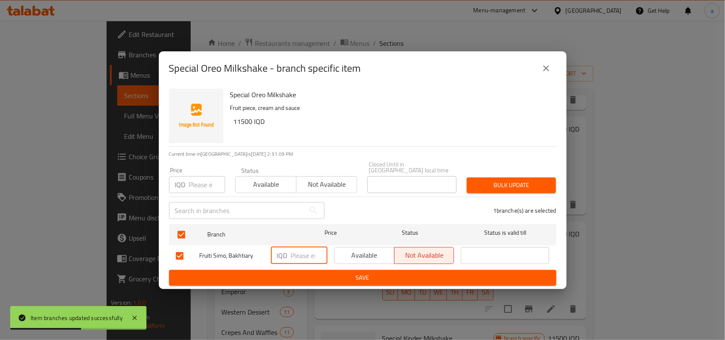
click at [297, 253] on input "number" at bounding box center [309, 255] width 37 height 17
paste input "17000"
type input "17000"
click at [300, 273] on span "Save" at bounding box center [363, 278] width 374 height 11
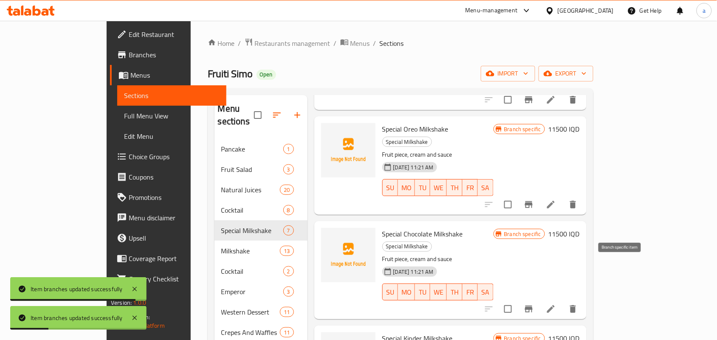
click at [532, 306] on icon "Branch-specific-item" at bounding box center [529, 309] width 8 height 7
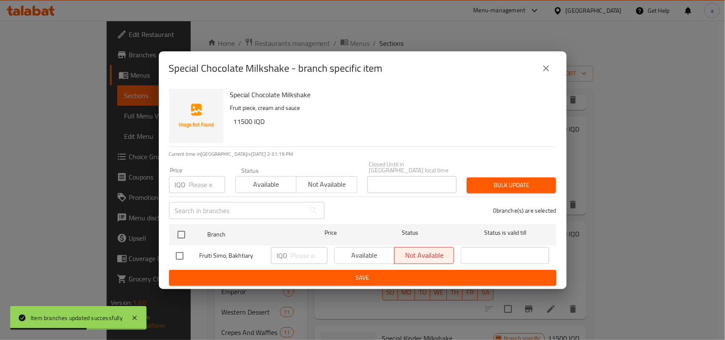
click at [183, 251] on input "checkbox" at bounding box center [180, 256] width 18 height 18
checkbox input "true"
click at [302, 259] on input "number" at bounding box center [309, 255] width 37 height 17
paste input "17000"
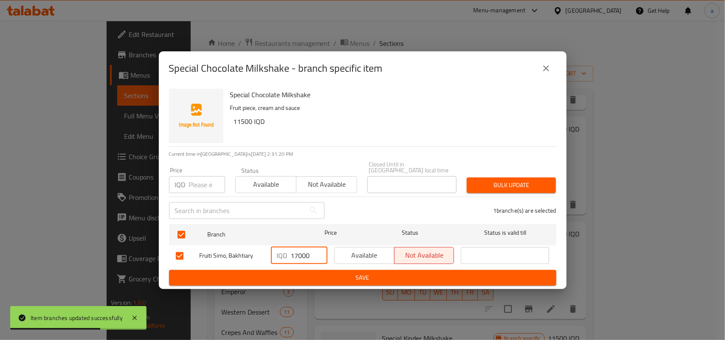
type input "17000"
click at [293, 274] on span "Save" at bounding box center [363, 278] width 374 height 11
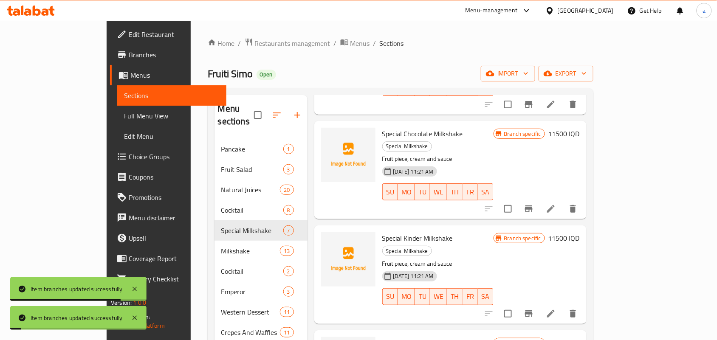
scroll to position [248, 0]
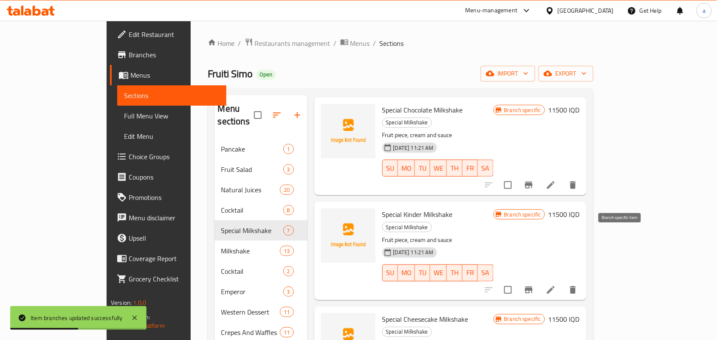
click at [534, 285] on icon "Branch-specific-item" at bounding box center [529, 290] width 10 height 10
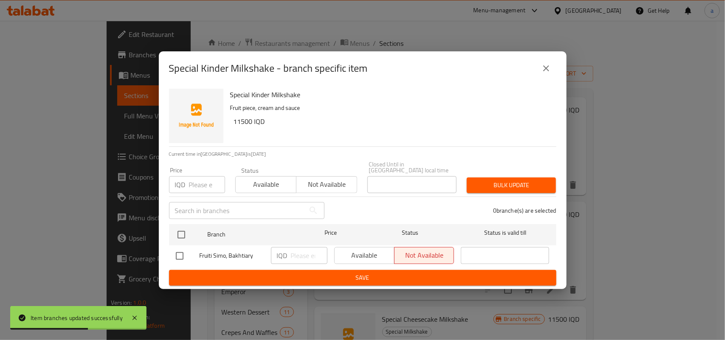
click at [180, 253] on input "checkbox" at bounding box center [180, 256] width 18 height 18
checkbox input "true"
click at [296, 254] on input "number" at bounding box center [309, 255] width 37 height 17
paste input "17000"
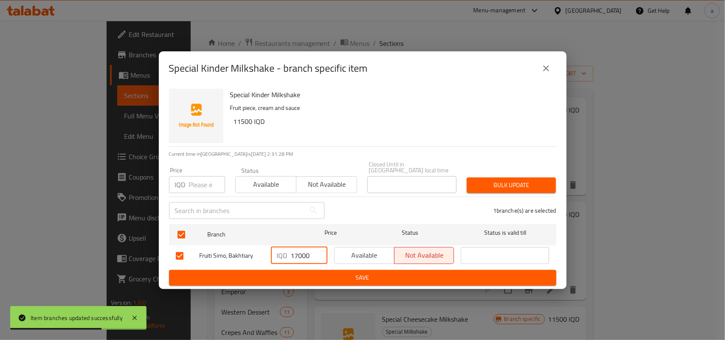
type input "17000"
click at [301, 276] on span "Save" at bounding box center [363, 278] width 374 height 11
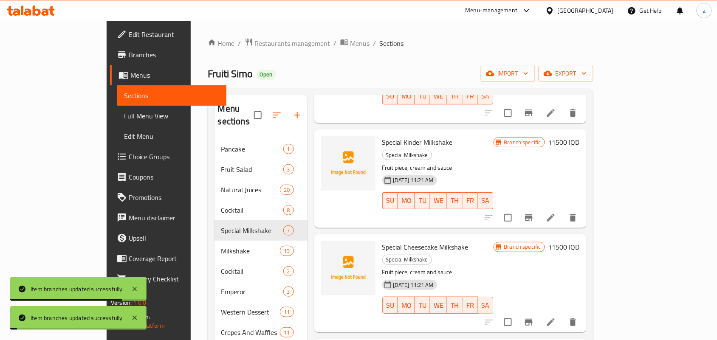
scroll to position [345, 0]
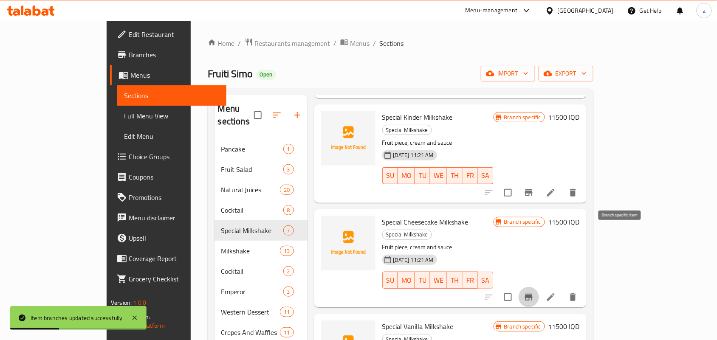
click at [532, 294] on icon "Branch-specific-item" at bounding box center [529, 297] width 8 height 7
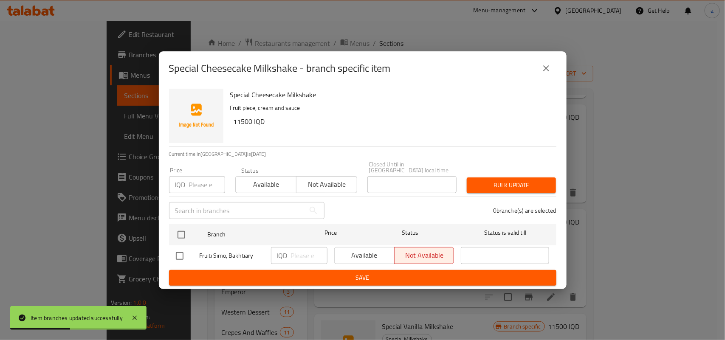
click at [187, 254] on input "checkbox" at bounding box center [180, 256] width 18 height 18
checkbox input "true"
click at [298, 251] on input "number" at bounding box center [309, 255] width 37 height 17
paste input "17000"
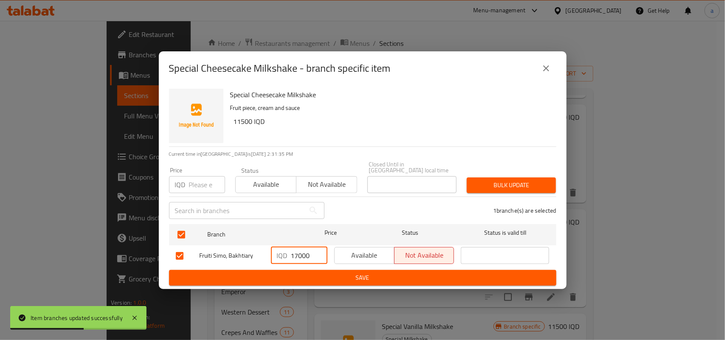
type input "17000"
click at [301, 267] on div "IQD 17000 ​" at bounding box center [299, 256] width 63 height 25
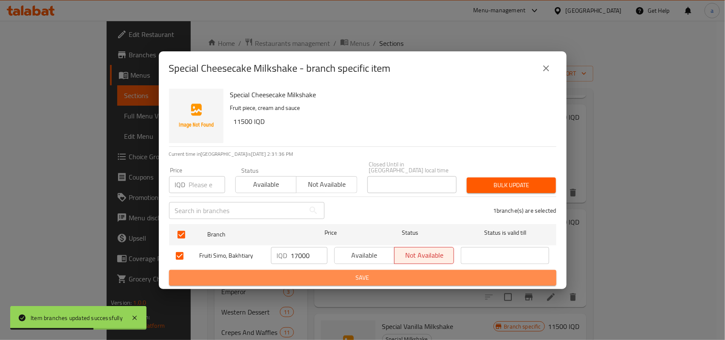
click at [301, 273] on span "Save" at bounding box center [363, 278] width 374 height 11
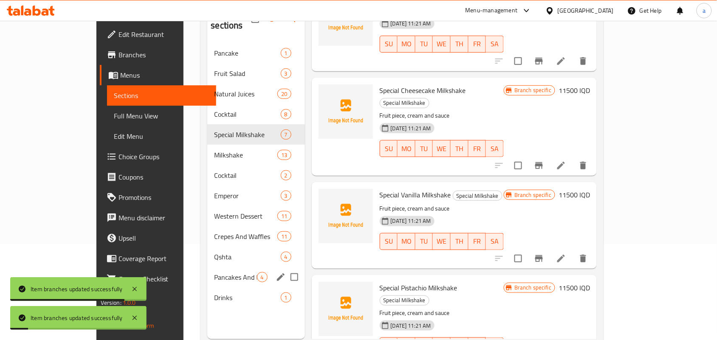
scroll to position [120, 0]
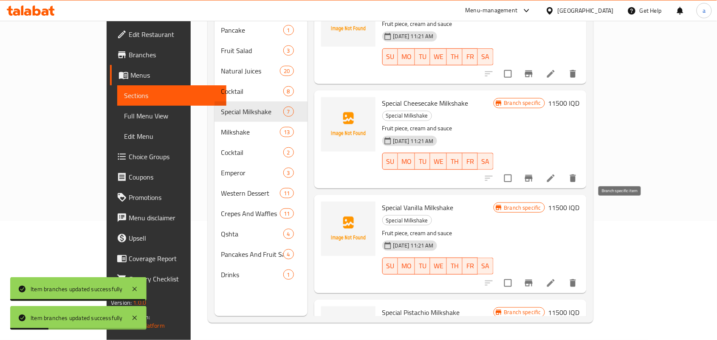
click at [534, 278] on icon "Branch-specific-item" at bounding box center [529, 283] width 10 height 10
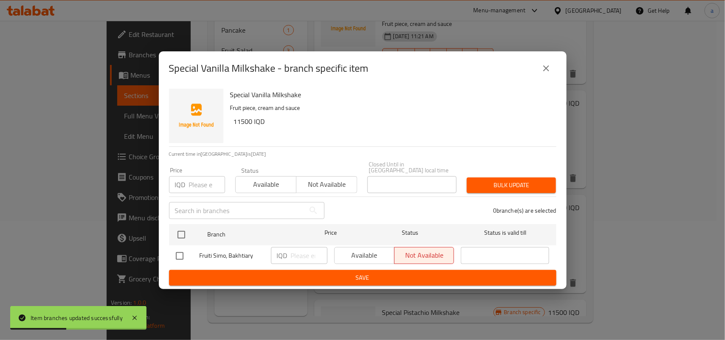
click at [175, 255] on input "checkbox" at bounding box center [180, 256] width 18 height 18
checkbox input "true"
click at [309, 251] on input "number" at bounding box center [309, 255] width 37 height 17
paste input "17000"
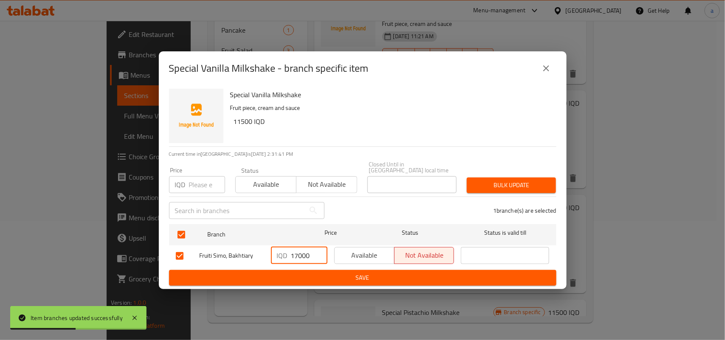
type input "17000"
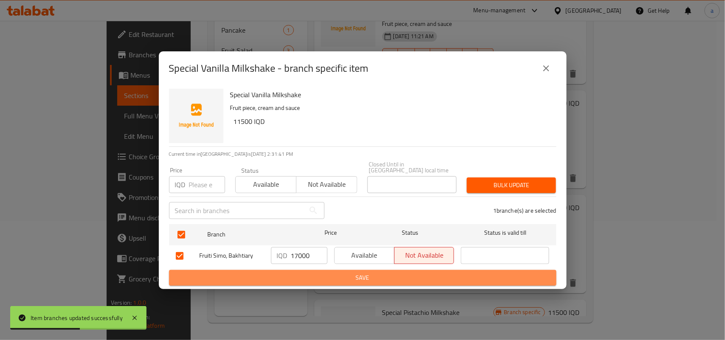
click at [296, 270] on button "Save" at bounding box center [362, 278] width 387 height 16
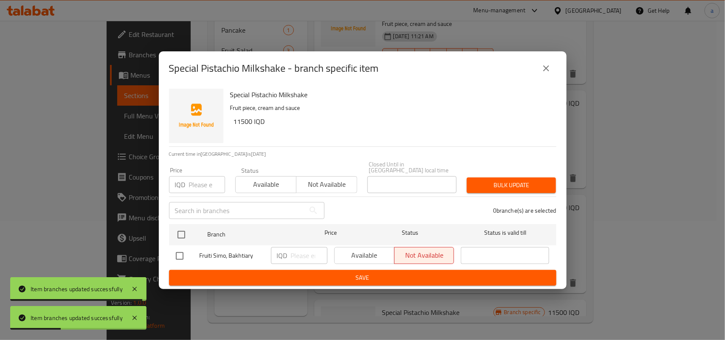
click at [175, 252] on input "checkbox" at bounding box center [180, 256] width 18 height 18
checkbox input "true"
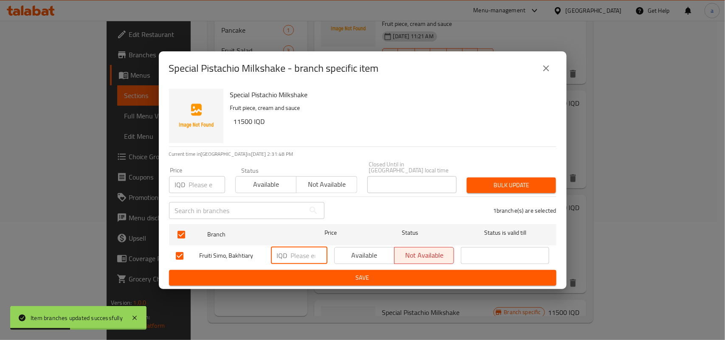
drag, startPoint x: 293, startPoint y: 255, endPoint x: 309, endPoint y: 273, distance: 23.5
click at [294, 255] on input "number" at bounding box center [309, 255] width 37 height 17
paste input "17000"
type input "17000"
click at [309, 275] on span "Save" at bounding box center [363, 278] width 374 height 11
